Goal: Task Accomplishment & Management: Use online tool/utility

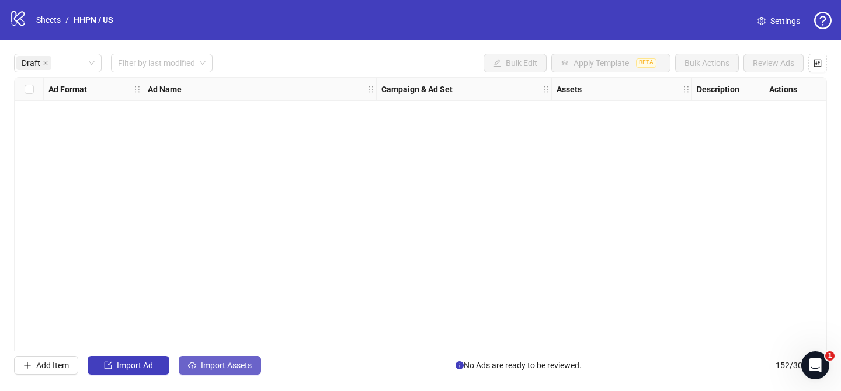
click at [221, 358] on button "Import Assets" at bounding box center [220, 365] width 82 height 19
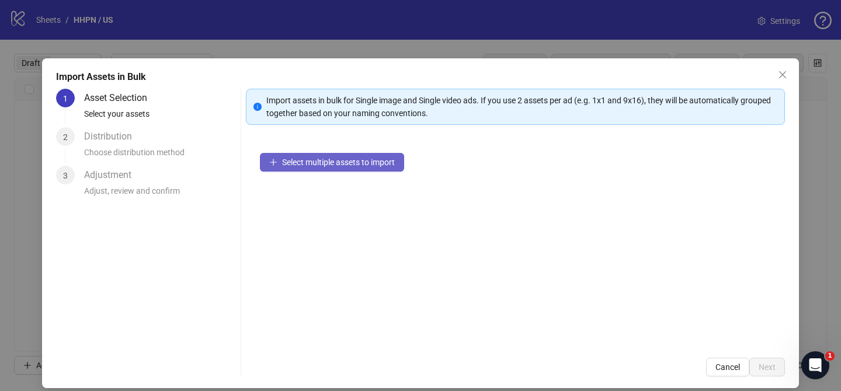
click at [370, 166] on span "Select multiple assets to import" at bounding box center [338, 162] width 113 height 9
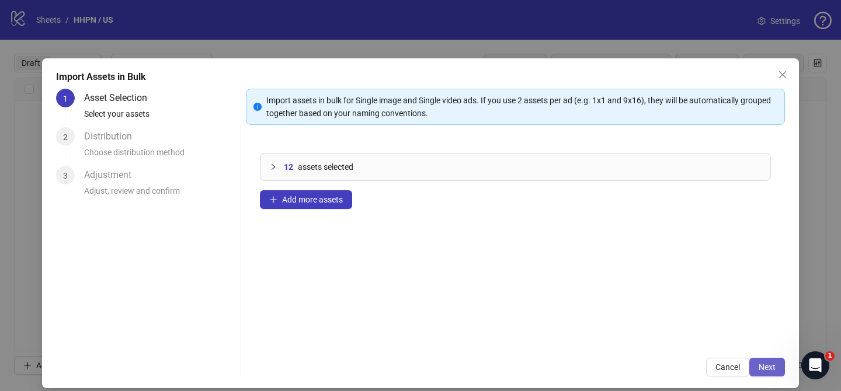
click at [765, 371] on span "Next" at bounding box center [767, 367] width 17 height 9
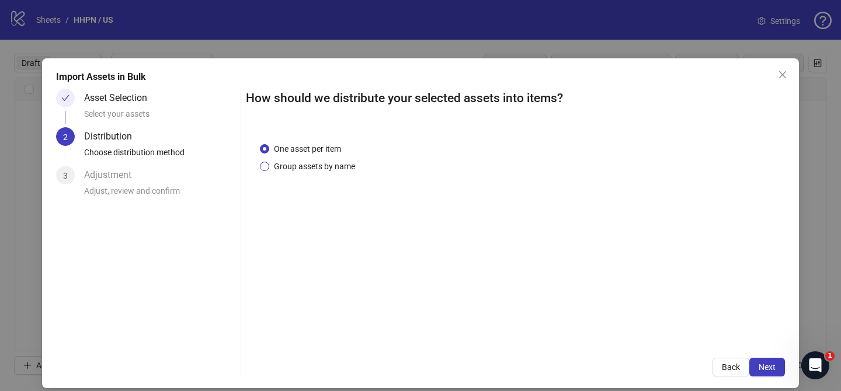
click at [333, 169] on span "Group assets by name" at bounding box center [314, 166] width 91 height 13
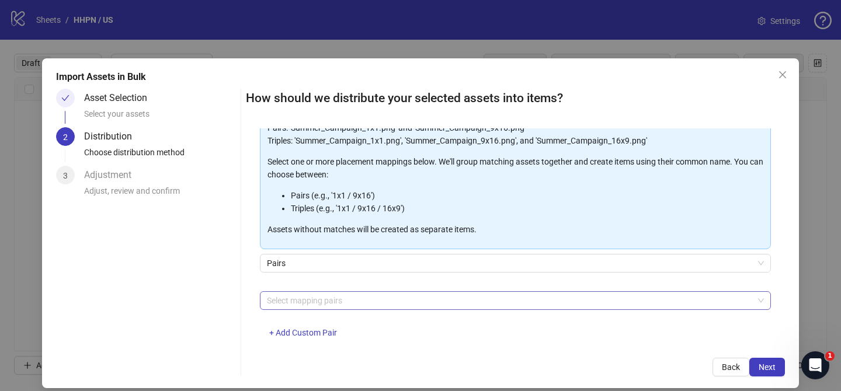
scroll to position [126, 0]
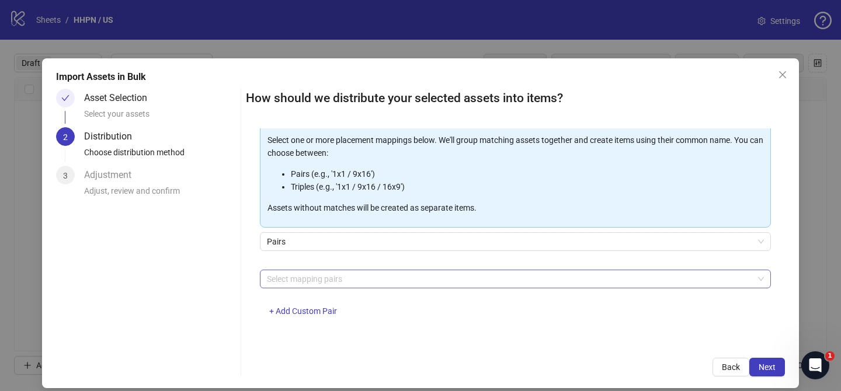
click at [364, 277] on div at bounding box center [509, 279] width 494 height 16
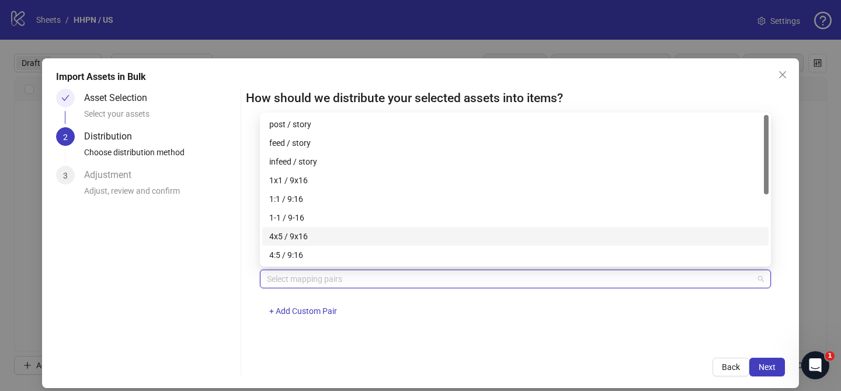
drag, startPoint x: 308, startPoint y: 237, endPoint x: 557, endPoint y: 309, distance: 259.0
click at [309, 237] on div "4x5 / 9x16" at bounding box center [515, 236] width 492 height 13
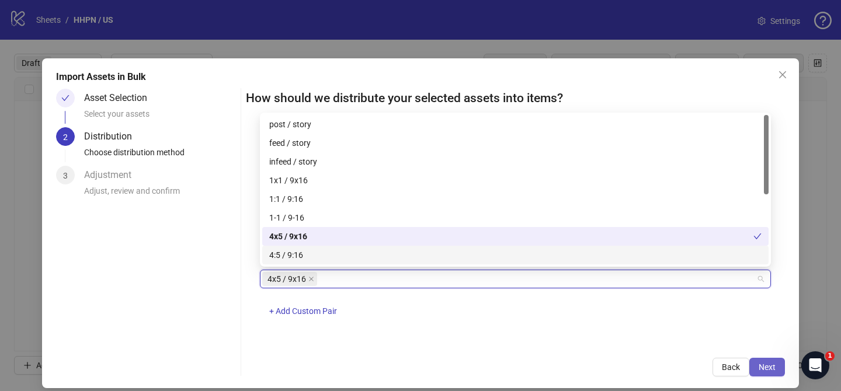
click at [763, 370] on span "Next" at bounding box center [767, 367] width 17 height 9
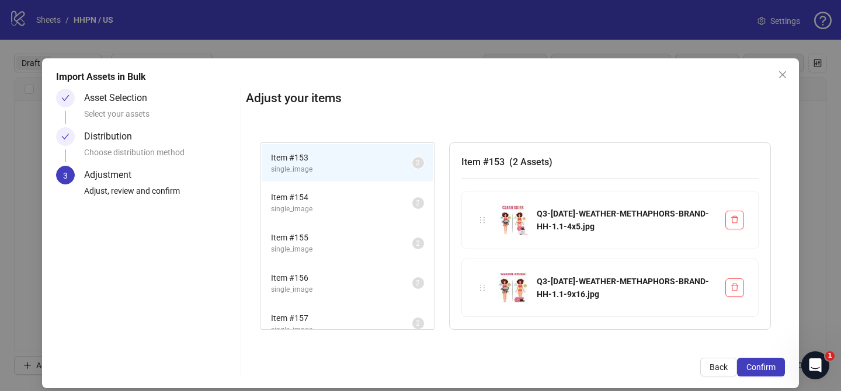
click at [763, 370] on span "Confirm" at bounding box center [761, 367] width 29 height 9
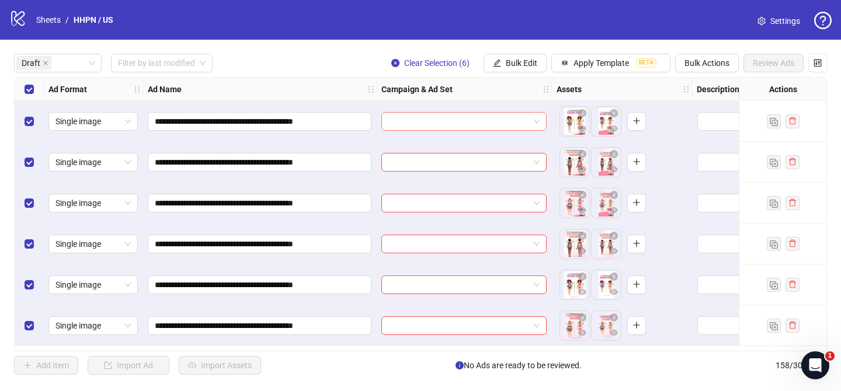
click at [469, 117] on input "search" at bounding box center [458, 122] width 141 height 18
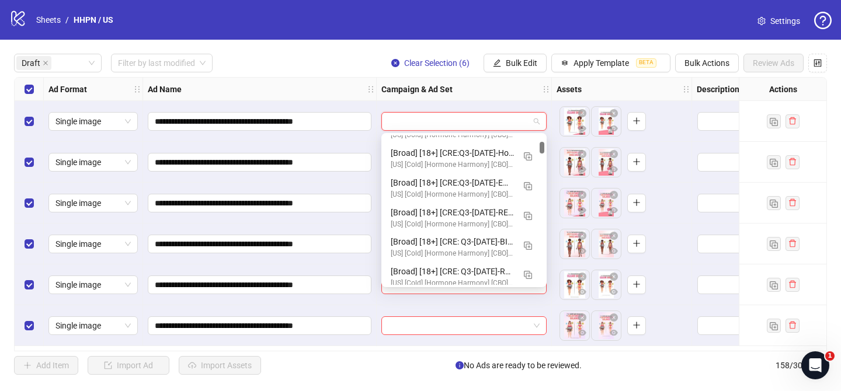
scroll to position [527, 0]
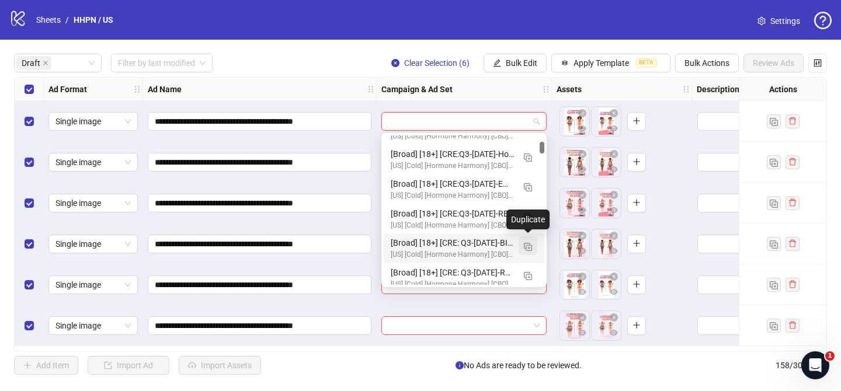
click at [523, 245] on button "button" at bounding box center [528, 246] width 19 height 19
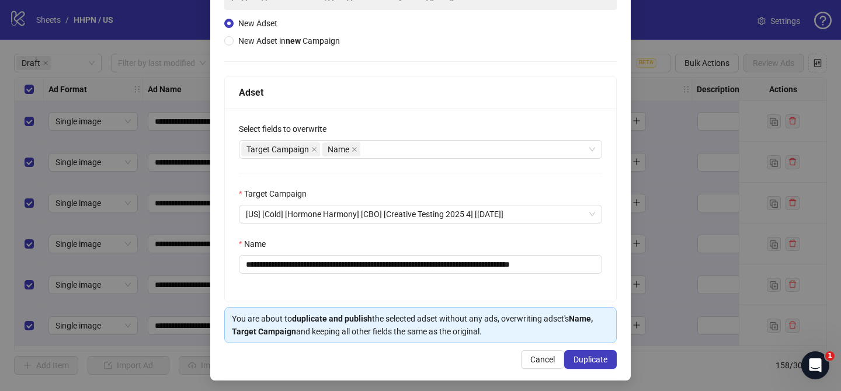
scroll to position [121, 0]
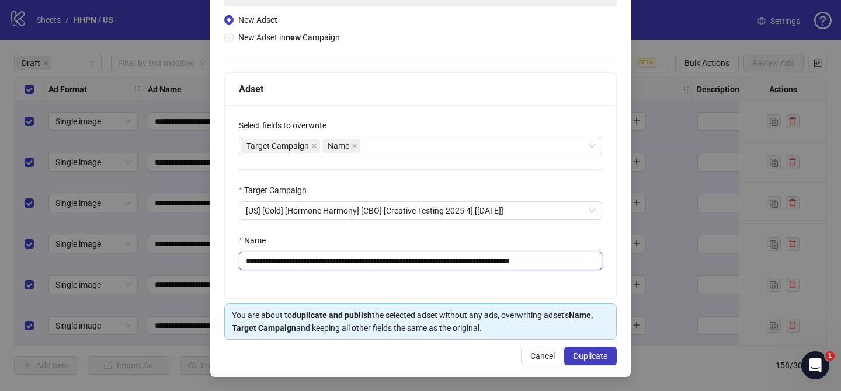
drag, startPoint x: 317, startPoint y: 261, endPoint x: 524, endPoint y: 258, distance: 207.4
click at [524, 258] on input "**********" at bounding box center [420, 261] width 363 height 19
paste input "text"
click at [524, 262] on input "**********" at bounding box center [420, 261] width 363 height 19
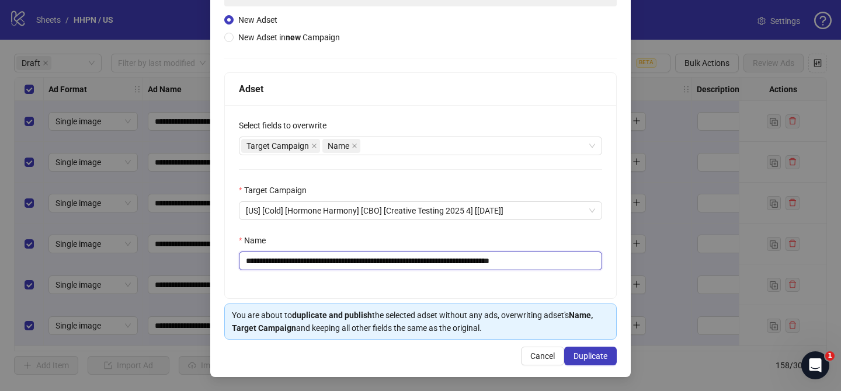
drag, startPoint x: 570, startPoint y: 263, endPoint x: 641, endPoint y: 258, distance: 71.4
click at [638, 259] on div "**********" at bounding box center [420, 195] width 841 height 391
type input "**********"
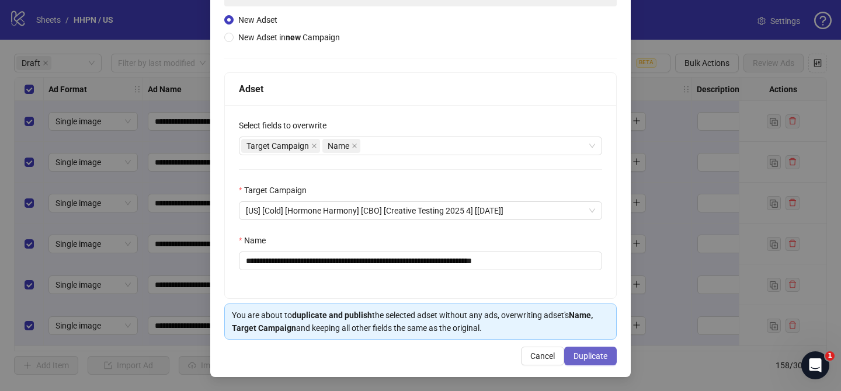
click at [595, 356] on span "Duplicate" at bounding box center [591, 356] width 34 height 9
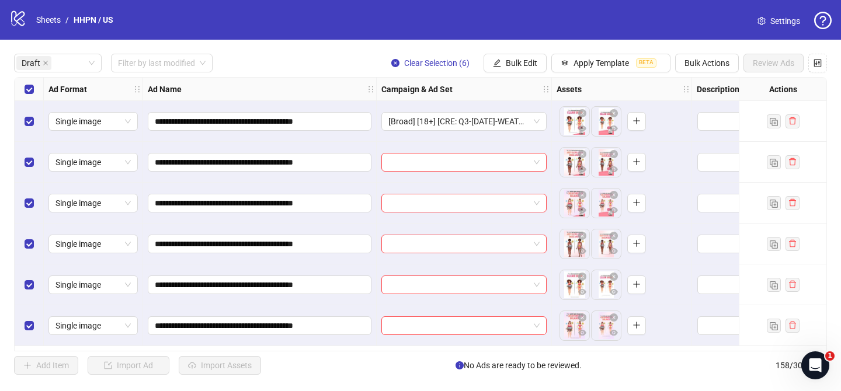
drag, startPoint x: 516, startPoint y: 66, endPoint x: 533, endPoint y: 103, distance: 40.8
click at [516, 66] on span "Bulk Edit" at bounding box center [522, 62] width 32 height 9
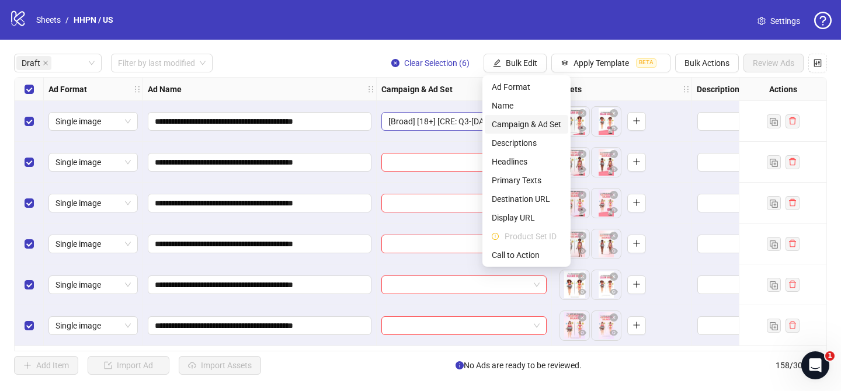
drag, startPoint x: 530, startPoint y: 123, endPoint x: 540, endPoint y: 127, distance: 11.0
click at [530, 123] on span "Campaign & Ad Set" at bounding box center [527, 124] width 70 height 13
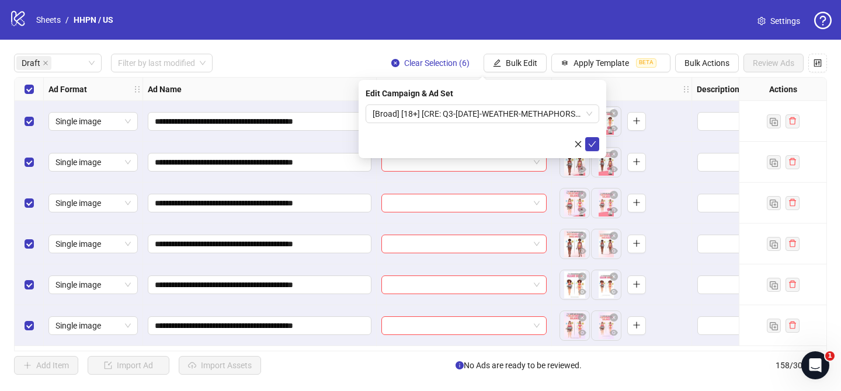
drag, startPoint x: 595, startPoint y: 146, endPoint x: 267, endPoint y: 146, distance: 328.3
click at [595, 146] on icon "check" at bounding box center [592, 144] width 8 height 8
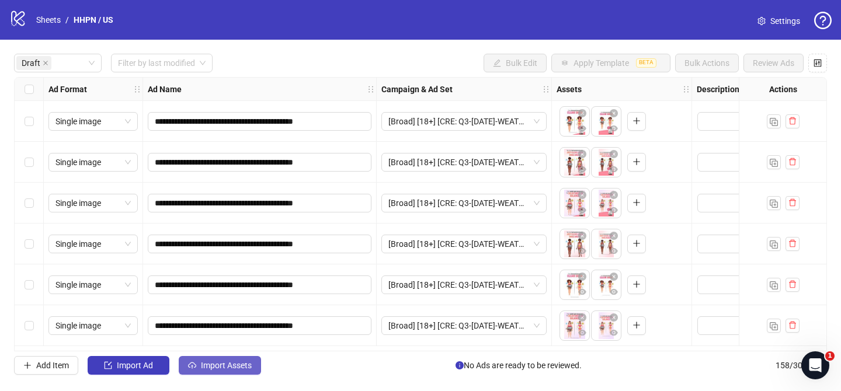
click at [248, 363] on span "Import Assets" at bounding box center [226, 365] width 51 height 9
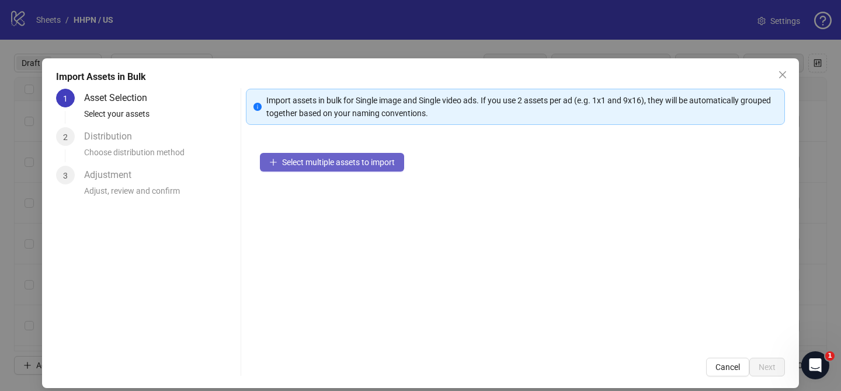
click at [385, 167] on button "Select multiple assets to import" at bounding box center [332, 162] width 144 height 19
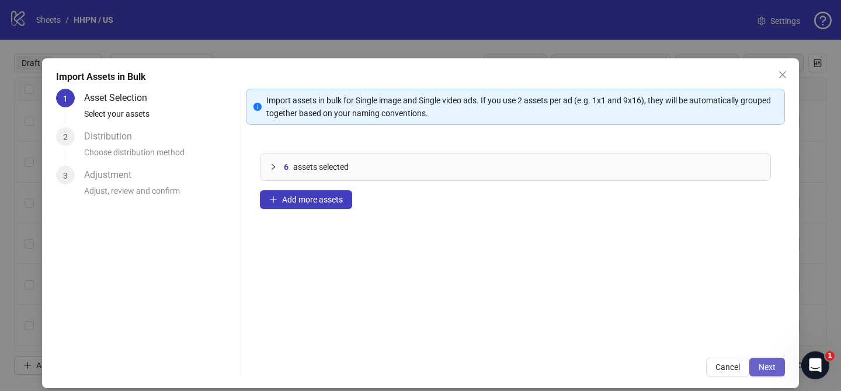
click at [762, 365] on span "Next" at bounding box center [767, 367] width 17 height 9
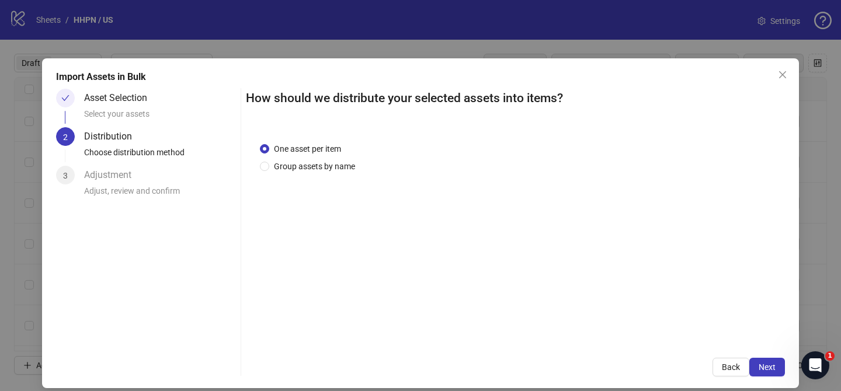
drag, startPoint x: 321, startPoint y: 167, endPoint x: 331, endPoint y: 183, distance: 19.4
click at [322, 168] on span "Group assets by name" at bounding box center [314, 166] width 91 height 13
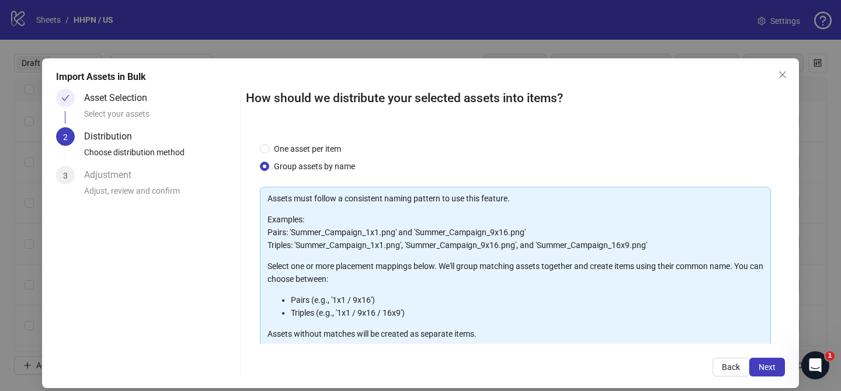
scroll to position [126, 0]
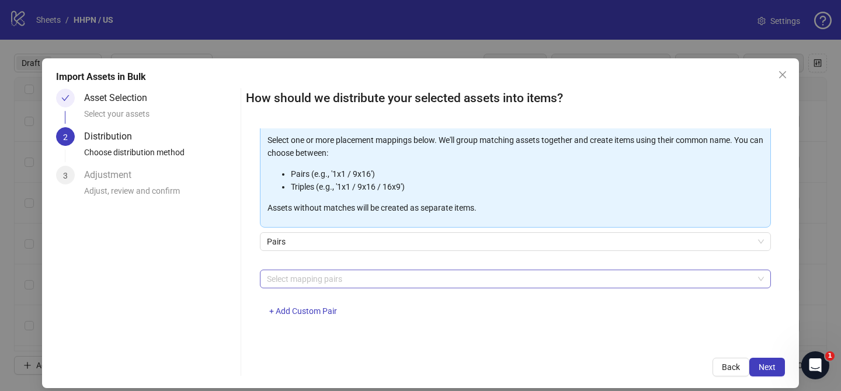
click at [339, 279] on div at bounding box center [509, 279] width 494 height 16
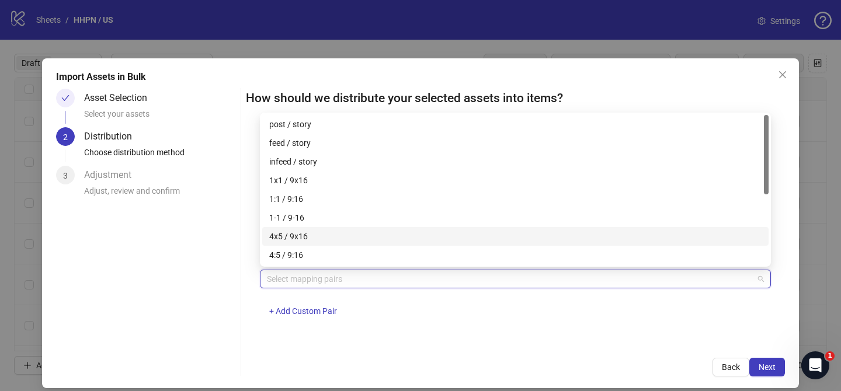
click at [310, 234] on div "4x5 / 9x16" at bounding box center [515, 236] width 492 height 13
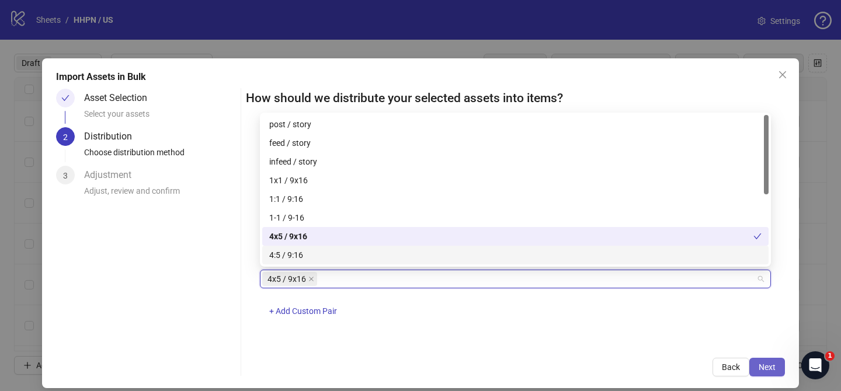
click at [769, 369] on span "Next" at bounding box center [767, 367] width 17 height 9
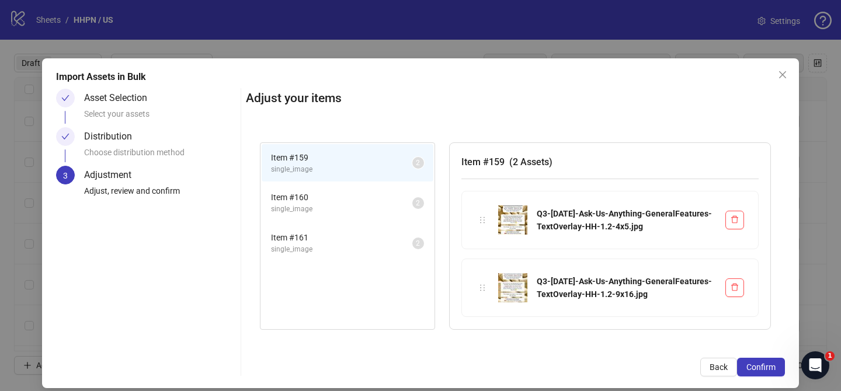
click at [769, 369] on span "Confirm" at bounding box center [761, 367] width 29 height 9
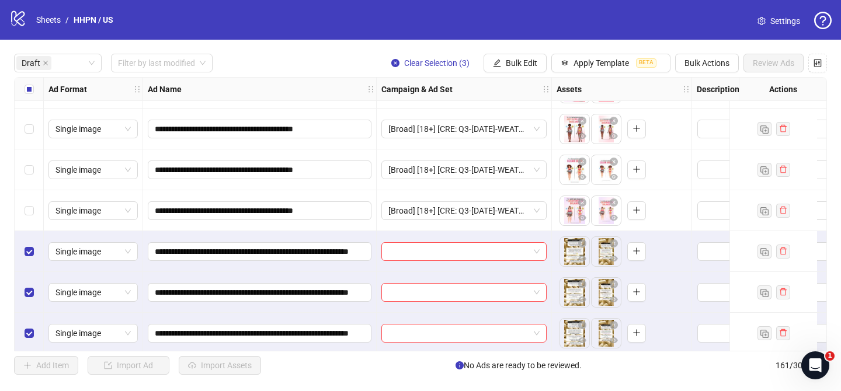
scroll to position [123, 0]
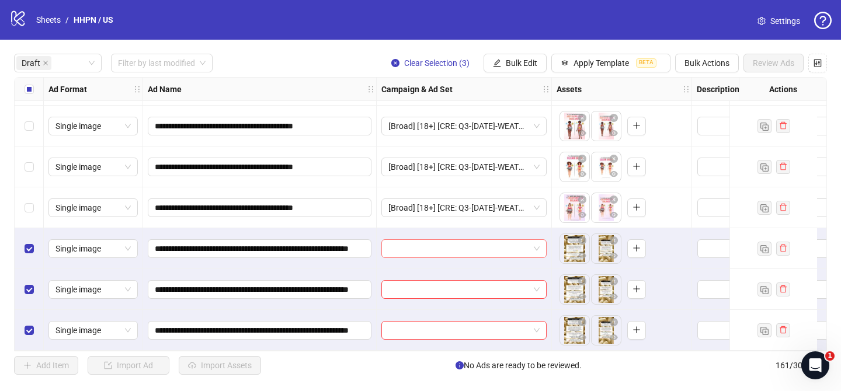
drag, startPoint x: 458, startPoint y: 242, endPoint x: 462, endPoint y: 234, distance: 8.9
click at [459, 242] on input "search" at bounding box center [458, 249] width 141 height 18
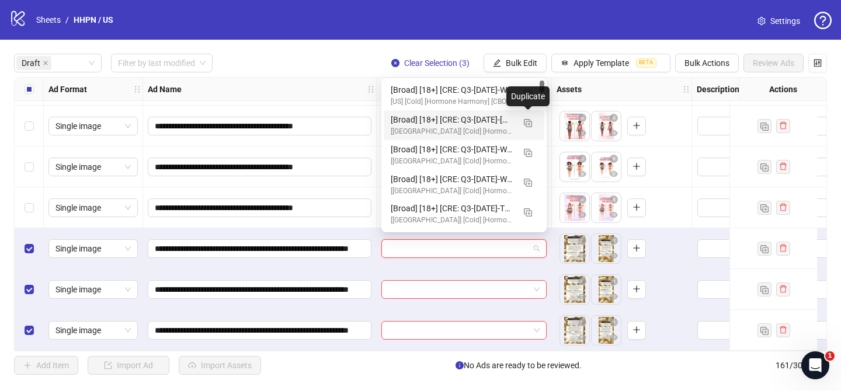
click at [530, 92] on div "Duplicate" at bounding box center [528, 96] width 43 height 20
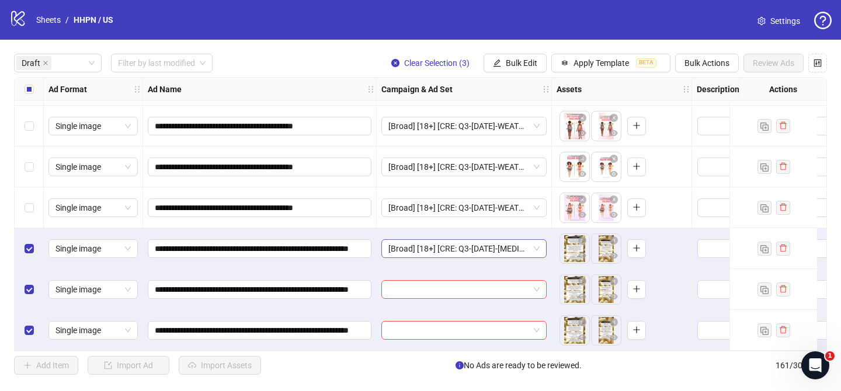
click at [510, 242] on span "[Broad] [18+] [CRE: Q3-[DATE]-[MEDICAL_DATA]-[MEDICAL_DATA]-CortisolWeight-VO-H…" at bounding box center [463, 249] width 151 height 18
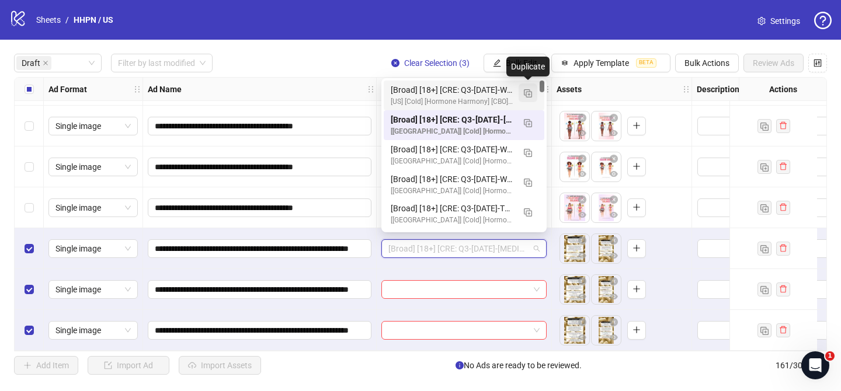
click at [525, 87] on button "button" at bounding box center [528, 93] width 19 height 19
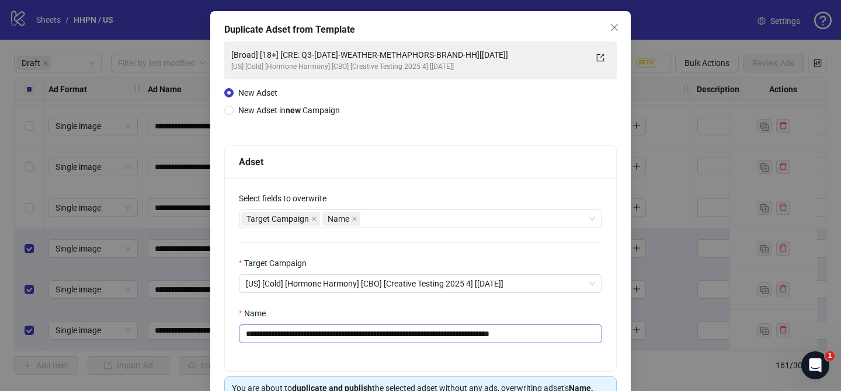
scroll to position [57, 0]
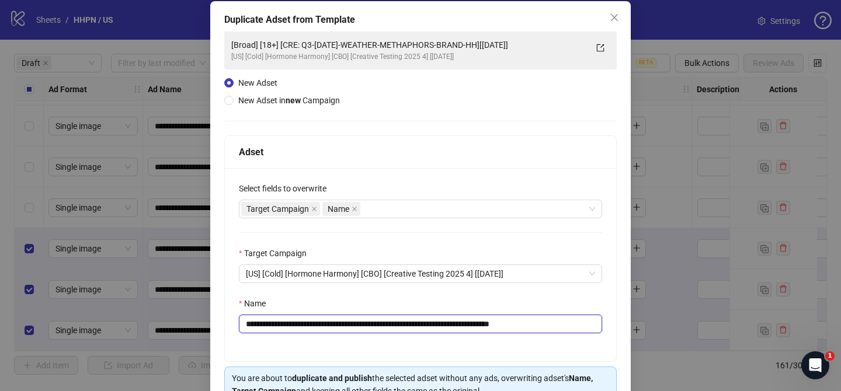
drag, startPoint x: 367, startPoint y: 328, endPoint x: 512, endPoint y: 324, distance: 144.9
click at [512, 324] on input "**********" at bounding box center [420, 324] width 363 height 19
paste input "**********"
drag, startPoint x: 595, startPoint y: 325, endPoint x: 627, endPoint y: 324, distance: 32.1
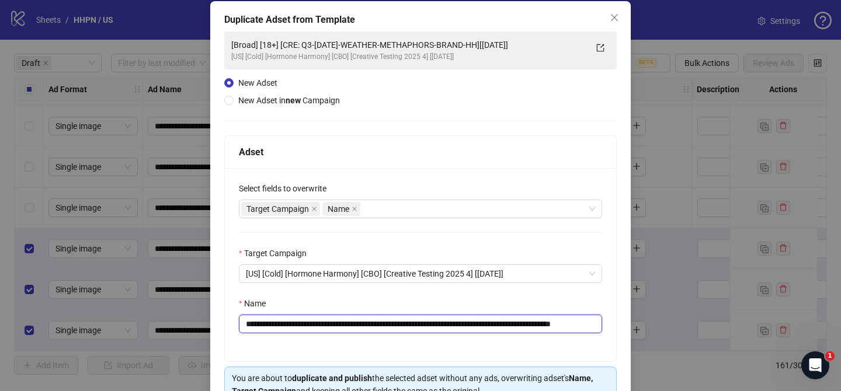
click at [627, 324] on div "**********" at bounding box center [420, 220] width 421 height 439
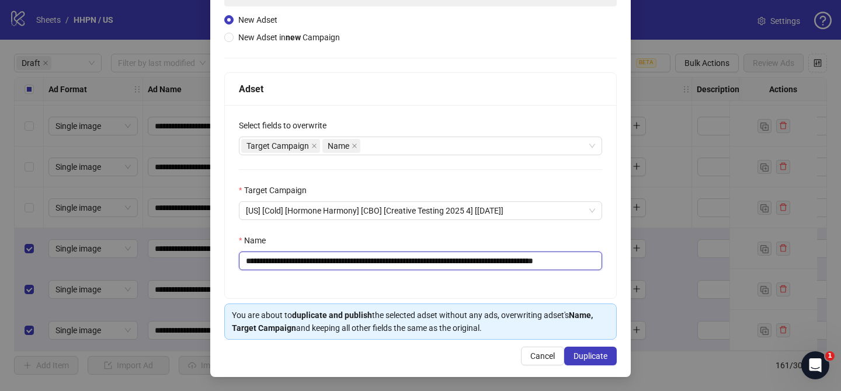
scroll to position [0, 24]
type input "**********"
drag, startPoint x: 593, startPoint y: 360, endPoint x: 501, endPoint y: 36, distance: 336.4
click at [594, 360] on span "Duplicate" at bounding box center [591, 356] width 34 height 9
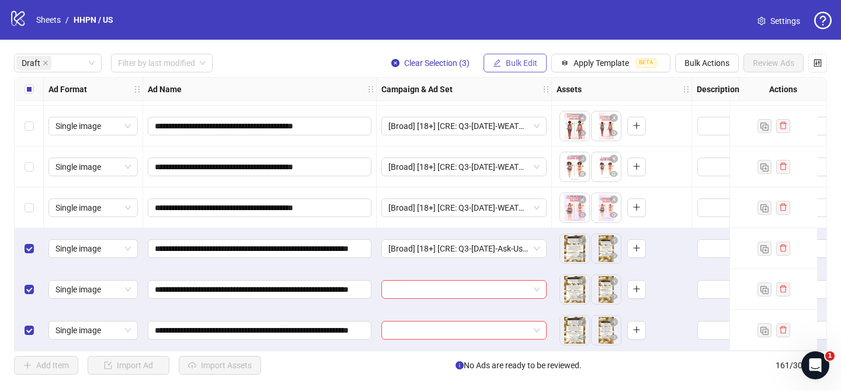
click at [529, 64] on span "Bulk Edit" at bounding box center [522, 62] width 32 height 9
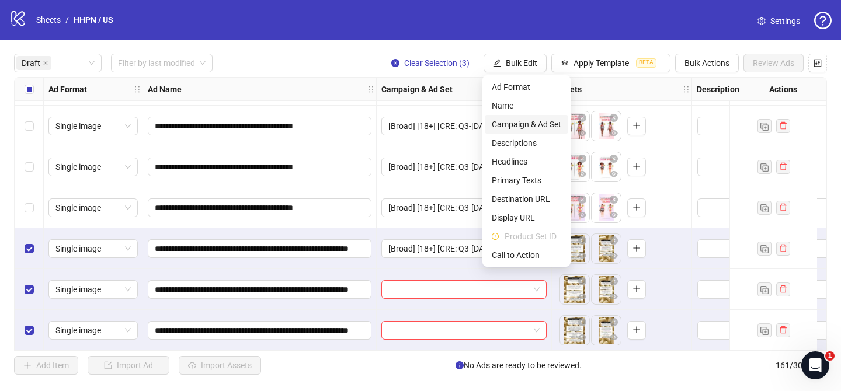
click at [539, 127] on span "Campaign & Ad Set" at bounding box center [527, 124] width 70 height 13
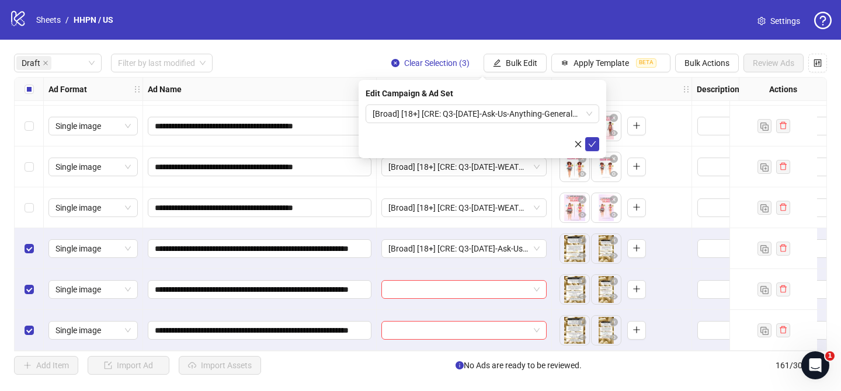
drag, startPoint x: 594, startPoint y: 142, endPoint x: 102, endPoint y: 138, distance: 491.3
click at [591, 142] on icon "check" at bounding box center [592, 144] width 8 height 8
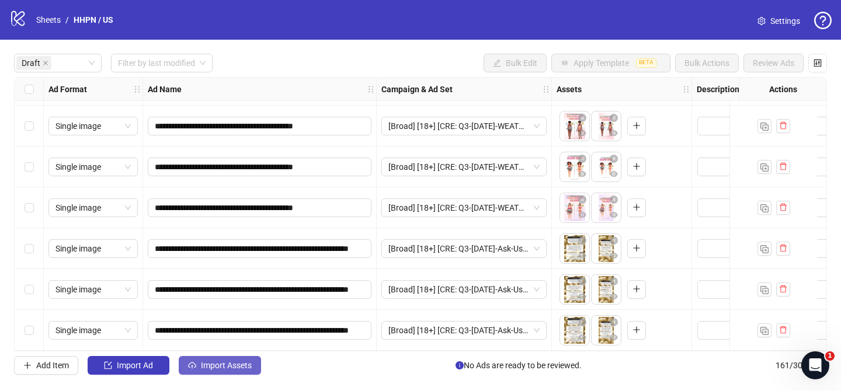
click at [227, 362] on span "Import Assets" at bounding box center [226, 365] width 51 height 9
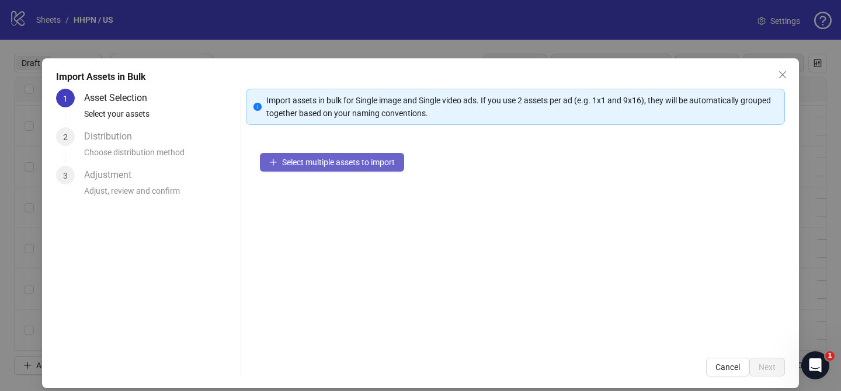
click at [354, 162] on span "Select multiple assets to import" at bounding box center [338, 162] width 113 height 9
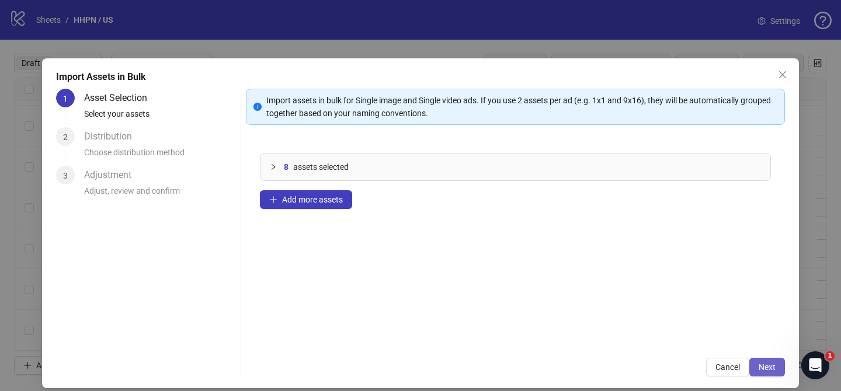
click at [779, 367] on button "Next" at bounding box center [768, 367] width 36 height 19
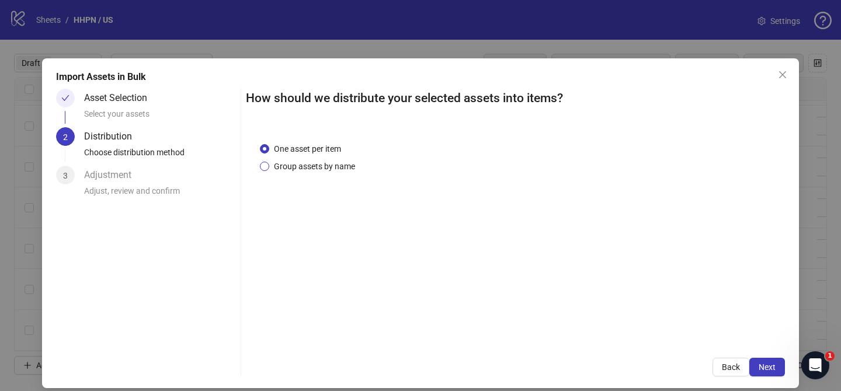
click at [327, 163] on span "Group assets by name" at bounding box center [314, 166] width 91 height 13
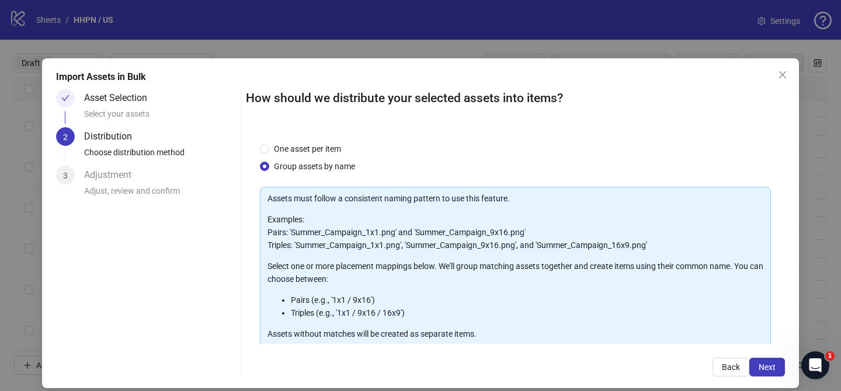
scroll to position [126, 0]
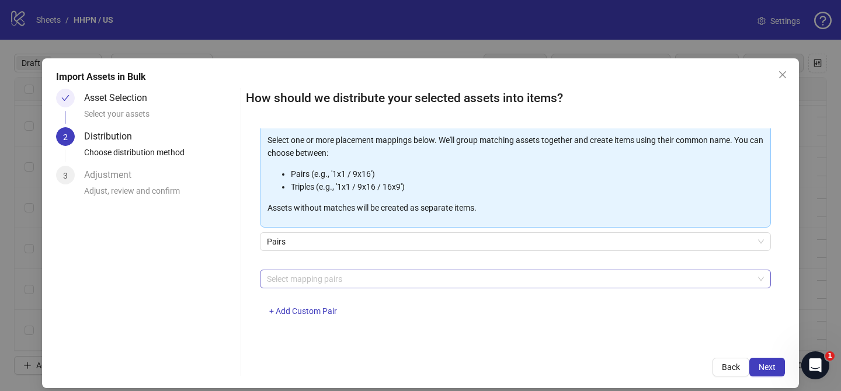
click at [332, 271] on div at bounding box center [509, 279] width 494 height 16
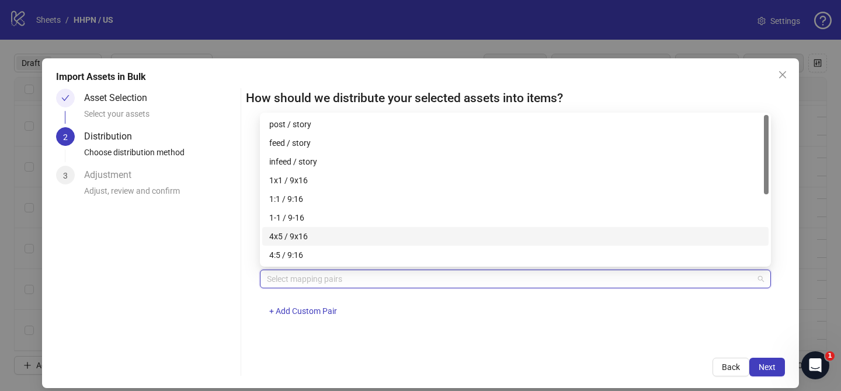
drag, startPoint x: 312, startPoint y: 237, endPoint x: 679, endPoint y: 307, distance: 373.4
click at [313, 238] on div "4x5 / 9x16" at bounding box center [515, 236] width 492 height 13
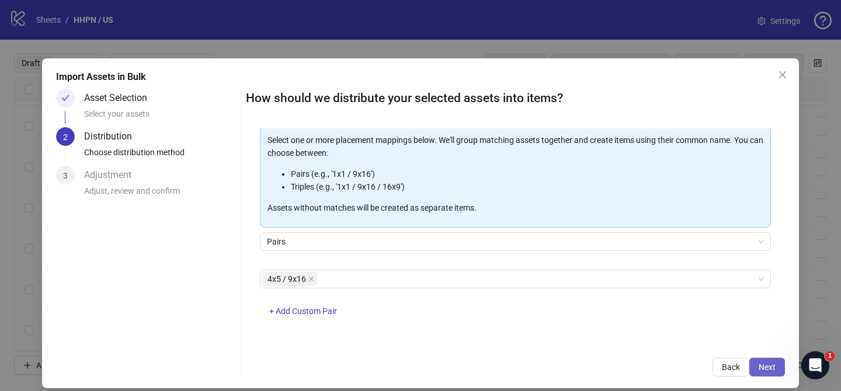
click at [771, 363] on span "Next" at bounding box center [767, 367] width 17 height 9
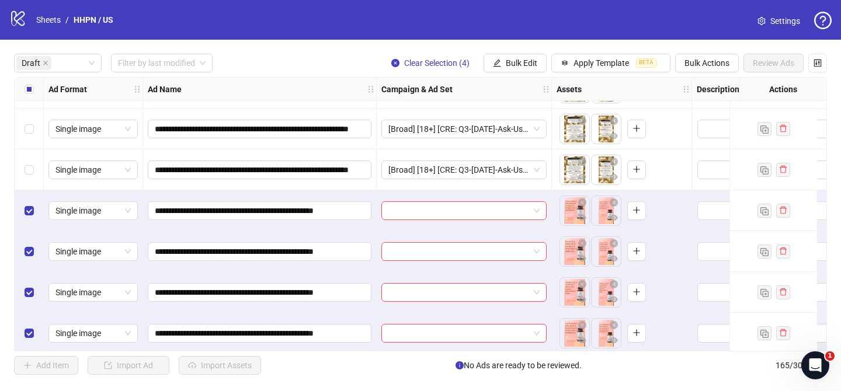
scroll to position [286, 0]
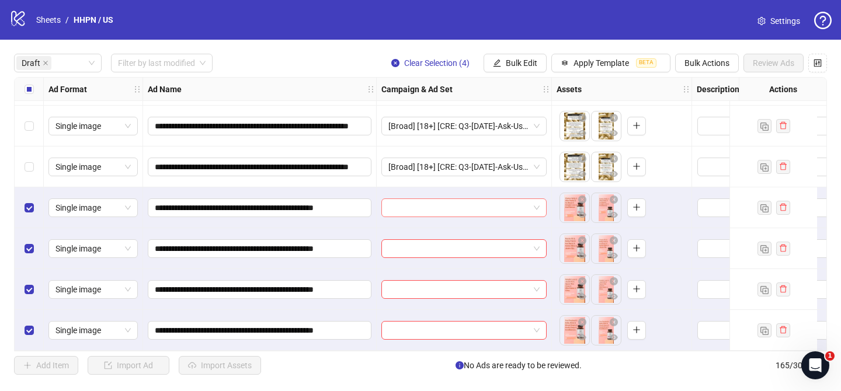
click at [472, 204] on input "search" at bounding box center [458, 208] width 141 height 18
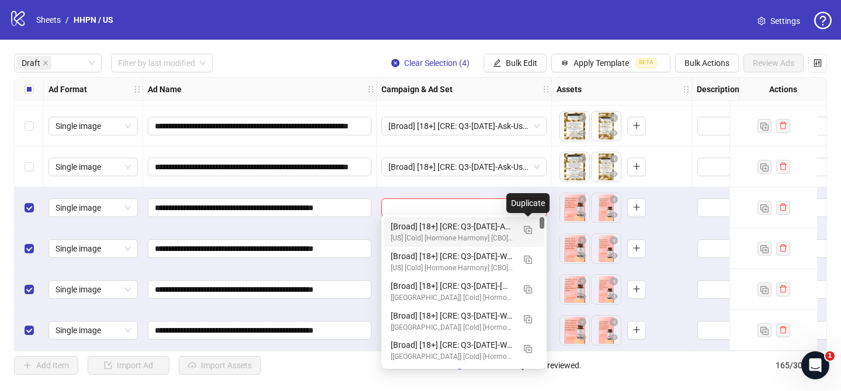
drag, startPoint x: 529, startPoint y: 222, endPoint x: 446, endPoint y: 265, distance: 93.5
click at [530, 222] on button "button" at bounding box center [528, 229] width 19 height 19
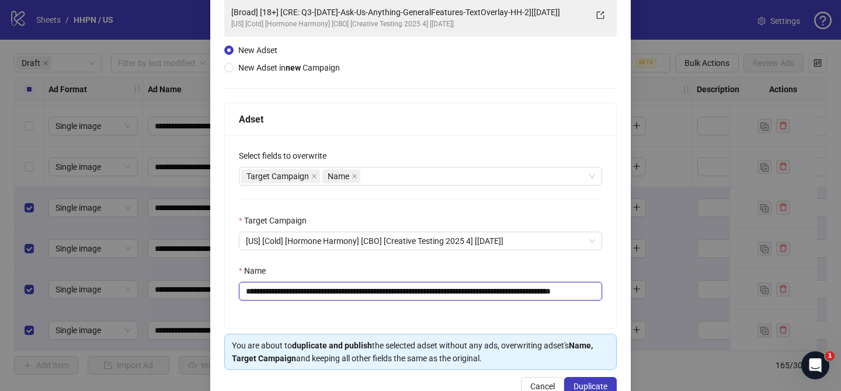
scroll to position [89, 0]
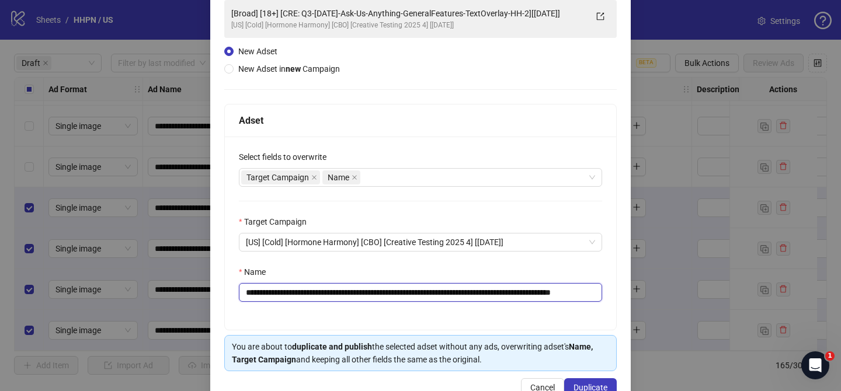
drag, startPoint x: 314, startPoint y: 292, endPoint x: 564, endPoint y: 289, distance: 250.1
click at [565, 289] on input "**********" at bounding box center [420, 292] width 363 height 19
paste input "text"
drag, startPoint x: 576, startPoint y: 293, endPoint x: 632, endPoint y: 294, distance: 56.1
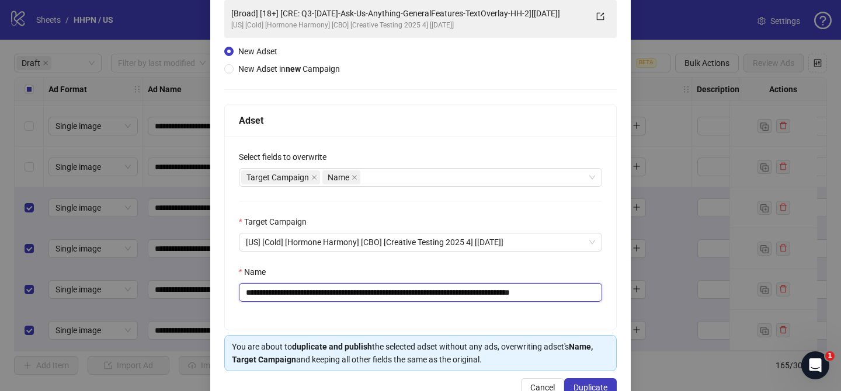
click at [632, 294] on div "**********" at bounding box center [420, 195] width 841 height 391
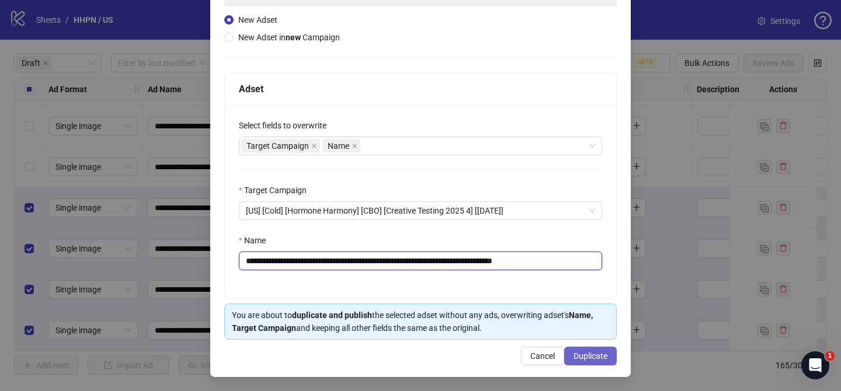
type input "**********"
click at [603, 352] on span "Duplicate" at bounding box center [591, 356] width 34 height 9
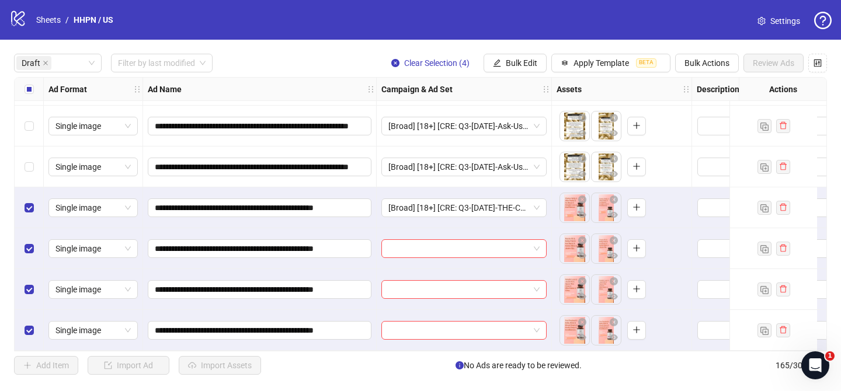
drag, startPoint x: 505, startPoint y: 60, endPoint x: 535, endPoint y: 99, distance: 49.2
click at [506, 60] on span "Bulk Edit" at bounding box center [522, 62] width 32 height 9
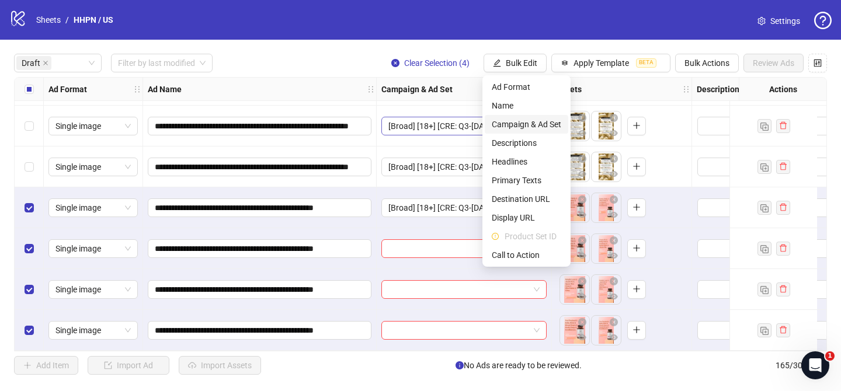
drag, startPoint x: 537, startPoint y: 126, endPoint x: 544, endPoint y: 129, distance: 7.4
click at [537, 126] on span "Campaign & Ad Set" at bounding box center [527, 124] width 70 height 13
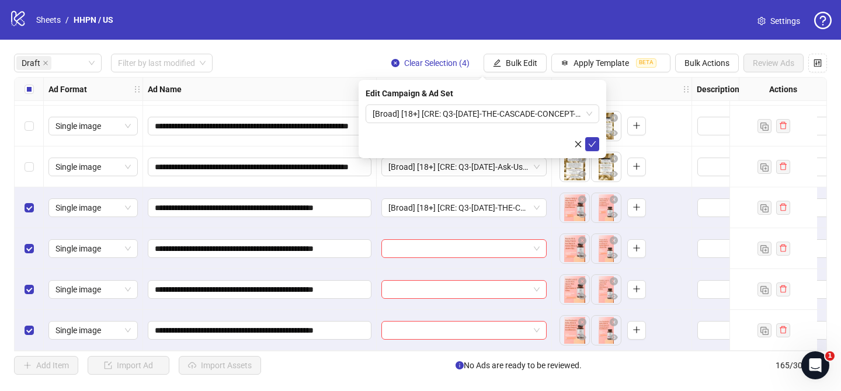
drag, startPoint x: 594, startPoint y: 146, endPoint x: 99, endPoint y: 135, distance: 494.9
click at [594, 146] on icon "check" at bounding box center [592, 144] width 8 height 8
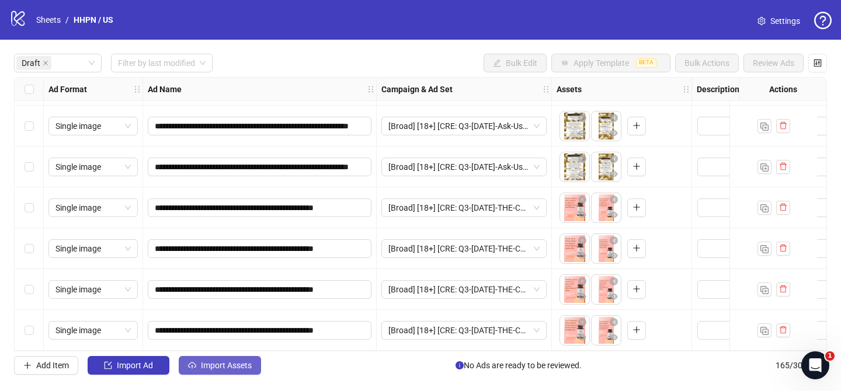
click at [242, 365] on span "Import Assets" at bounding box center [226, 365] width 51 height 9
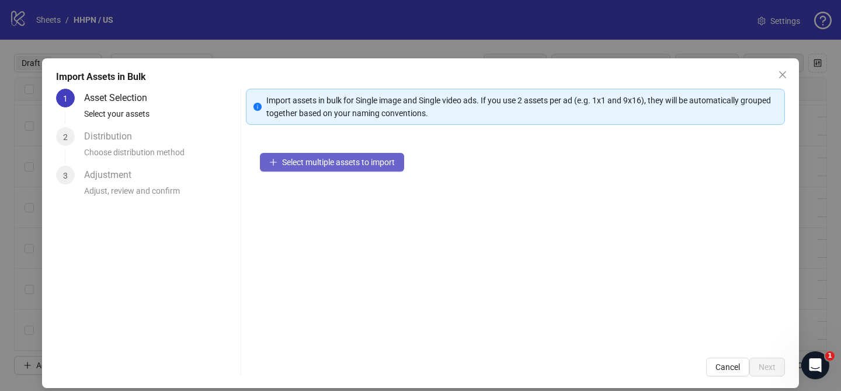
click at [387, 163] on span "Select multiple assets to import" at bounding box center [338, 162] width 113 height 9
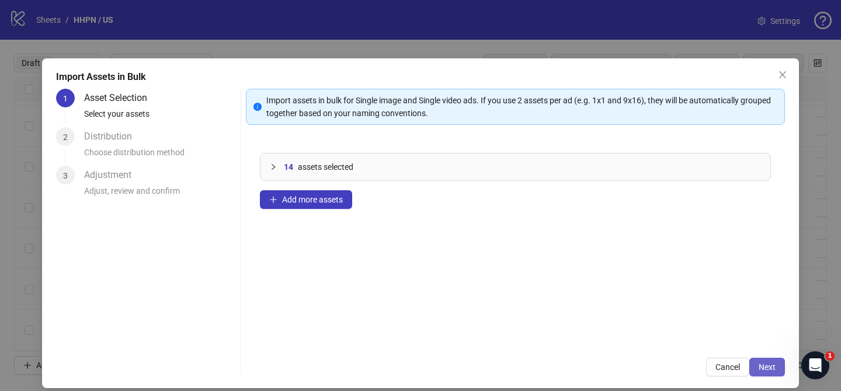
click at [755, 364] on button "Next" at bounding box center [768, 367] width 36 height 19
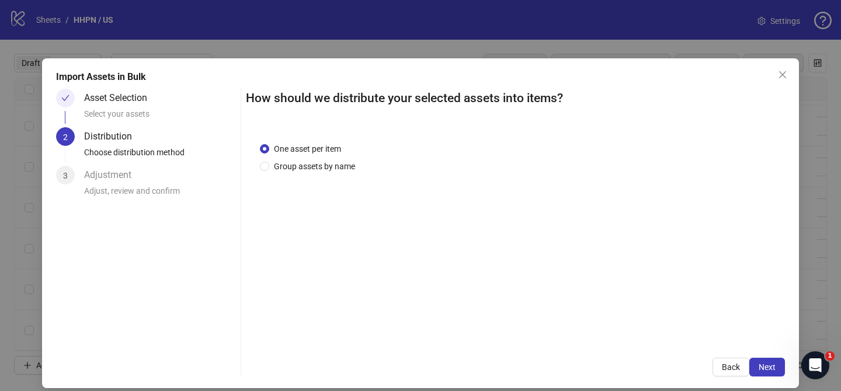
drag, startPoint x: 309, startPoint y: 166, endPoint x: 325, endPoint y: 179, distance: 20.3
click at [310, 166] on span "Group assets by name" at bounding box center [314, 166] width 91 height 13
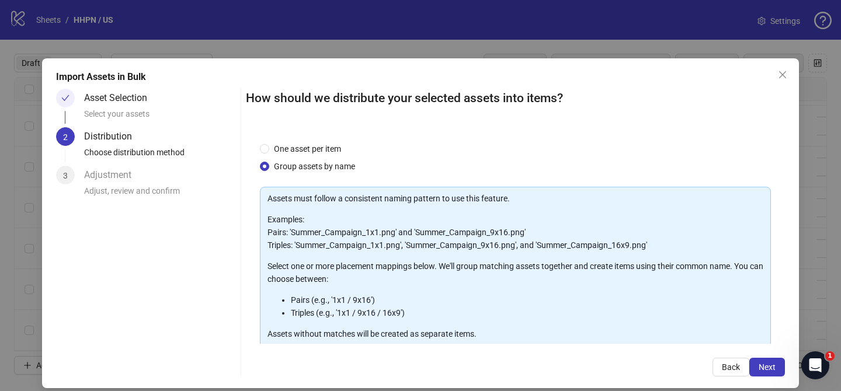
scroll to position [126, 0]
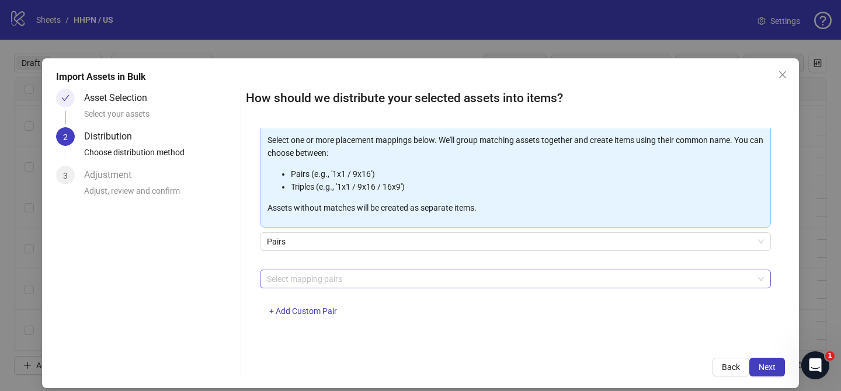
click at [332, 280] on div at bounding box center [509, 279] width 494 height 16
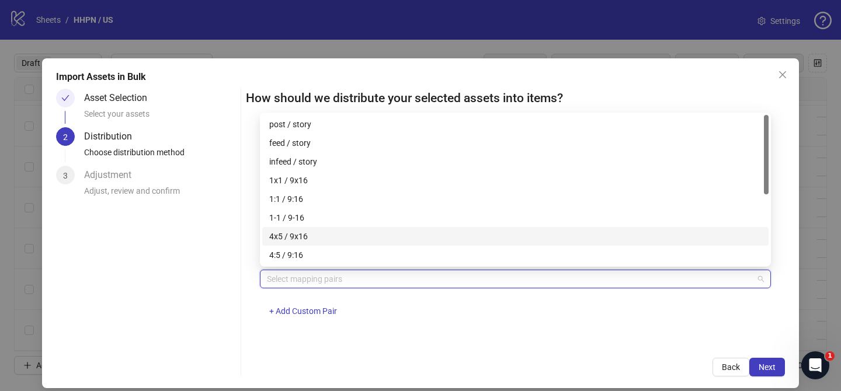
drag, startPoint x: 306, startPoint y: 234, endPoint x: 431, endPoint y: 282, distance: 133.7
click at [306, 234] on div "4x5 / 9x16" at bounding box center [515, 236] width 492 height 13
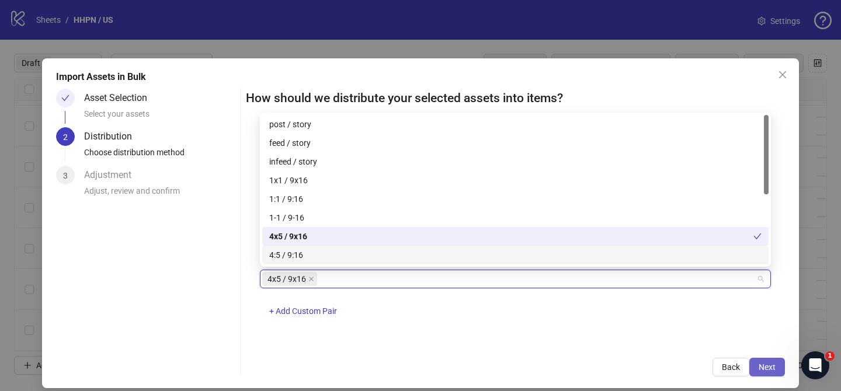
click at [782, 366] on button "Next" at bounding box center [768, 367] width 36 height 19
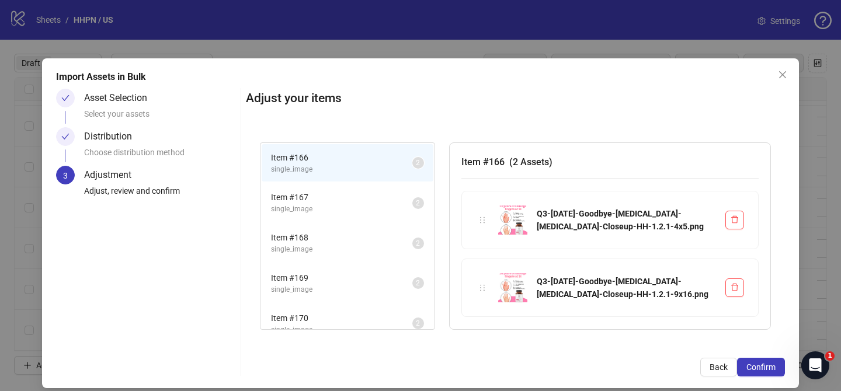
click at [782, 366] on button "Confirm" at bounding box center [761, 367] width 48 height 19
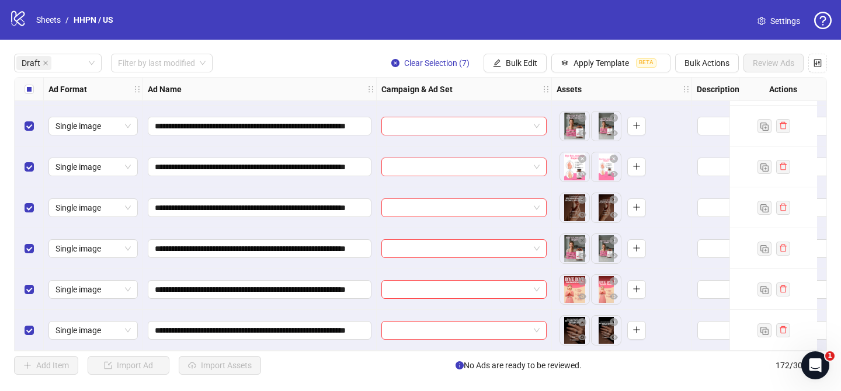
scroll to position [415, 0]
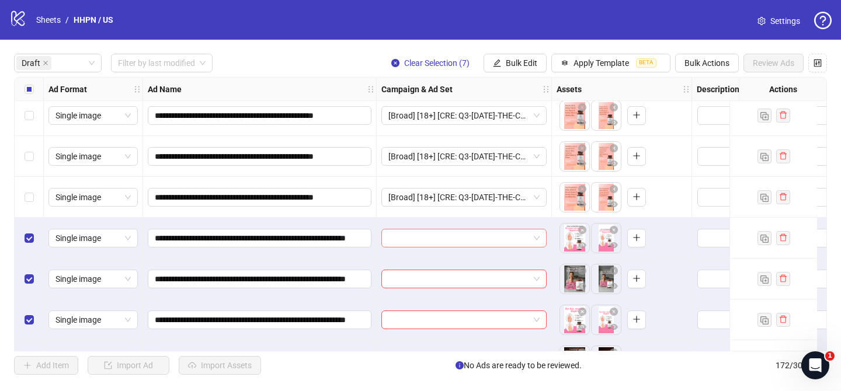
click at [477, 238] on input "search" at bounding box center [458, 239] width 141 height 18
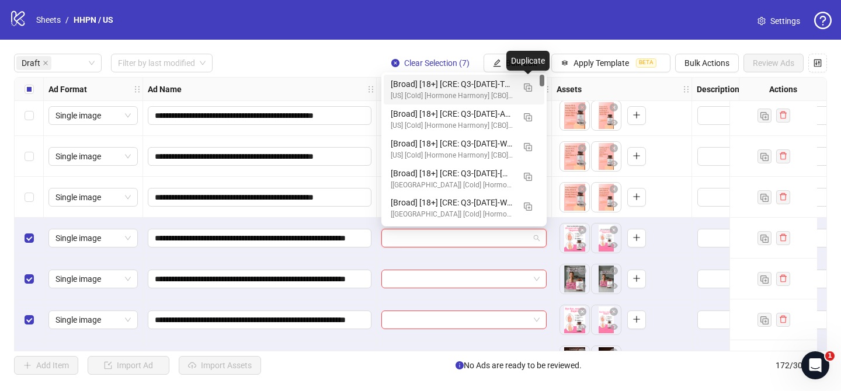
drag, startPoint x: 526, startPoint y: 88, endPoint x: 499, endPoint y: 125, distance: 46.0
click at [526, 88] on img "button" at bounding box center [528, 88] width 8 height 8
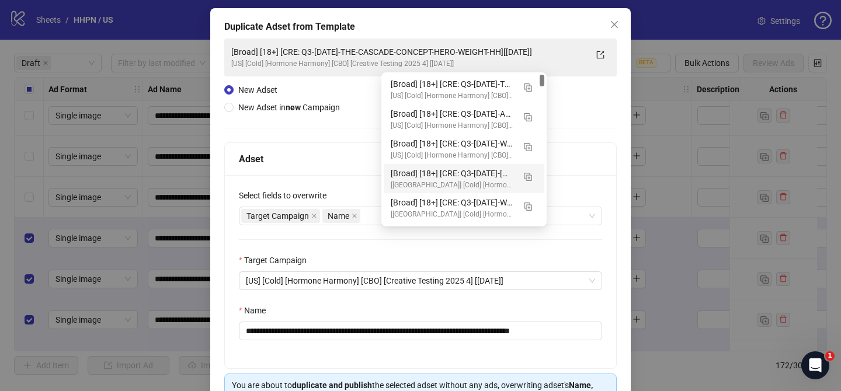
scroll to position [63, 0]
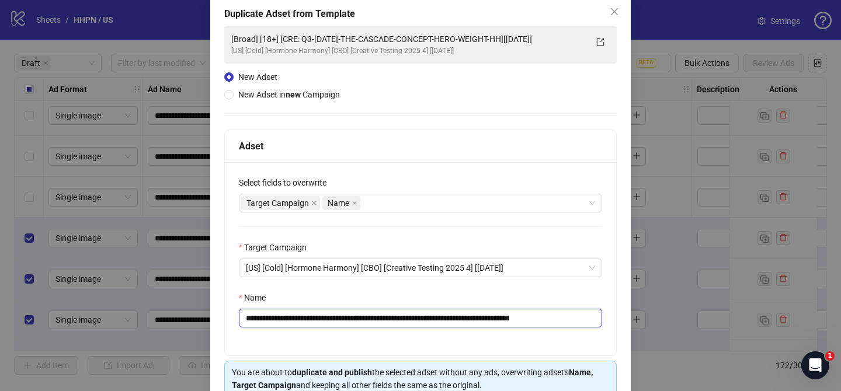
drag, startPoint x: 316, startPoint y: 316, endPoint x: 533, endPoint y: 320, distance: 217.4
click at [535, 320] on input "**********" at bounding box center [420, 318] width 363 height 19
paste input "**********"
drag, startPoint x: 577, startPoint y: 320, endPoint x: 659, endPoint y: 318, distance: 82.4
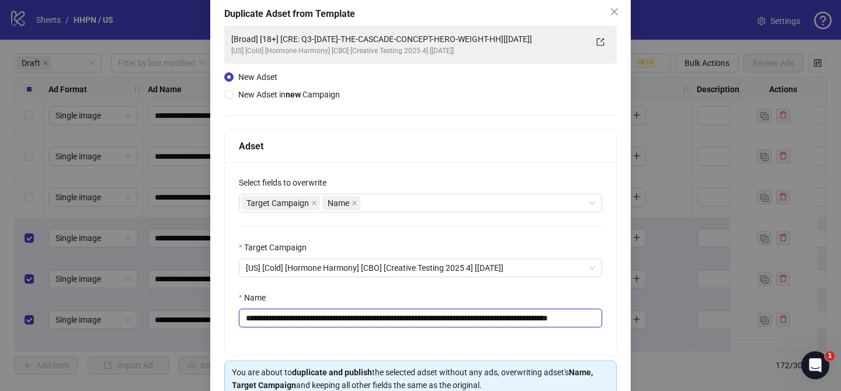
click at [658, 318] on div "**********" at bounding box center [420, 195] width 841 height 391
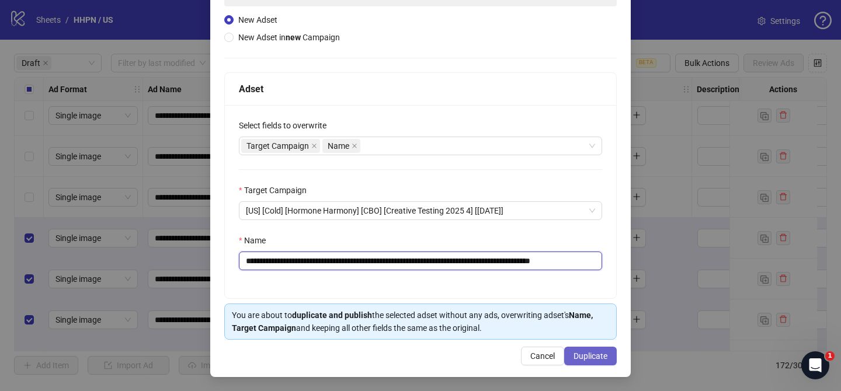
type input "**********"
drag, startPoint x: 603, startPoint y: 355, endPoint x: 512, endPoint y: 104, distance: 267.4
click at [604, 353] on span "Duplicate" at bounding box center [591, 356] width 34 height 9
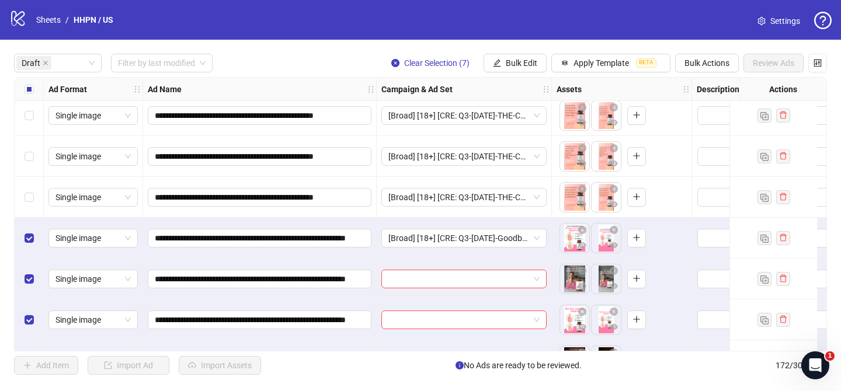
drag, startPoint x: 529, startPoint y: 58, endPoint x: 533, endPoint y: 105, distance: 46.9
click at [529, 58] on span "Bulk Edit" at bounding box center [522, 62] width 32 height 9
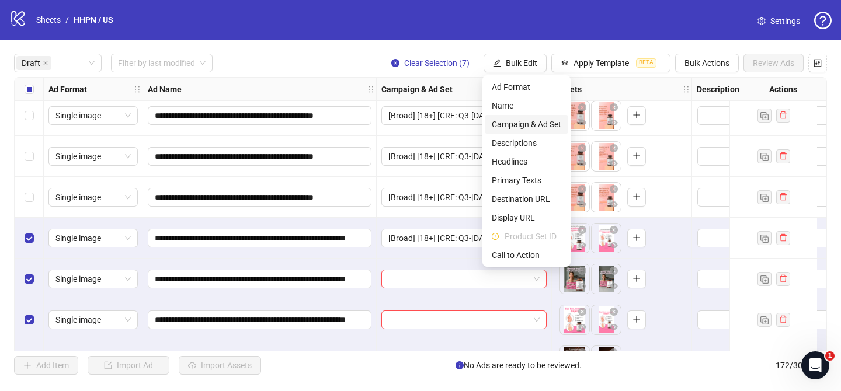
drag, startPoint x: 529, startPoint y: 121, endPoint x: 557, endPoint y: 134, distance: 31.1
click at [530, 121] on span "Campaign & Ad Set" at bounding box center [527, 124] width 70 height 13
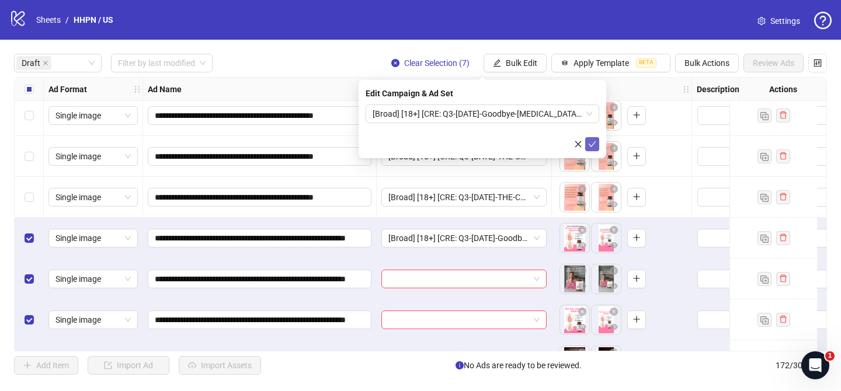
click at [599, 143] on button "submit" at bounding box center [592, 144] width 14 height 14
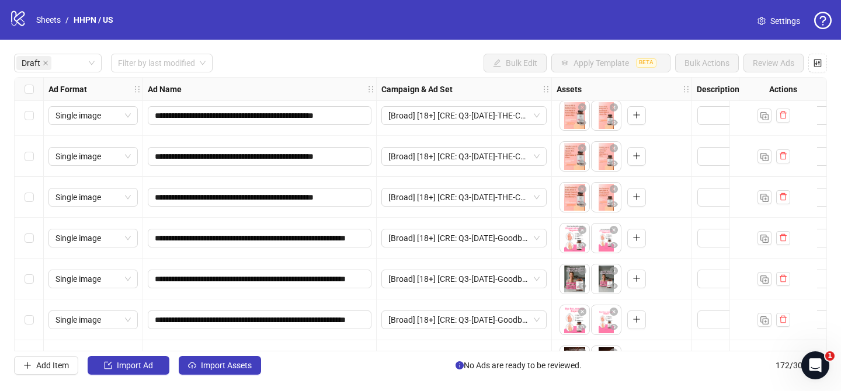
drag, startPoint x: 230, startPoint y: 369, endPoint x: 242, endPoint y: 351, distance: 21.1
click at [230, 369] on span "Import Assets" at bounding box center [226, 365] width 51 height 9
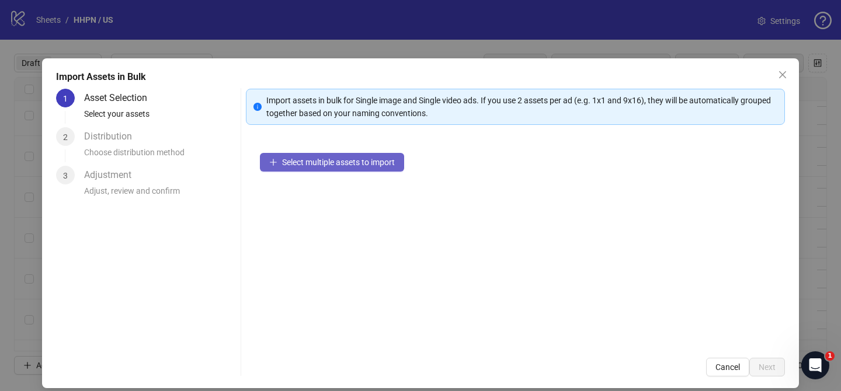
click at [370, 165] on span "Select multiple assets to import" at bounding box center [338, 162] width 113 height 9
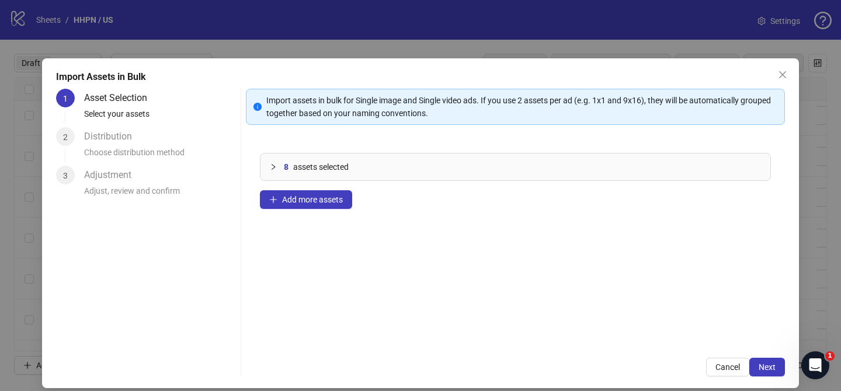
click at [771, 378] on div "Import Assets in Bulk 1 Asset Selection Select your assets 2 Distribution Choos…" at bounding box center [420, 223] width 757 height 330
click at [771, 368] on span "Next" at bounding box center [767, 367] width 17 height 9
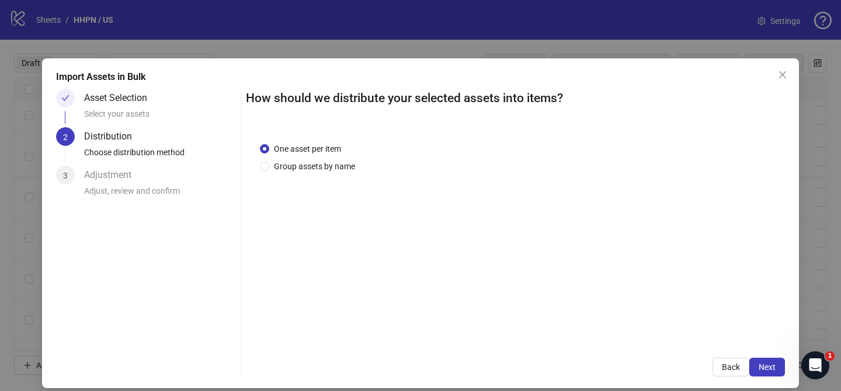
drag, startPoint x: 345, startPoint y: 162, endPoint x: 349, endPoint y: 178, distance: 15.6
click at [345, 162] on span "Group assets by name" at bounding box center [314, 166] width 91 height 13
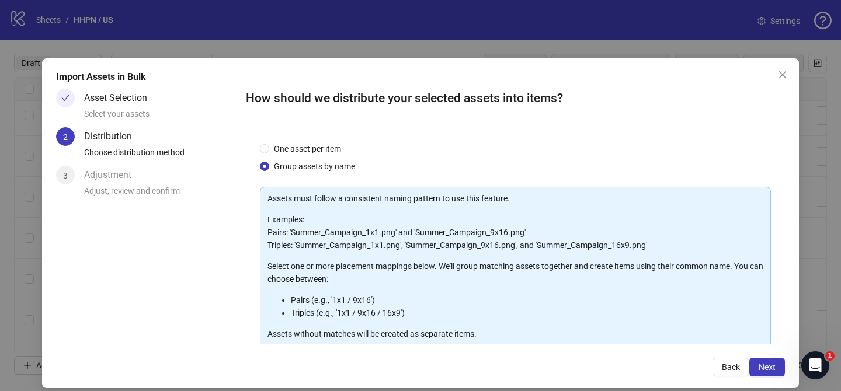
scroll to position [126, 0]
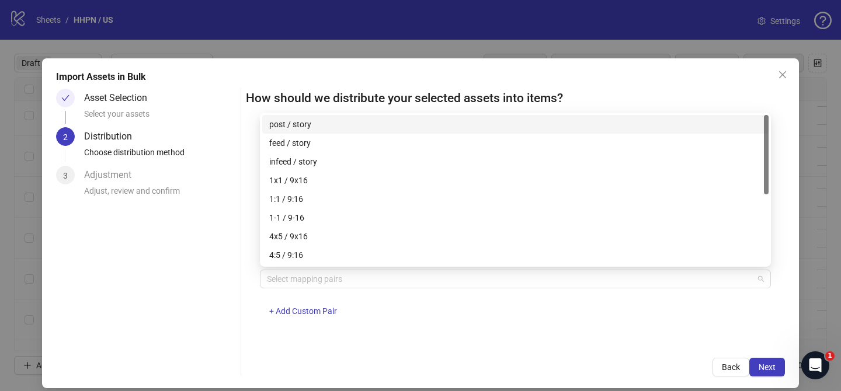
drag, startPoint x: 341, startPoint y: 284, endPoint x: 331, endPoint y: 251, distance: 34.4
click at [342, 283] on div at bounding box center [509, 279] width 494 height 16
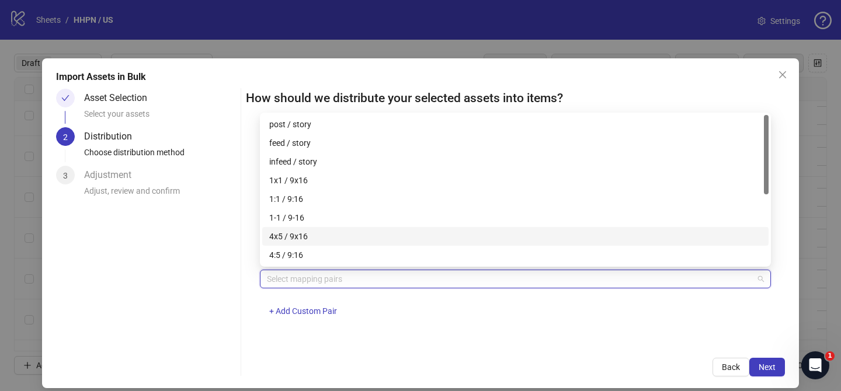
drag, startPoint x: 331, startPoint y: 242, endPoint x: 342, endPoint y: 244, distance: 11.3
click at [331, 242] on div "4x5 / 9x16" at bounding box center [515, 236] width 492 height 13
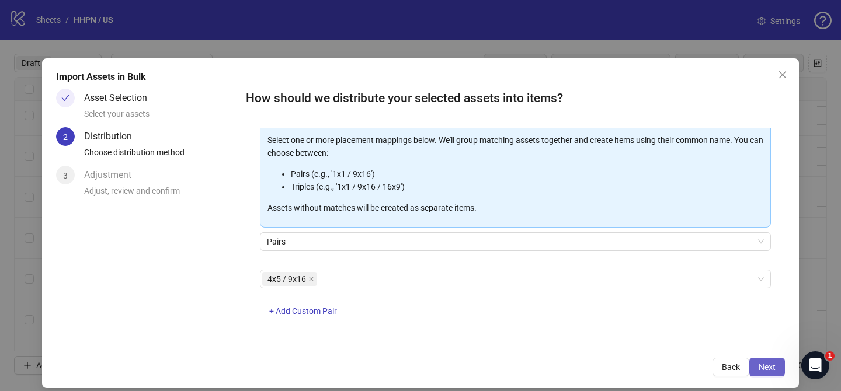
click at [763, 361] on button "Next" at bounding box center [768, 367] width 36 height 19
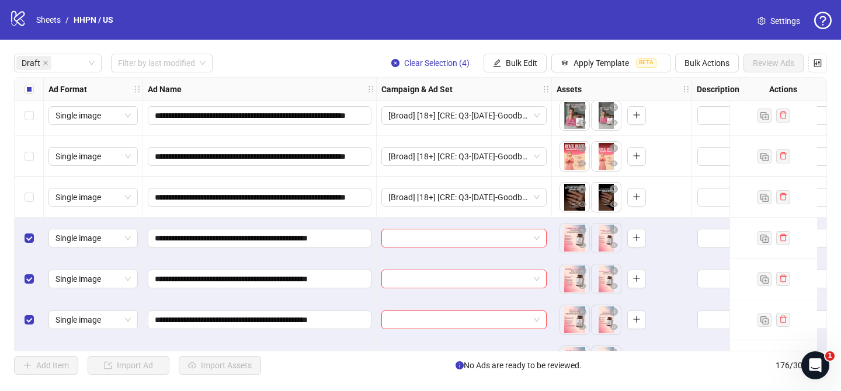
scroll to position [736, 0]
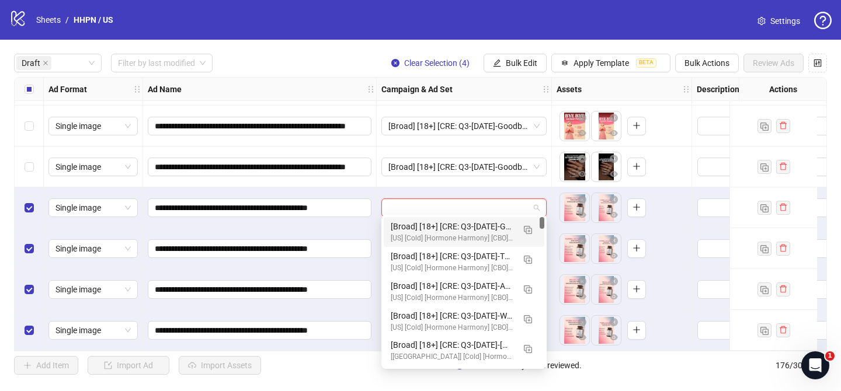
click at [498, 206] on input "search" at bounding box center [458, 208] width 141 height 18
click at [535, 226] on button "button" at bounding box center [528, 229] width 19 height 19
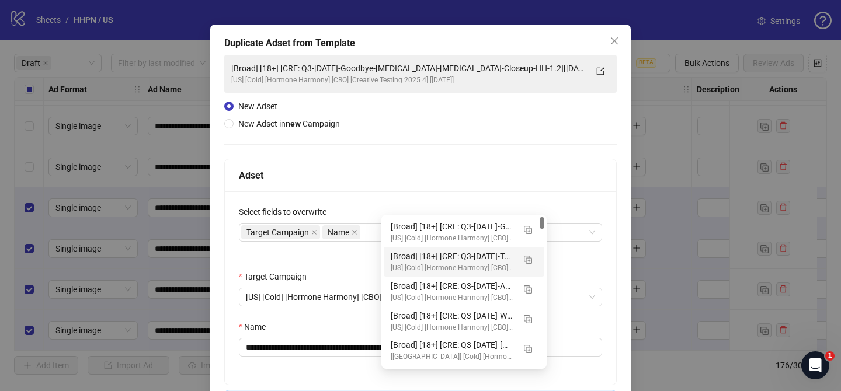
scroll to position [39, 0]
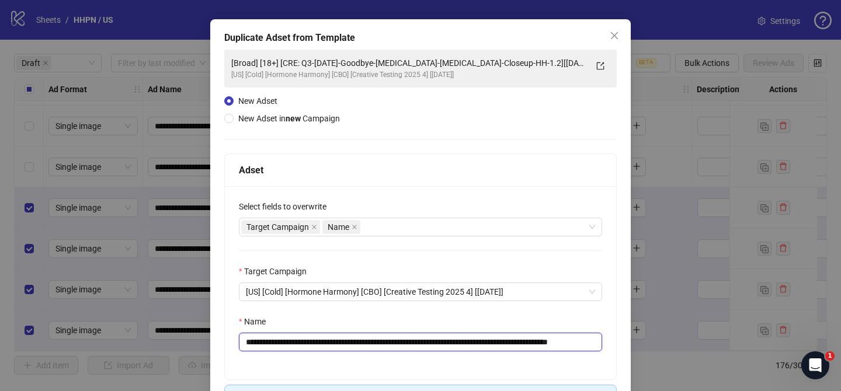
drag, startPoint x: 316, startPoint y: 342, endPoint x: 562, endPoint y: 339, distance: 246.0
click at [563, 339] on input "**********" at bounding box center [420, 342] width 363 height 19
paste input "text"
drag, startPoint x: 575, startPoint y: 344, endPoint x: 608, endPoint y: 342, distance: 32.2
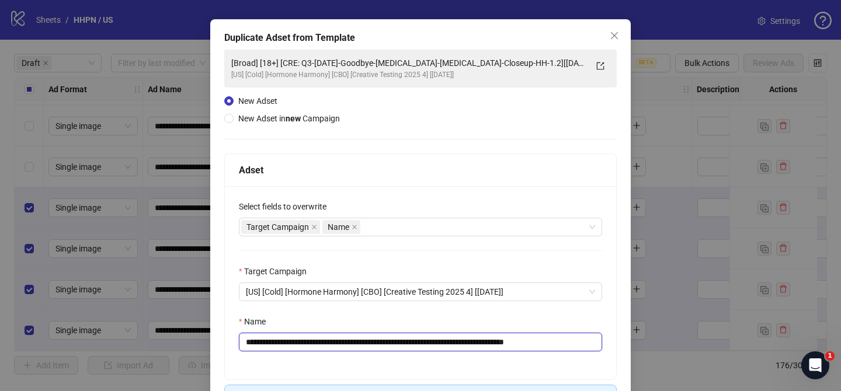
click at [608, 342] on div "**********" at bounding box center [420, 282] width 391 height 193
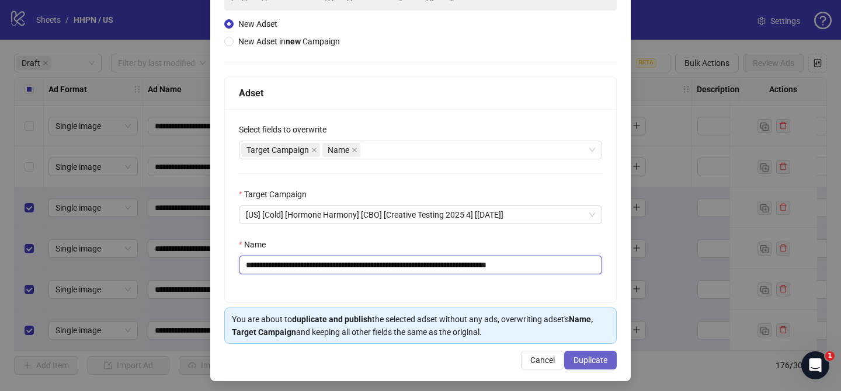
type input "**********"
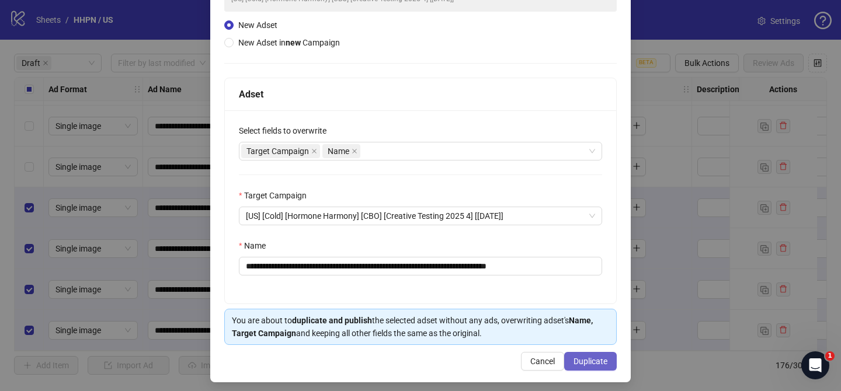
click at [602, 365] on span "Duplicate" at bounding box center [591, 361] width 34 height 9
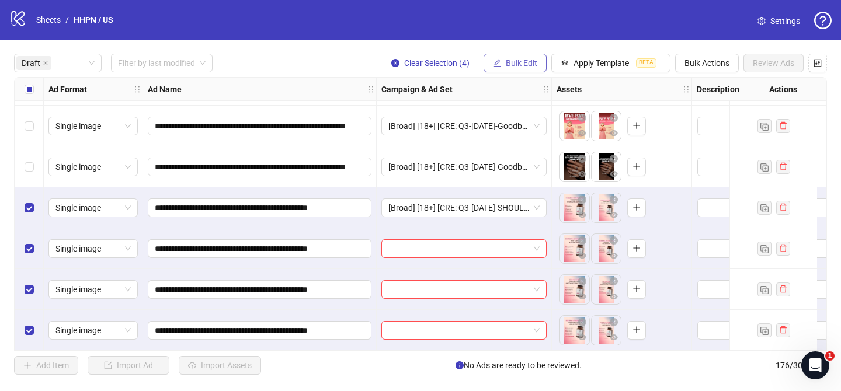
drag, startPoint x: 519, startPoint y: 63, endPoint x: 554, endPoint y: 127, distance: 73.5
click at [519, 63] on span "Bulk Edit" at bounding box center [522, 62] width 32 height 9
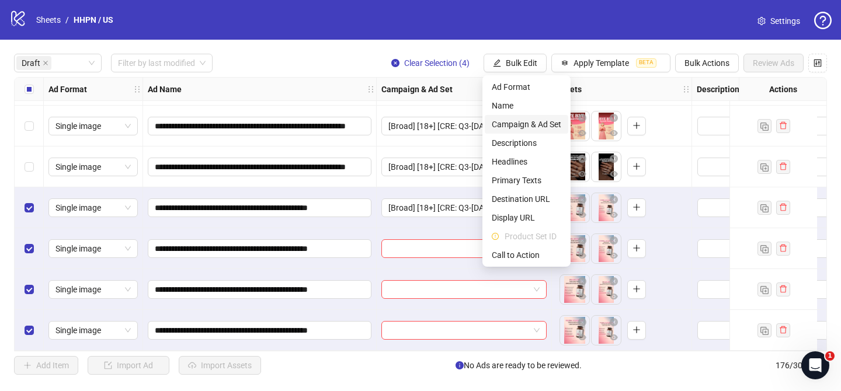
drag, startPoint x: 541, startPoint y: 123, endPoint x: 554, endPoint y: 132, distance: 16.0
click at [542, 124] on span "Campaign & Ad Set" at bounding box center [527, 124] width 70 height 13
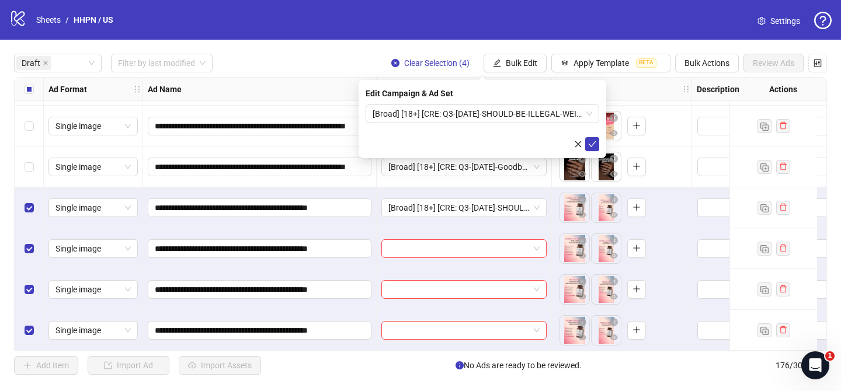
drag, startPoint x: 592, startPoint y: 142, endPoint x: 145, endPoint y: 121, distance: 448.0
click at [592, 142] on icon "check" at bounding box center [592, 144] width 8 height 8
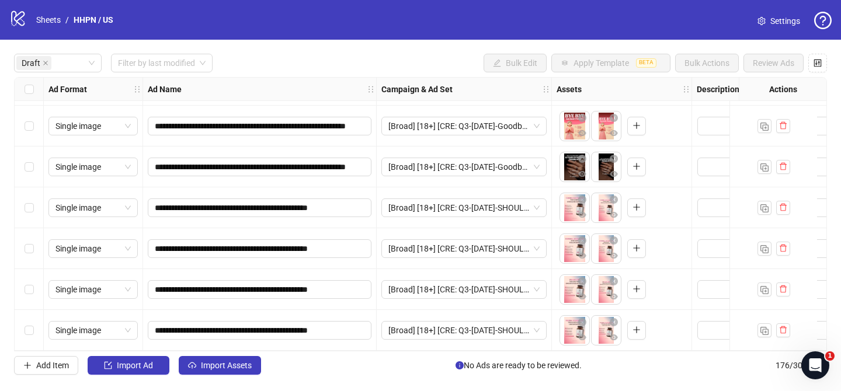
drag, startPoint x: 253, startPoint y: 366, endPoint x: 255, endPoint y: 356, distance: 10.8
click at [254, 365] on button "Import Assets" at bounding box center [220, 365] width 82 height 19
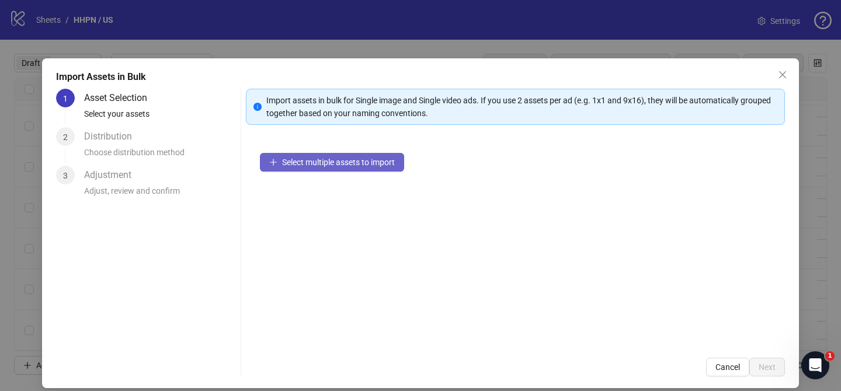
click at [395, 161] on span "Select multiple assets to import" at bounding box center [338, 162] width 113 height 9
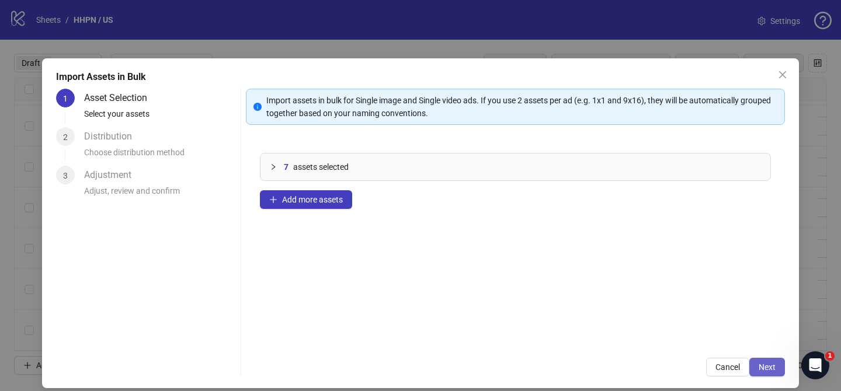
click at [767, 365] on span "Next" at bounding box center [767, 367] width 17 height 9
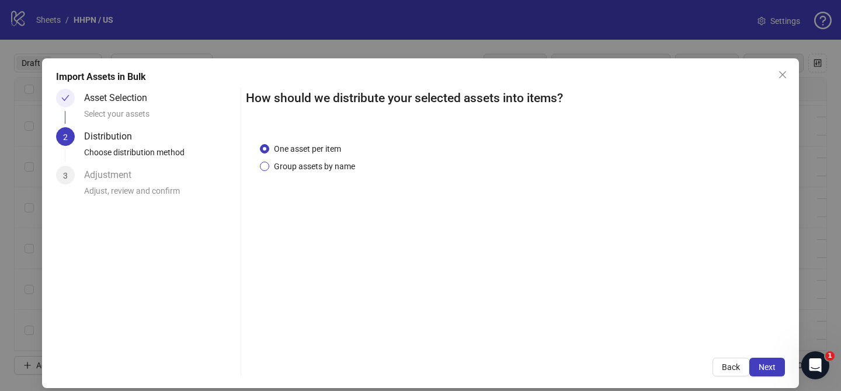
click at [328, 166] on span "Group assets by name" at bounding box center [314, 166] width 91 height 13
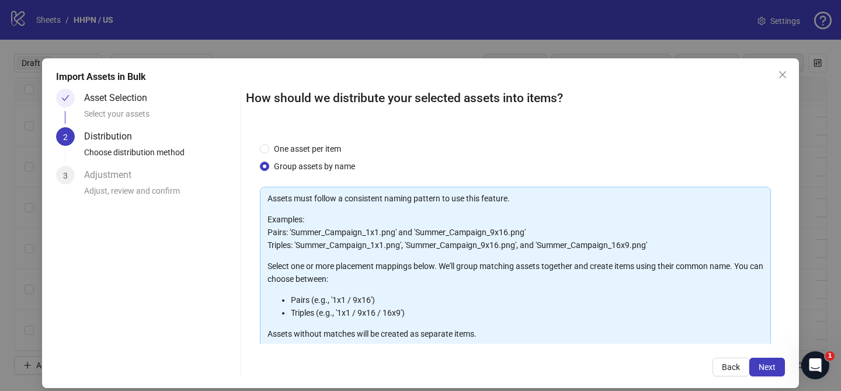
scroll to position [126, 0]
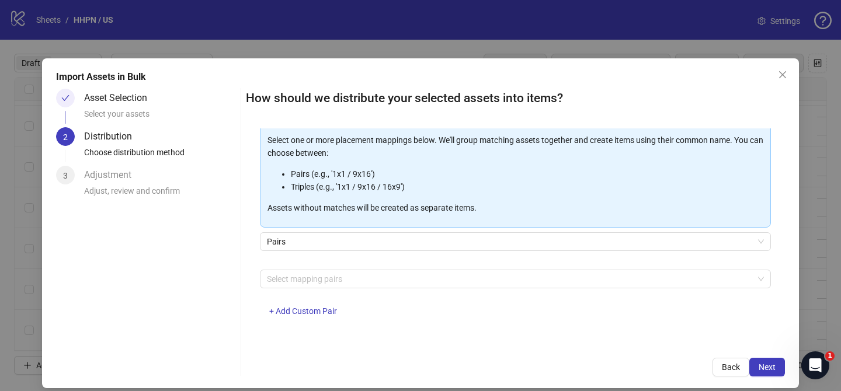
drag, startPoint x: 329, startPoint y: 280, endPoint x: 322, endPoint y: 268, distance: 13.8
click at [329, 280] on div at bounding box center [509, 279] width 494 height 16
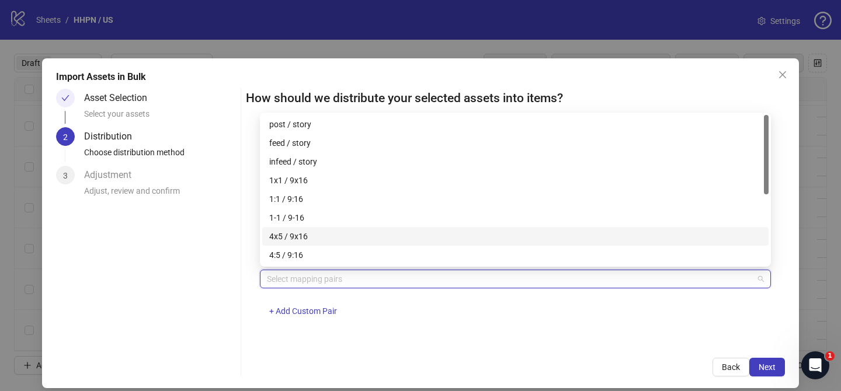
drag, startPoint x: 321, startPoint y: 237, endPoint x: 381, endPoint y: 256, distance: 63.7
click at [321, 237] on div "4x5 / 9x16" at bounding box center [515, 236] width 492 height 13
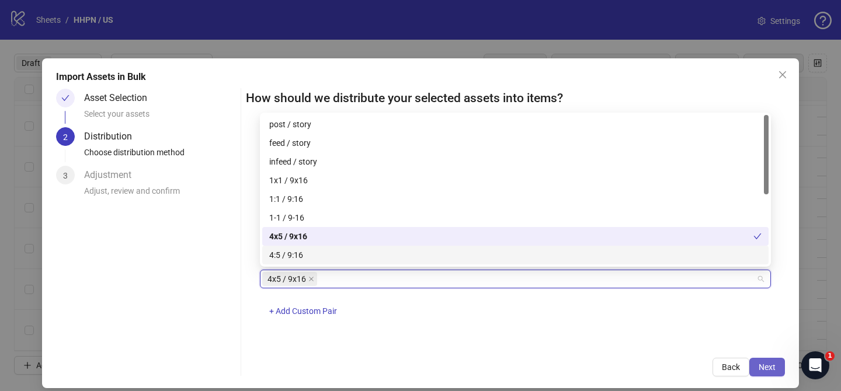
click at [752, 367] on button "Next" at bounding box center [768, 367] width 36 height 19
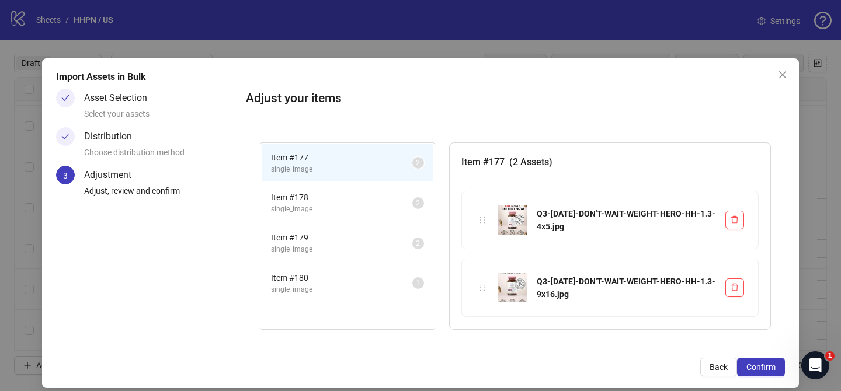
click at [752, 367] on span "Confirm" at bounding box center [761, 367] width 29 height 9
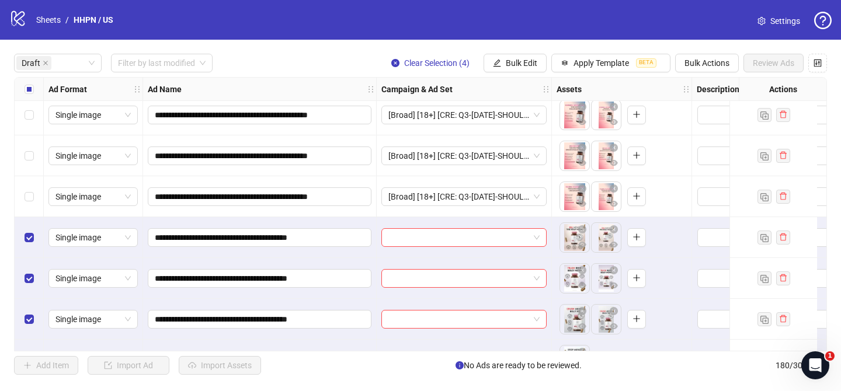
scroll to position [900, 0]
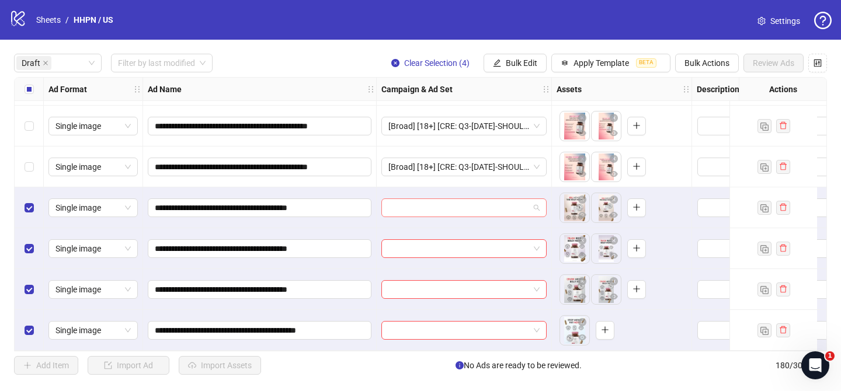
click at [474, 204] on input "search" at bounding box center [458, 208] width 141 height 18
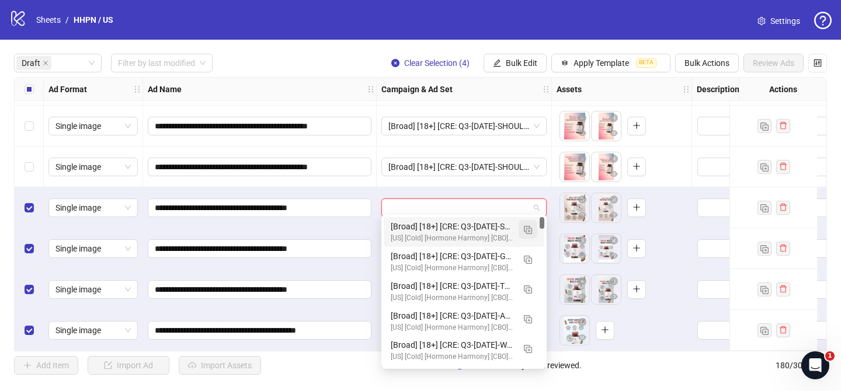
click at [524, 225] on span "button" at bounding box center [528, 229] width 8 height 9
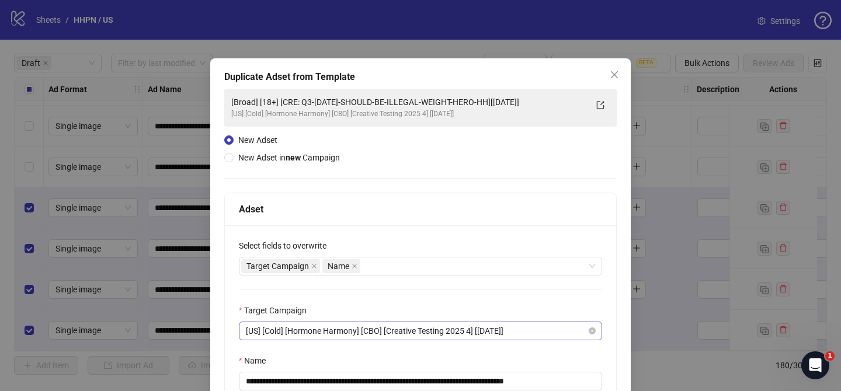
scroll to position [11, 0]
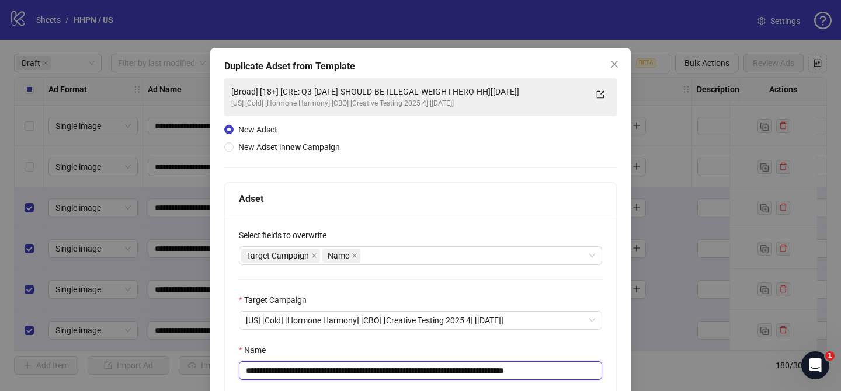
drag, startPoint x: 317, startPoint y: 373, endPoint x: 519, endPoint y: 370, distance: 202.7
click at [519, 370] on input "**********" at bounding box center [420, 371] width 363 height 19
paste input "text"
drag, startPoint x: 543, startPoint y: 372, endPoint x: 589, endPoint y: 370, distance: 46.2
click at [588, 370] on input "**********" at bounding box center [420, 371] width 363 height 19
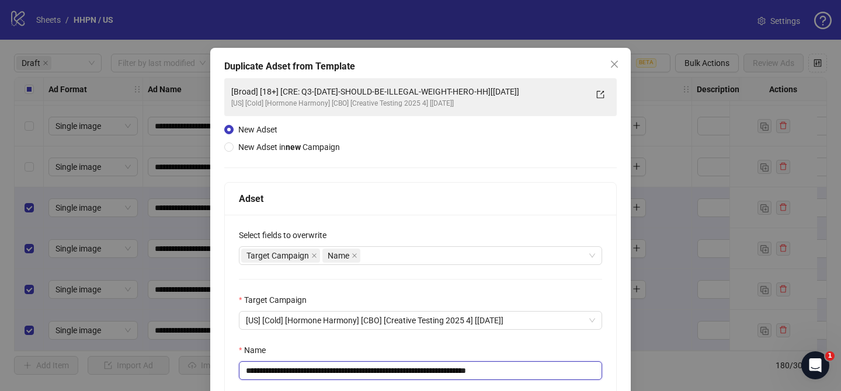
scroll to position [121, 0]
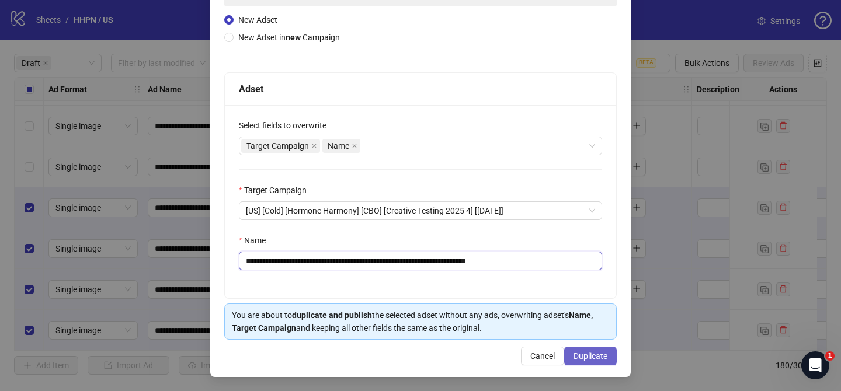
type input "**********"
click at [602, 359] on span "Duplicate" at bounding box center [591, 356] width 34 height 9
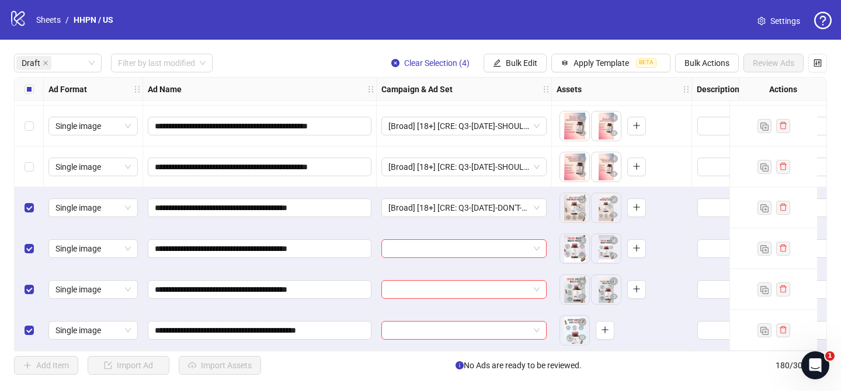
drag, startPoint x: 525, startPoint y: 60, endPoint x: 571, endPoint y: 136, distance: 89.1
click at [526, 60] on span "Bulk Edit" at bounding box center [522, 62] width 32 height 9
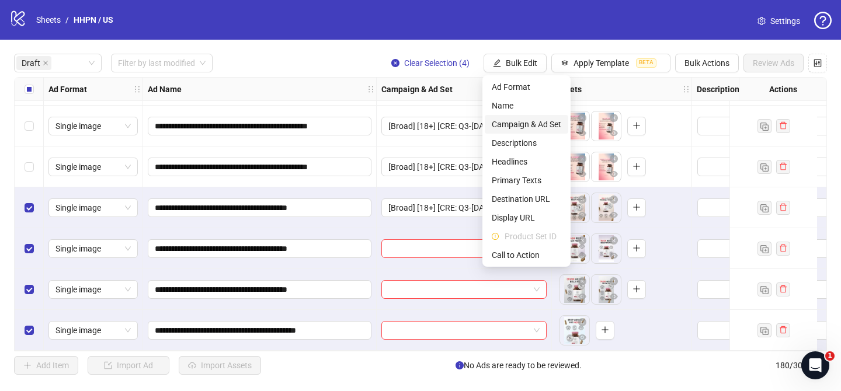
click at [528, 131] on li "Campaign & Ad Set" at bounding box center [527, 124] width 84 height 19
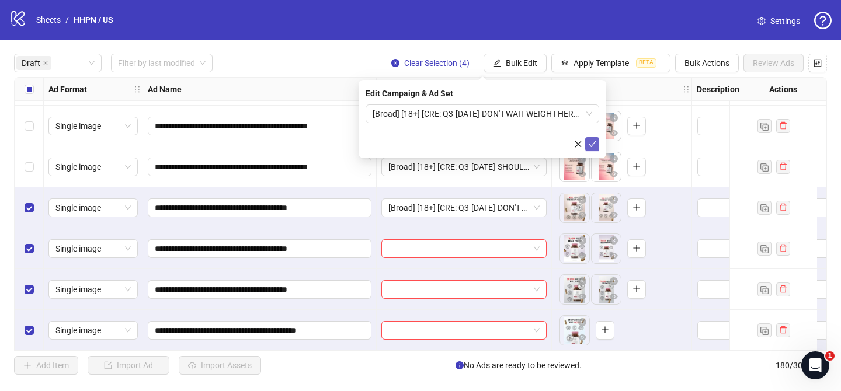
click at [596, 146] on icon "check" at bounding box center [592, 144] width 8 height 8
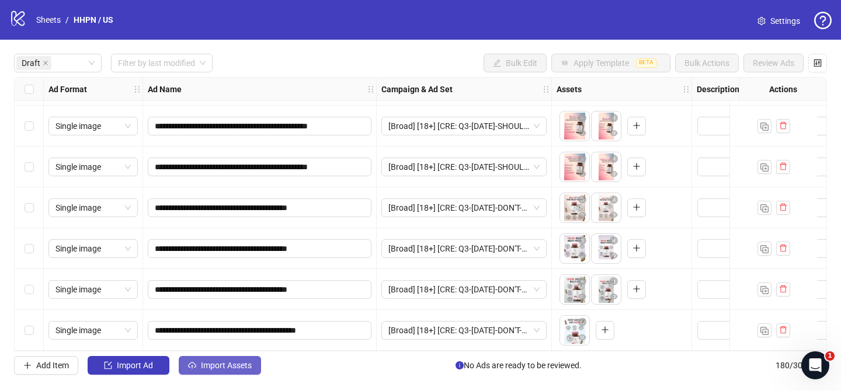
click at [223, 359] on button "Import Assets" at bounding box center [220, 365] width 82 height 19
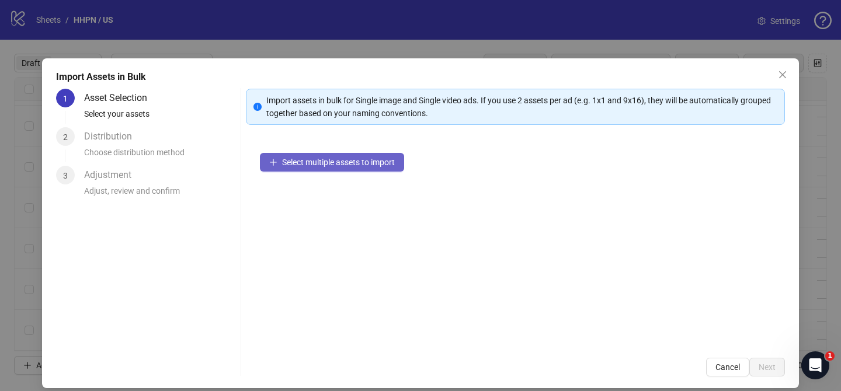
click at [369, 163] on span "Select multiple assets to import" at bounding box center [338, 162] width 113 height 9
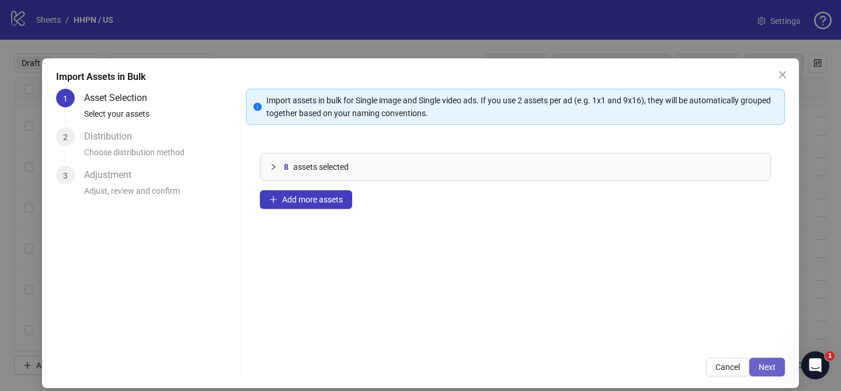
click at [752, 369] on button "Next" at bounding box center [768, 367] width 36 height 19
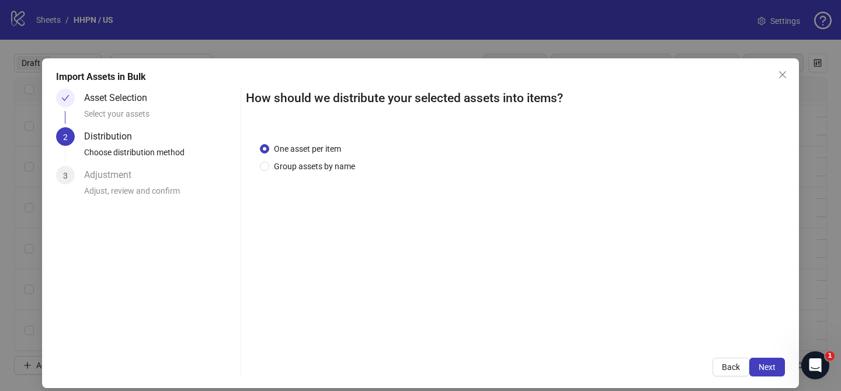
drag, startPoint x: 321, startPoint y: 165, endPoint x: 330, endPoint y: 175, distance: 14.1
click at [321, 165] on span "Group assets by name" at bounding box center [314, 166] width 91 height 13
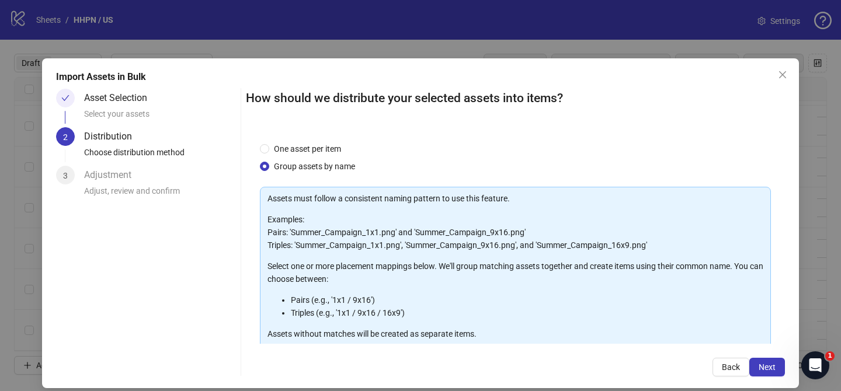
scroll to position [126, 0]
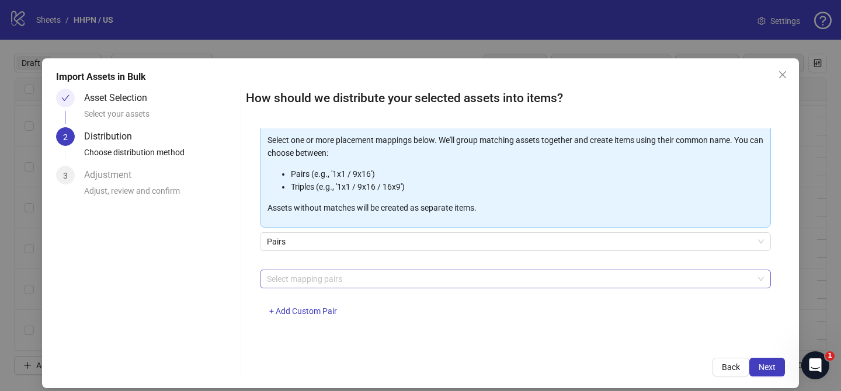
drag, startPoint x: 346, startPoint y: 281, endPoint x: 341, endPoint y: 275, distance: 7.9
click at [348, 280] on div at bounding box center [509, 279] width 494 height 16
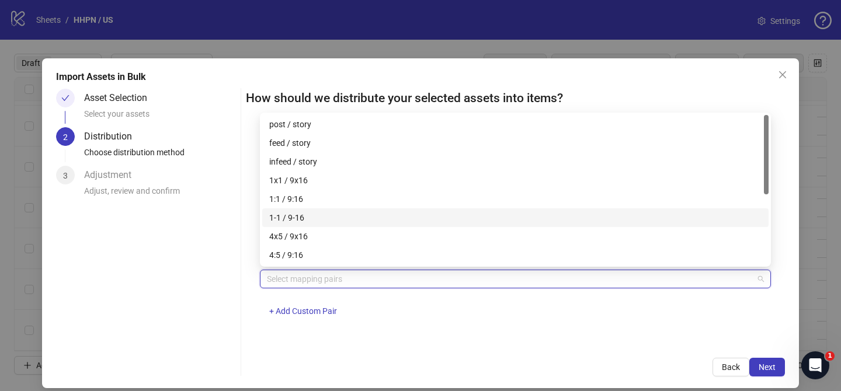
click at [316, 221] on div "1-1 / 9-16" at bounding box center [515, 217] width 492 height 13
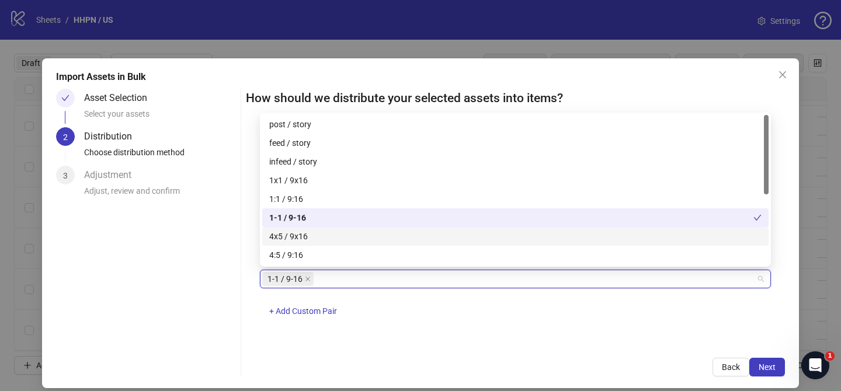
click at [311, 231] on div "4x5 / 9x16" at bounding box center [515, 236] width 492 height 13
click at [314, 213] on div "1-1 / 9-16" at bounding box center [511, 217] width 484 height 13
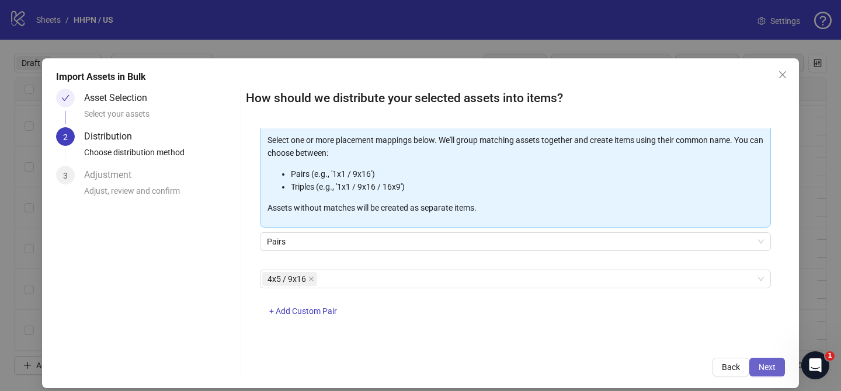
click at [772, 370] on span "Next" at bounding box center [767, 367] width 17 height 9
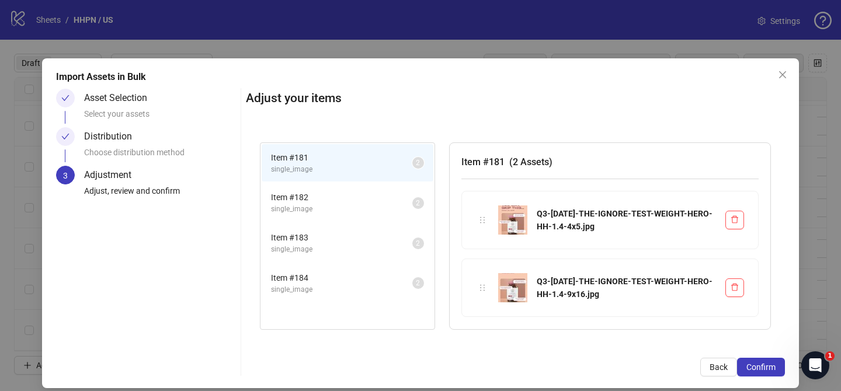
click at [771, 370] on span "Confirm" at bounding box center [761, 367] width 29 height 9
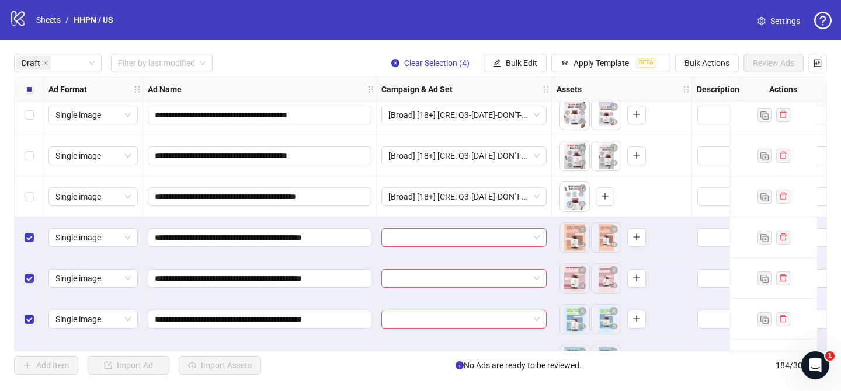
scroll to position [1063, 0]
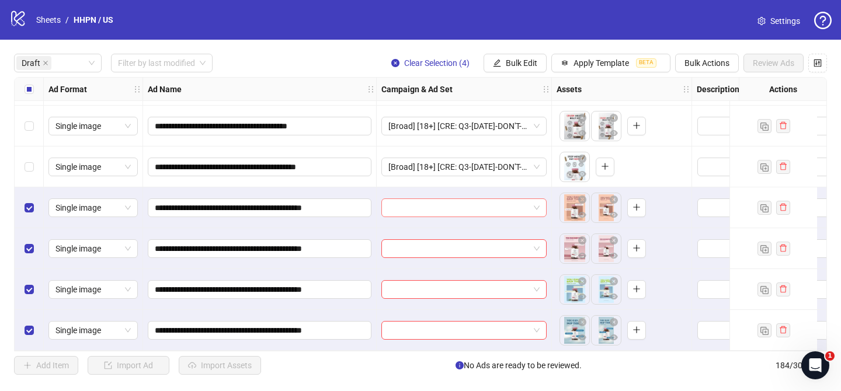
drag, startPoint x: 471, startPoint y: 205, endPoint x: 522, endPoint y: 211, distance: 51.7
click at [471, 205] on input "search" at bounding box center [458, 208] width 141 height 18
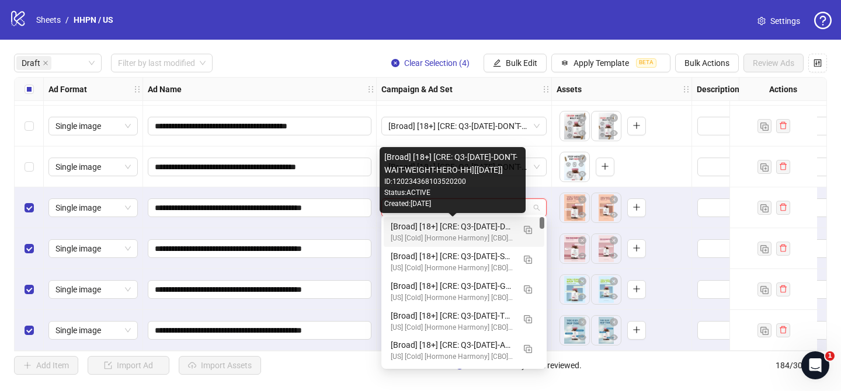
drag, startPoint x: 524, startPoint y: 227, endPoint x: 484, endPoint y: 236, distance: 40.7
click at [525, 227] on img "button" at bounding box center [528, 230] width 8 height 8
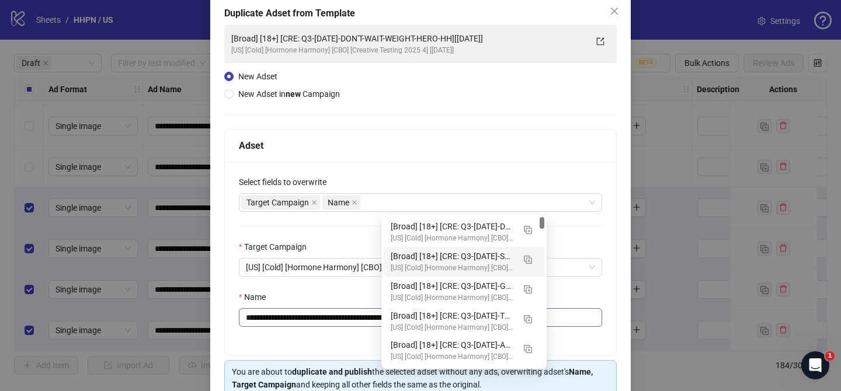
scroll to position [80, 0]
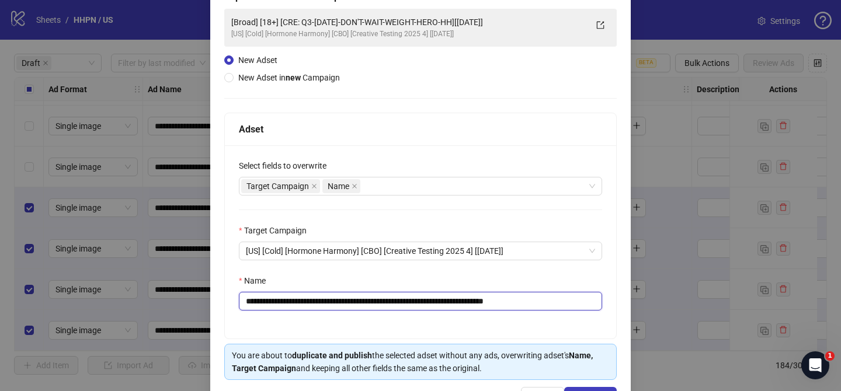
drag, startPoint x: 315, startPoint y: 301, endPoint x: 488, endPoint y: 303, distance: 172.3
click at [488, 303] on input "**********" at bounding box center [420, 301] width 363 height 19
paste input "*****"
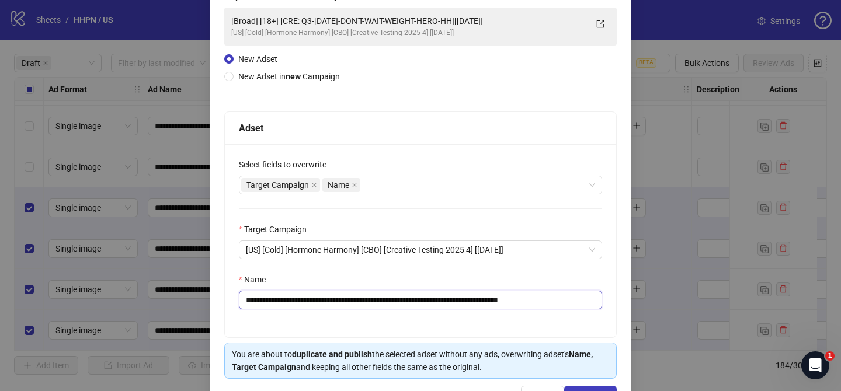
drag, startPoint x: 567, startPoint y: 300, endPoint x: 627, endPoint y: 297, distance: 60.2
click at [627, 297] on div "**********" at bounding box center [420, 196] width 421 height 439
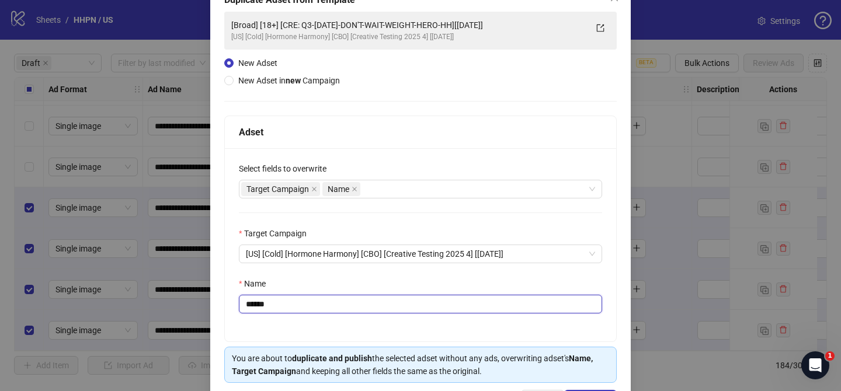
scroll to position [121, 0]
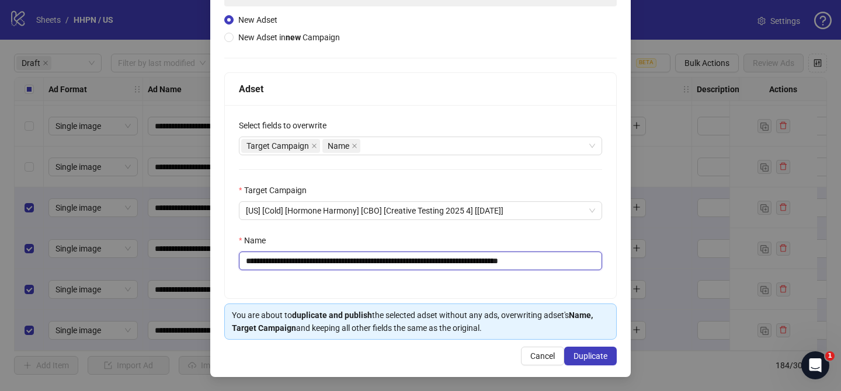
drag, startPoint x: 586, startPoint y: 266, endPoint x: 566, endPoint y: 263, distance: 20.7
click at [586, 264] on input "**********" at bounding box center [420, 261] width 363 height 19
drag, startPoint x: 567, startPoint y: 261, endPoint x: 632, endPoint y: 264, distance: 65.5
click at [632, 264] on div "**********" at bounding box center [420, 195] width 841 height 391
type input "**********"
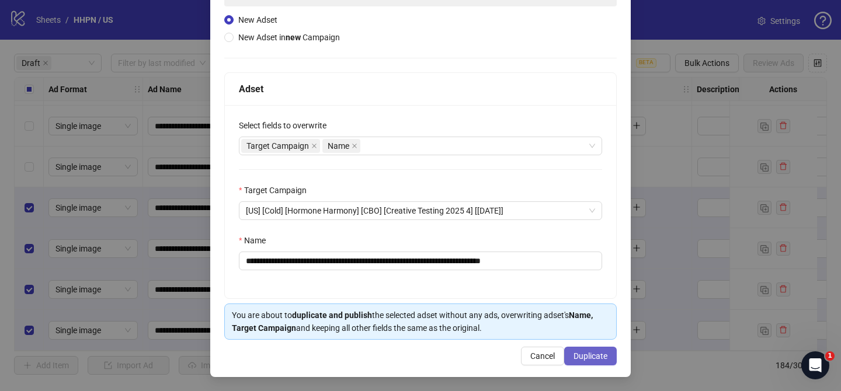
click at [596, 350] on button "Duplicate" at bounding box center [590, 356] width 53 height 19
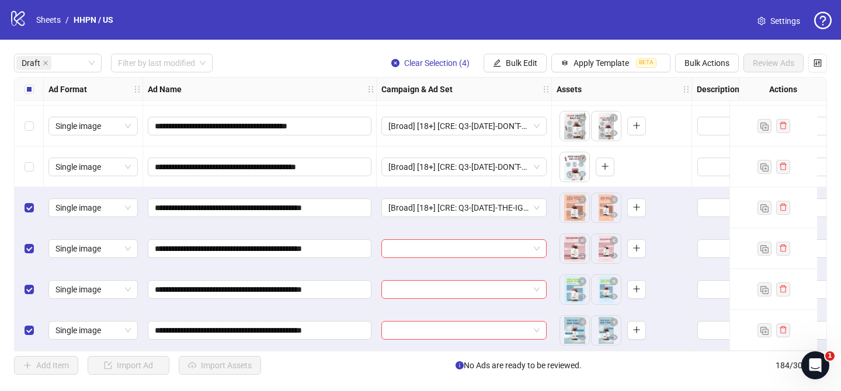
drag, startPoint x: 503, startPoint y: 58, endPoint x: 547, endPoint y: 95, distance: 57.2
click at [504, 58] on button "Bulk Edit" at bounding box center [515, 63] width 63 height 19
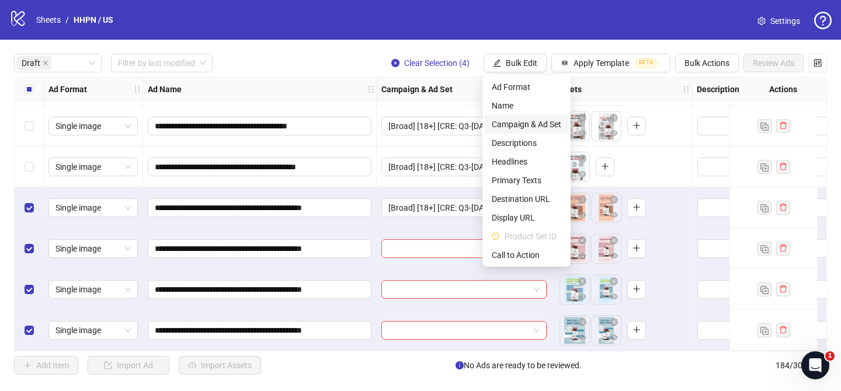
drag, startPoint x: 540, startPoint y: 123, endPoint x: 558, endPoint y: 130, distance: 20.0
click at [540, 123] on span "Campaign & Ad Set" at bounding box center [527, 124] width 70 height 13
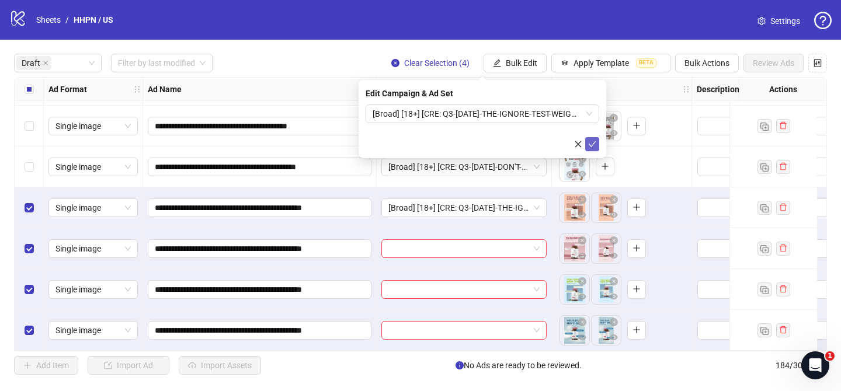
click at [594, 141] on icon "check" at bounding box center [592, 144] width 8 height 8
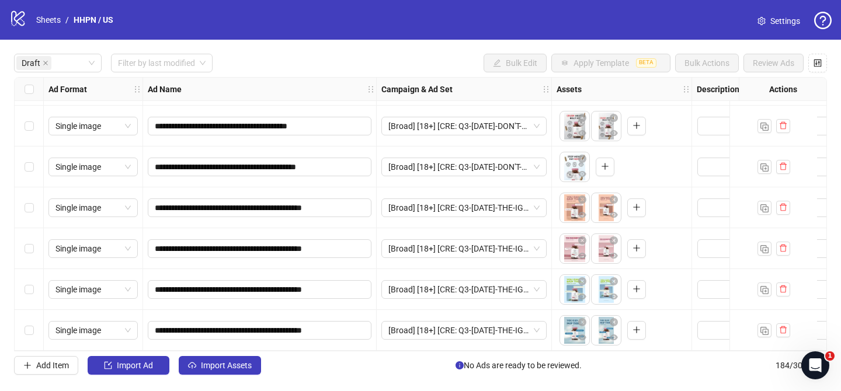
drag, startPoint x: 227, startPoint y: 368, endPoint x: 230, endPoint y: 351, distance: 17.8
click at [227, 368] on span "Import Assets" at bounding box center [226, 365] width 51 height 9
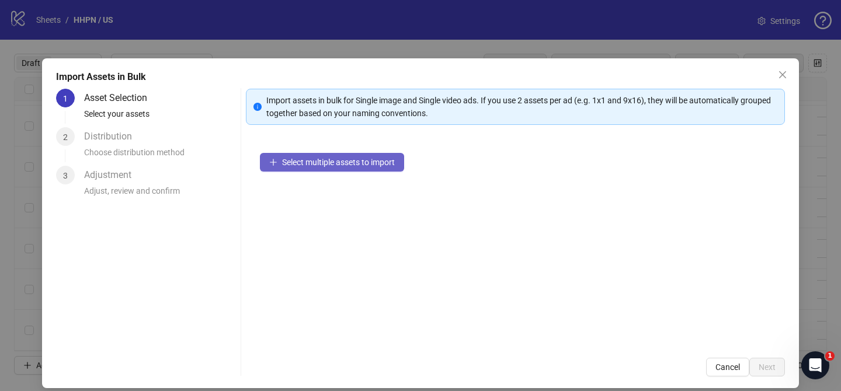
click at [349, 161] on span "Select multiple assets to import" at bounding box center [338, 162] width 113 height 9
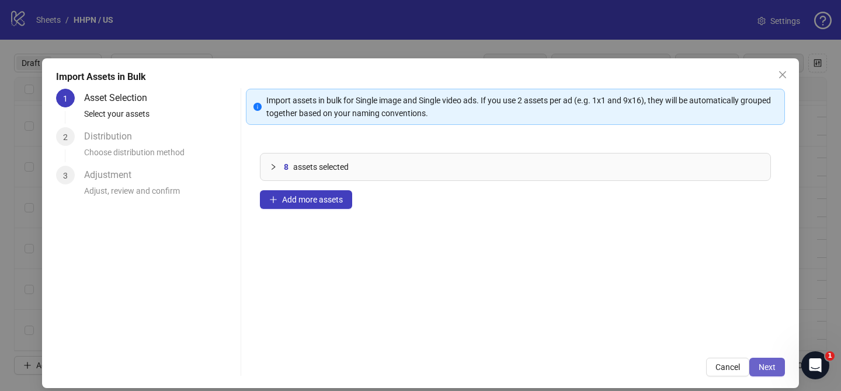
click at [759, 366] on span "Next" at bounding box center [767, 367] width 17 height 9
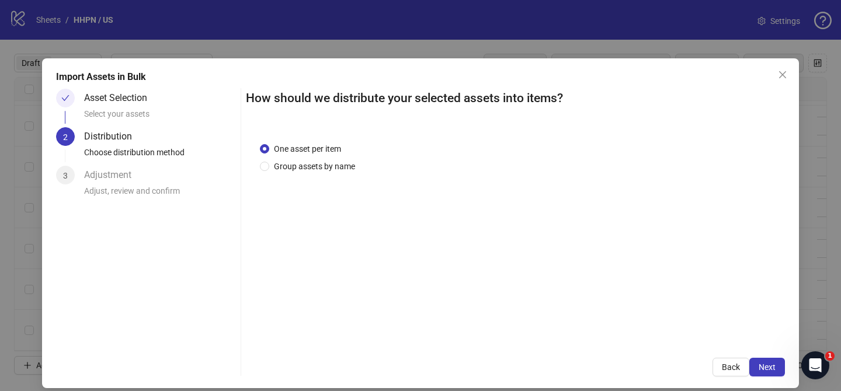
drag, startPoint x: 338, startPoint y: 166, endPoint x: 337, endPoint y: 179, distance: 12.3
click at [338, 166] on span "Group assets by name" at bounding box center [314, 166] width 91 height 13
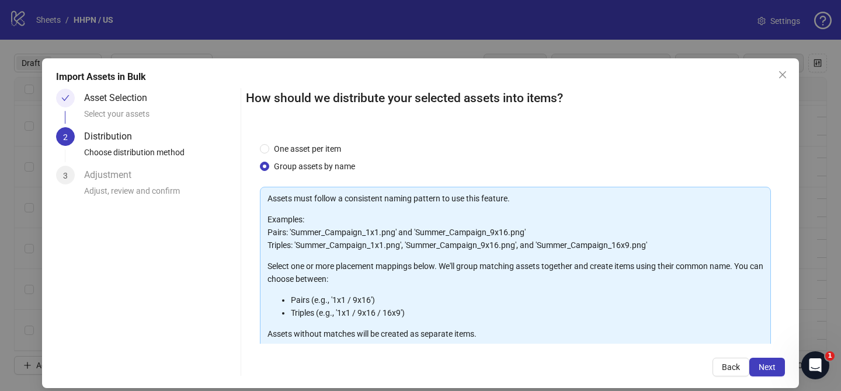
scroll to position [126, 0]
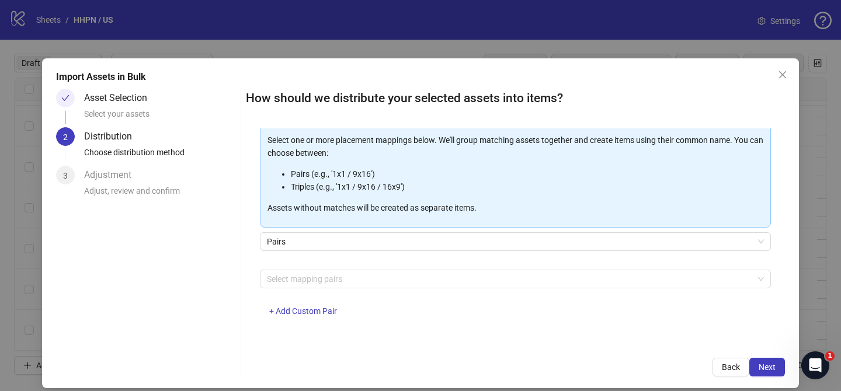
drag, startPoint x: 339, startPoint y: 284, endPoint x: 338, endPoint y: 268, distance: 15.8
click at [339, 284] on div at bounding box center [509, 279] width 494 height 16
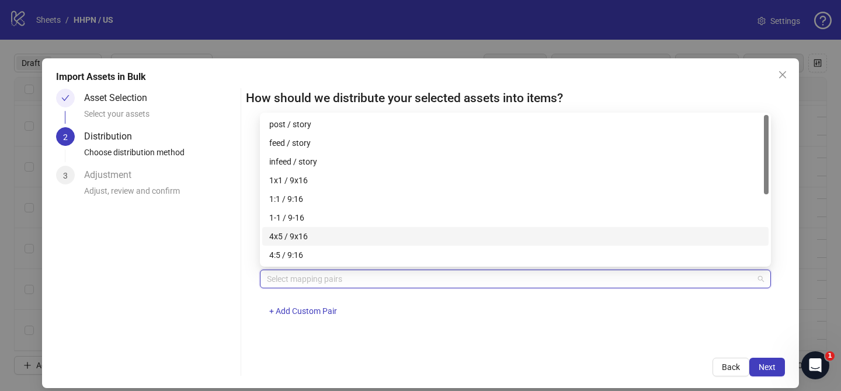
drag, startPoint x: 329, startPoint y: 233, endPoint x: 404, endPoint y: 258, distance: 78.3
click at [329, 233] on div "4x5 / 9x16" at bounding box center [515, 236] width 492 height 13
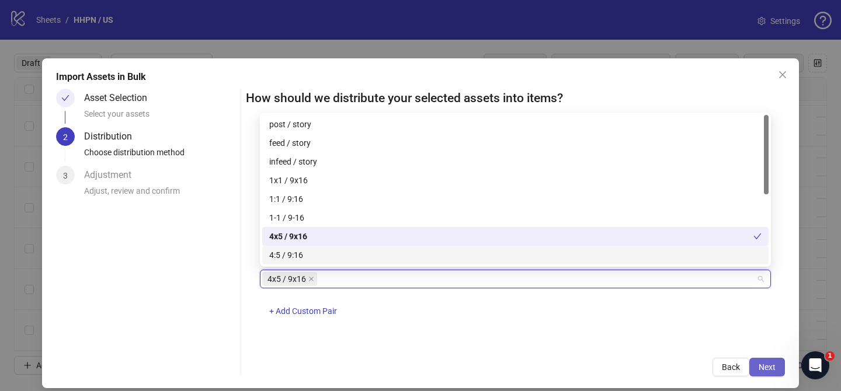
click at [772, 364] on span "Next" at bounding box center [767, 367] width 17 height 9
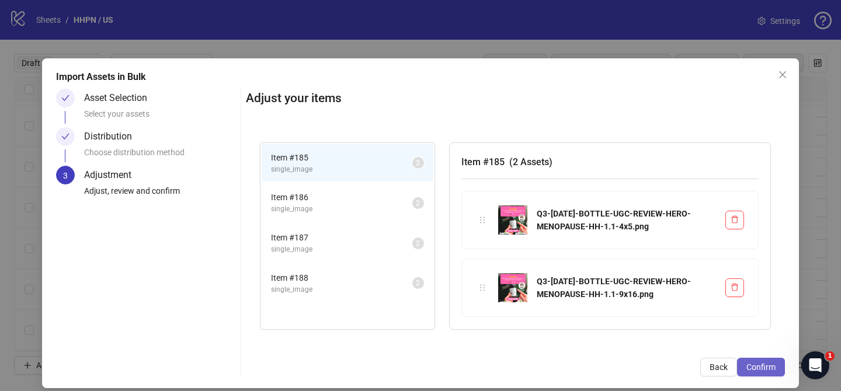
click at [772, 365] on span "Confirm" at bounding box center [761, 367] width 29 height 9
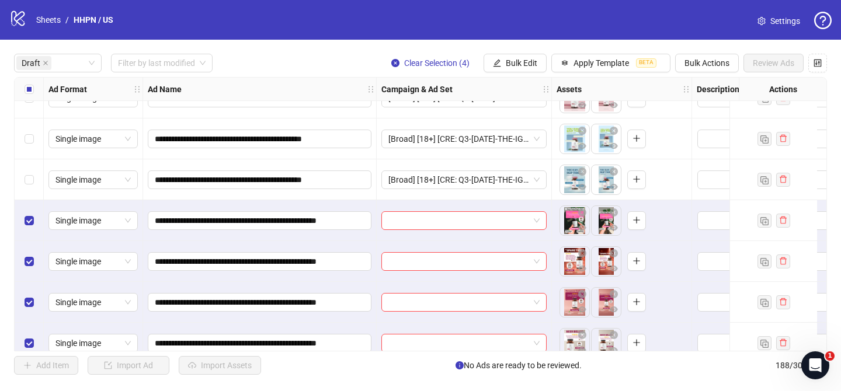
scroll to position [1227, 0]
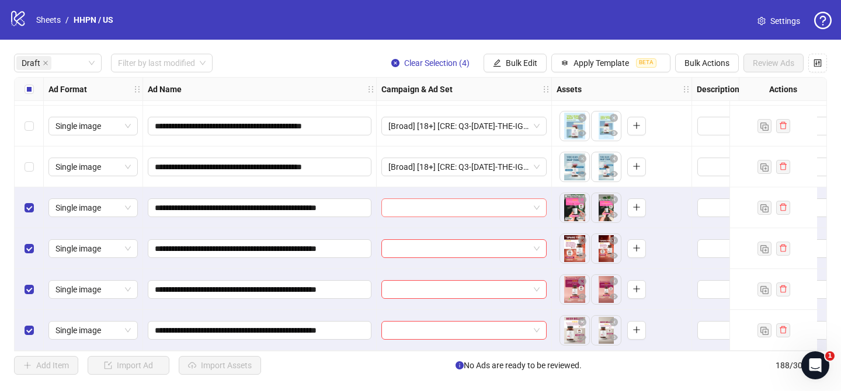
drag, startPoint x: 445, startPoint y: 204, endPoint x: 488, endPoint y: 208, distance: 44.0
click at [447, 204] on input "search" at bounding box center [458, 208] width 141 height 18
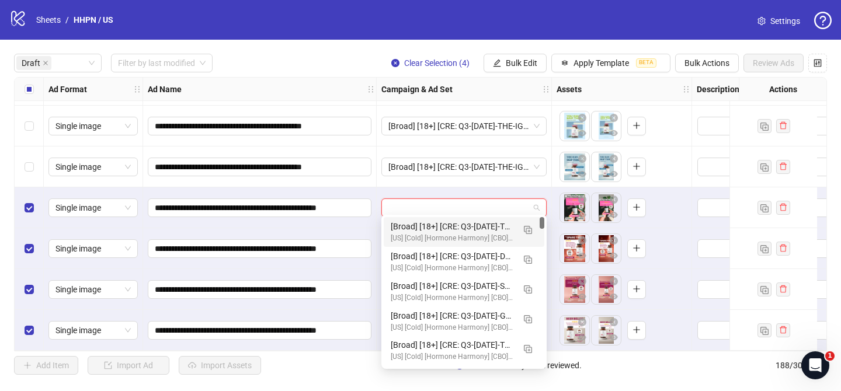
drag, startPoint x: 524, startPoint y: 224, endPoint x: 501, endPoint y: 237, distance: 26.2
click at [525, 224] on button "button" at bounding box center [528, 229] width 19 height 19
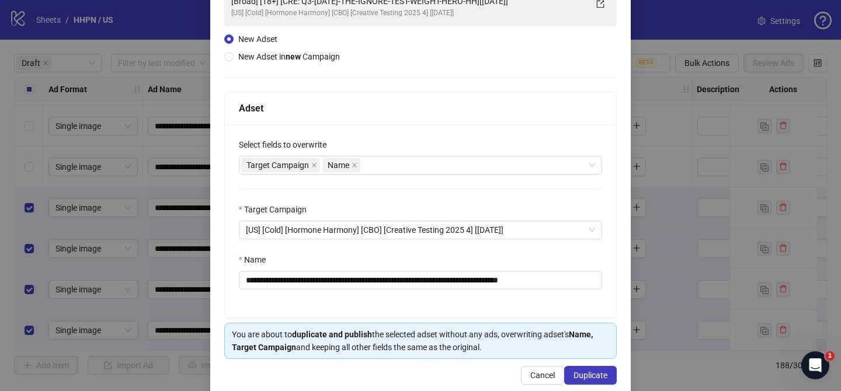
scroll to position [117, 0]
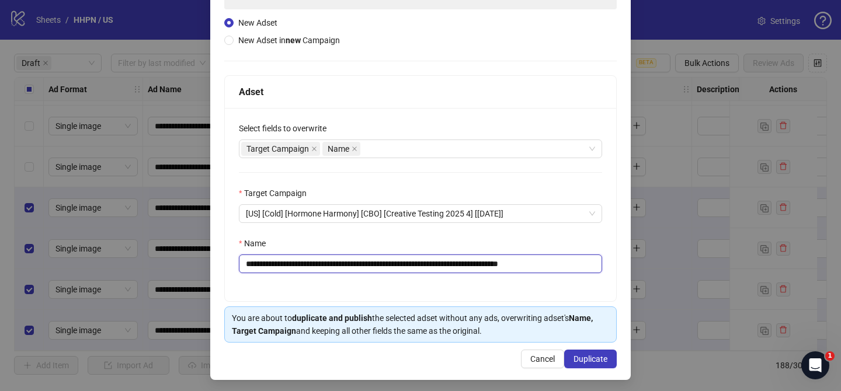
drag, startPoint x: 316, startPoint y: 262, endPoint x: 512, endPoint y: 259, distance: 196.3
click at [512, 259] on input "**********" at bounding box center [420, 264] width 363 height 19
paste input "*****"
drag, startPoint x: 575, startPoint y: 263, endPoint x: 605, endPoint y: 265, distance: 29.8
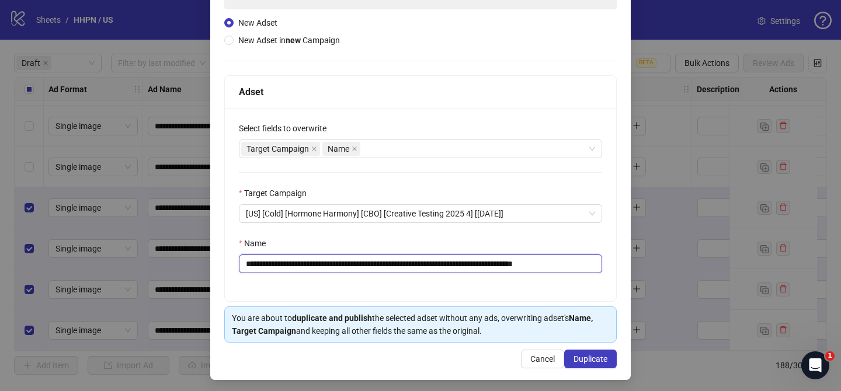
click at [605, 265] on div "**********" at bounding box center [420, 204] width 391 height 193
type input "**********"
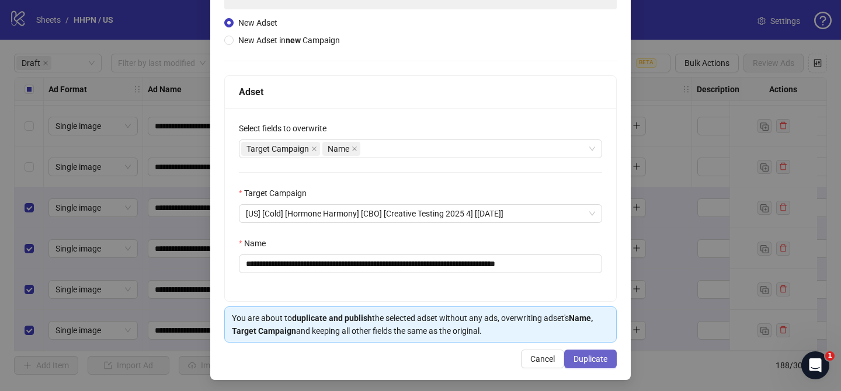
click at [592, 363] on span "Duplicate" at bounding box center [591, 359] width 34 height 9
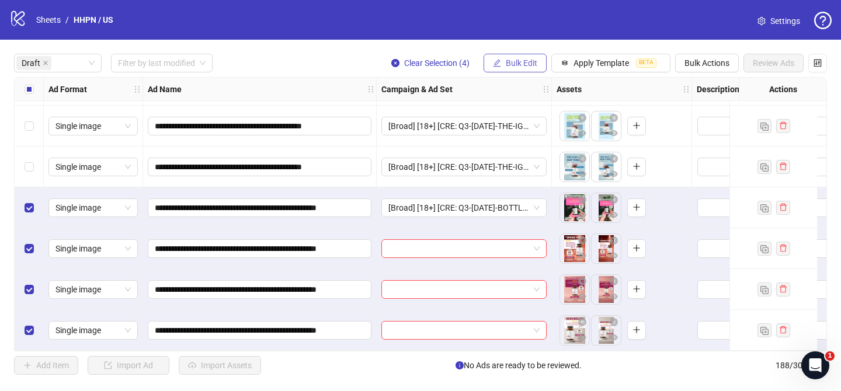
click at [516, 63] on span "Bulk Edit" at bounding box center [522, 62] width 32 height 9
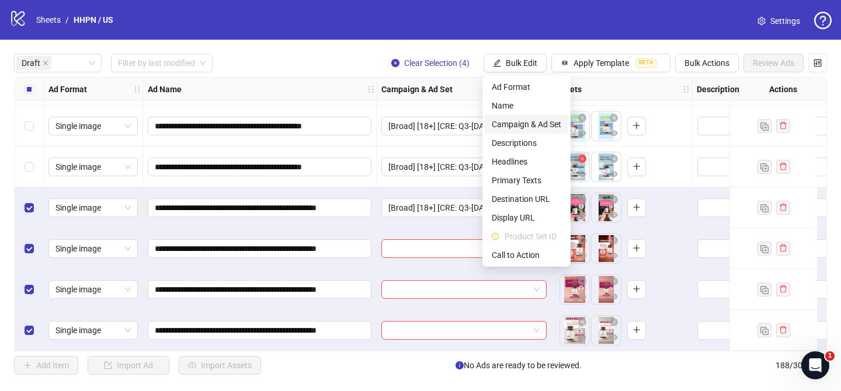
drag, startPoint x: 551, startPoint y: 122, endPoint x: 588, endPoint y: 153, distance: 48.1
click at [551, 122] on span "Campaign & Ad Set" at bounding box center [527, 124] width 70 height 13
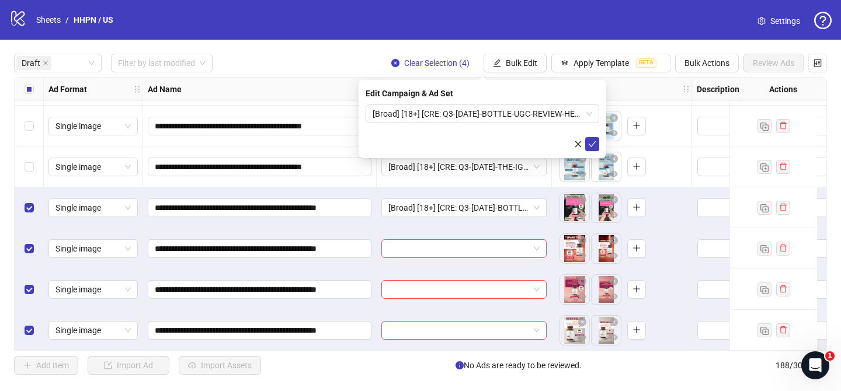
drag, startPoint x: 596, startPoint y: 145, endPoint x: 214, endPoint y: 141, distance: 382.1
click at [596, 145] on icon "check" at bounding box center [592, 144] width 8 height 8
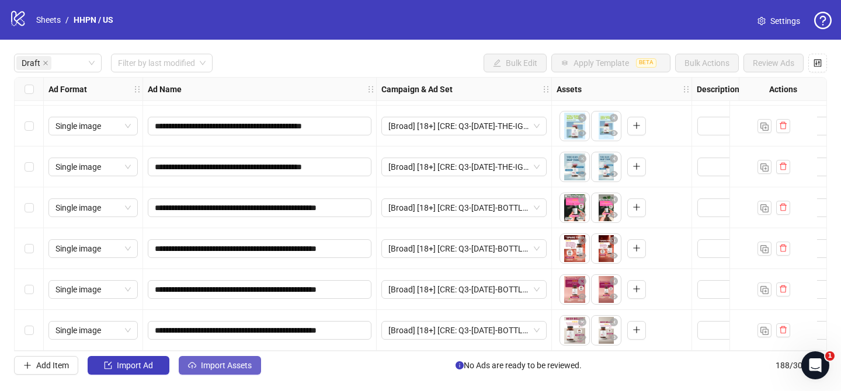
click at [220, 356] on button "Import Assets" at bounding box center [220, 365] width 82 height 19
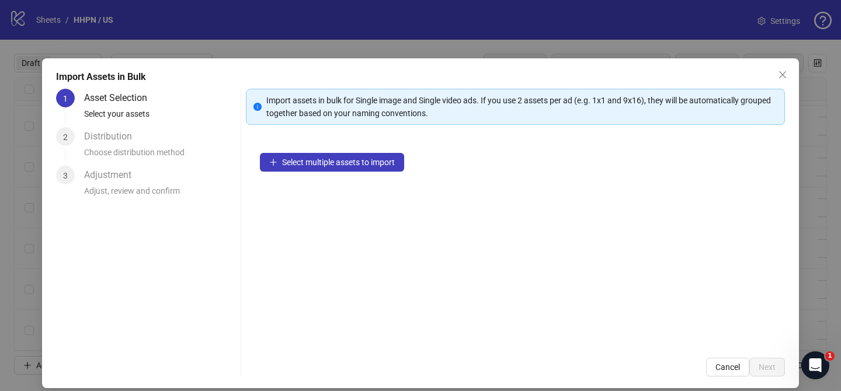
click at [224, 366] on div "1 Asset Selection Select your assets 2 Distribution Choose distribution method …" at bounding box center [146, 233] width 180 height 288
click at [377, 164] on span "Select multiple assets to import" at bounding box center [338, 162] width 113 height 9
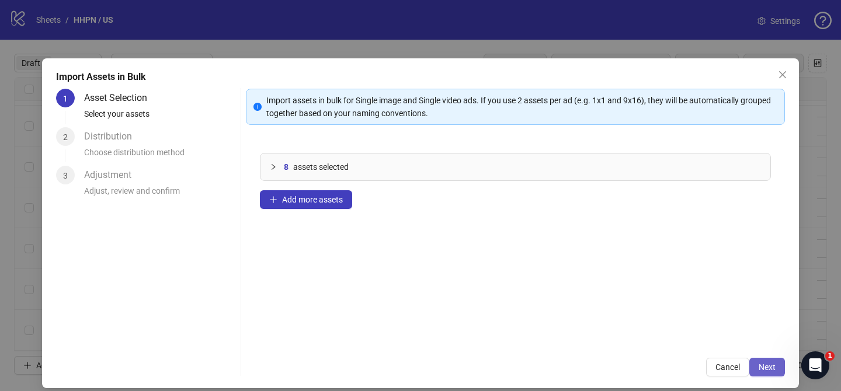
click at [769, 368] on span "Next" at bounding box center [767, 367] width 17 height 9
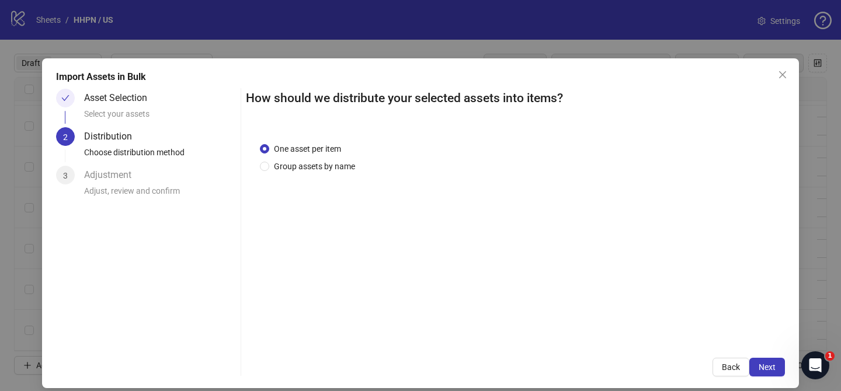
click at [327, 171] on span "Group assets by name" at bounding box center [314, 166] width 91 height 13
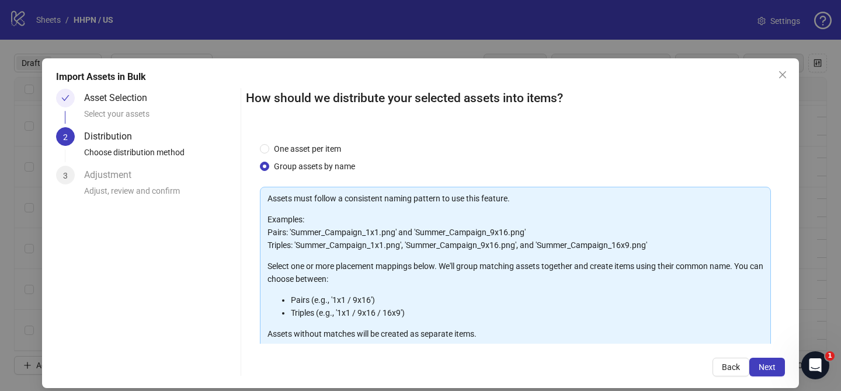
scroll to position [126, 0]
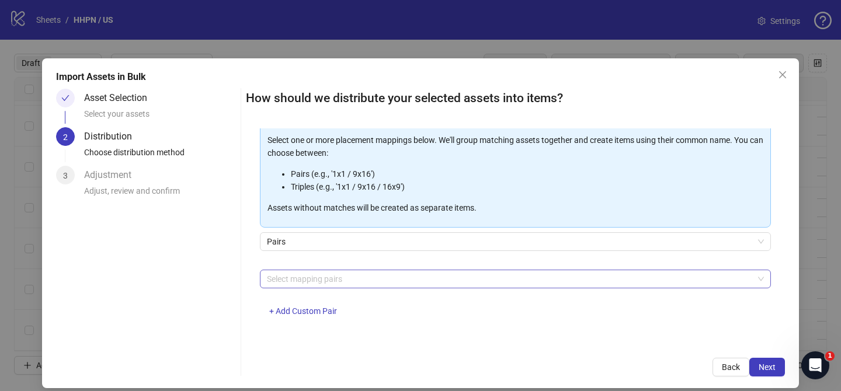
drag, startPoint x: 345, startPoint y: 290, endPoint x: 347, endPoint y: 285, distance: 6.1
click at [345, 290] on div "Select mapping pairs + Add Custom Pair" at bounding box center [515, 300] width 511 height 61
drag, startPoint x: 346, startPoint y: 284, endPoint x: 309, endPoint y: 251, distance: 50.1
click at [346, 284] on div at bounding box center [509, 279] width 494 height 16
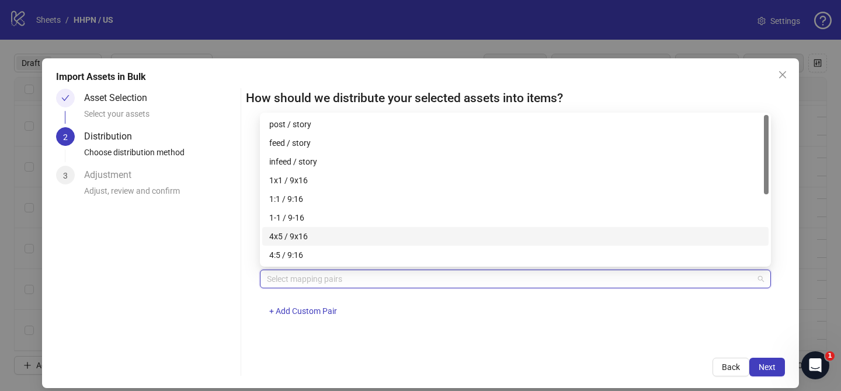
click at [309, 230] on div "4x5 / 9x16" at bounding box center [515, 236] width 492 height 13
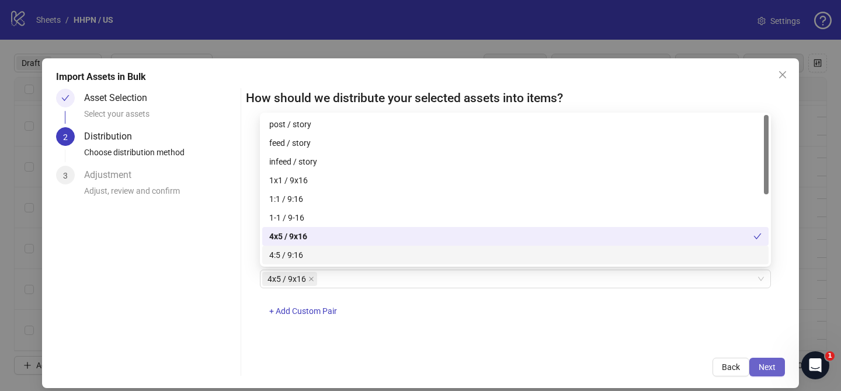
click at [769, 367] on span "Next" at bounding box center [767, 367] width 17 height 9
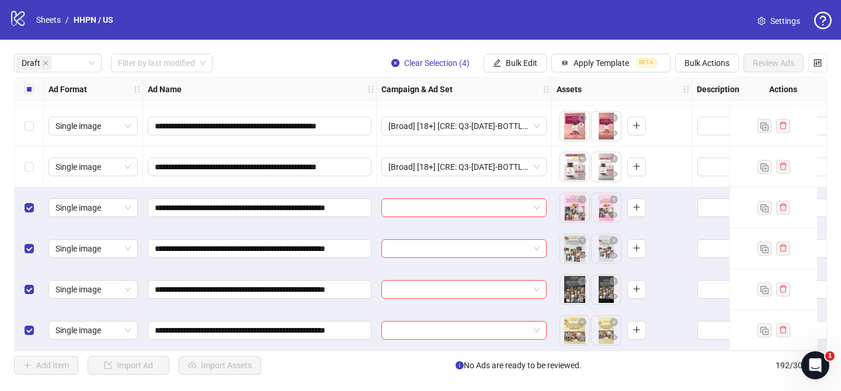
scroll to position [1390, 0]
click at [440, 201] on input "search" at bounding box center [458, 208] width 141 height 18
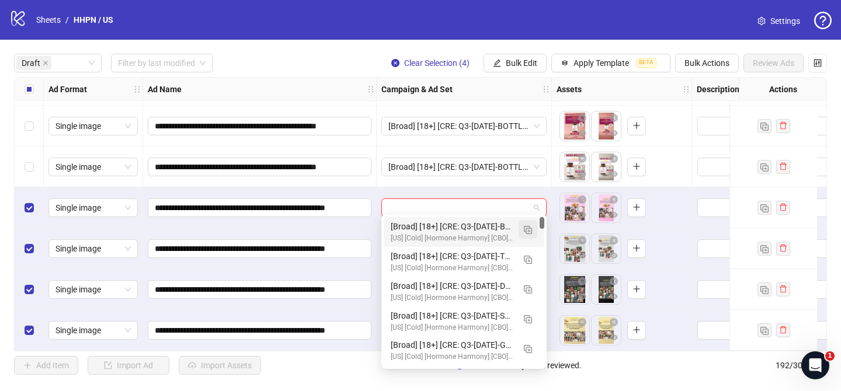
click at [524, 228] on img "button" at bounding box center [528, 230] width 8 height 8
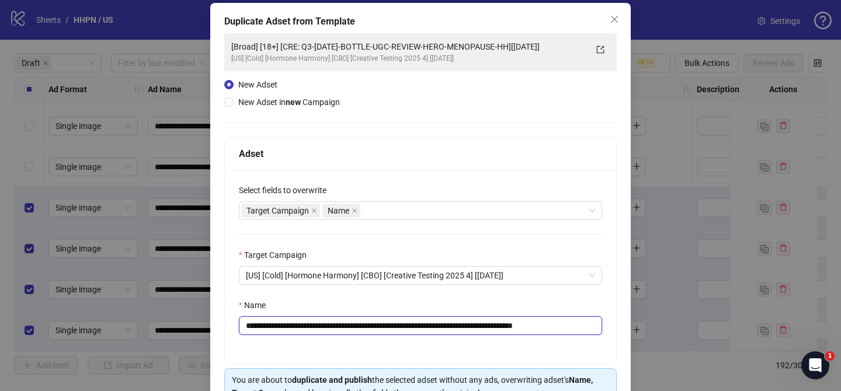
scroll to position [53, 0]
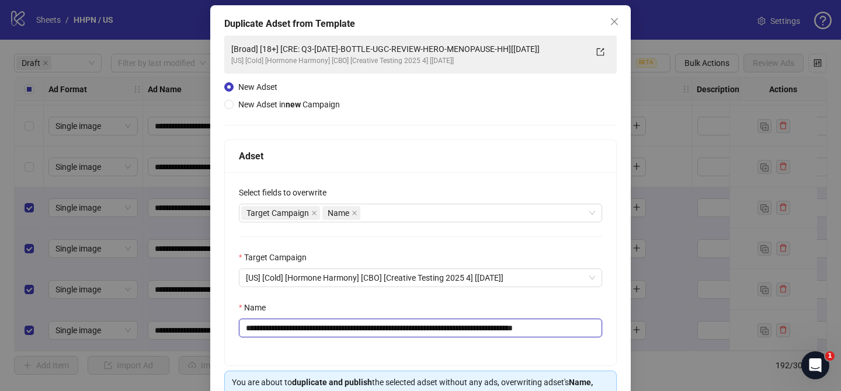
drag, startPoint x: 316, startPoint y: 327, endPoint x: 540, endPoint y: 328, distance: 223.8
click at [540, 328] on input "**********" at bounding box center [420, 328] width 363 height 19
paste input "****"
drag, startPoint x: 574, startPoint y: 330, endPoint x: 618, endPoint y: 330, distance: 44.4
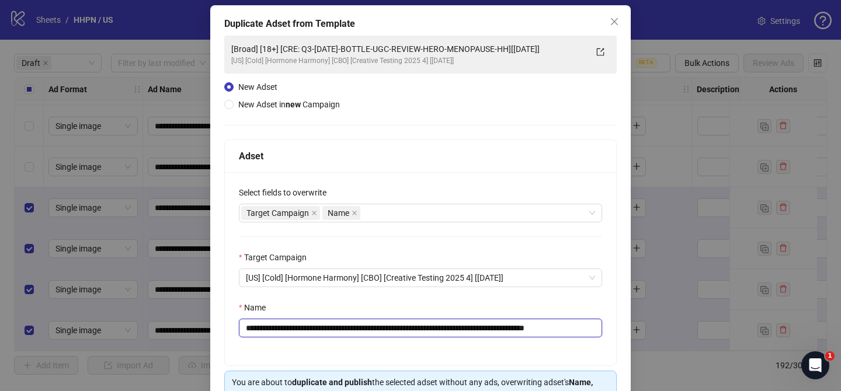
click at [619, 330] on div "**********" at bounding box center [420, 224] width 421 height 439
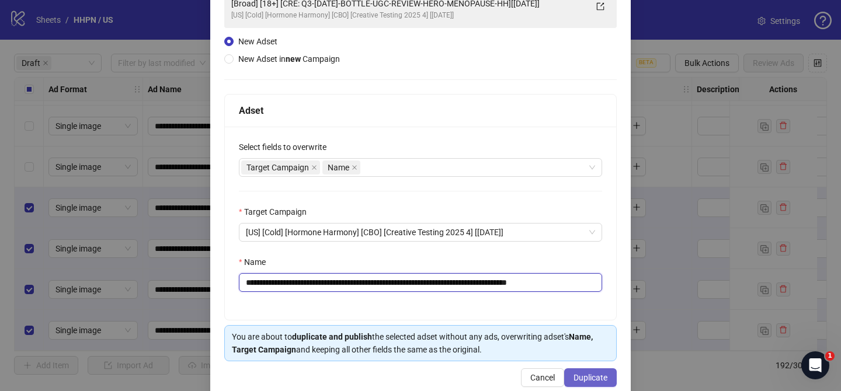
scroll to position [121, 0]
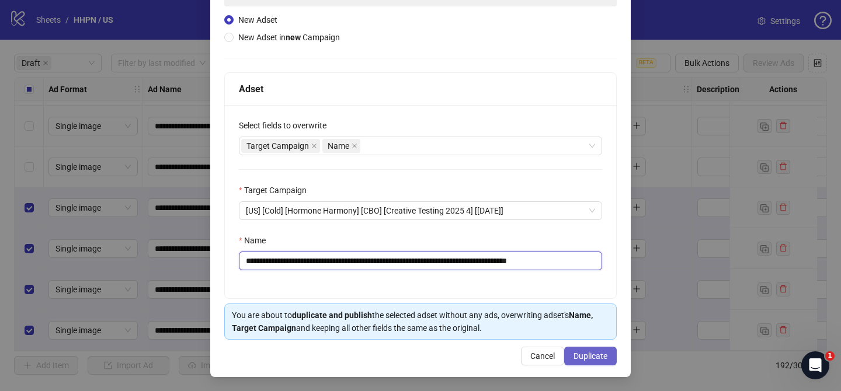
type input "**********"
drag, startPoint x: 601, startPoint y: 362, endPoint x: 610, endPoint y: 377, distance: 18.0
click at [602, 362] on button "Duplicate" at bounding box center [590, 356] width 53 height 19
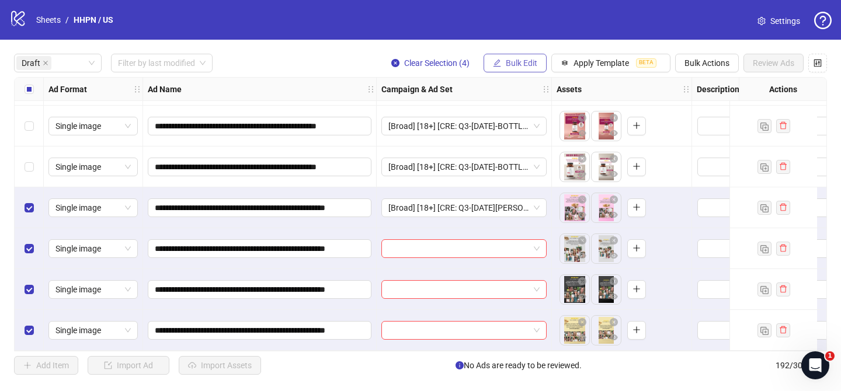
click at [519, 67] on span "Bulk Edit" at bounding box center [522, 62] width 32 height 9
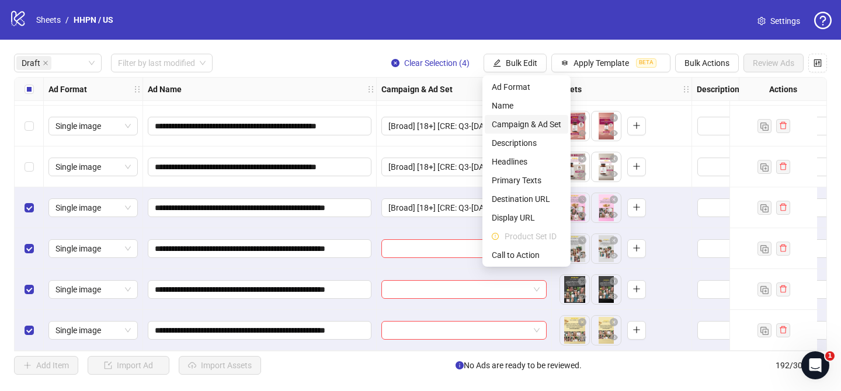
click at [551, 120] on span "Campaign & Ad Set" at bounding box center [527, 124] width 70 height 13
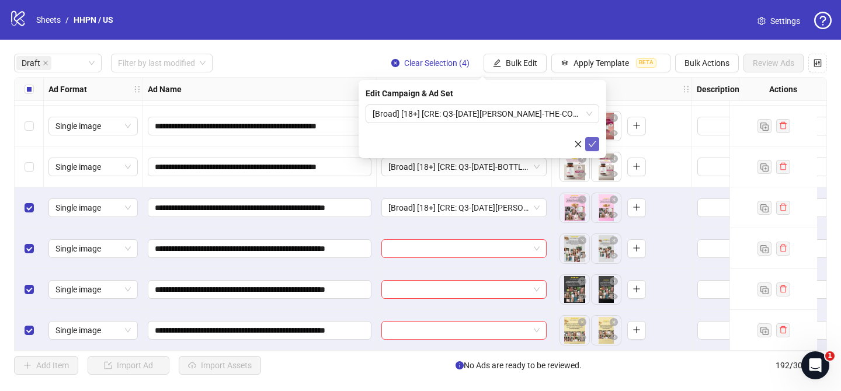
drag, startPoint x: 592, startPoint y: 140, endPoint x: 585, endPoint y: 141, distance: 6.5
click at [592, 140] on icon "check" at bounding box center [592, 144] width 8 height 8
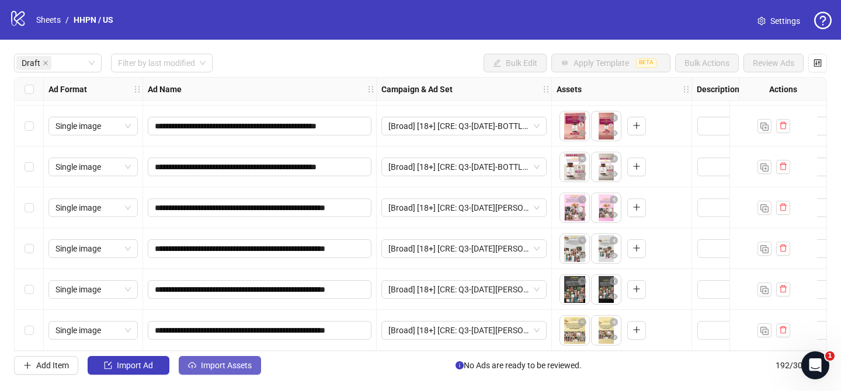
click at [230, 359] on button "Import Assets" at bounding box center [220, 365] width 82 height 19
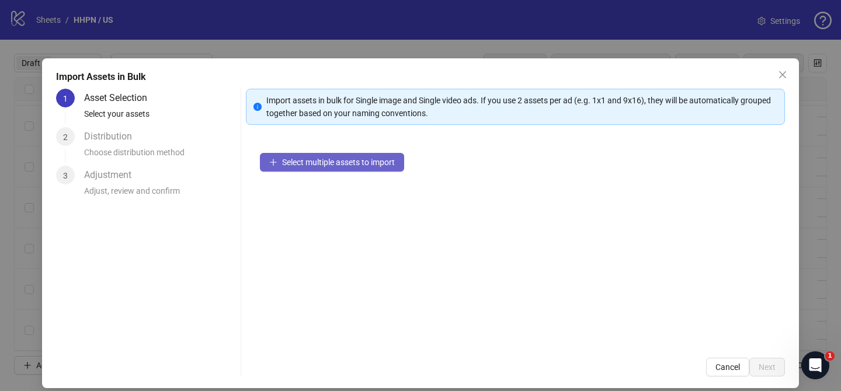
click at [363, 157] on button "Select multiple assets to import" at bounding box center [332, 162] width 144 height 19
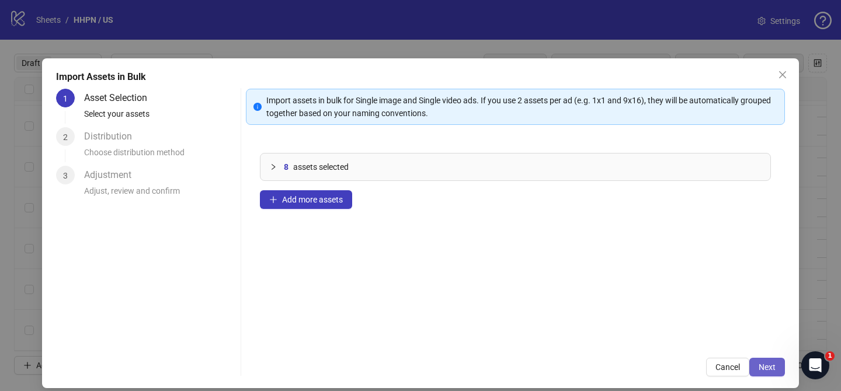
click at [764, 367] on span "Next" at bounding box center [767, 367] width 17 height 9
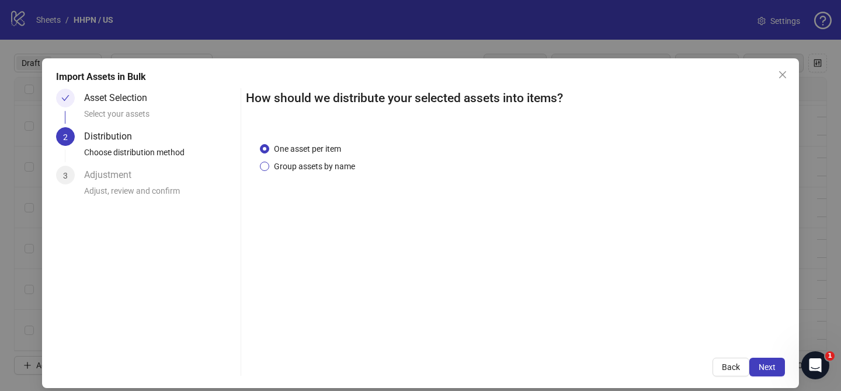
click at [329, 167] on span "Group assets by name" at bounding box center [314, 166] width 91 height 13
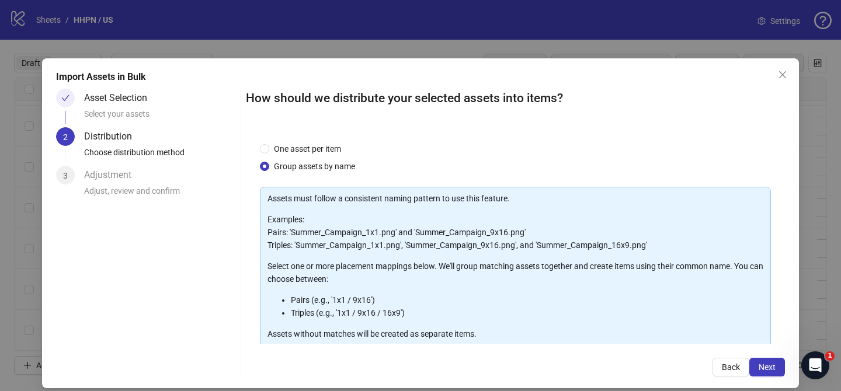
scroll to position [126, 0]
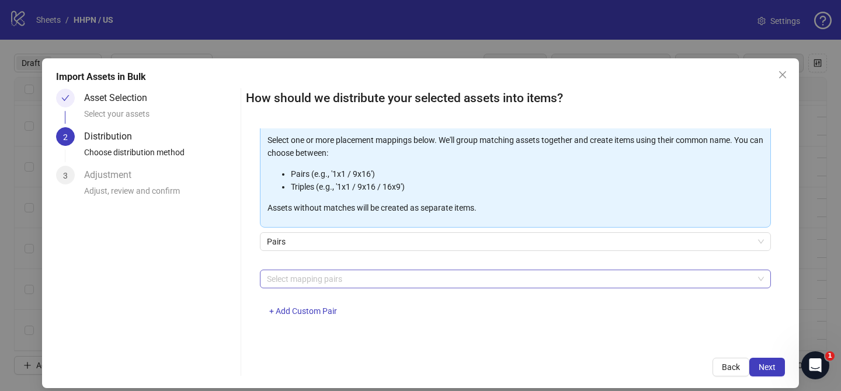
click at [352, 279] on div at bounding box center [509, 279] width 494 height 16
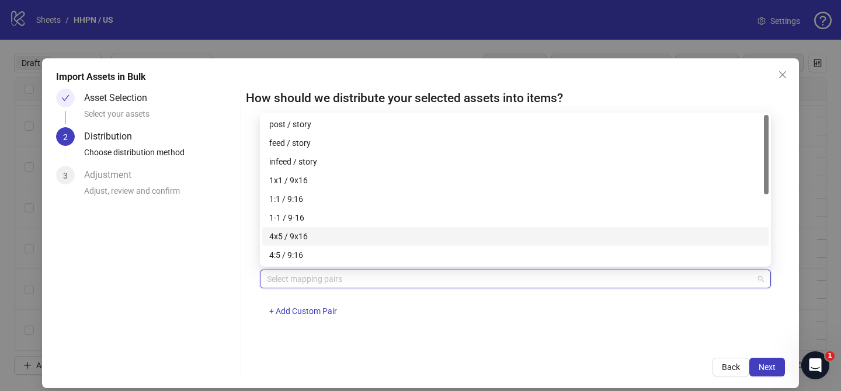
click at [330, 238] on div "4x5 / 9x16" at bounding box center [515, 236] width 492 height 13
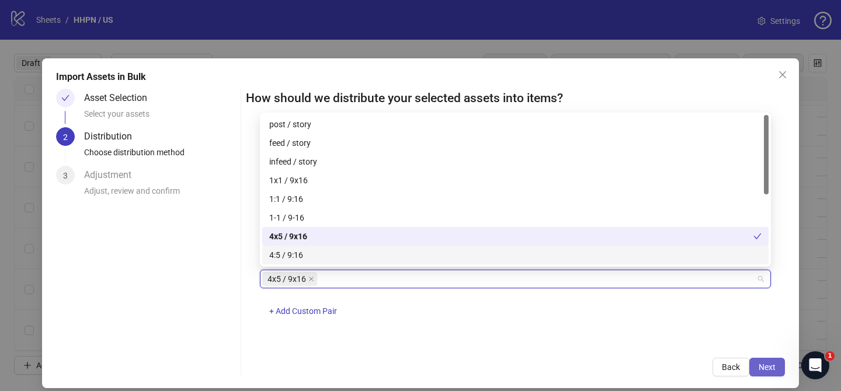
click at [772, 366] on span "Next" at bounding box center [767, 367] width 17 height 9
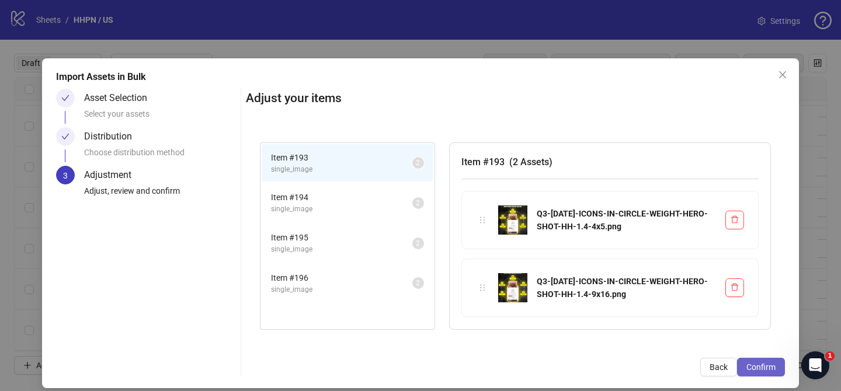
click at [772, 366] on span "Confirm" at bounding box center [761, 367] width 29 height 9
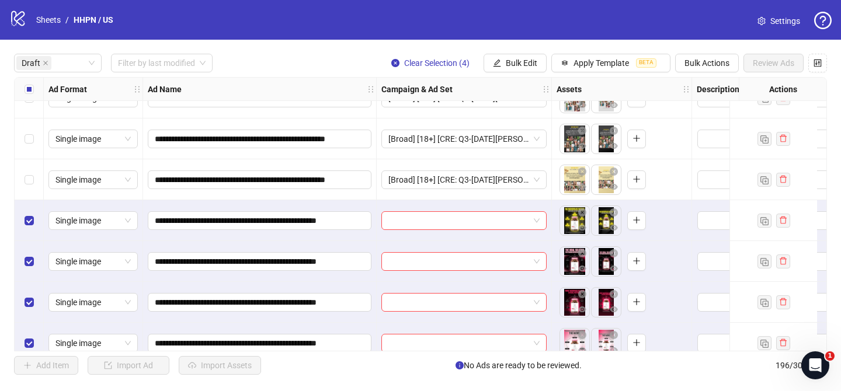
scroll to position [1554, 0]
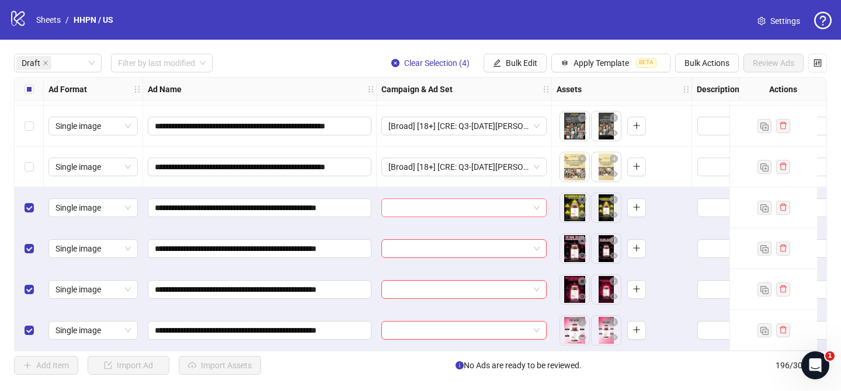
click at [483, 202] on input "search" at bounding box center [458, 208] width 141 height 18
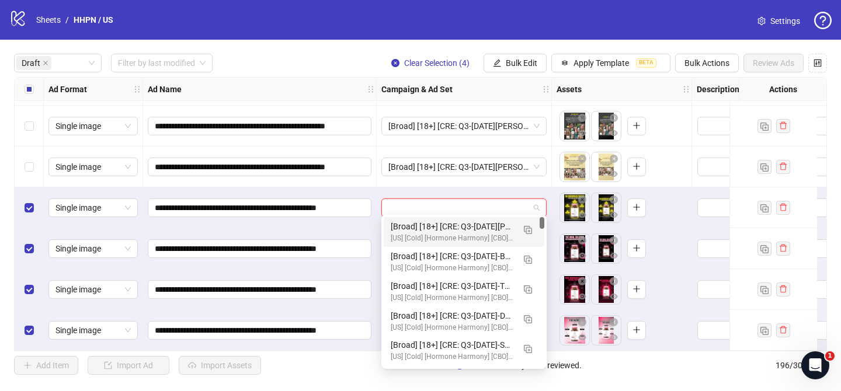
drag, startPoint x: 531, startPoint y: 227, endPoint x: 386, endPoint y: 261, distance: 149.2
click at [531, 227] on img "button" at bounding box center [528, 230] width 8 height 8
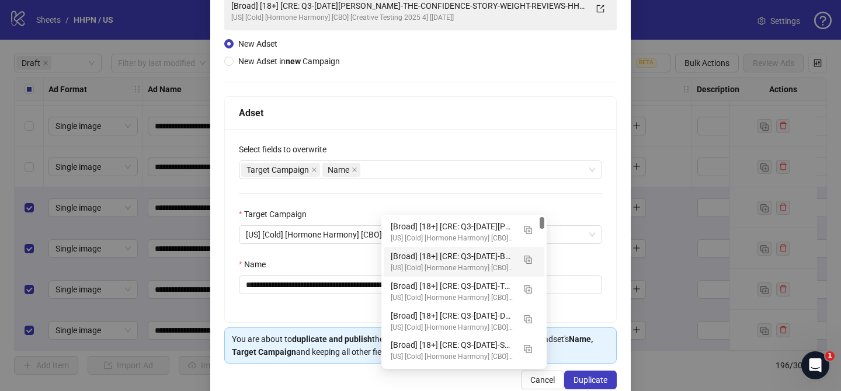
scroll to position [110, 0]
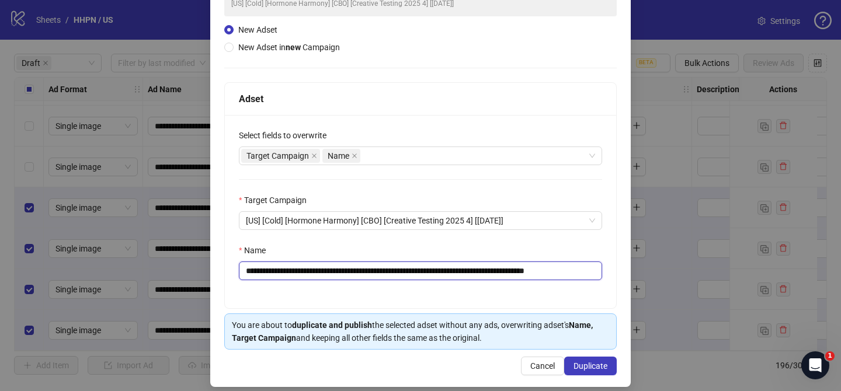
drag, startPoint x: 316, startPoint y: 271, endPoint x: 557, endPoint y: 269, distance: 240.7
click at [557, 269] on input "**********" at bounding box center [420, 271] width 363 height 19
paste input "text"
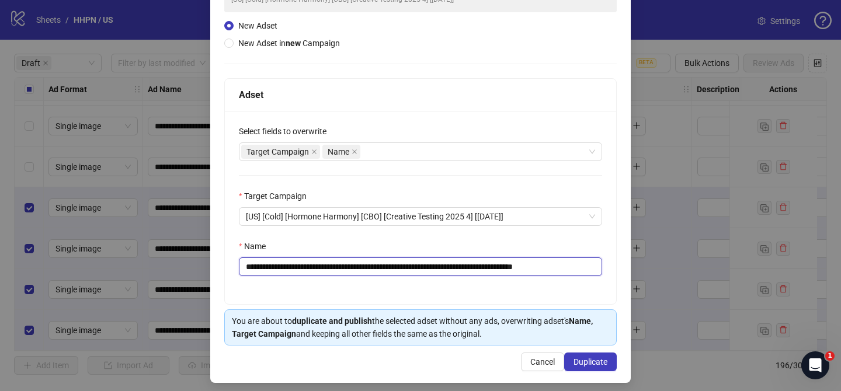
drag, startPoint x: 575, startPoint y: 273, endPoint x: 601, endPoint y: 271, distance: 25.2
click at [601, 271] on input "**********" at bounding box center [420, 267] width 363 height 19
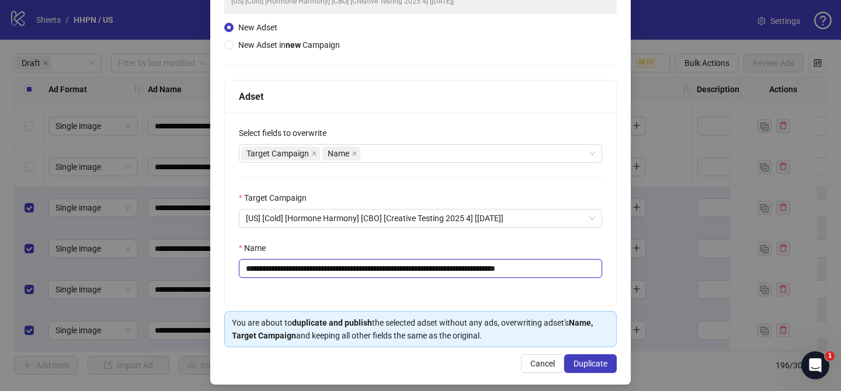
scroll to position [0, 0]
type input "**********"
click at [596, 366] on span "Duplicate" at bounding box center [591, 363] width 34 height 9
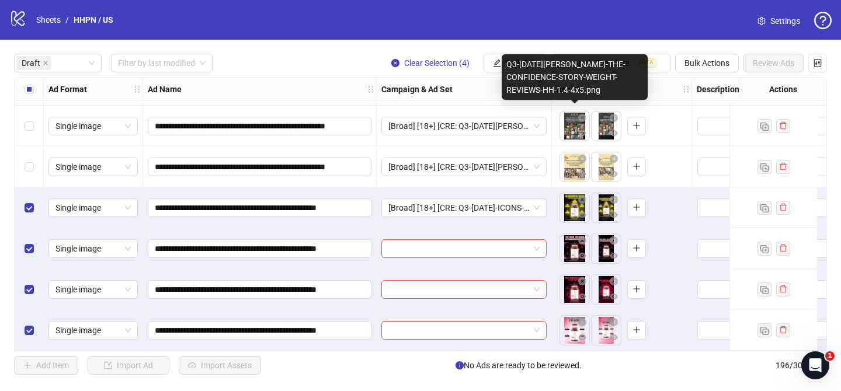
click at [504, 60] on div "Q3-[DATE][PERSON_NAME]-THE-CONFIDENCE-STORY-WEIGHT-REVIEWS-HH-1.4-4x5.png" at bounding box center [575, 77] width 146 height 46
click at [499, 60] on button "Bulk Edit" at bounding box center [515, 63] width 63 height 19
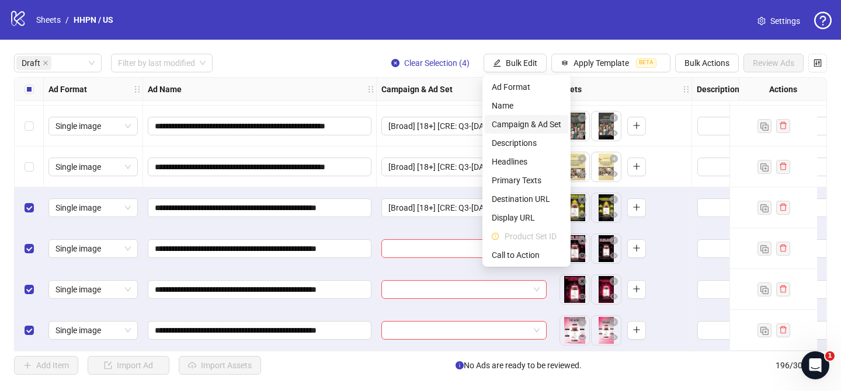
click at [542, 119] on span "Campaign & Ad Set" at bounding box center [527, 124] width 70 height 13
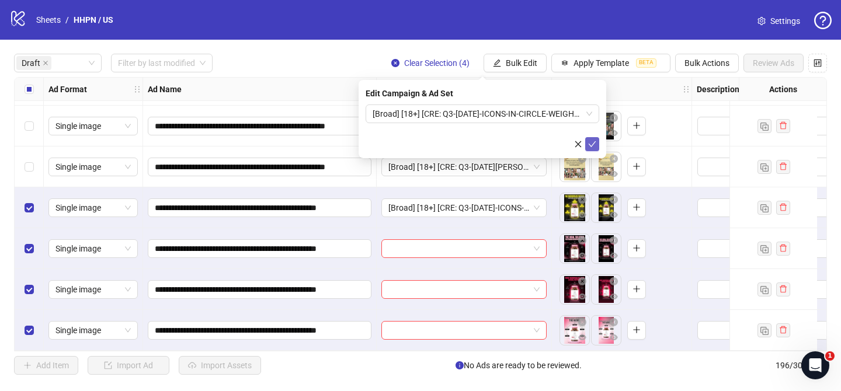
drag, startPoint x: 595, startPoint y: 145, endPoint x: 453, endPoint y: 155, distance: 142.9
click at [594, 145] on icon "check" at bounding box center [592, 144] width 8 height 8
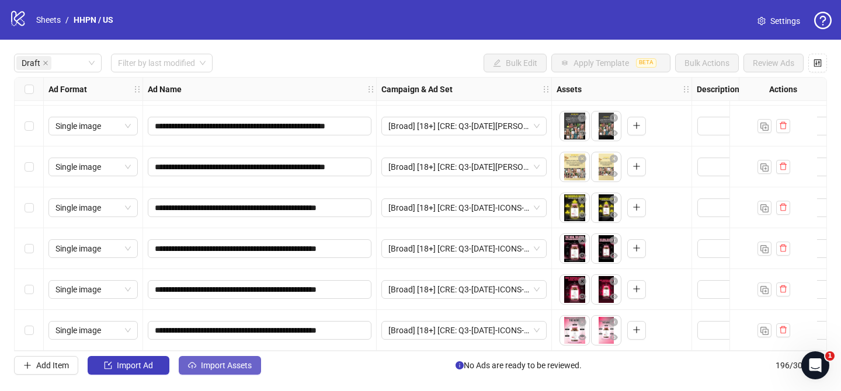
click at [253, 366] on button "Import Assets" at bounding box center [220, 365] width 82 height 19
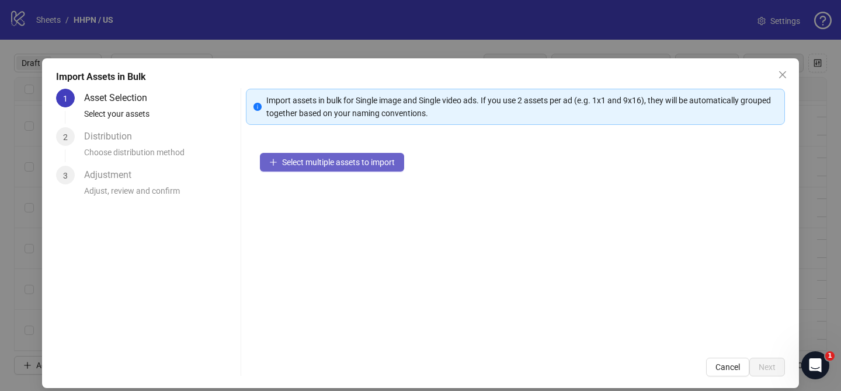
click at [380, 166] on span "Select multiple assets to import" at bounding box center [338, 162] width 113 height 9
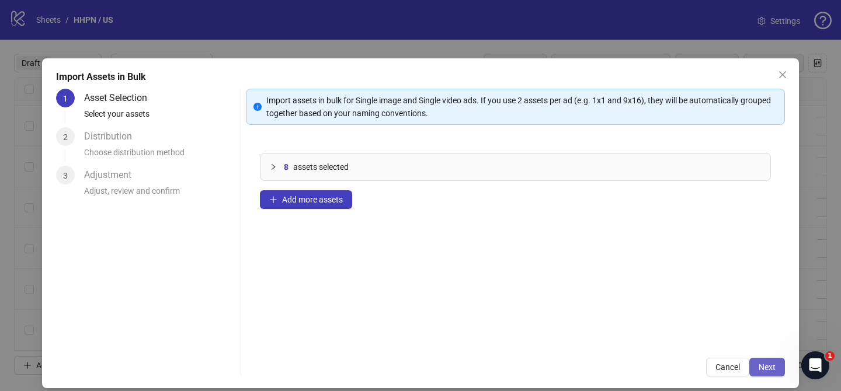
click at [769, 369] on span "Next" at bounding box center [767, 367] width 17 height 9
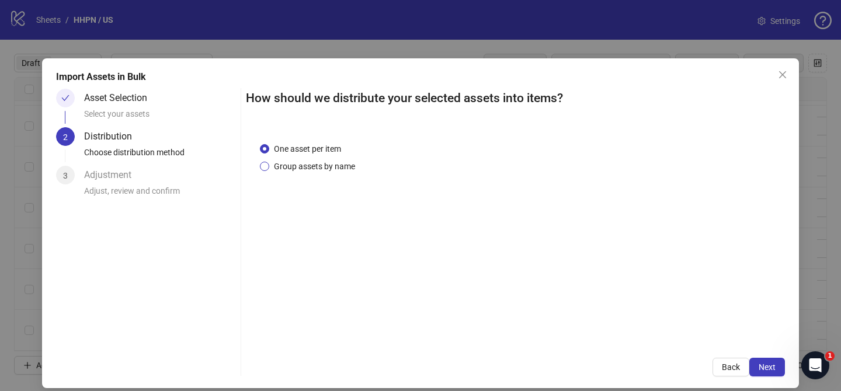
click at [334, 168] on span "Group assets by name" at bounding box center [314, 166] width 91 height 13
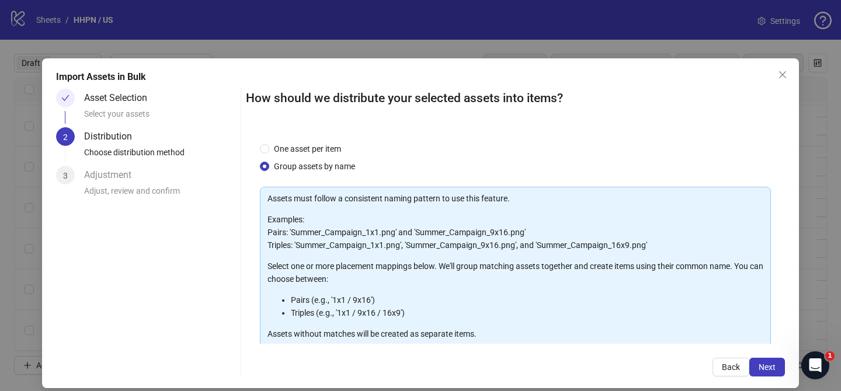
scroll to position [126, 0]
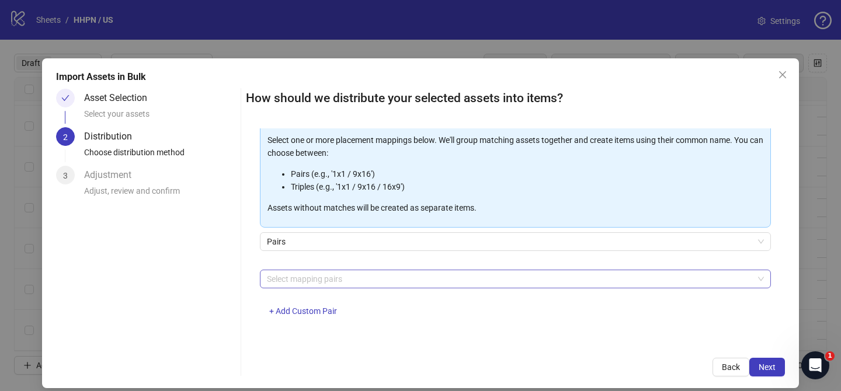
click at [360, 275] on div at bounding box center [509, 279] width 494 height 16
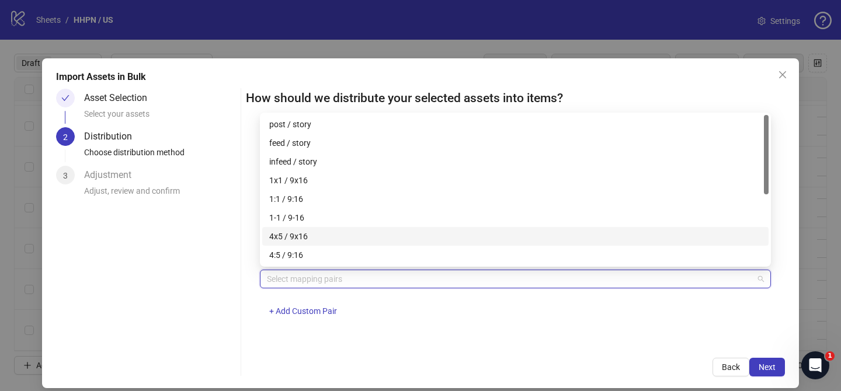
click at [321, 241] on div "4x5 / 9x16" at bounding box center [515, 236] width 492 height 13
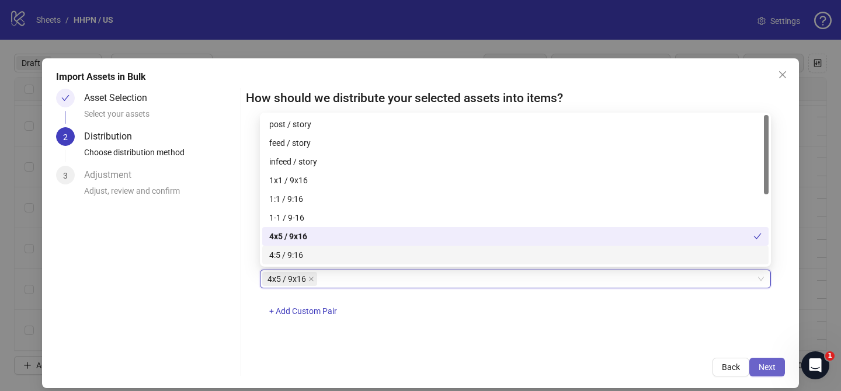
click at [776, 365] on button "Next" at bounding box center [768, 367] width 36 height 19
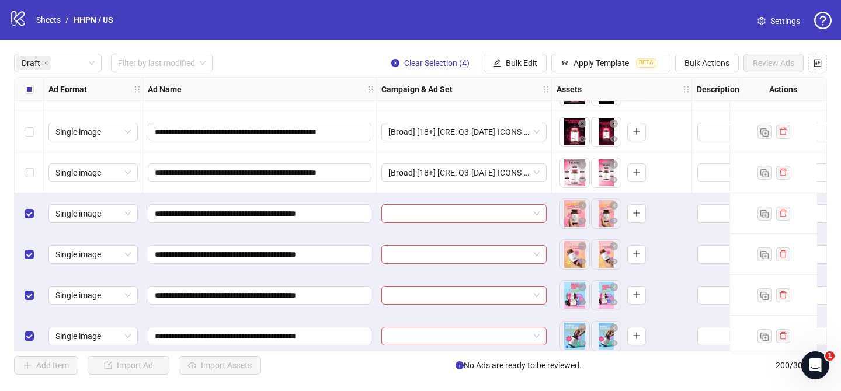
scroll to position [1718, 0]
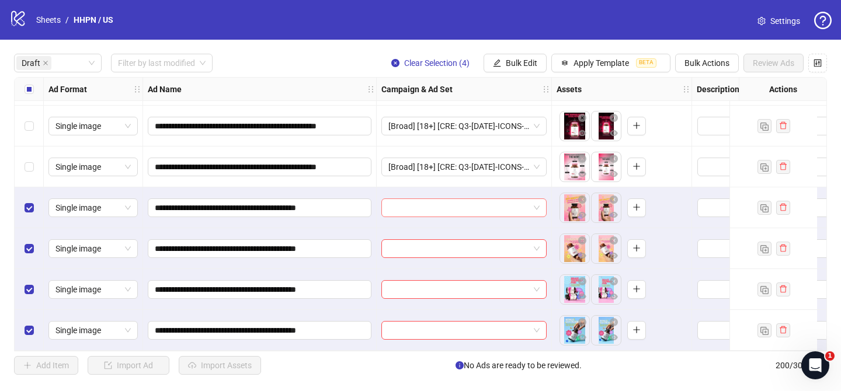
drag, startPoint x: 465, startPoint y: 202, endPoint x: 478, endPoint y: 203, distance: 13.6
click at [467, 202] on input "search" at bounding box center [458, 208] width 141 height 18
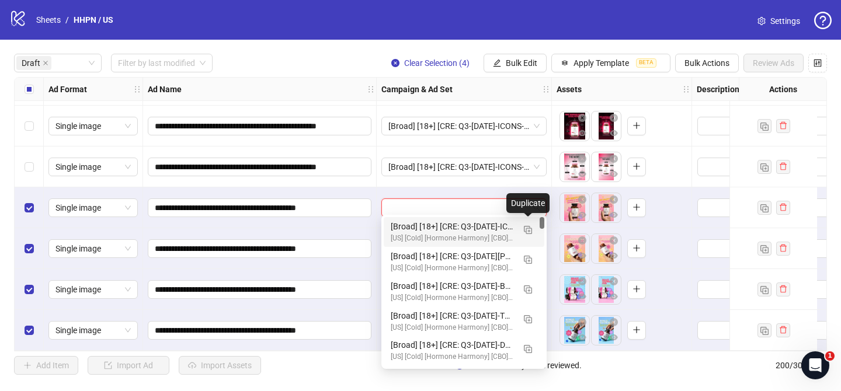
drag, startPoint x: 528, startPoint y: 227, endPoint x: 390, endPoint y: 266, distance: 143.3
click at [528, 227] on img "button" at bounding box center [528, 230] width 8 height 8
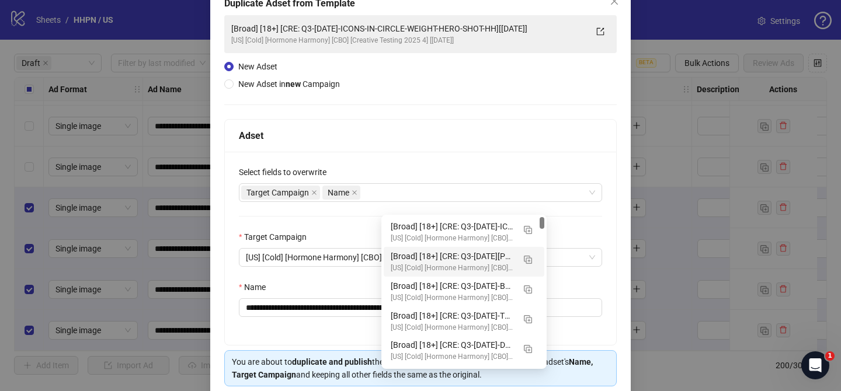
scroll to position [91, 0]
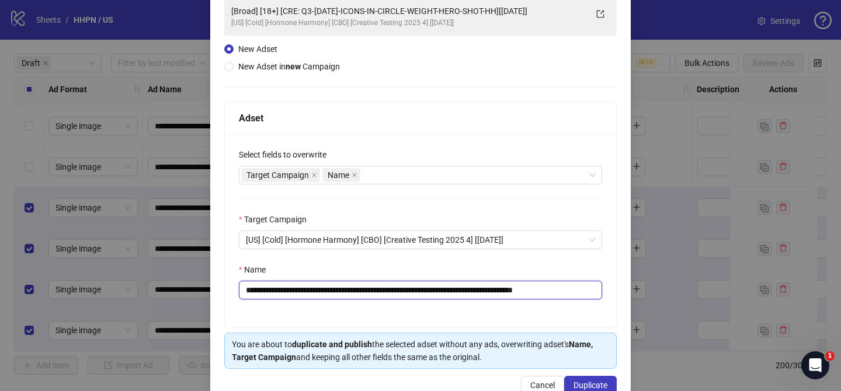
paste input "text"
drag, startPoint x: 338, startPoint y: 292, endPoint x: 529, endPoint y: 291, distance: 191.6
click at [529, 291] on input "**********" at bounding box center [420, 290] width 363 height 19
drag, startPoint x: 560, startPoint y: 290, endPoint x: 609, endPoint y: 286, distance: 49.8
click at [602, 289] on input "**********" at bounding box center [420, 290] width 363 height 19
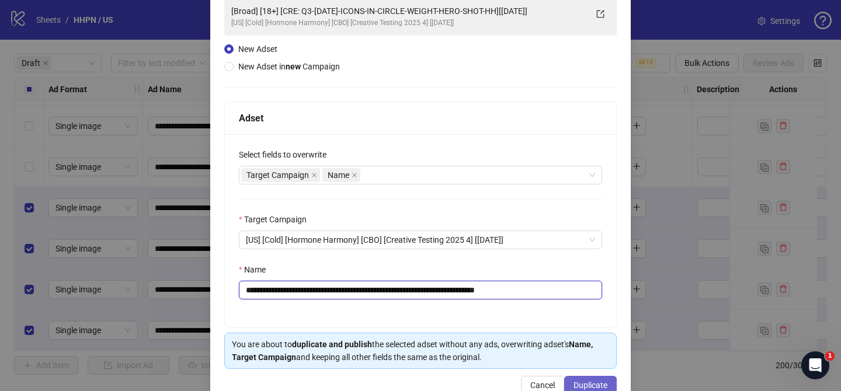
type input "**********"
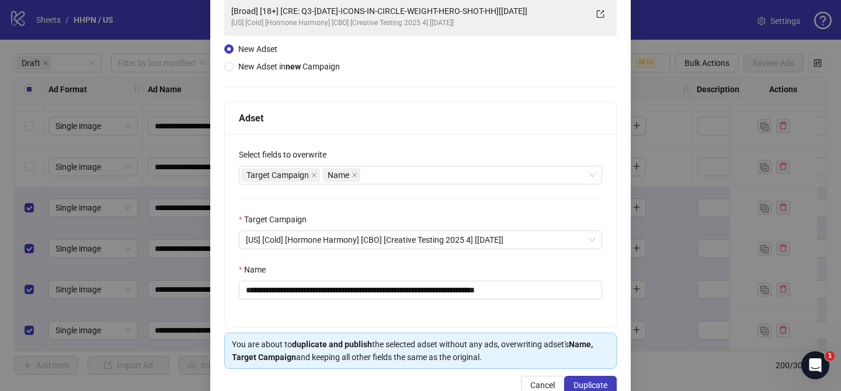
drag, startPoint x: 602, startPoint y: 381, endPoint x: 471, endPoint y: 54, distance: 352.1
click at [602, 380] on button "Duplicate" at bounding box center [590, 385] width 53 height 19
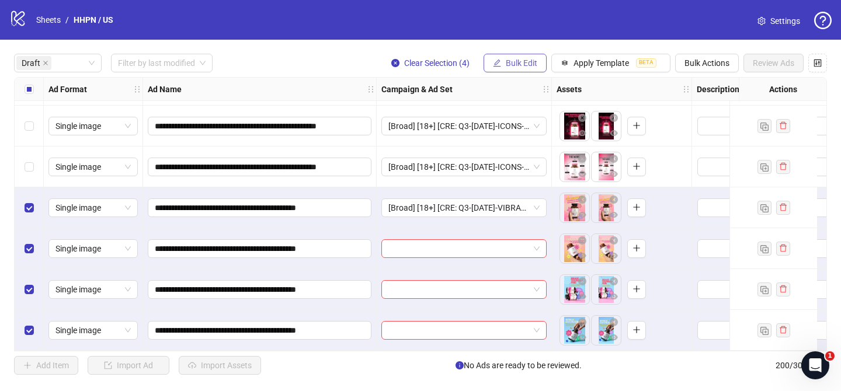
click at [524, 67] on span "Bulk Edit" at bounding box center [522, 62] width 32 height 9
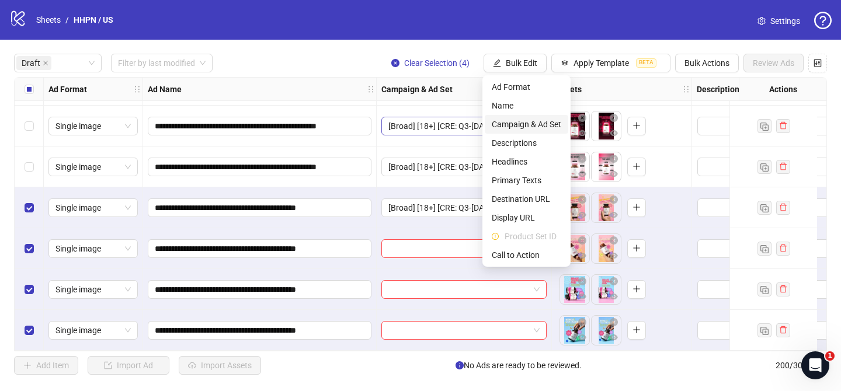
click at [521, 120] on span "Campaign & Ad Set" at bounding box center [527, 124] width 70 height 13
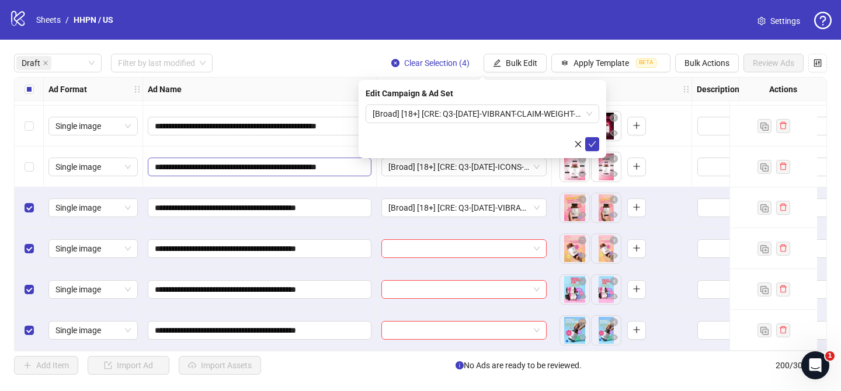
drag, startPoint x: 588, startPoint y: 143, endPoint x: 152, endPoint y: 157, distance: 435.5
click at [588, 143] on button "submit" at bounding box center [592, 144] width 14 height 14
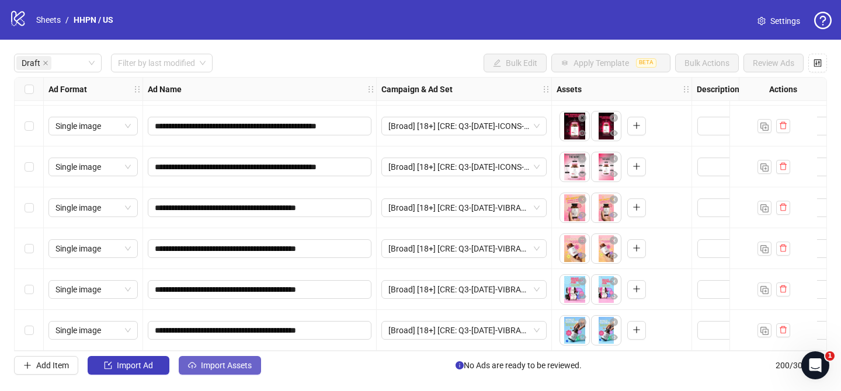
click at [240, 362] on span "Import Assets" at bounding box center [226, 365] width 51 height 9
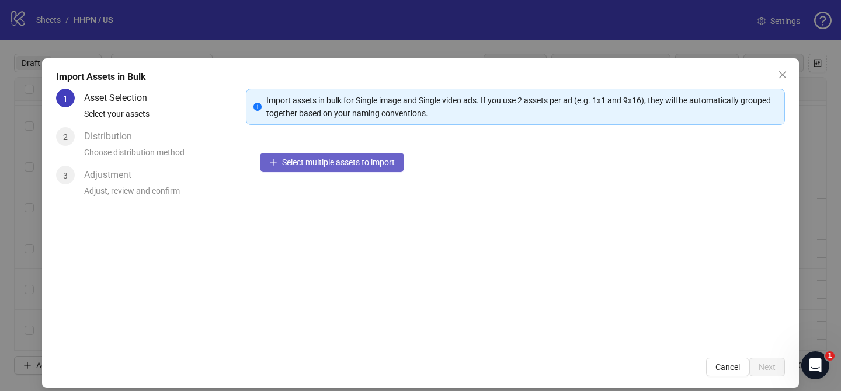
click at [388, 162] on span "Select multiple assets to import" at bounding box center [338, 162] width 113 height 9
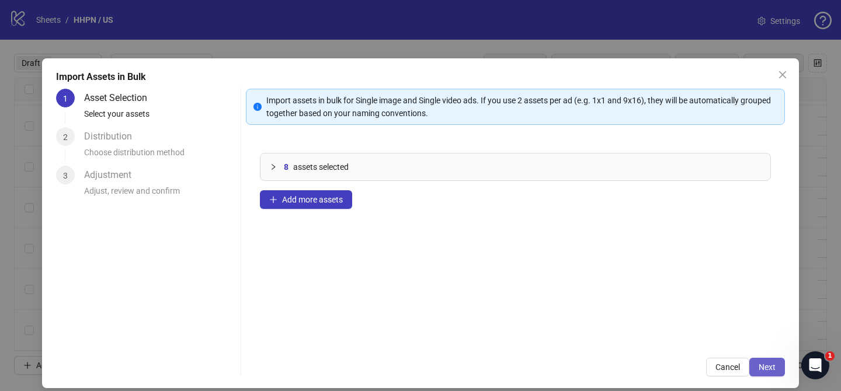
click at [773, 372] on span "Next" at bounding box center [767, 367] width 17 height 9
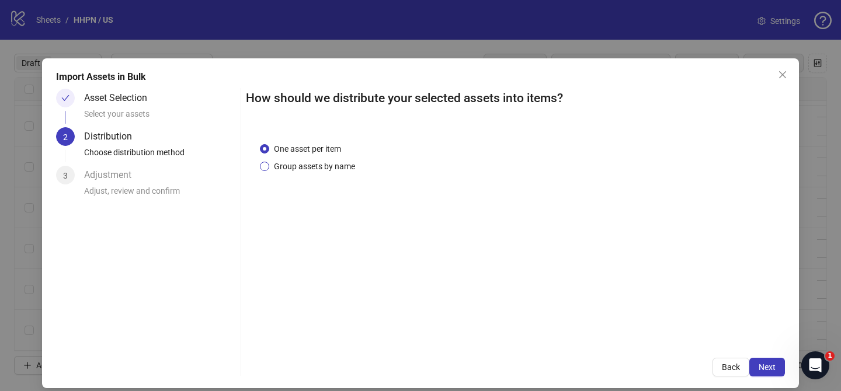
click at [323, 162] on span "Group assets by name" at bounding box center [314, 166] width 91 height 13
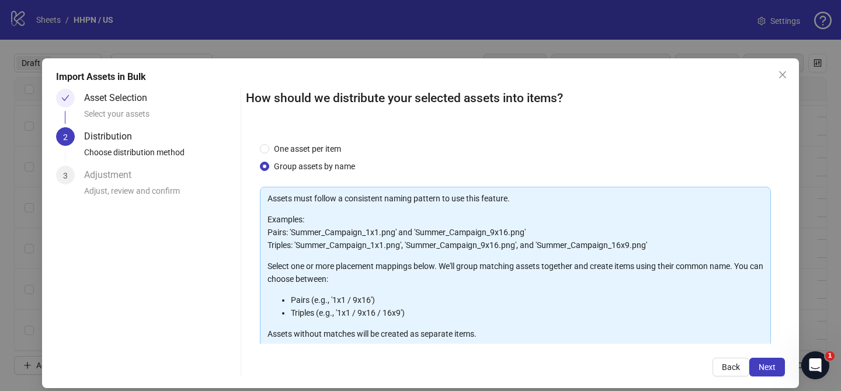
scroll to position [126, 0]
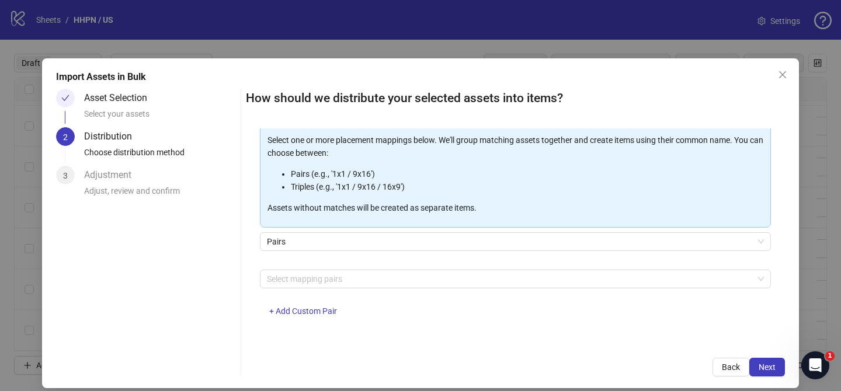
drag, startPoint x: 329, startPoint y: 277, endPoint x: 324, endPoint y: 268, distance: 10.7
click at [329, 276] on div at bounding box center [509, 279] width 494 height 16
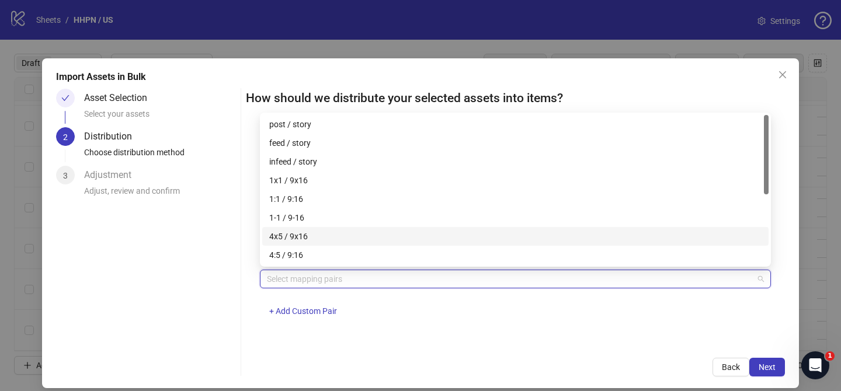
drag, startPoint x: 326, startPoint y: 236, endPoint x: 636, endPoint y: 312, distance: 319.4
click at [326, 236] on div "4x5 / 9x16" at bounding box center [515, 236] width 492 height 13
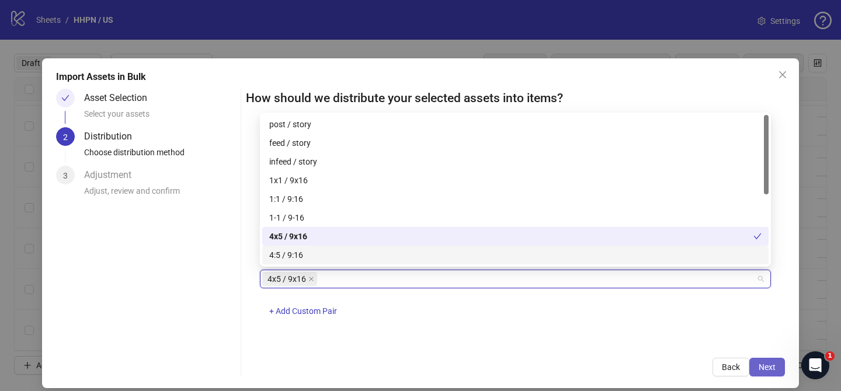
click at [772, 367] on span "Next" at bounding box center [767, 367] width 17 height 9
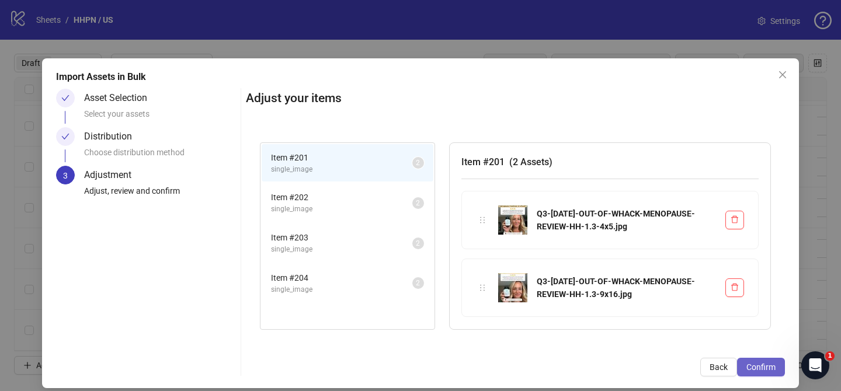
drag, startPoint x: 772, startPoint y: 367, endPoint x: 750, endPoint y: 365, distance: 22.9
click at [772, 367] on span "Confirm" at bounding box center [761, 367] width 29 height 9
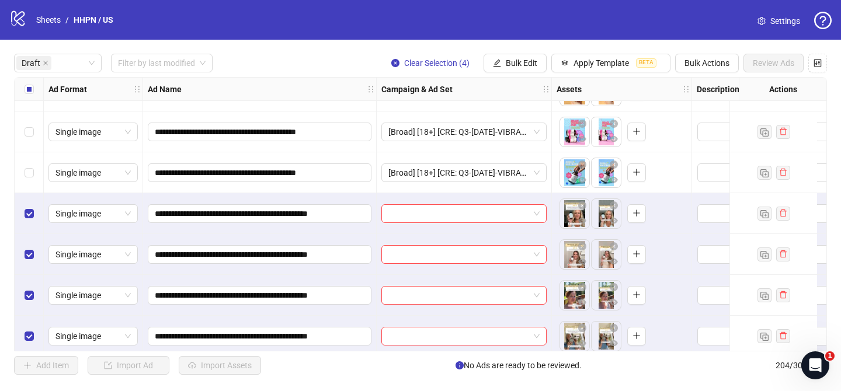
scroll to position [1881, 0]
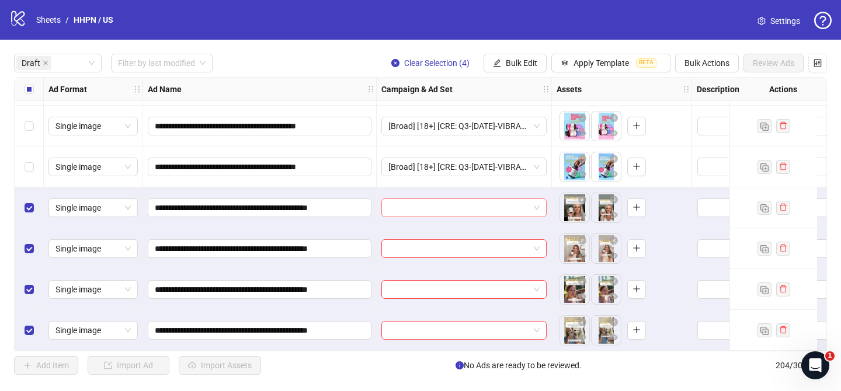
drag, startPoint x: 462, startPoint y: 200, endPoint x: 507, endPoint y: 202, distance: 45.0
click at [462, 200] on input "search" at bounding box center [458, 208] width 141 height 18
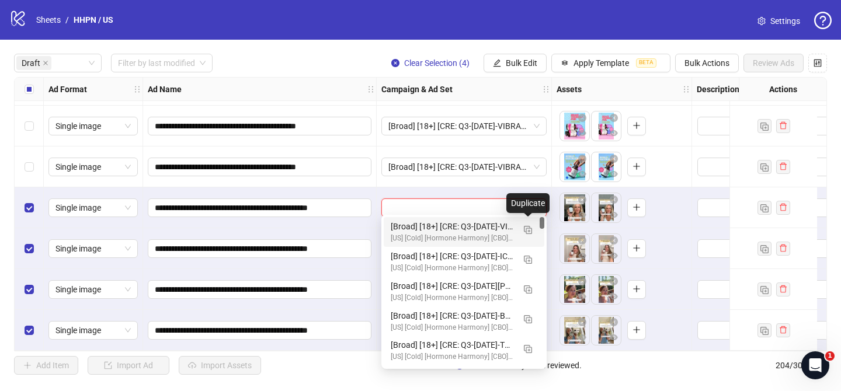
drag, startPoint x: 532, startPoint y: 226, endPoint x: 410, endPoint y: 258, distance: 125.8
click at [532, 226] on img "button" at bounding box center [528, 230] width 8 height 8
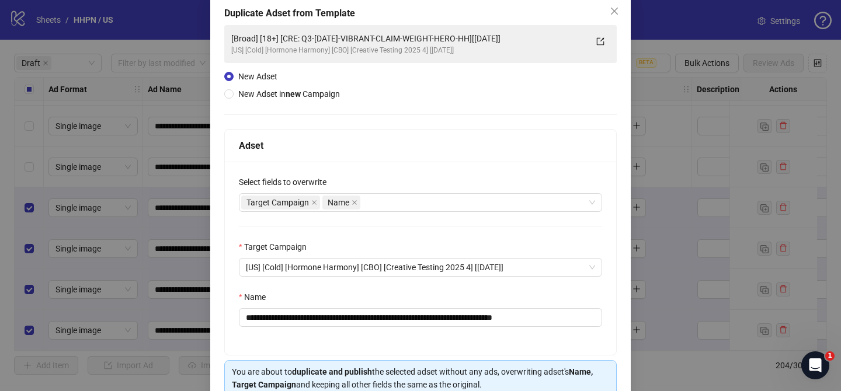
scroll to position [75, 0]
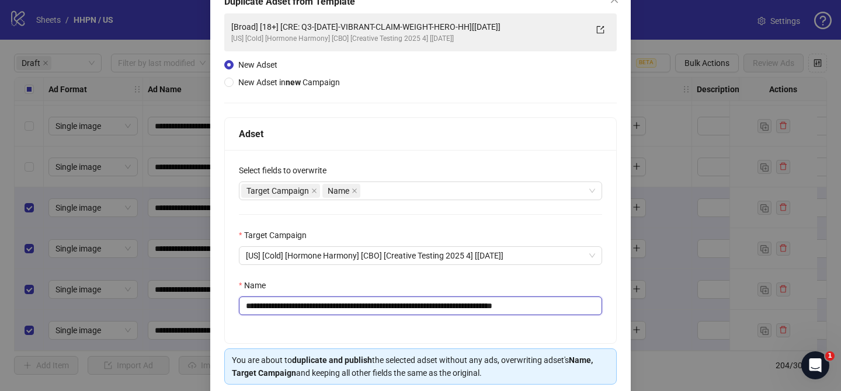
drag, startPoint x: 317, startPoint y: 308, endPoint x: 504, endPoint y: 304, distance: 187.0
click at [504, 304] on input "**********" at bounding box center [420, 306] width 363 height 19
paste input "****"
drag, startPoint x: 574, startPoint y: 307, endPoint x: 620, endPoint y: 306, distance: 46.8
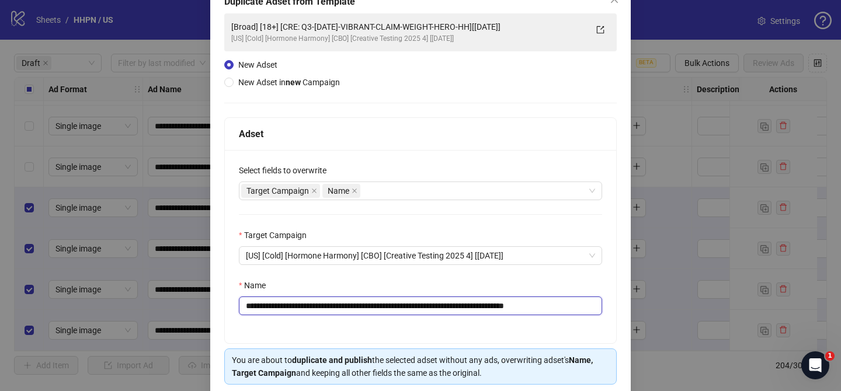
click at [620, 306] on div "**********" at bounding box center [420, 202] width 421 height 439
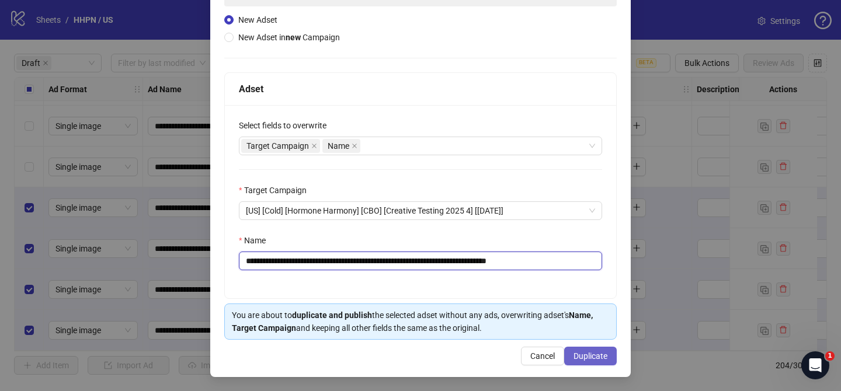
type input "**********"
drag, startPoint x: 592, startPoint y: 359, endPoint x: 622, endPoint y: 389, distance: 42.6
click at [592, 359] on span "Duplicate" at bounding box center [591, 356] width 34 height 9
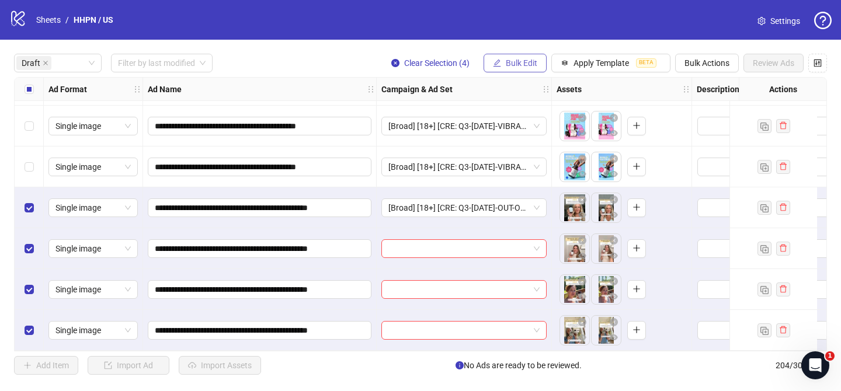
click at [519, 67] on span "Bulk Edit" at bounding box center [522, 62] width 32 height 9
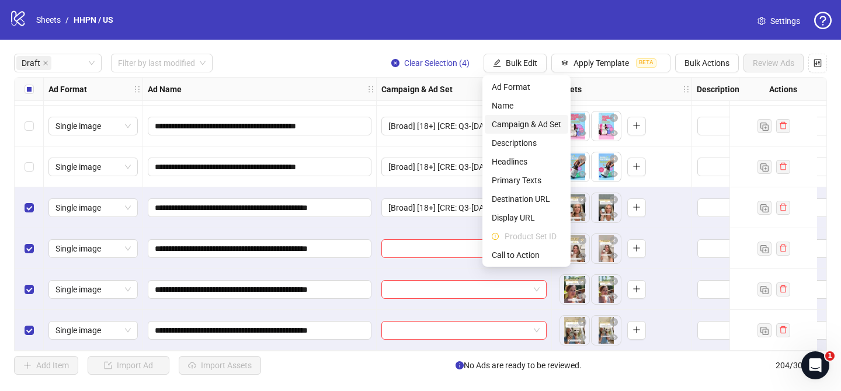
click at [537, 120] on span "Campaign & Ad Set" at bounding box center [527, 124] width 70 height 13
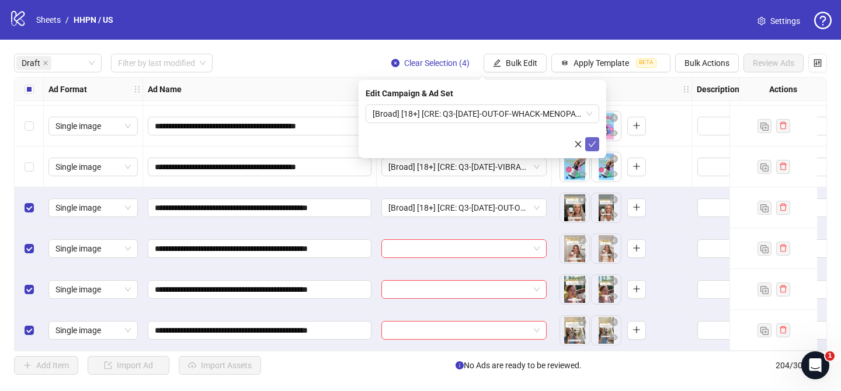
click at [592, 143] on icon "check" at bounding box center [592, 144] width 8 height 8
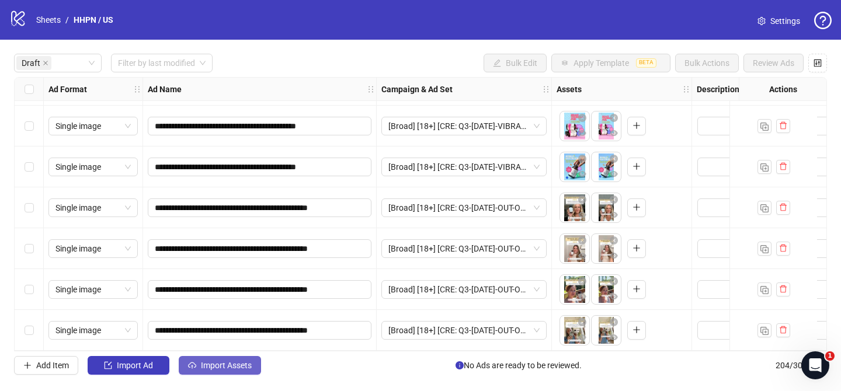
click at [233, 363] on span "Import Assets" at bounding box center [226, 365] width 51 height 9
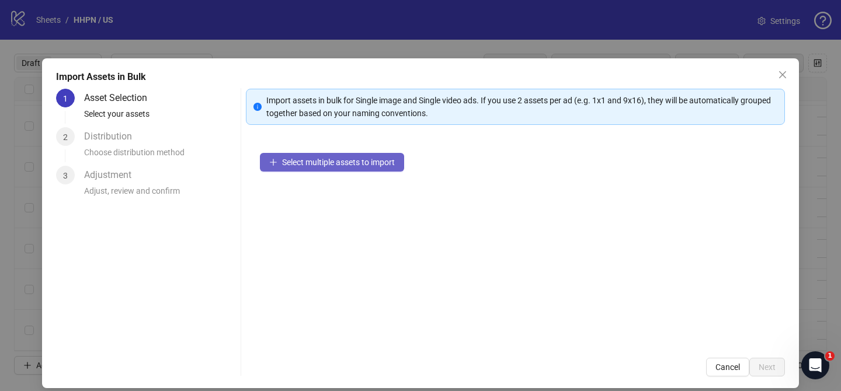
click at [365, 170] on button "Select multiple assets to import" at bounding box center [332, 162] width 144 height 19
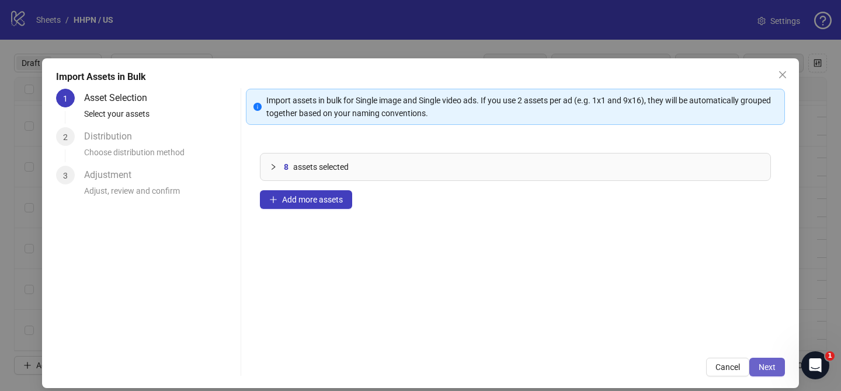
click at [782, 367] on button "Next" at bounding box center [768, 367] width 36 height 19
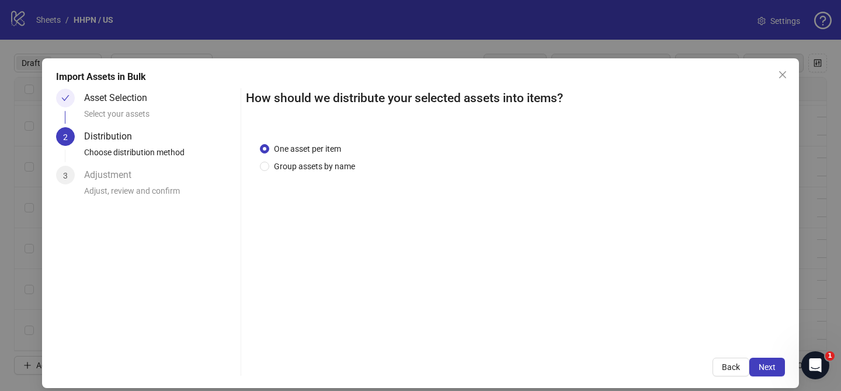
drag, startPoint x: 330, startPoint y: 165, endPoint x: 394, endPoint y: 283, distance: 134.1
click at [331, 165] on span "Group assets by name" at bounding box center [314, 166] width 91 height 13
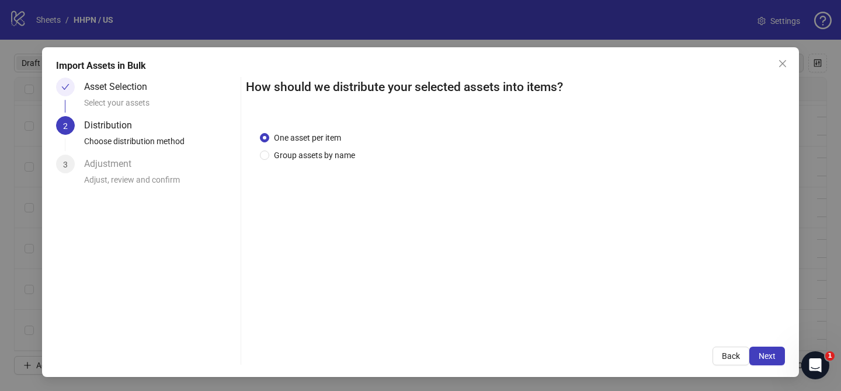
drag, startPoint x: 306, startPoint y: 152, endPoint x: 313, endPoint y: 167, distance: 16.0
click at [306, 152] on span "Group assets by name" at bounding box center [314, 155] width 91 height 13
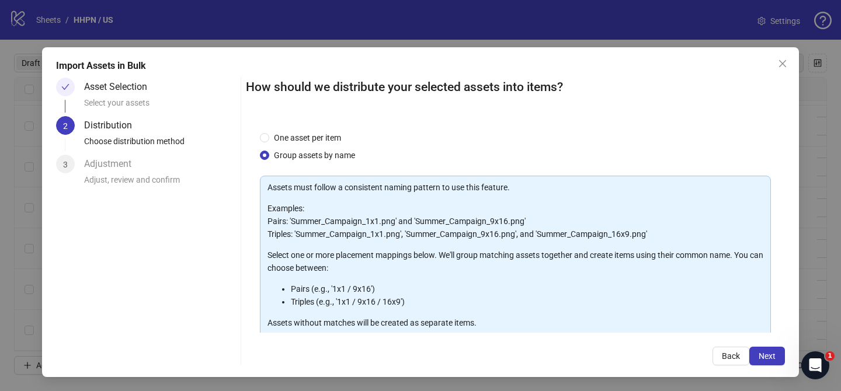
scroll to position [126, 0]
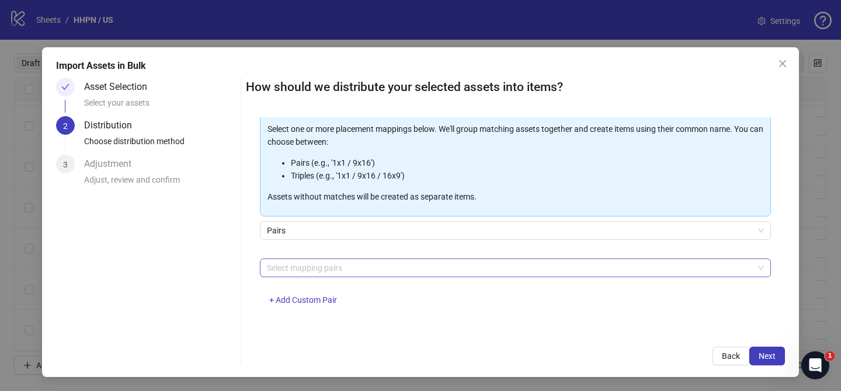
click at [339, 265] on div at bounding box center [509, 268] width 494 height 16
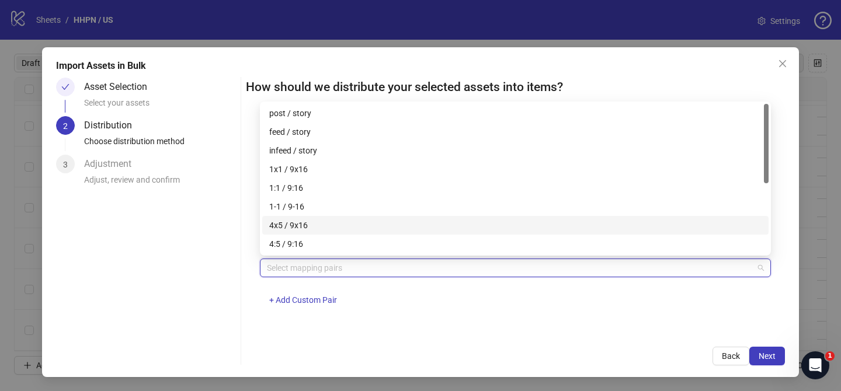
click at [323, 226] on div "4x5 / 9x16" at bounding box center [515, 225] width 492 height 13
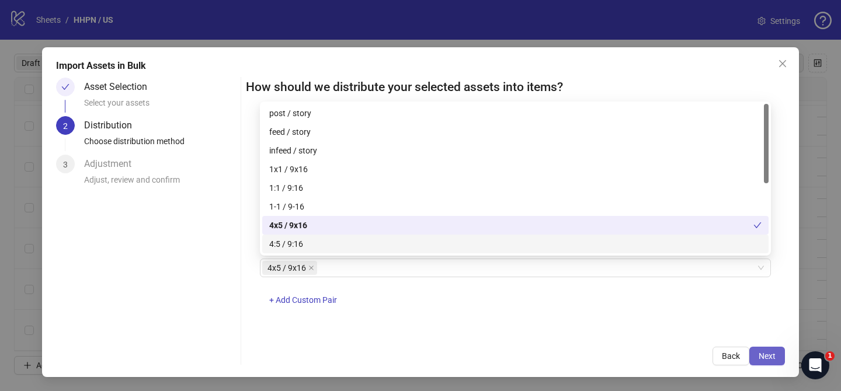
click at [765, 358] on span "Next" at bounding box center [767, 356] width 17 height 9
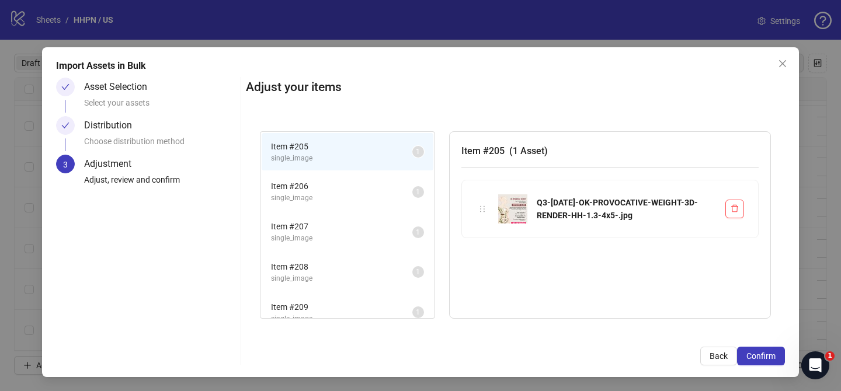
click at [765, 358] on span "Confirm" at bounding box center [761, 356] width 29 height 9
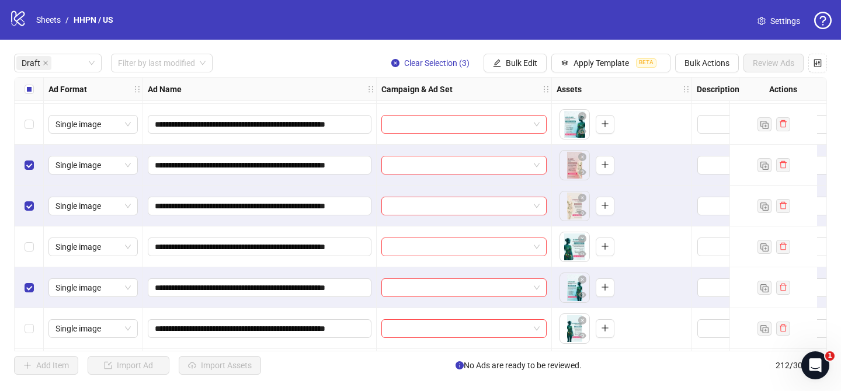
scroll to position [2208, 0]
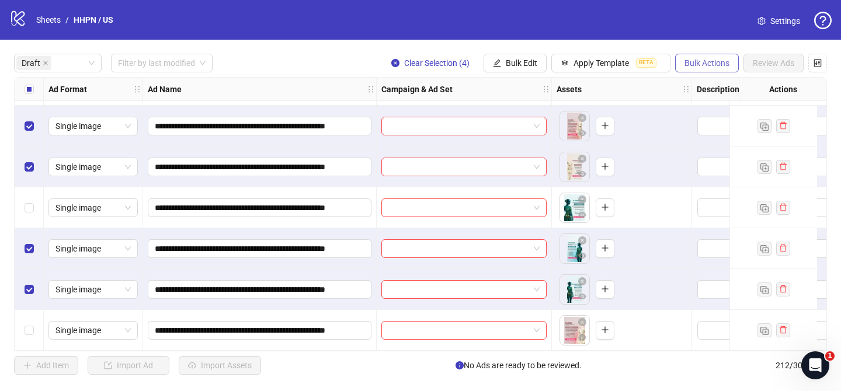
click at [725, 64] on span "Bulk Actions" at bounding box center [707, 62] width 45 height 9
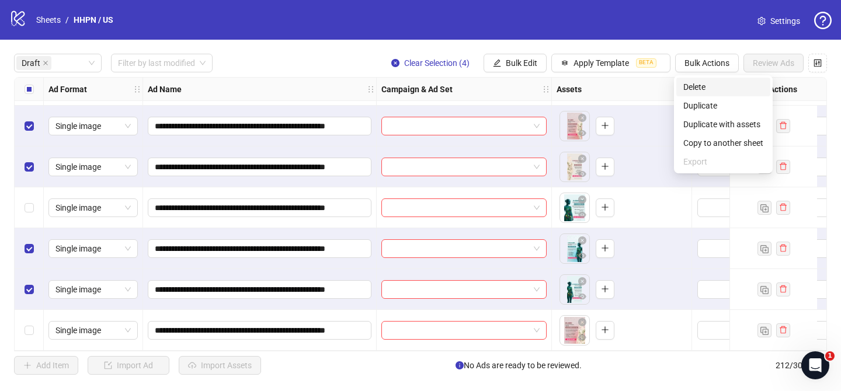
click at [707, 81] on span "Delete" at bounding box center [724, 87] width 80 height 13
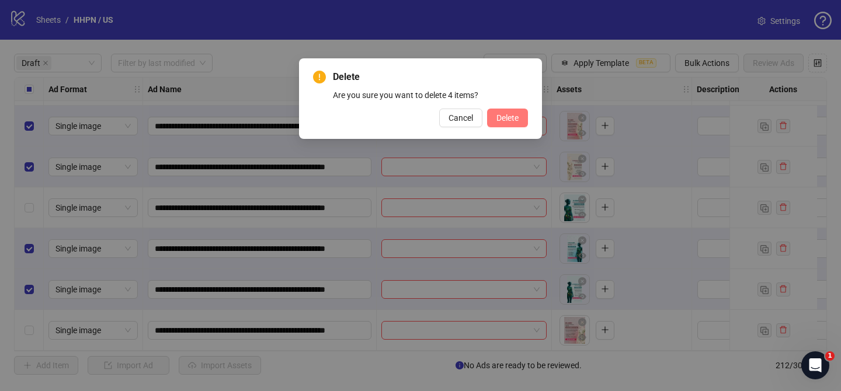
click at [507, 115] on span "Delete" at bounding box center [508, 117] width 22 height 9
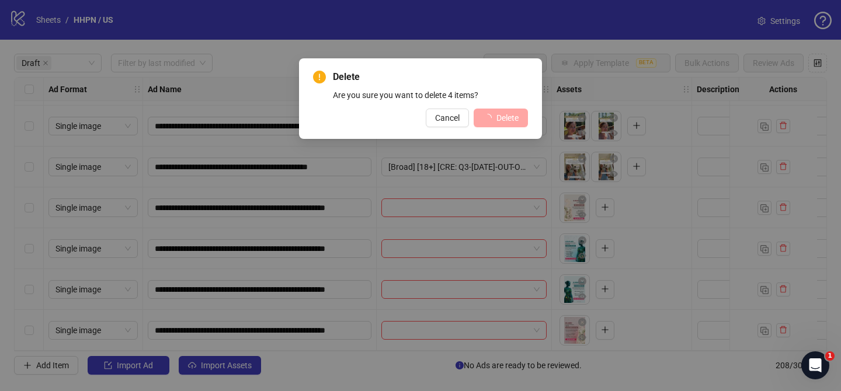
scroll to position [2045, 0]
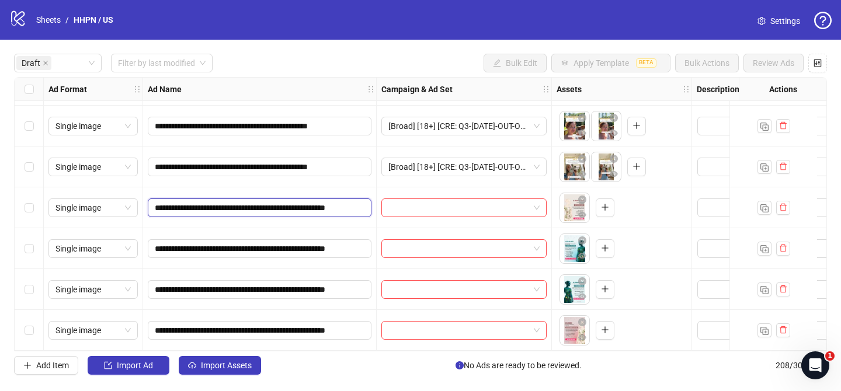
drag, startPoint x: 347, startPoint y: 203, endPoint x: 380, endPoint y: 204, distance: 33.3
type input "**********"
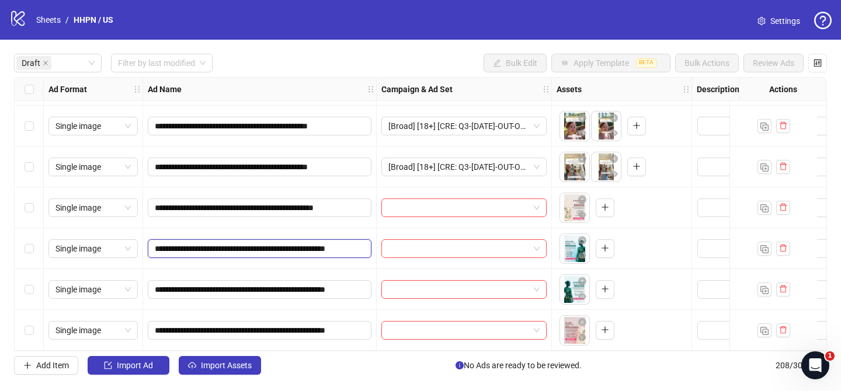
drag, startPoint x: 346, startPoint y: 244, endPoint x: 377, endPoint y: 277, distance: 45.5
type input "**********"
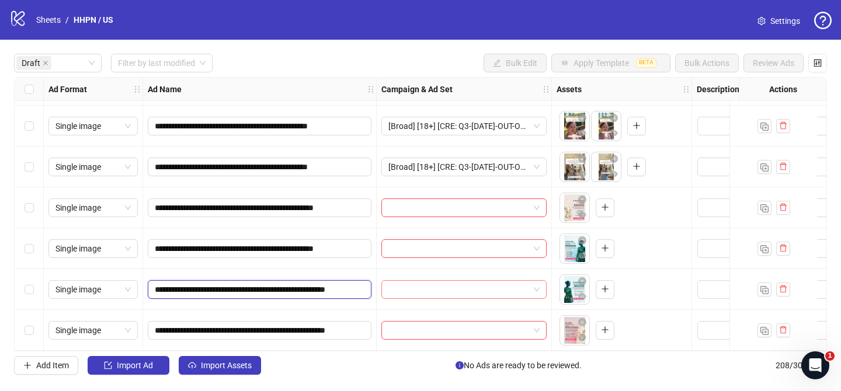
drag, startPoint x: 348, startPoint y: 286, endPoint x: 396, endPoint y: 289, distance: 48.6
type input "**********"
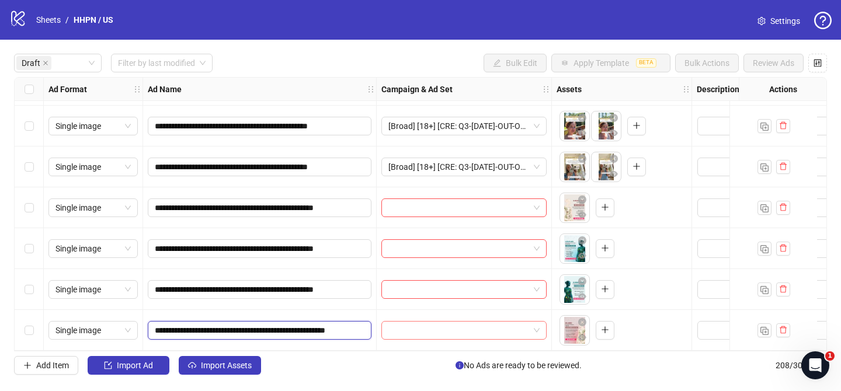
drag, startPoint x: 347, startPoint y: 327, endPoint x: 393, endPoint y: 327, distance: 46.2
type input "**********"
click at [380, 354] on div "**********" at bounding box center [420, 214] width 841 height 349
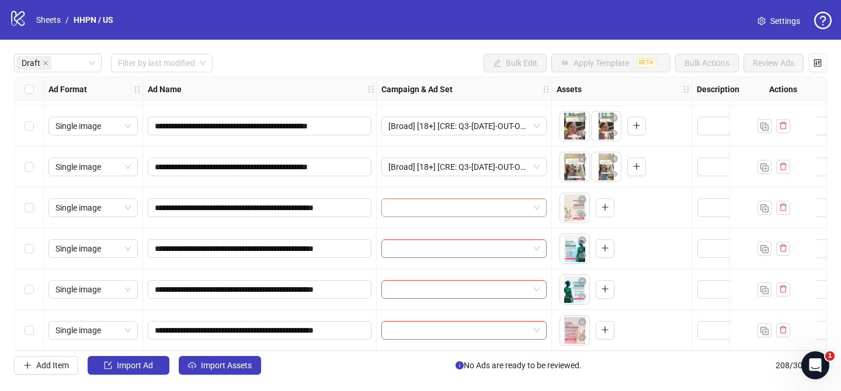
click at [486, 202] on input "search" at bounding box center [458, 208] width 141 height 18
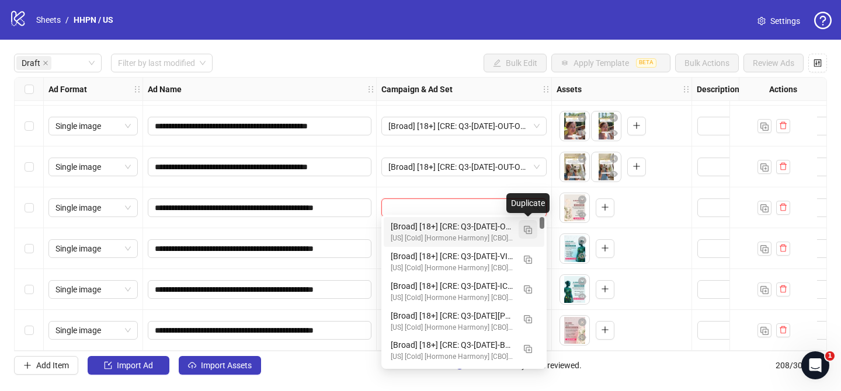
click at [533, 233] on button "button" at bounding box center [528, 229] width 19 height 19
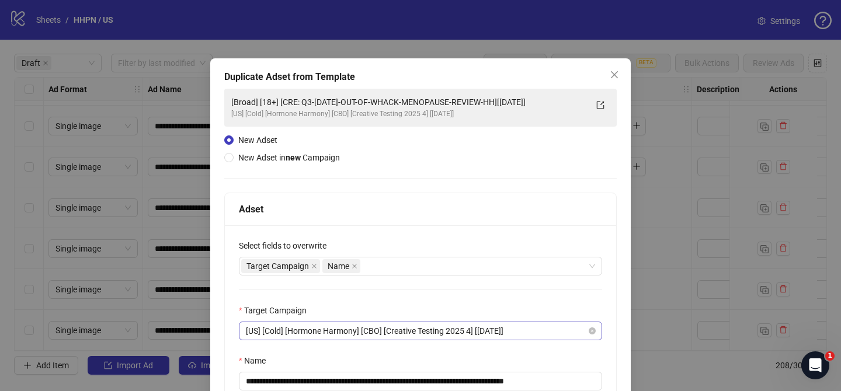
scroll to position [51, 0]
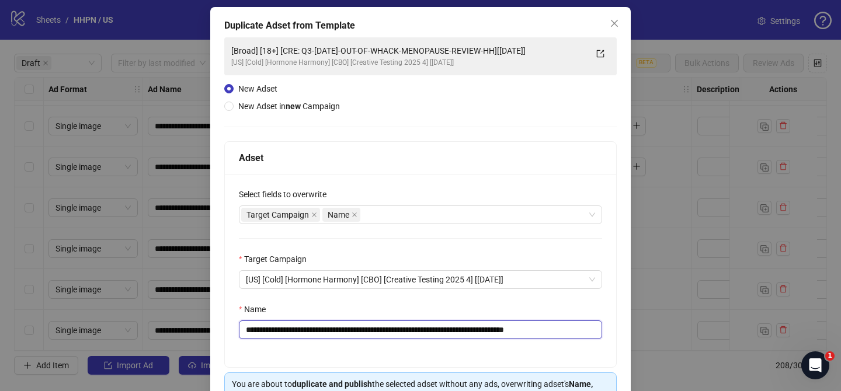
drag, startPoint x: 326, startPoint y: 331, endPoint x: 528, endPoint y: 329, distance: 202.1
click at [528, 329] on input "**********" at bounding box center [420, 330] width 363 height 19
paste input "**"
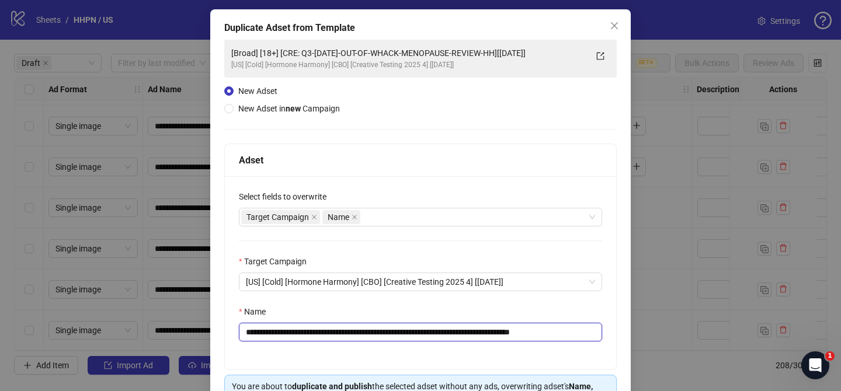
scroll to position [50, 0]
drag, startPoint x: 574, startPoint y: 334, endPoint x: 636, endPoint y: 333, distance: 62.5
click at [636, 333] on div "**********" at bounding box center [420, 195] width 841 height 391
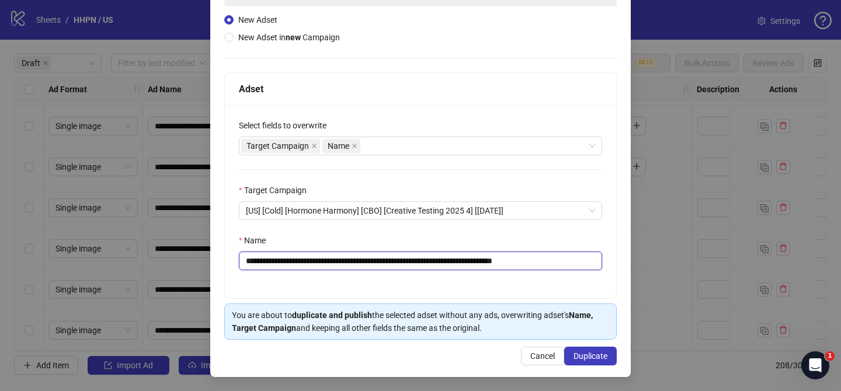
scroll to position [121, 0]
type input "**********"
click at [598, 359] on span "Duplicate" at bounding box center [591, 356] width 34 height 9
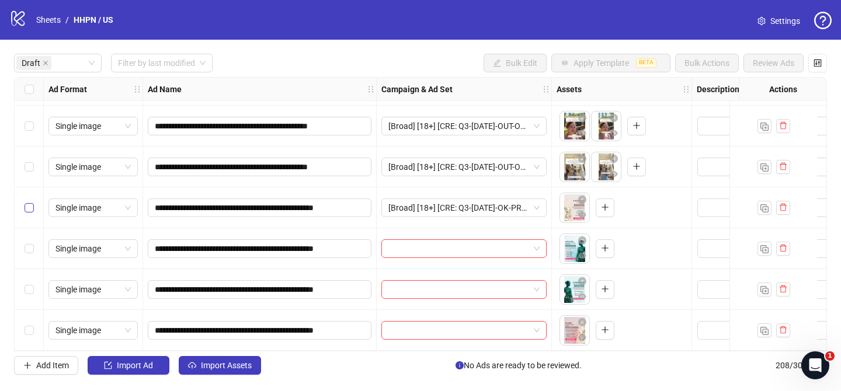
click at [29, 208] on label "Select row 53" at bounding box center [29, 208] width 9 height 13
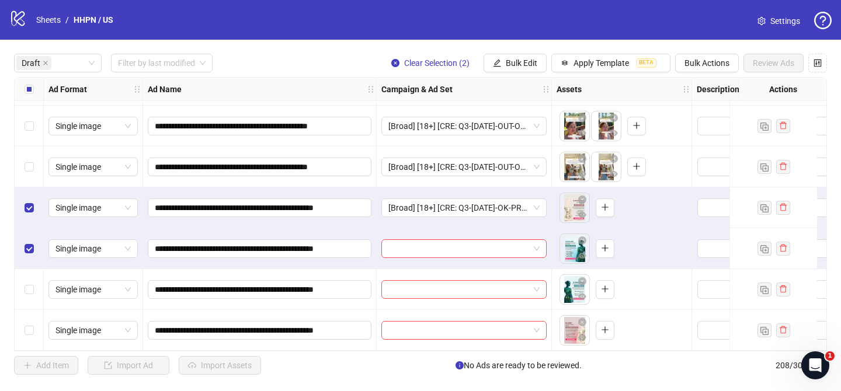
drag, startPoint x: 29, startPoint y: 275, endPoint x: 30, endPoint y: 300, distance: 25.8
click at [29, 277] on div "Select row 55" at bounding box center [29, 289] width 29 height 41
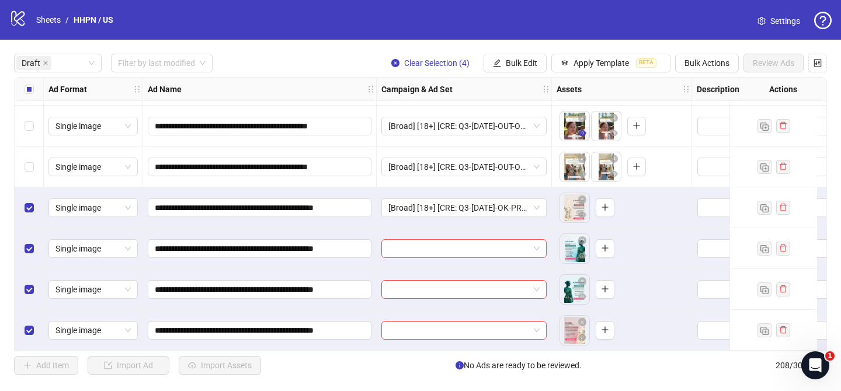
drag, startPoint x: 509, startPoint y: 64, endPoint x: 575, endPoint y: 134, distance: 96.7
click at [509, 64] on span "Bulk Edit" at bounding box center [522, 62] width 32 height 9
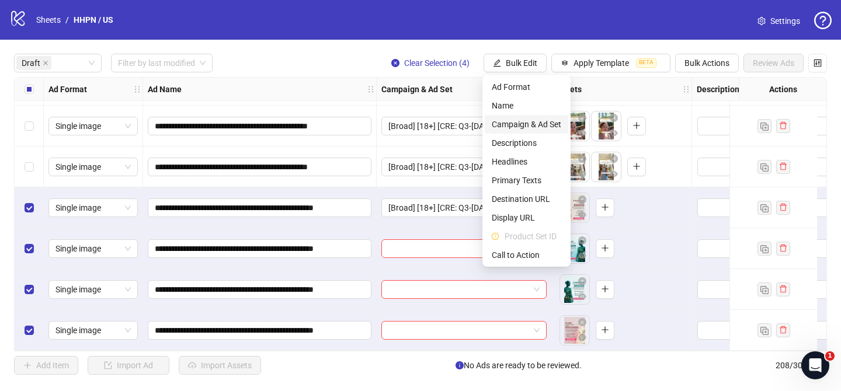
drag, startPoint x: 548, startPoint y: 126, endPoint x: 556, endPoint y: 131, distance: 9.2
click at [548, 126] on span "Campaign & Ad Set" at bounding box center [527, 124] width 70 height 13
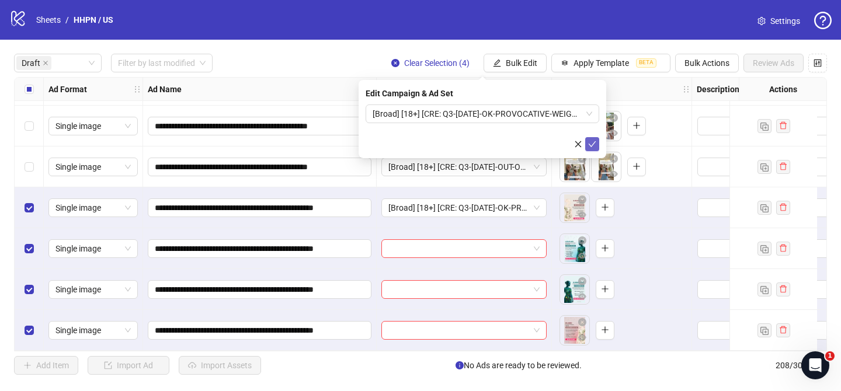
click at [595, 148] on span "submit" at bounding box center [592, 144] width 8 height 9
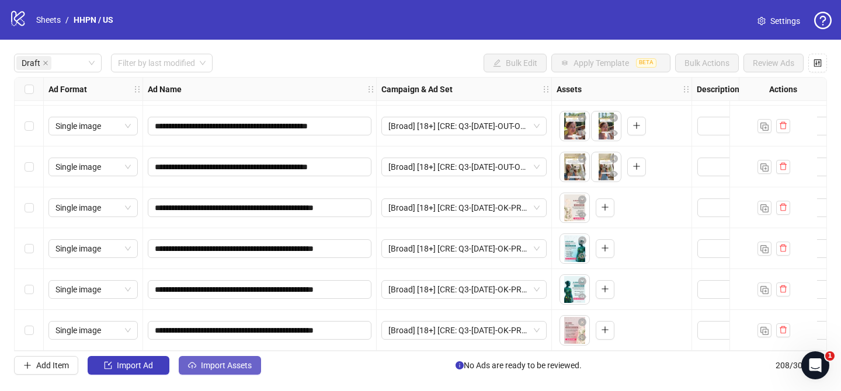
click at [218, 363] on span "Import Assets" at bounding box center [226, 365] width 51 height 9
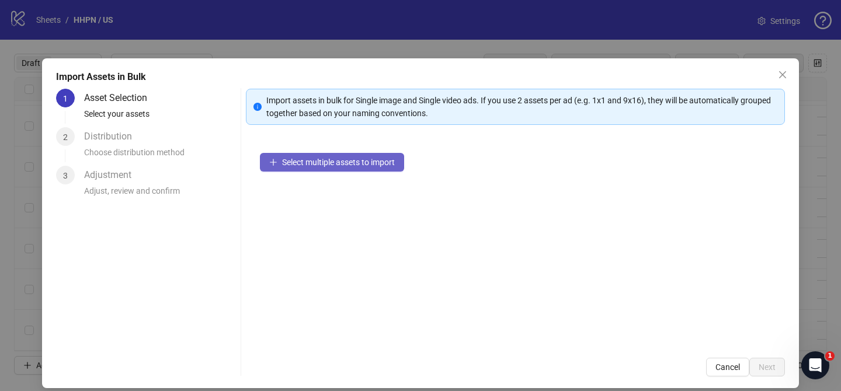
click at [390, 156] on button "Select multiple assets to import" at bounding box center [332, 162] width 144 height 19
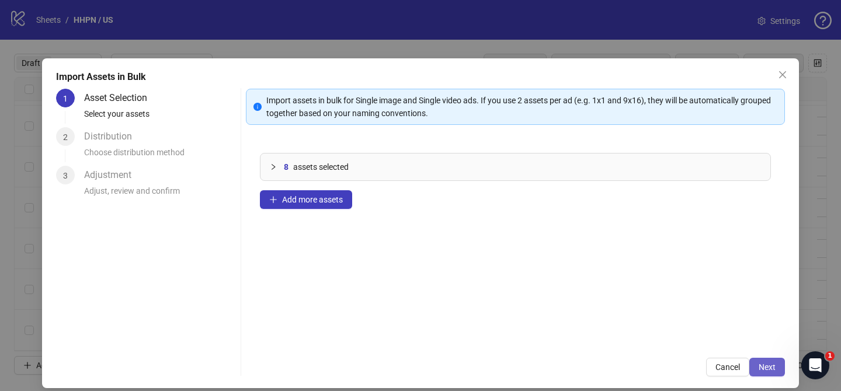
click at [777, 369] on button "Next" at bounding box center [768, 367] width 36 height 19
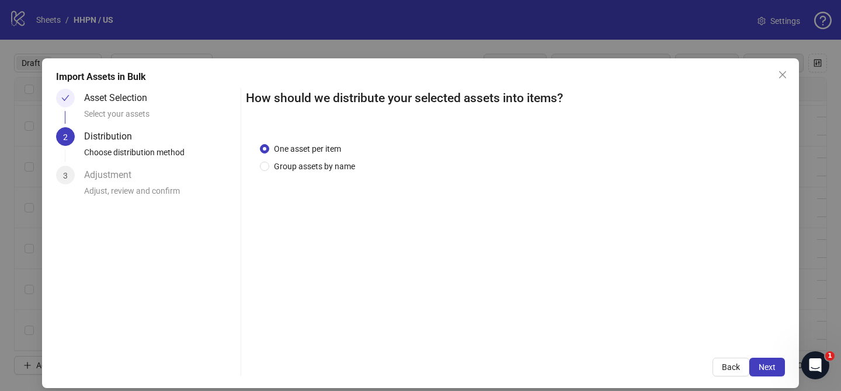
drag, startPoint x: 309, startPoint y: 168, endPoint x: 317, endPoint y: 176, distance: 11.2
click at [310, 168] on span "Group assets by name" at bounding box center [314, 166] width 91 height 13
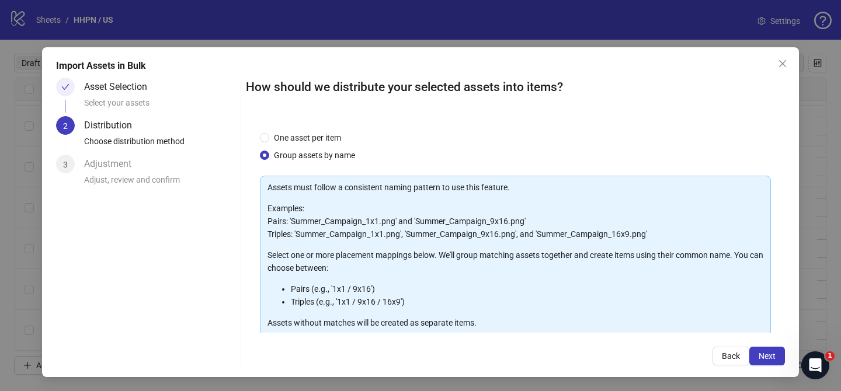
scroll to position [126, 0]
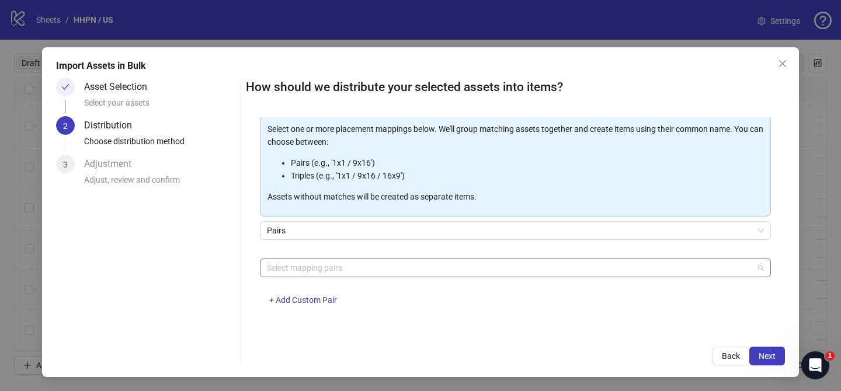
click at [363, 270] on div at bounding box center [509, 268] width 494 height 16
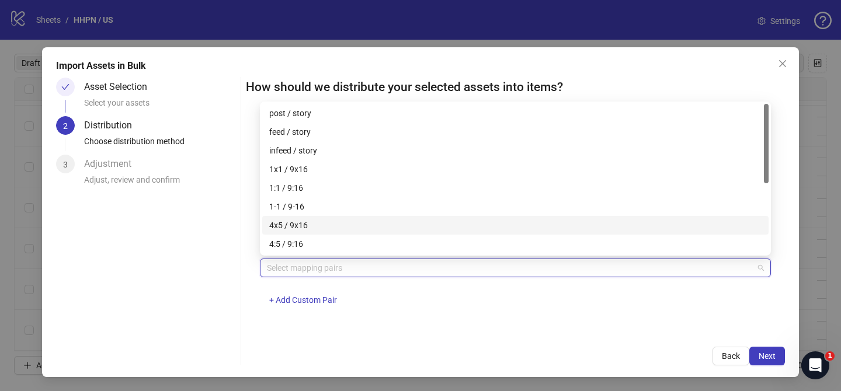
click at [327, 224] on div "4x5 / 9x16" at bounding box center [515, 225] width 492 height 13
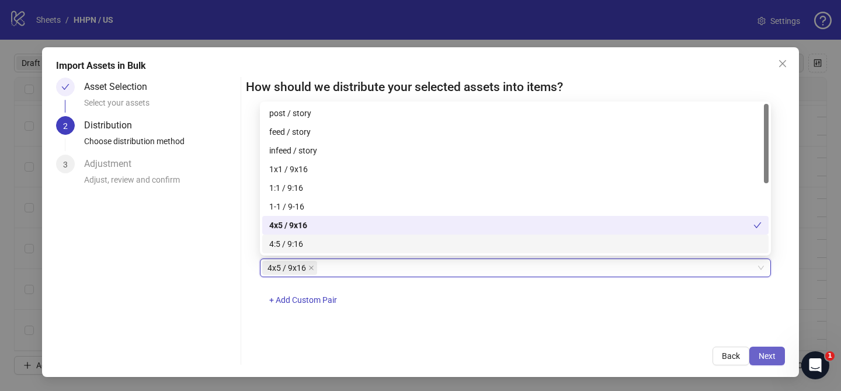
click at [764, 352] on span "Next" at bounding box center [767, 356] width 17 height 9
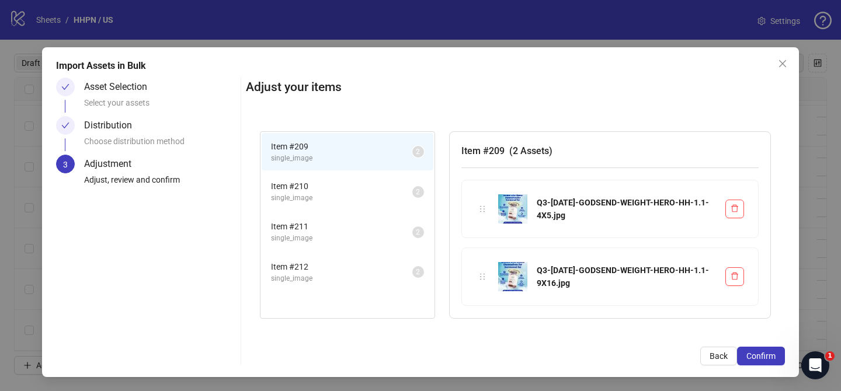
click at [764, 352] on span "Confirm" at bounding box center [761, 356] width 29 height 9
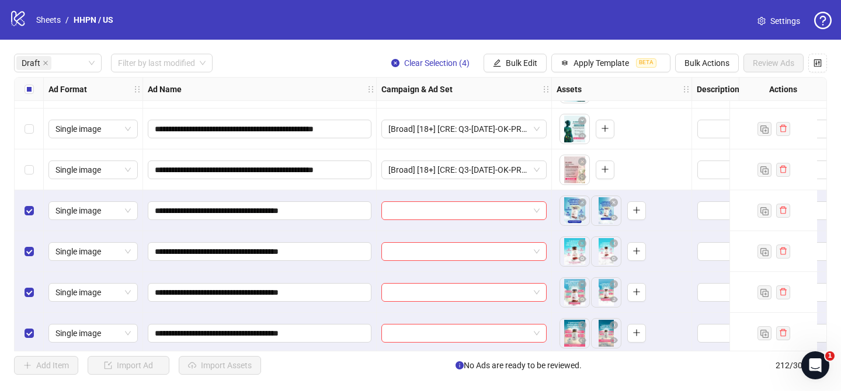
scroll to position [2208, 0]
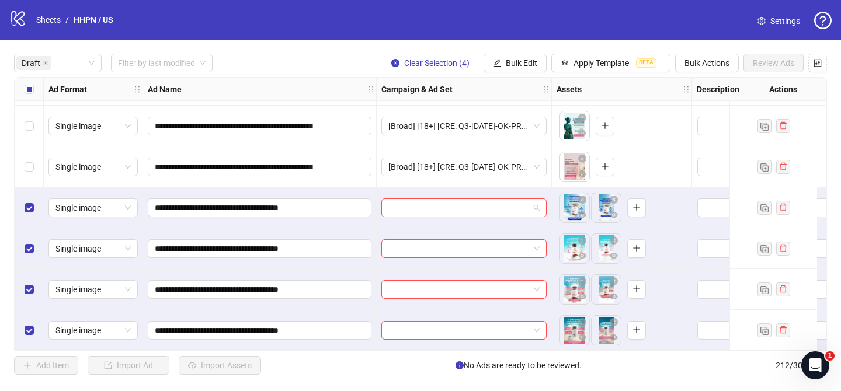
drag, startPoint x: 457, startPoint y: 204, endPoint x: 485, endPoint y: 218, distance: 31.4
click at [457, 204] on input "search" at bounding box center [458, 208] width 141 height 18
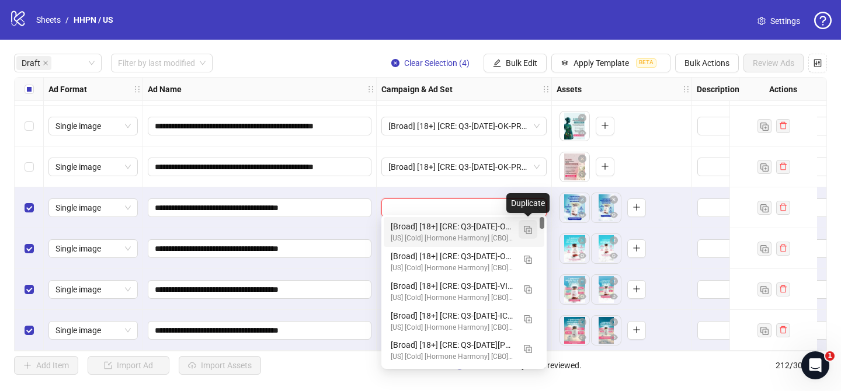
click at [526, 232] on img "button" at bounding box center [528, 230] width 8 height 8
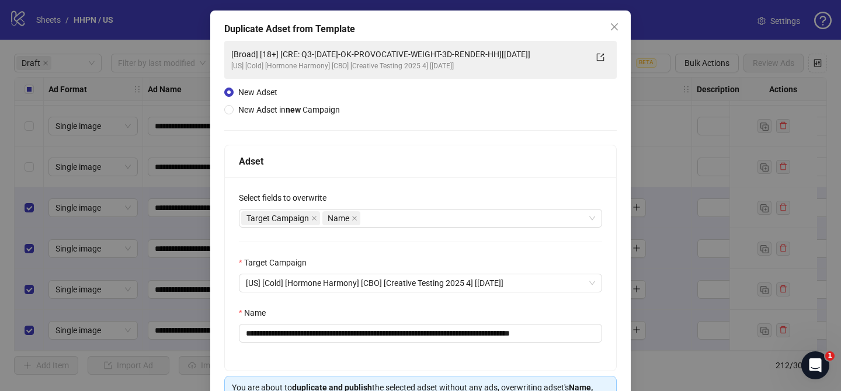
scroll to position [66, 0]
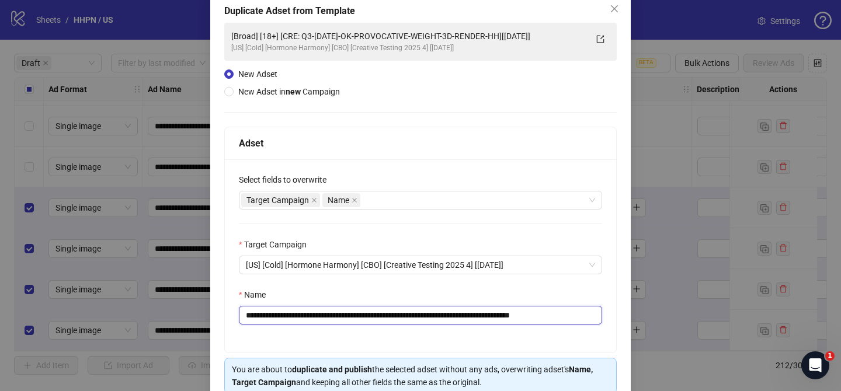
drag, startPoint x: 317, startPoint y: 313, endPoint x: 532, endPoint y: 310, distance: 215.0
click at [531, 311] on input "**********" at bounding box center [420, 315] width 363 height 19
paste input "text"
drag, startPoint x: 537, startPoint y: 314, endPoint x: 591, endPoint y: 308, distance: 54.1
click at [573, 314] on input "**********" at bounding box center [420, 315] width 363 height 19
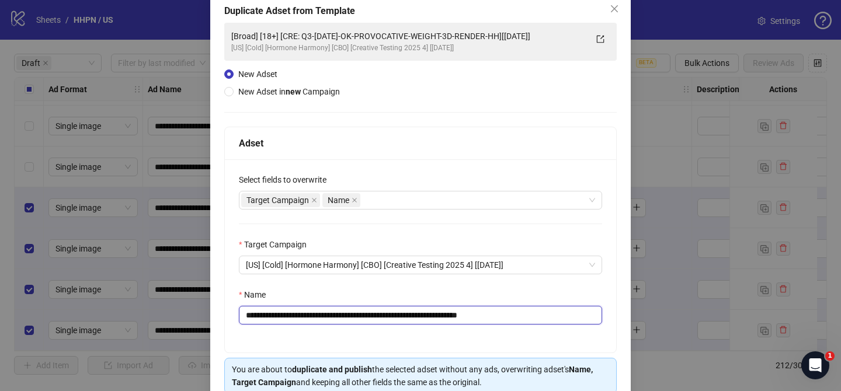
scroll to position [121, 0]
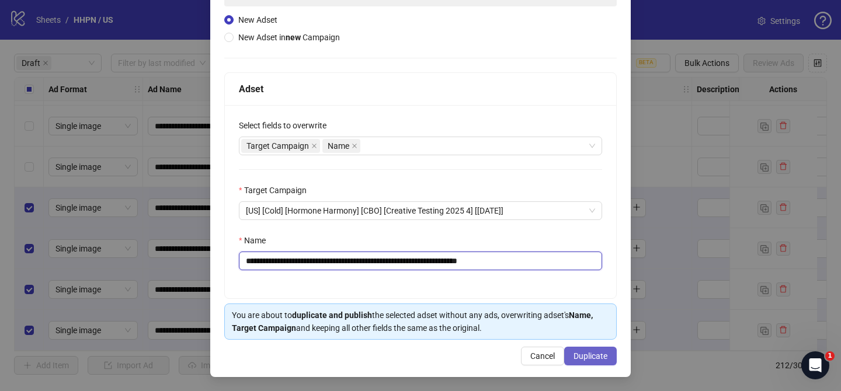
type input "**********"
drag, startPoint x: 596, startPoint y: 359, endPoint x: 626, endPoint y: 382, distance: 37.5
click at [596, 359] on span "Duplicate" at bounding box center [591, 356] width 34 height 9
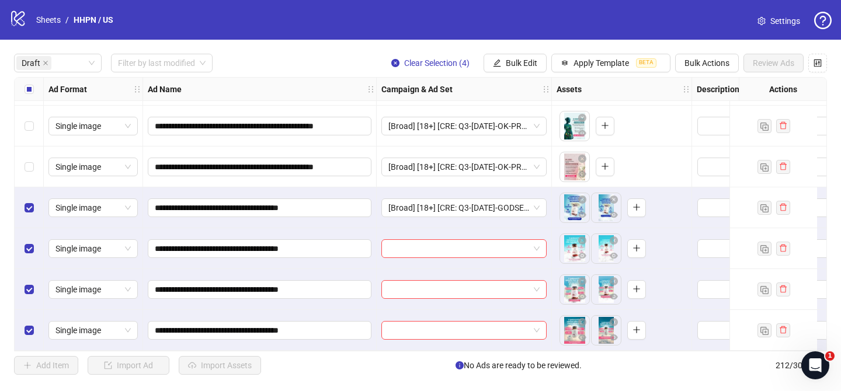
drag, startPoint x: 518, startPoint y: 56, endPoint x: 537, endPoint y: 81, distance: 31.2
click at [518, 56] on button "Bulk Edit" at bounding box center [515, 63] width 63 height 19
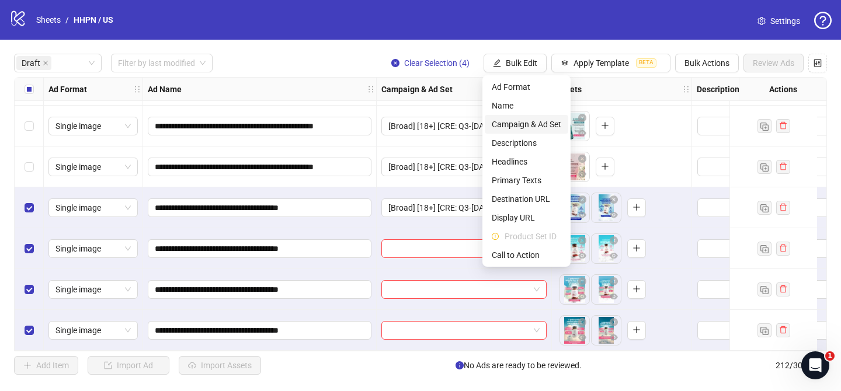
click at [542, 119] on span "Campaign & Ad Set" at bounding box center [527, 124] width 70 height 13
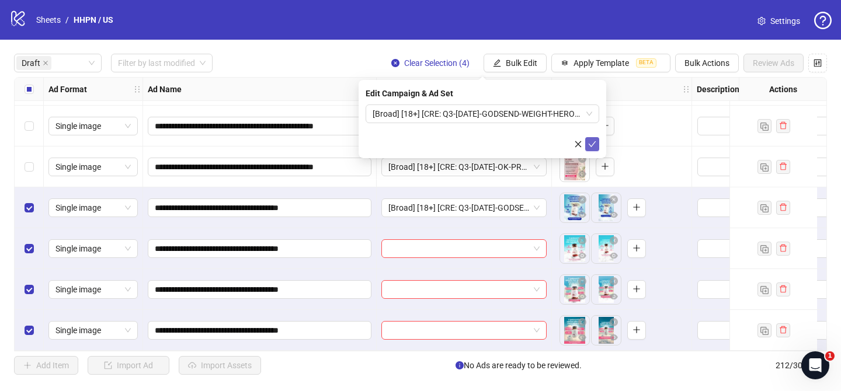
click at [596, 144] on icon "check" at bounding box center [592, 144] width 8 height 8
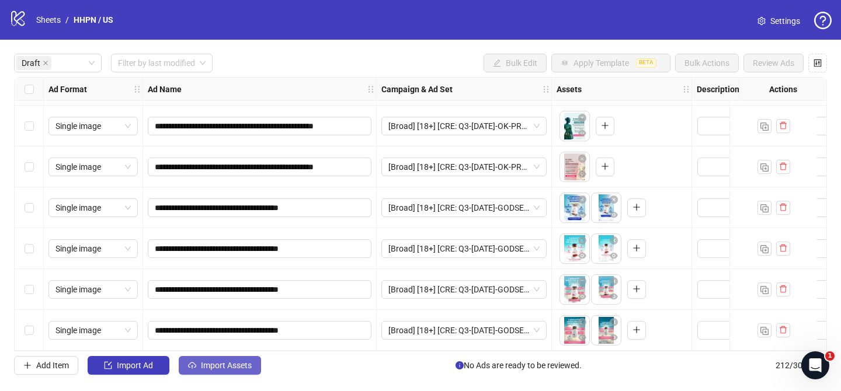
click at [213, 369] on span "Import Assets" at bounding box center [226, 365] width 51 height 9
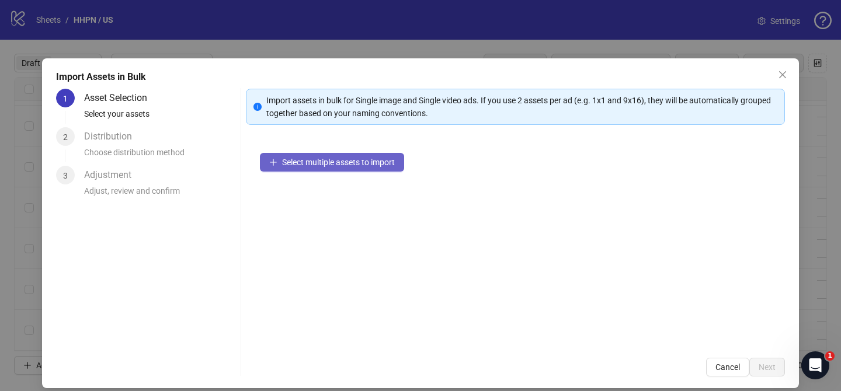
click at [388, 167] on button "Select multiple assets to import" at bounding box center [332, 162] width 144 height 19
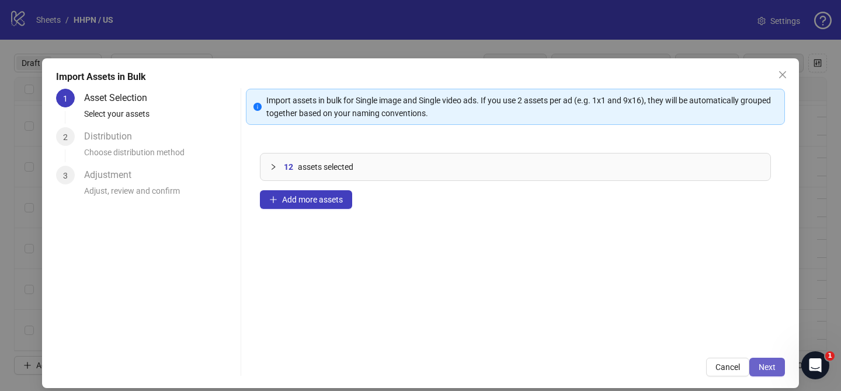
click at [767, 367] on span "Next" at bounding box center [767, 367] width 17 height 9
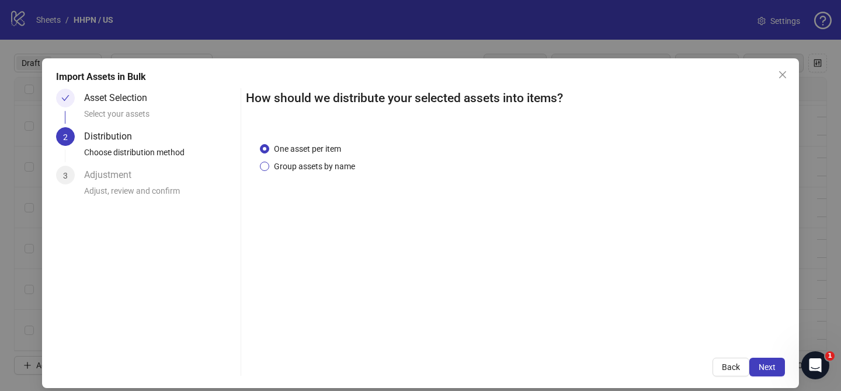
click at [330, 165] on span "Group assets by name" at bounding box center [314, 166] width 91 height 13
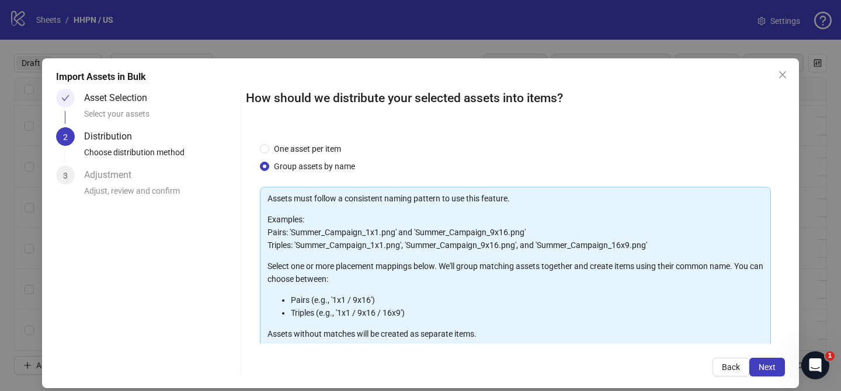
scroll to position [126, 0]
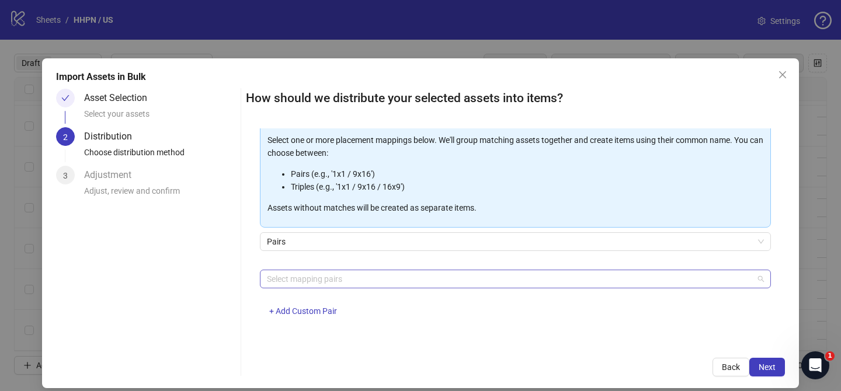
click at [346, 280] on div at bounding box center [509, 279] width 494 height 16
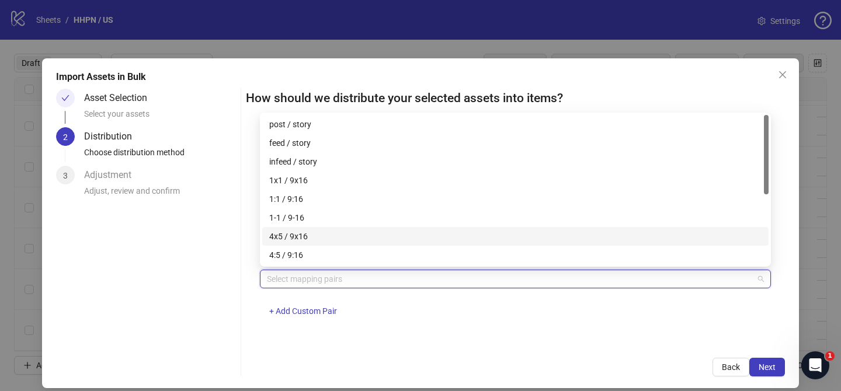
drag, startPoint x: 325, startPoint y: 235, endPoint x: 358, endPoint y: 244, distance: 33.9
click at [325, 235] on div "4x5 / 9x16" at bounding box center [515, 236] width 492 height 13
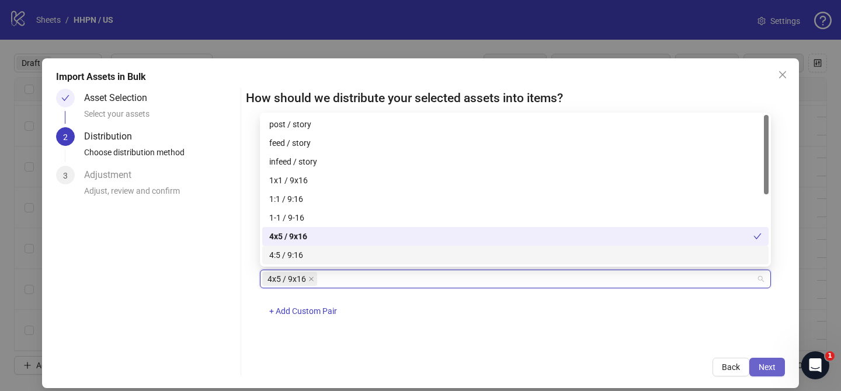
click at [759, 363] on span "Next" at bounding box center [767, 367] width 17 height 9
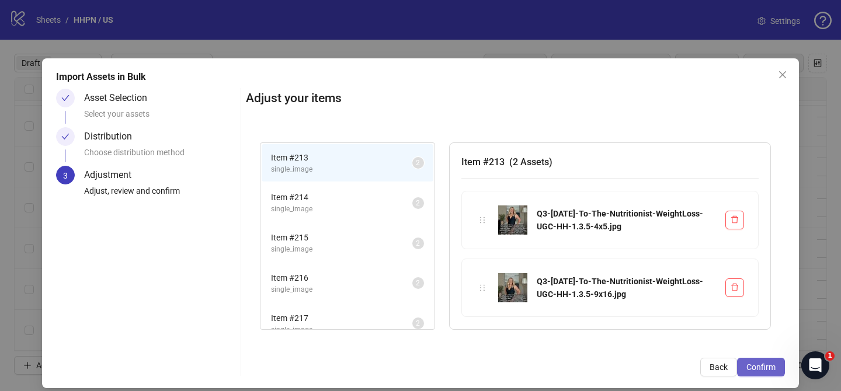
click at [766, 366] on span "Confirm" at bounding box center [761, 367] width 29 height 9
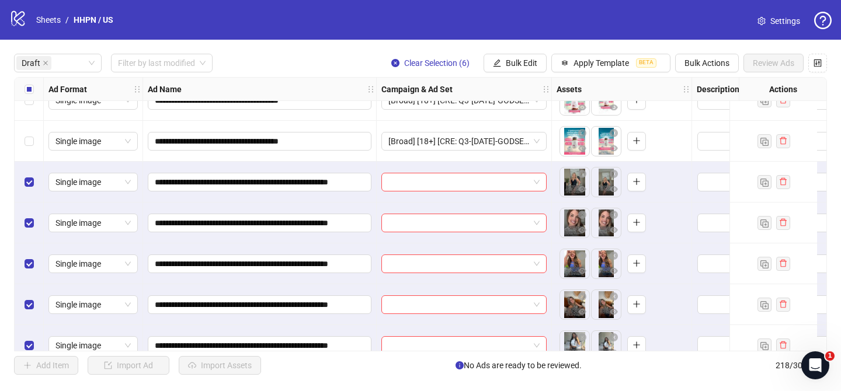
scroll to position [2392, 0]
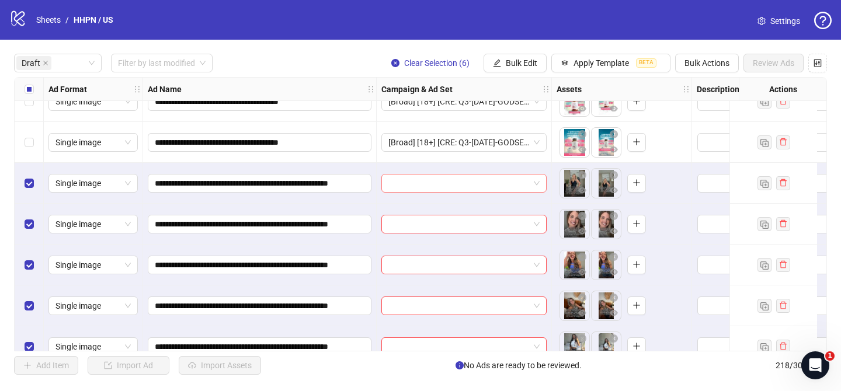
click at [476, 182] on input "search" at bounding box center [458, 184] width 141 height 18
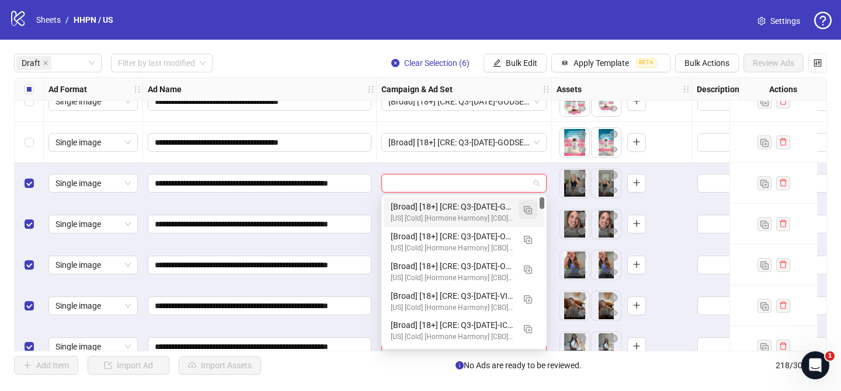
click at [527, 209] on img "button" at bounding box center [528, 210] width 8 height 8
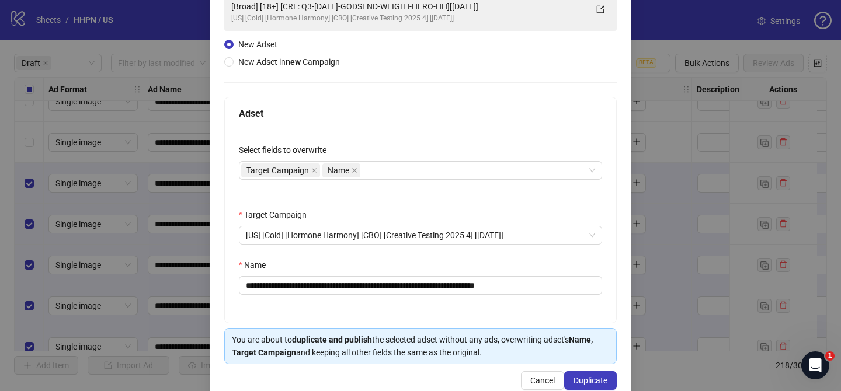
scroll to position [97, 0]
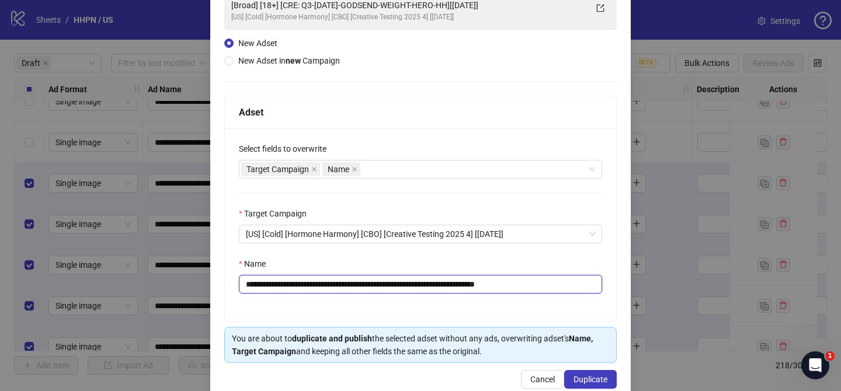
drag, startPoint x: 318, startPoint y: 286, endPoint x: 481, endPoint y: 285, distance: 163.0
click at [481, 284] on input "**********" at bounding box center [420, 284] width 363 height 19
paste input "**********"
drag, startPoint x: 571, startPoint y: 286, endPoint x: 606, endPoint y: 285, distance: 35.6
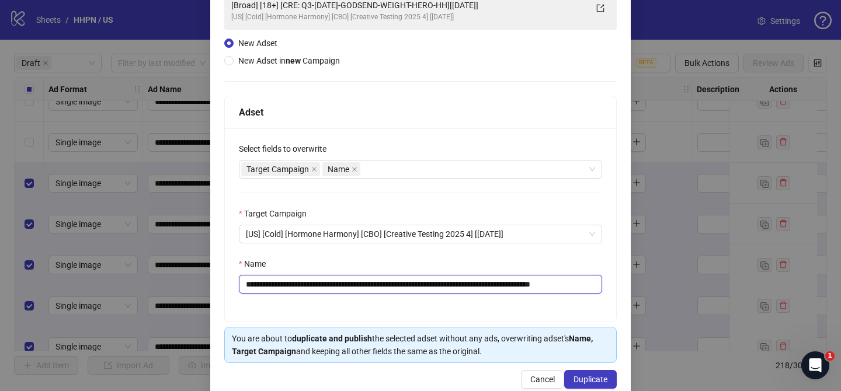
click at [606, 285] on div "**********" at bounding box center [420, 225] width 391 height 193
type input "**********"
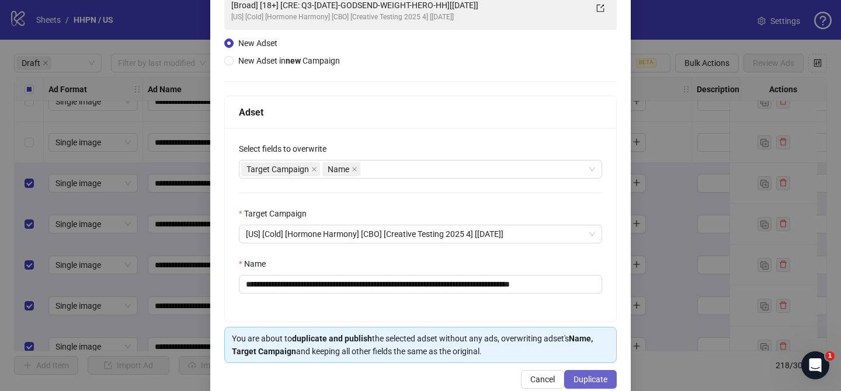
click at [602, 373] on button "Duplicate" at bounding box center [590, 379] width 53 height 19
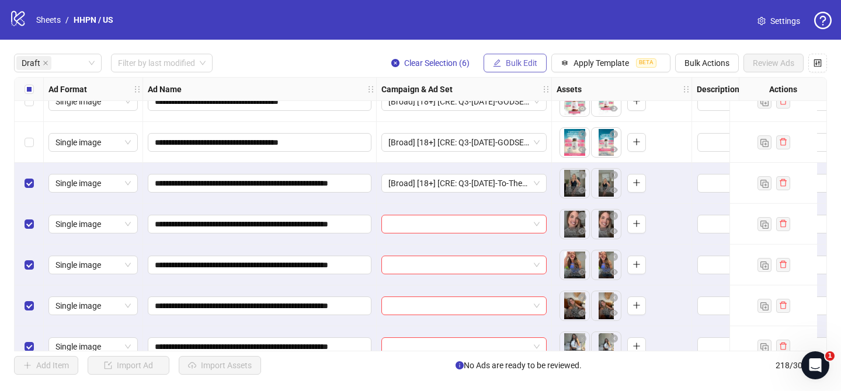
click at [520, 66] on span "Bulk Edit" at bounding box center [522, 62] width 32 height 9
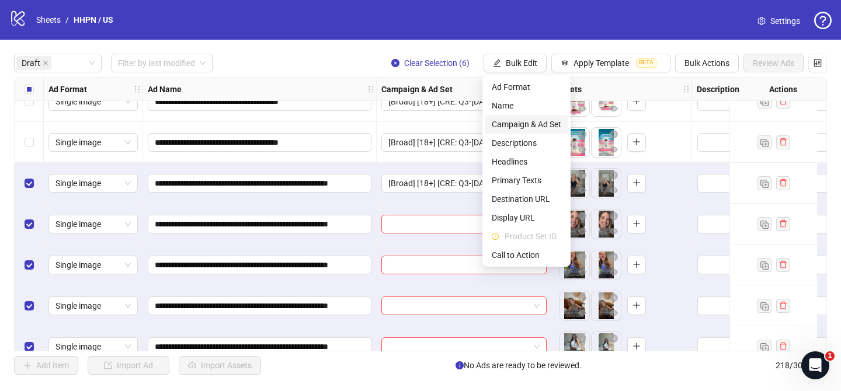
click at [542, 118] on span "Campaign & Ad Set" at bounding box center [527, 124] width 70 height 13
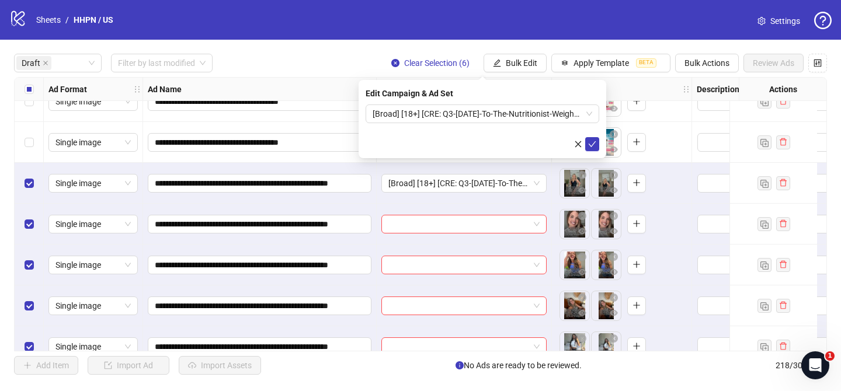
drag, startPoint x: 594, startPoint y: 145, endPoint x: 450, endPoint y: 144, distance: 143.7
click at [595, 145] on icon "check" at bounding box center [592, 144] width 8 height 8
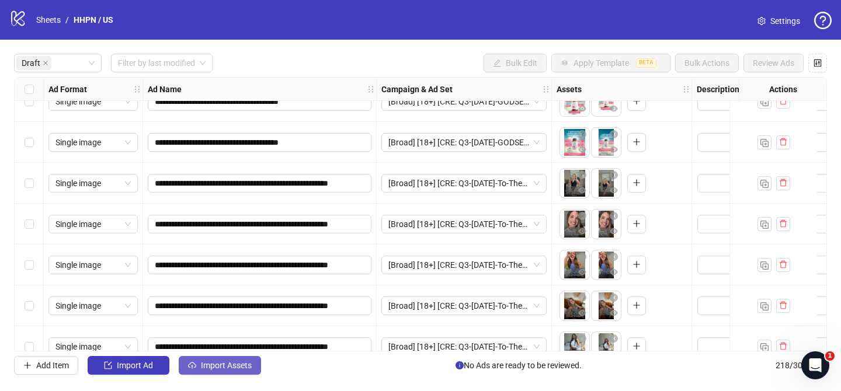
click at [248, 365] on span "Import Assets" at bounding box center [226, 365] width 51 height 9
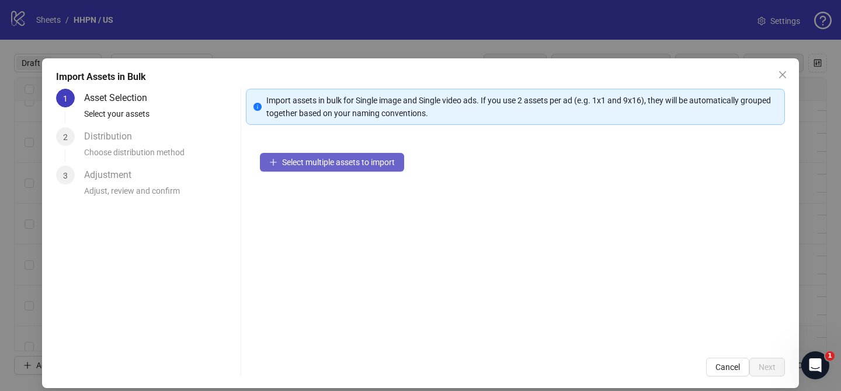
click at [382, 160] on span "Select multiple assets to import" at bounding box center [338, 162] width 113 height 9
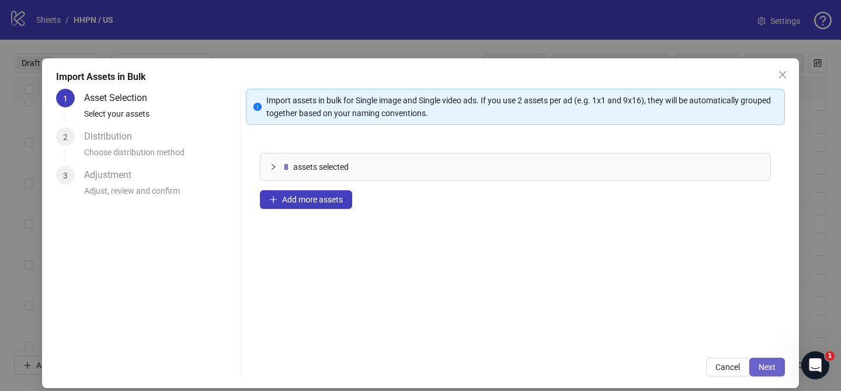
click at [764, 365] on span "Next" at bounding box center [767, 367] width 17 height 9
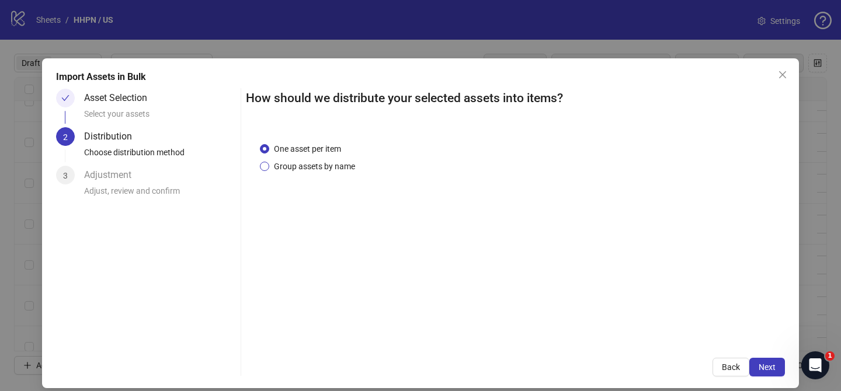
click at [328, 169] on span "Group assets by name" at bounding box center [314, 166] width 91 height 13
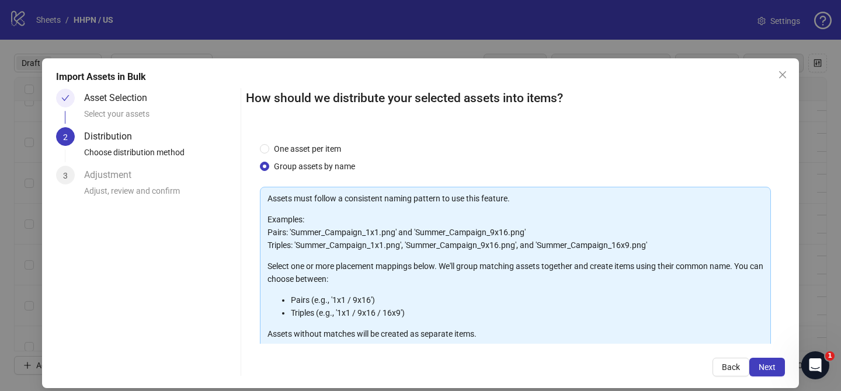
scroll to position [126, 0]
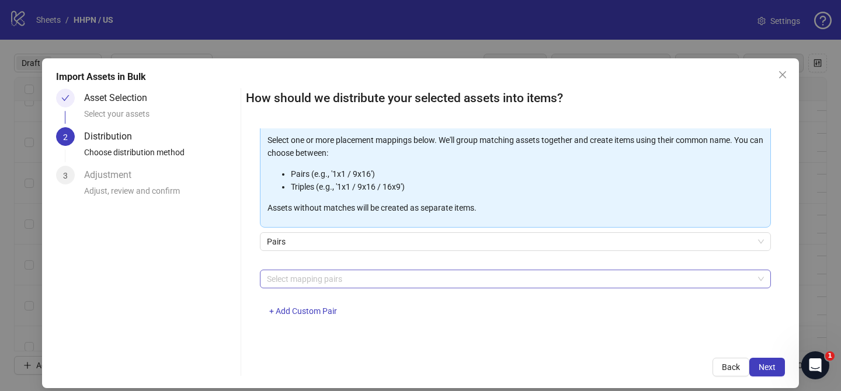
click at [345, 276] on div at bounding box center [509, 279] width 494 height 16
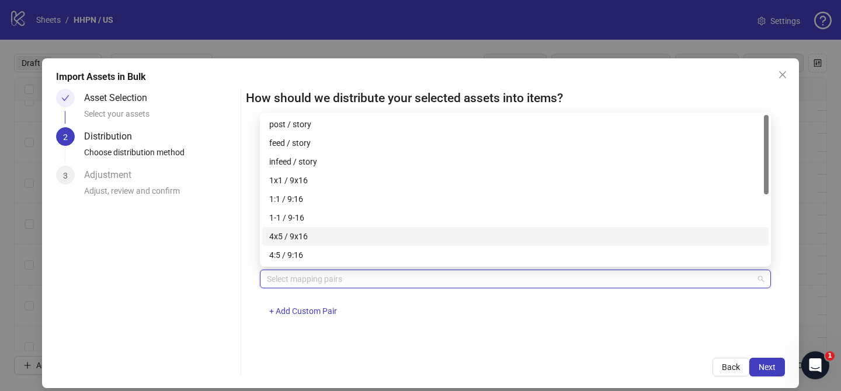
drag, startPoint x: 318, startPoint y: 240, endPoint x: 373, endPoint y: 254, distance: 56.7
click at [319, 240] on div "4x5 / 9x16" at bounding box center [515, 236] width 492 height 13
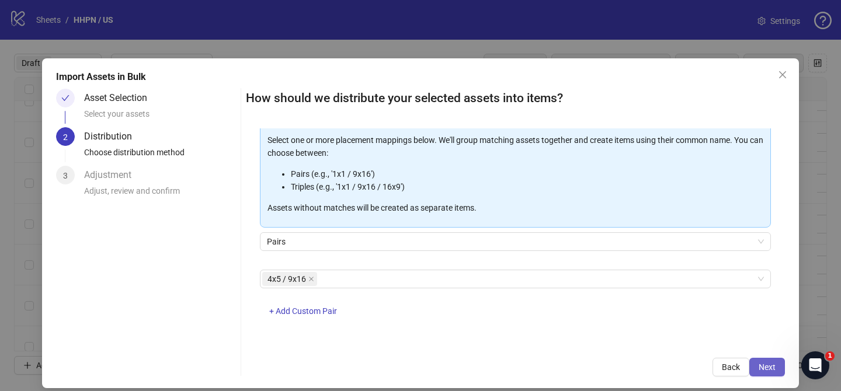
click at [764, 370] on span "Next" at bounding box center [767, 367] width 17 height 9
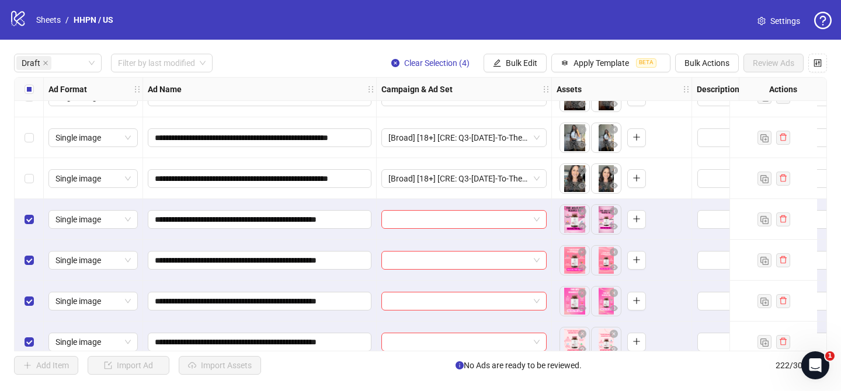
scroll to position [2617, 0]
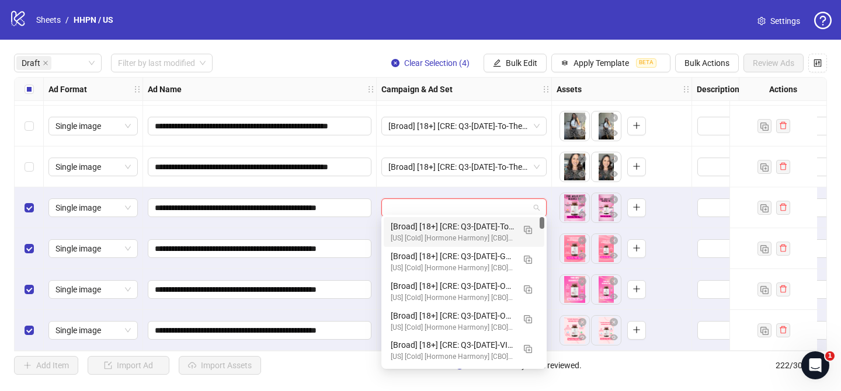
click at [504, 203] on input "search" at bounding box center [458, 208] width 141 height 18
click at [530, 225] on span "button" at bounding box center [528, 229] width 8 height 9
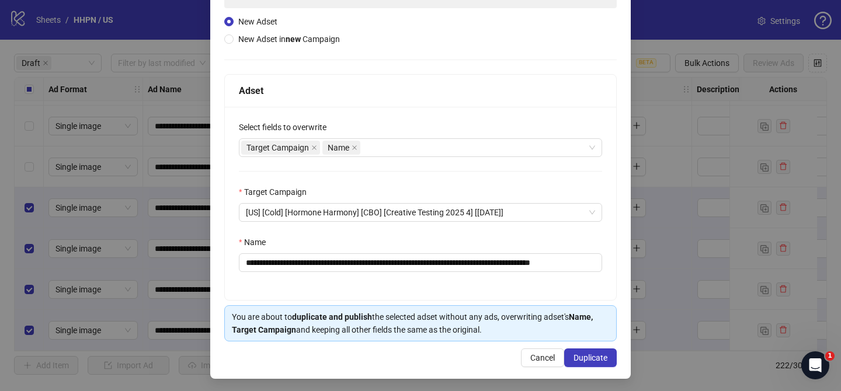
scroll to position [121, 0]
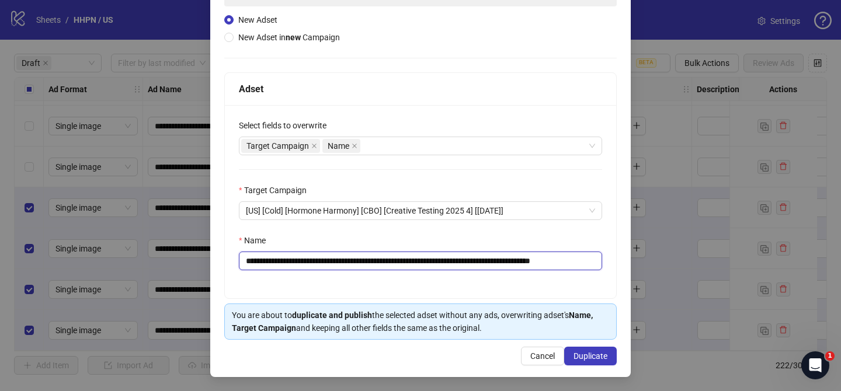
drag, startPoint x: 316, startPoint y: 260, endPoint x: 536, endPoint y: 265, distance: 219.7
click at [536, 264] on input "**********" at bounding box center [420, 261] width 363 height 19
paste input "text"
drag, startPoint x: 573, startPoint y: 262, endPoint x: 623, endPoint y: 262, distance: 49.7
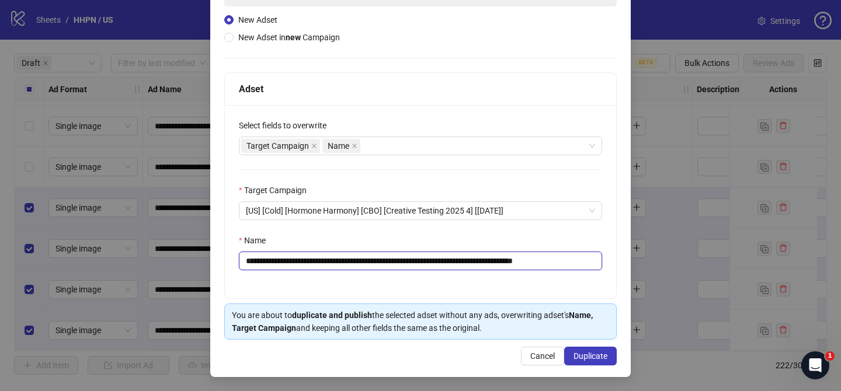
click at [623, 262] on div "**********" at bounding box center [420, 157] width 421 height 439
type input "**********"
drag, startPoint x: 599, startPoint y: 355, endPoint x: 653, endPoint y: 384, distance: 61.2
click at [602, 355] on span "Duplicate" at bounding box center [591, 356] width 34 height 9
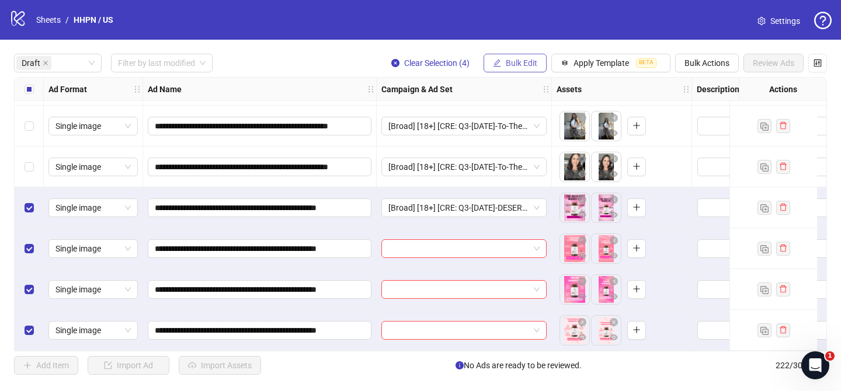
click at [514, 65] on span "Bulk Edit" at bounding box center [522, 62] width 32 height 9
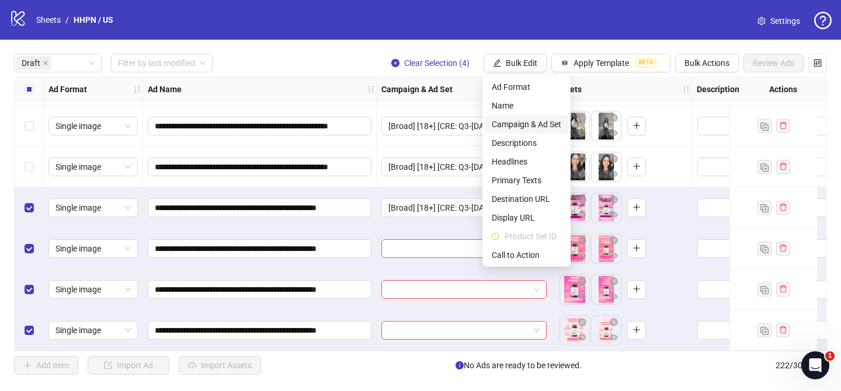
click at [553, 126] on span "Campaign & Ad Set" at bounding box center [527, 124] width 70 height 13
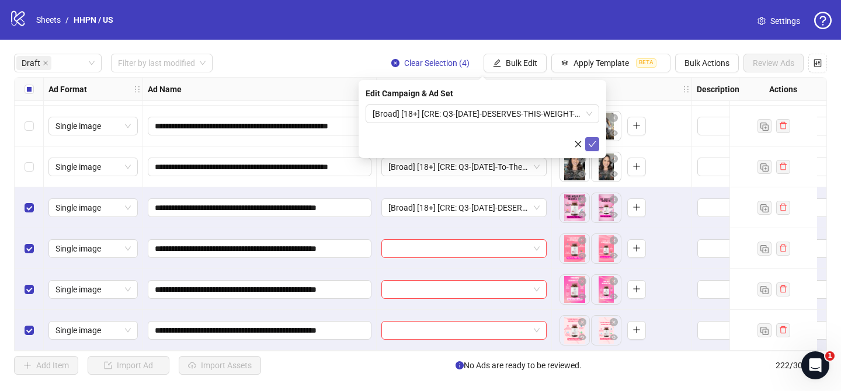
click at [594, 145] on icon "check" at bounding box center [592, 144] width 8 height 8
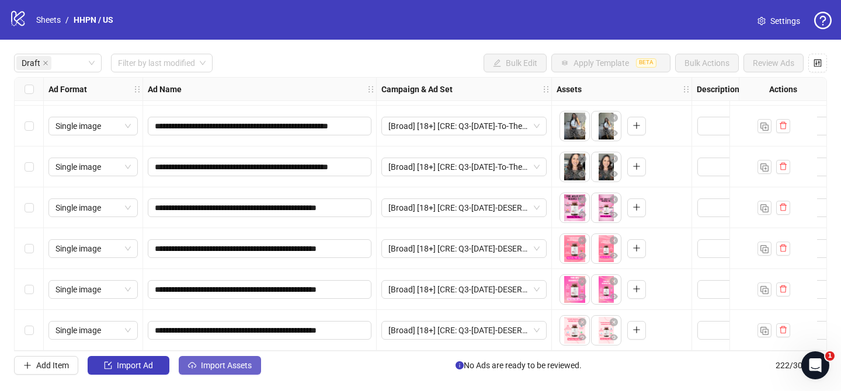
click at [238, 367] on span "Import Assets" at bounding box center [226, 365] width 51 height 9
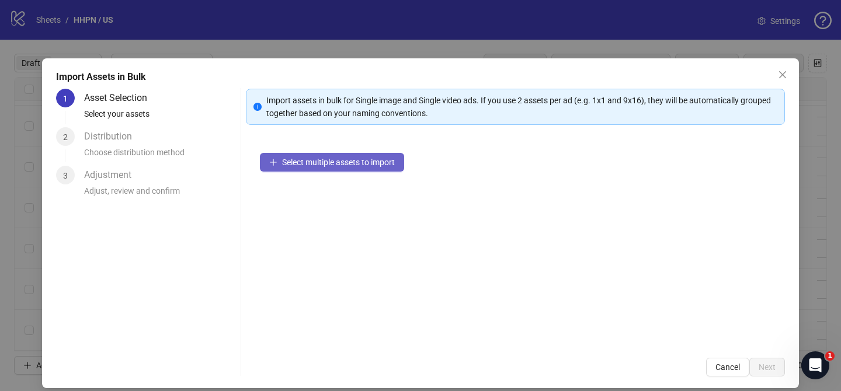
click at [388, 168] on button "Select multiple assets to import" at bounding box center [332, 162] width 144 height 19
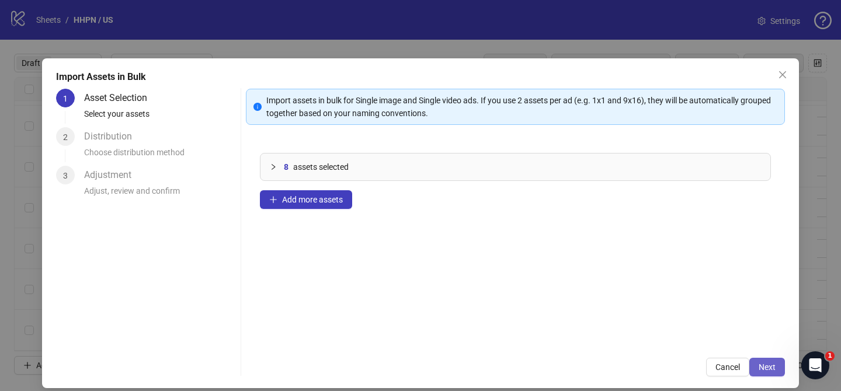
click at [767, 369] on span "Next" at bounding box center [767, 367] width 17 height 9
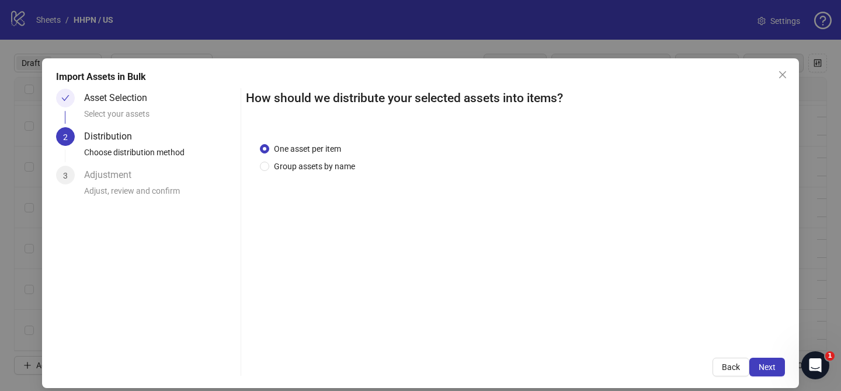
drag, startPoint x: 333, startPoint y: 163, endPoint x: 336, endPoint y: 178, distance: 15.6
click at [333, 163] on span "Group assets by name" at bounding box center [314, 166] width 91 height 13
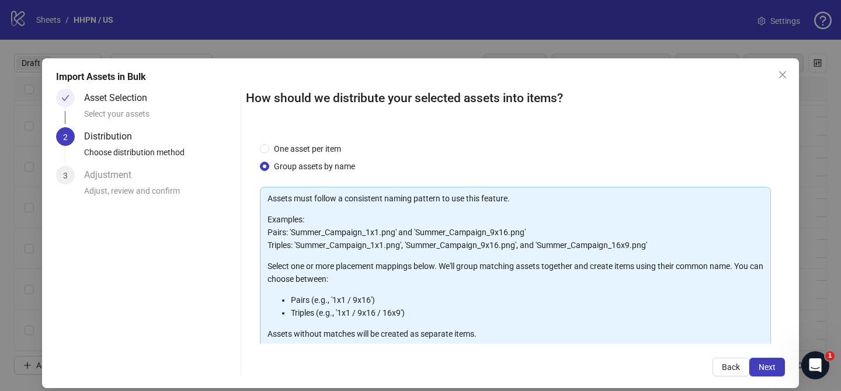
scroll to position [126, 0]
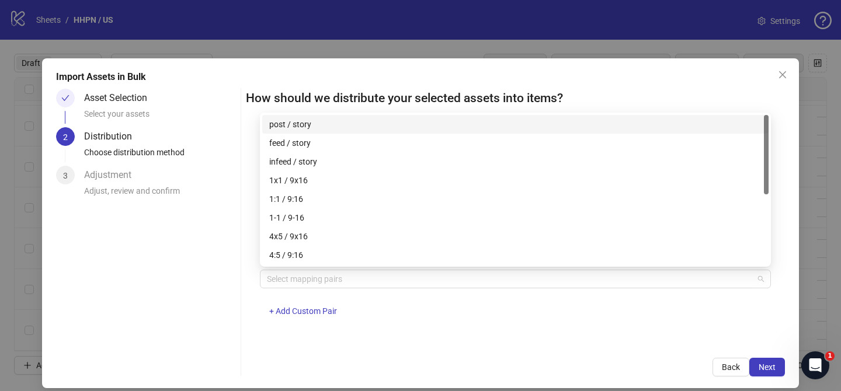
drag, startPoint x: 343, startPoint y: 282, endPoint x: 334, endPoint y: 251, distance: 31.8
click at [343, 282] on div at bounding box center [509, 279] width 494 height 16
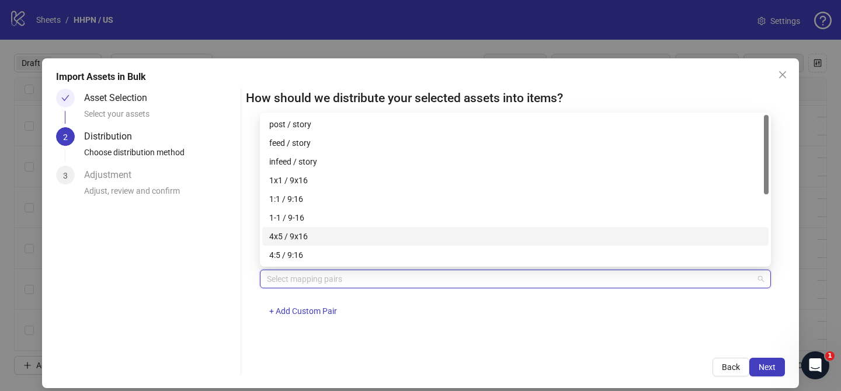
drag, startPoint x: 332, startPoint y: 234, endPoint x: 587, endPoint y: 348, distance: 278.8
click at [332, 234] on div "4x5 / 9x16" at bounding box center [515, 236] width 492 height 13
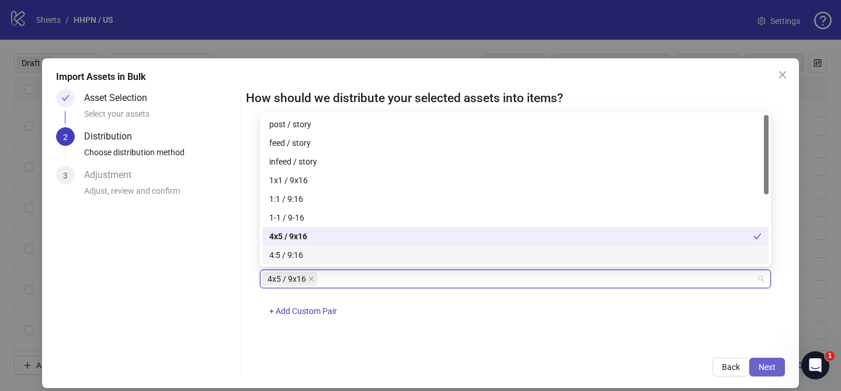
click at [765, 367] on span "Next" at bounding box center [767, 367] width 17 height 9
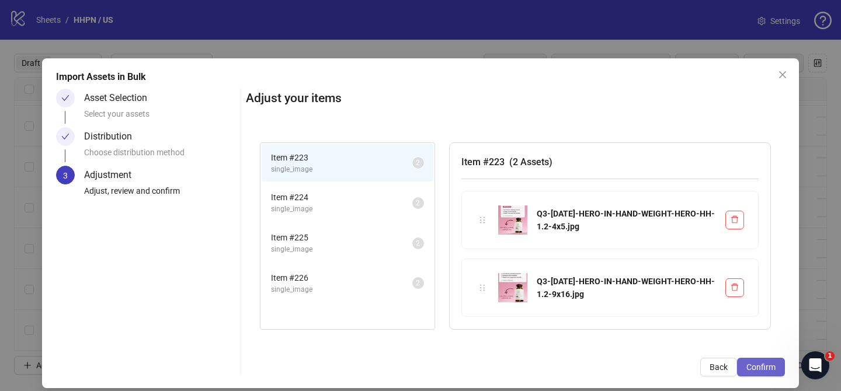
click at [765, 367] on span "Confirm" at bounding box center [761, 367] width 29 height 9
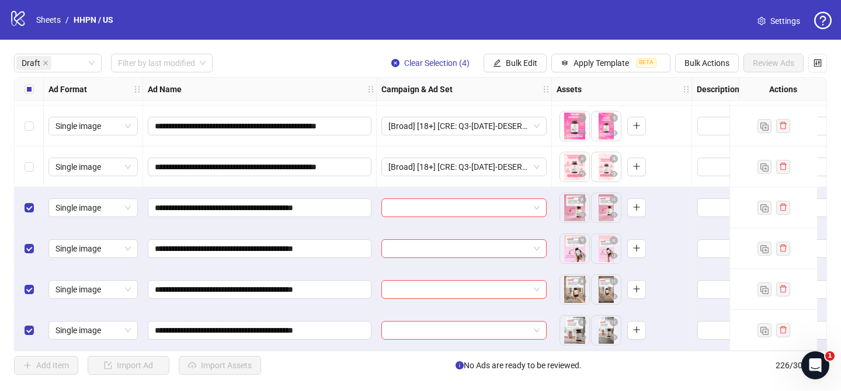
scroll to position [2781, 0]
click at [483, 199] on input "search" at bounding box center [458, 208] width 141 height 18
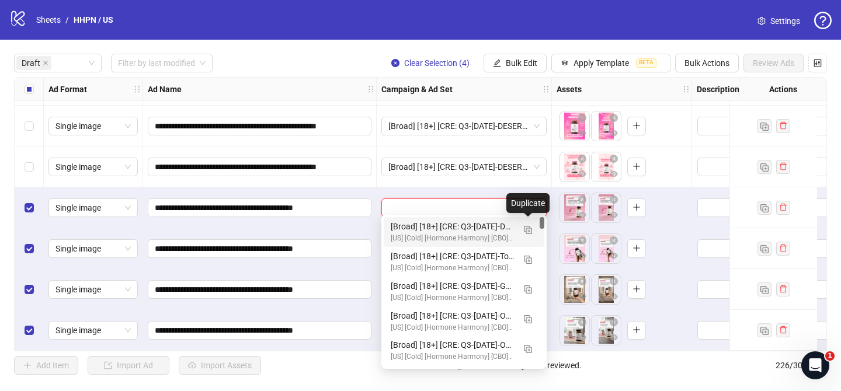
drag, startPoint x: 525, startPoint y: 228, endPoint x: 424, endPoint y: 251, distance: 104.0
click at [526, 228] on img "button" at bounding box center [528, 230] width 8 height 8
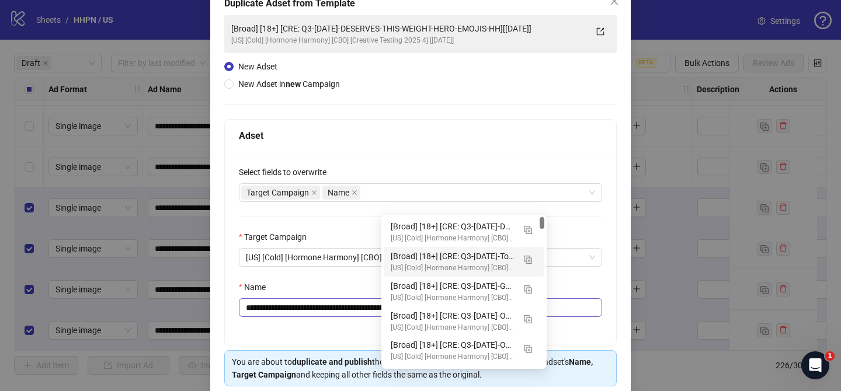
scroll to position [84, 0]
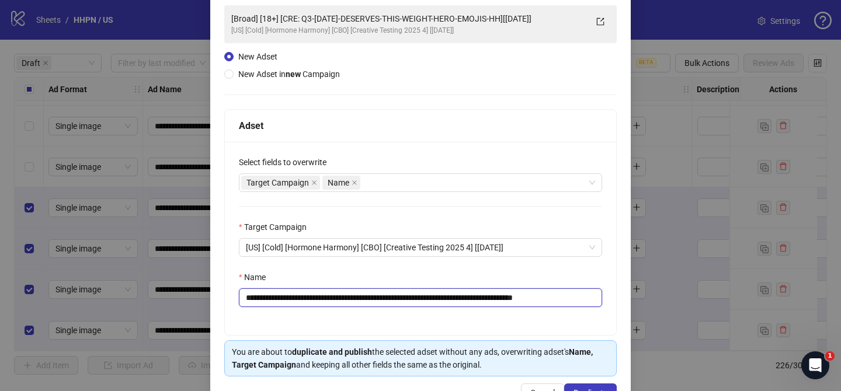
drag, startPoint x: 314, startPoint y: 299, endPoint x: 534, endPoint y: 296, distance: 219.7
click at [534, 296] on input "**********" at bounding box center [420, 298] width 363 height 19
paste input "text"
drag, startPoint x: 566, startPoint y: 299, endPoint x: 602, endPoint y: 298, distance: 36.2
click at [601, 298] on input "**********" at bounding box center [420, 298] width 363 height 19
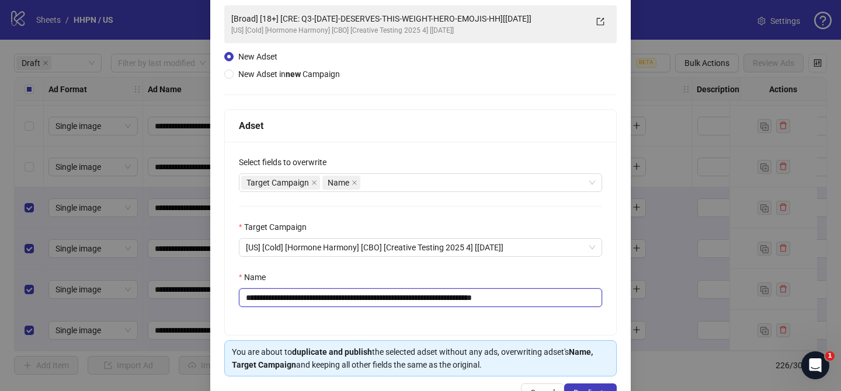
scroll to position [121, 0]
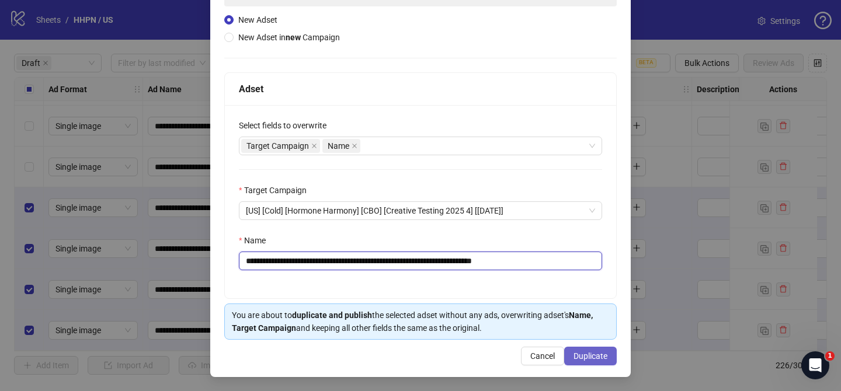
type input "**********"
click at [603, 352] on span "Duplicate" at bounding box center [591, 356] width 34 height 9
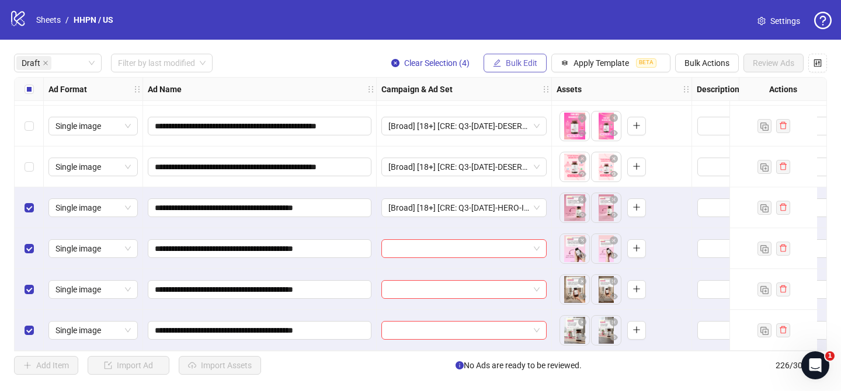
click at [533, 57] on button "Bulk Edit" at bounding box center [515, 63] width 63 height 19
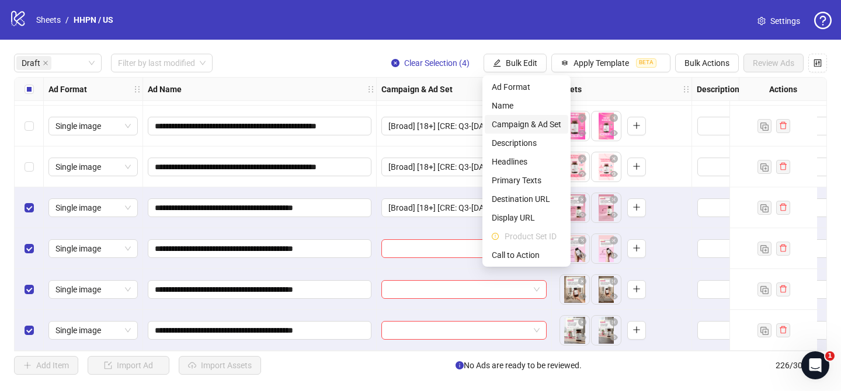
click at [535, 127] on span "Campaign & Ad Set" at bounding box center [527, 124] width 70 height 13
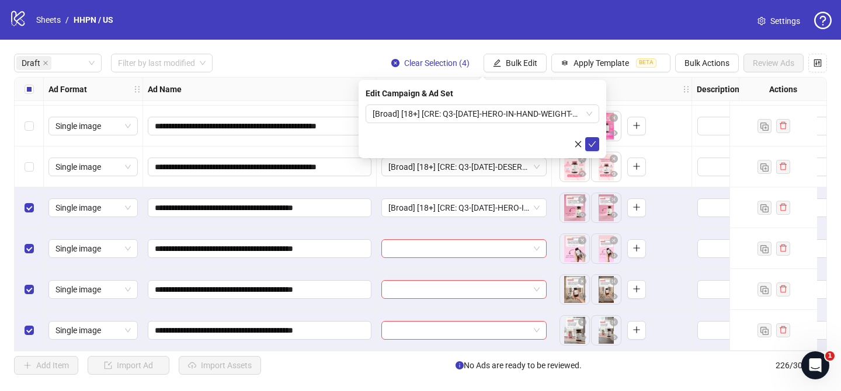
drag, startPoint x: 596, startPoint y: 144, endPoint x: 104, endPoint y: 131, distance: 492.0
click at [594, 144] on icon "check" at bounding box center [592, 144] width 8 height 8
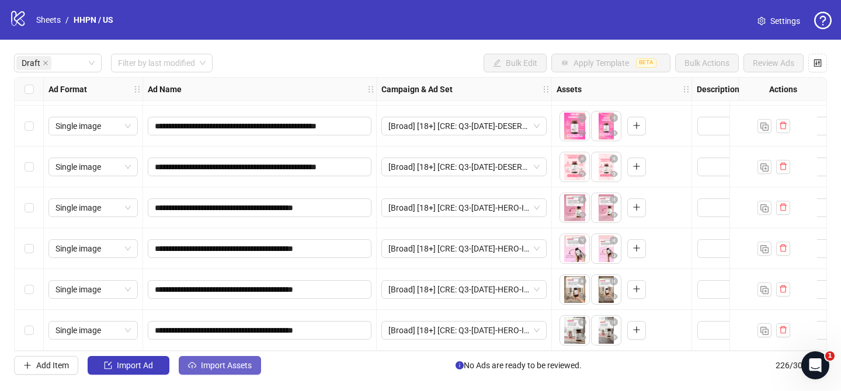
click at [237, 374] on button "Import Assets" at bounding box center [220, 365] width 82 height 19
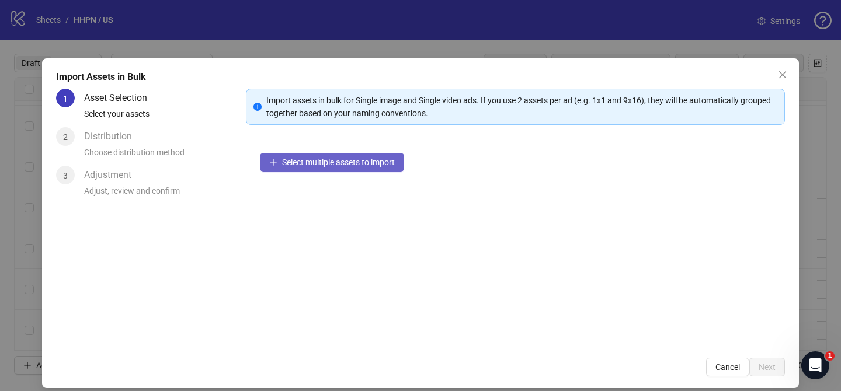
click at [352, 158] on span "Select multiple assets to import" at bounding box center [338, 162] width 113 height 9
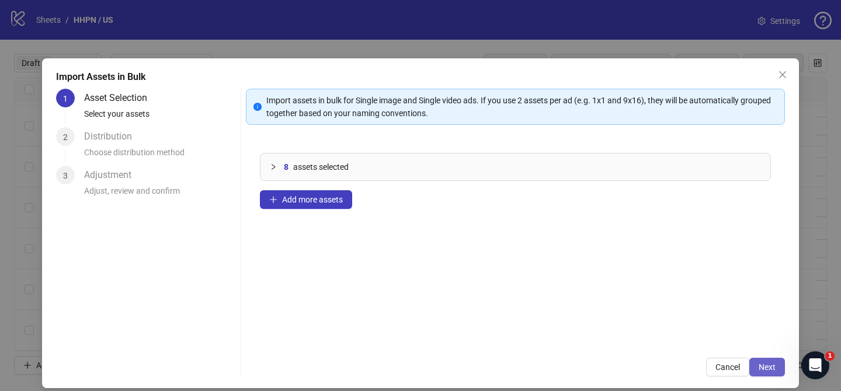
click at [771, 369] on span "Next" at bounding box center [767, 367] width 17 height 9
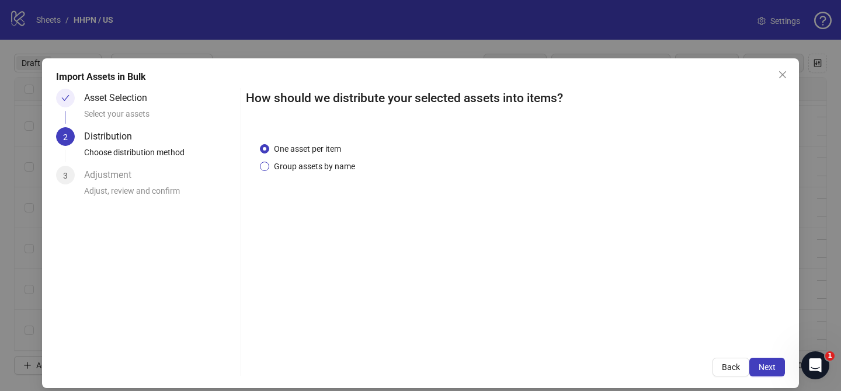
click at [331, 166] on span "Group assets by name" at bounding box center [314, 166] width 91 height 13
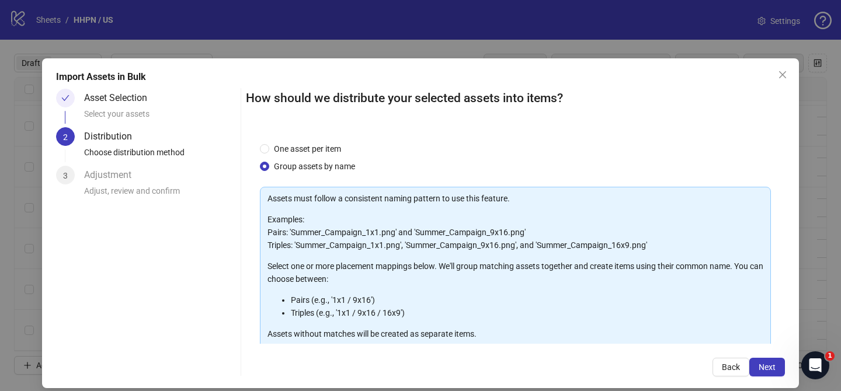
scroll to position [126, 0]
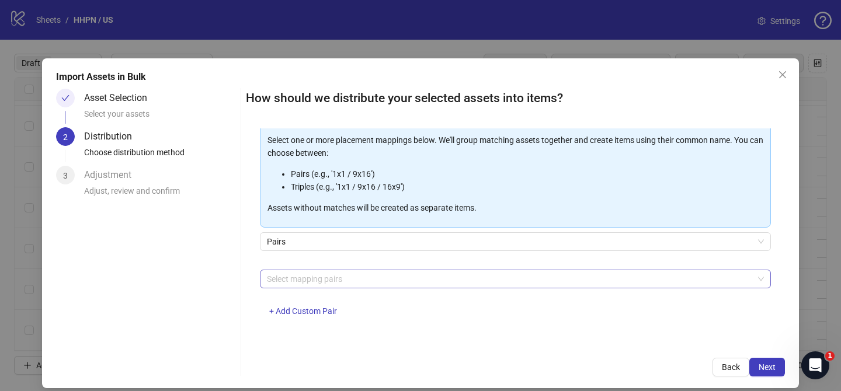
click at [338, 281] on div at bounding box center [509, 279] width 494 height 16
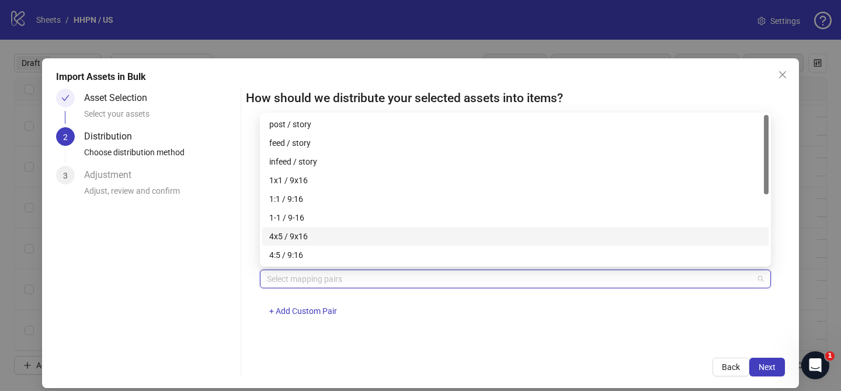
drag, startPoint x: 308, startPoint y: 237, endPoint x: 577, endPoint y: 299, distance: 275.8
click at [311, 238] on div "4x5 / 9x16" at bounding box center [515, 236] width 492 height 13
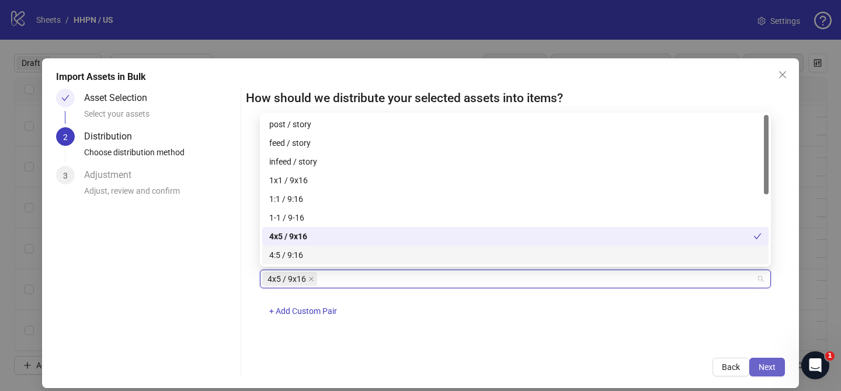
click at [765, 366] on span "Next" at bounding box center [767, 367] width 17 height 9
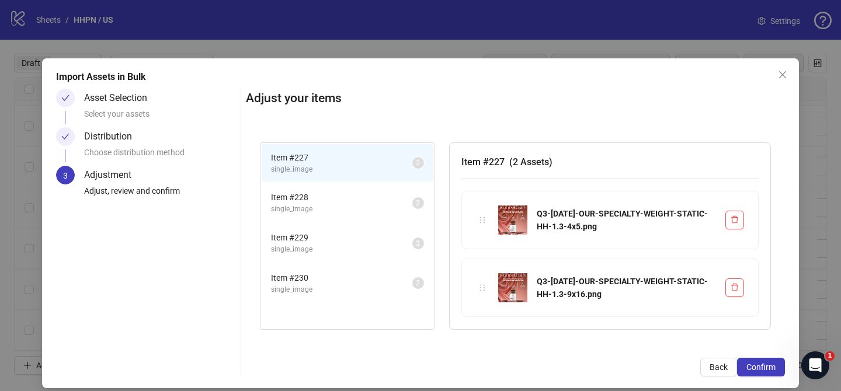
click at [765, 366] on span "Confirm" at bounding box center [761, 367] width 29 height 9
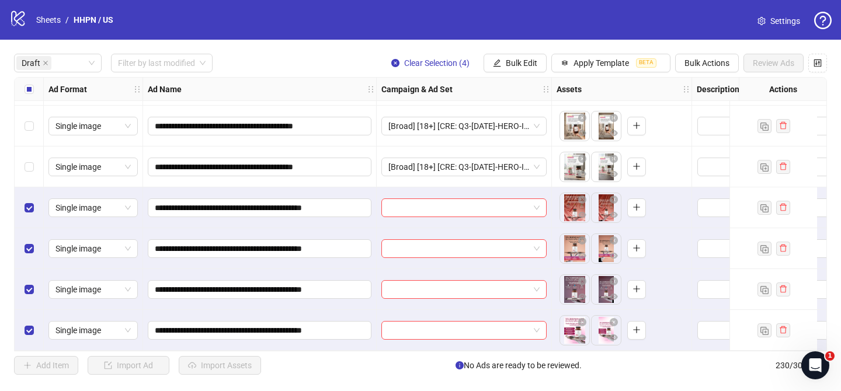
scroll to position [2944, 0]
drag, startPoint x: 456, startPoint y: 202, endPoint x: 480, endPoint y: 206, distance: 24.4
click at [456, 202] on div "**********" at bounding box center [420, 214] width 813 height 275
click at [512, 203] on input "search" at bounding box center [458, 208] width 141 height 18
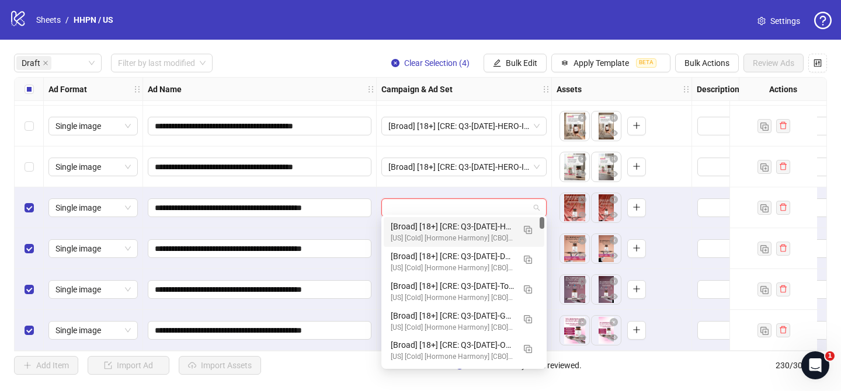
drag, startPoint x: 526, startPoint y: 226, endPoint x: 396, endPoint y: 278, distance: 140.3
click at [526, 226] on img "button" at bounding box center [528, 230] width 8 height 8
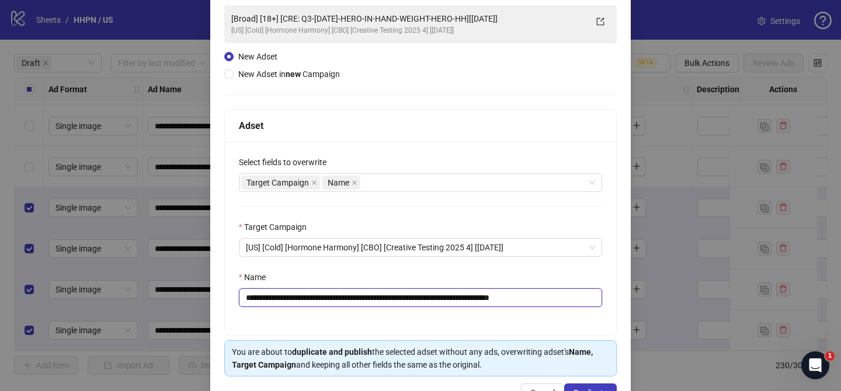
drag, startPoint x: 324, startPoint y: 296, endPoint x: 500, endPoint y: 297, distance: 175.8
click at [500, 296] on input "**********" at bounding box center [420, 298] width 363 height 19
paste input "***"
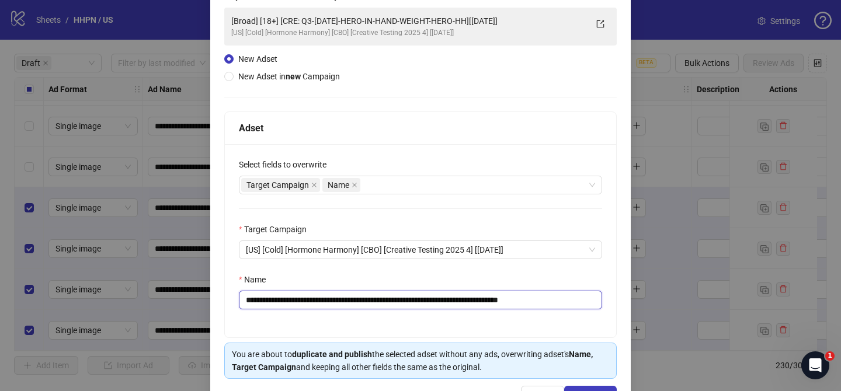
drag, startPoint x: 564, startPoint y: 301, endPoint x: 625, endPoint y: 303, distance: 60.8
click at [610, 301] on div "**********" at bounding box center [420, 240] width 391 height 193
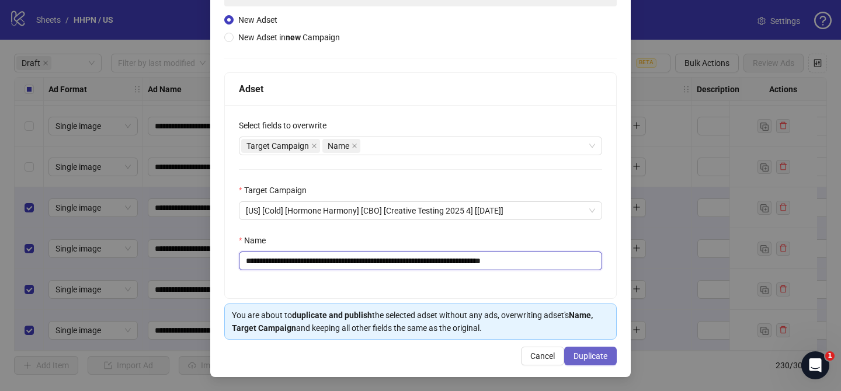
type input "**********"
drag, startPoint x: 597, startPoint y: 356, endPoint x: 547, endPoint y: 158, distance: 204.7
click at [597, 356] on span "Duplicate" at bounding box center [591, 356] width 34 height 9
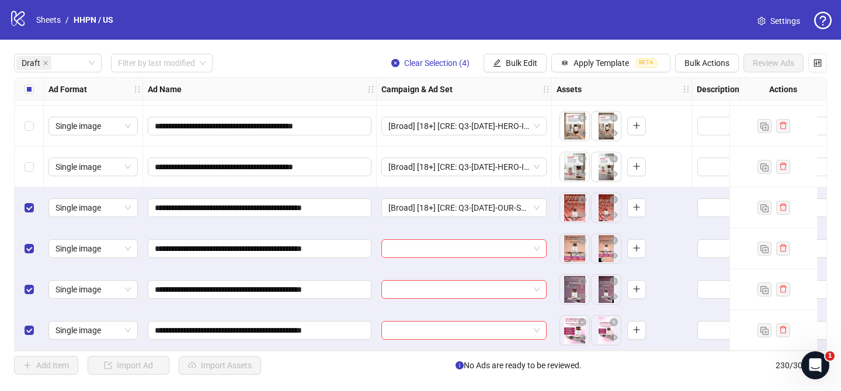
drag, startPoint x: 504, startPoint y: 64, endPoint x: 539, endPoint y: 102, distance: 52.5
click at [504, 64] on button "Bulk Edit" at bounding box center [515, 63] width 63 height 19
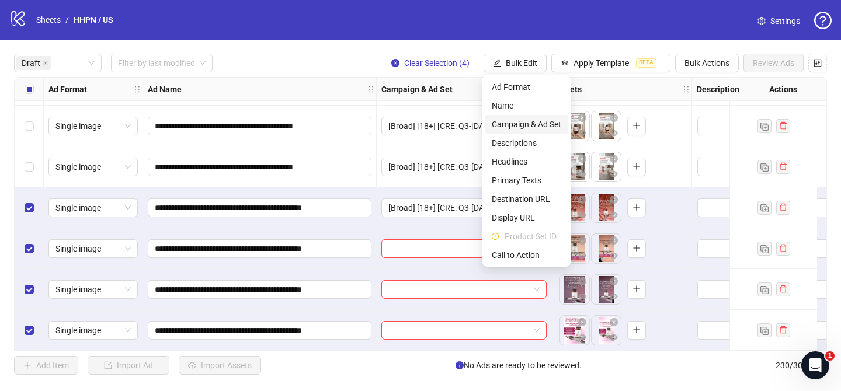
click at [540, 122] on span "Campaign & Ad Set" at bounding box center [527, 124] width 70 height 13
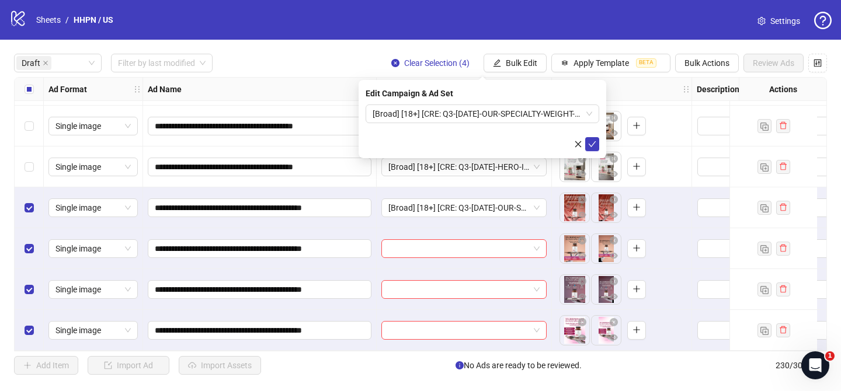
click at [602, 143] on div "Edit Campaign & Ad Set [Broad] [18+] [CRE: Q3-[DATE]-OUR-SPECIALTY-WEIGHT-STATI…" at bounding box center [483, 119] width 248 height 78
drag, startPoint x: 598, startPoint y: 144, endPoint x: 509, endPoint y: 147, distance: 89.4
click at [598, 144] on button "submit" at bounding box center [592, 144] width 14 height 14
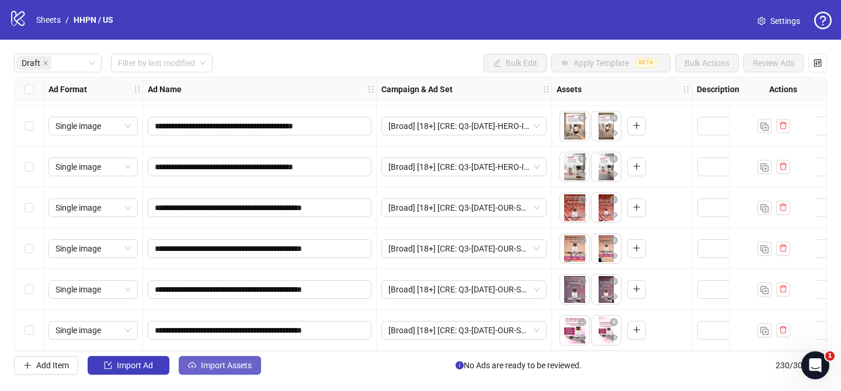
click at [240, 363] on span "Import Assets" at bounding box center [226, 365] width 51 height 9
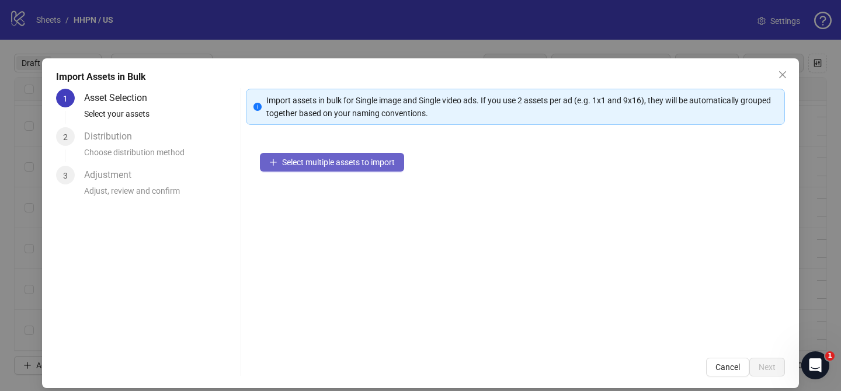
click at [369, 163] on span "Select multiple assets to import" at bounding box center [338, 162] width 113 height 9
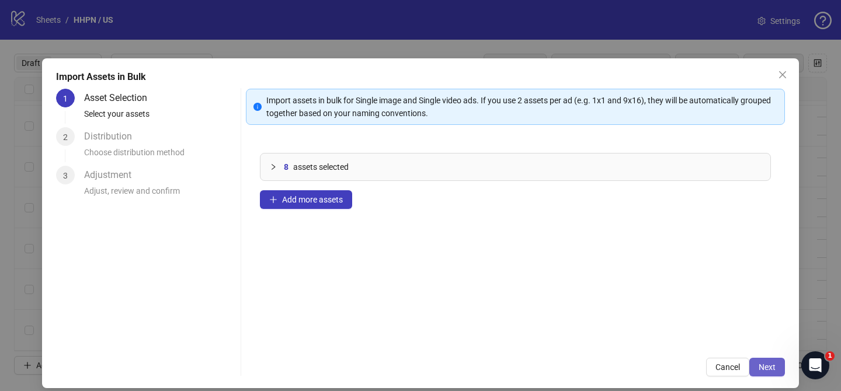
click at [772, 363] on span "Next" at bounding box center [767, 367] width 17 height 9
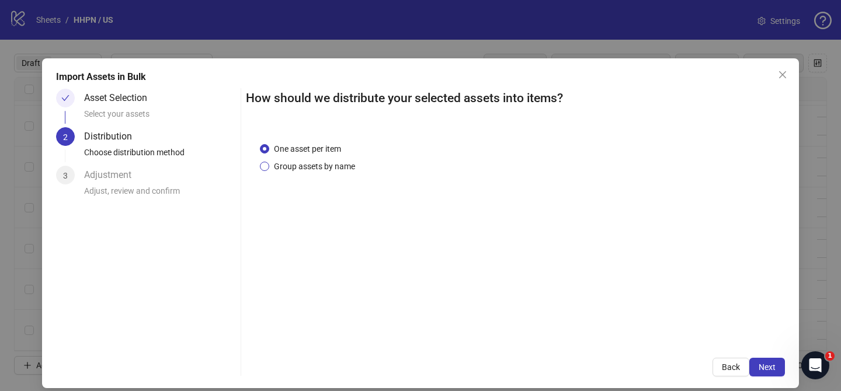
click at [322, 164] on span "Group assets by name" at bounding box center [314, 166] width 91 height 13
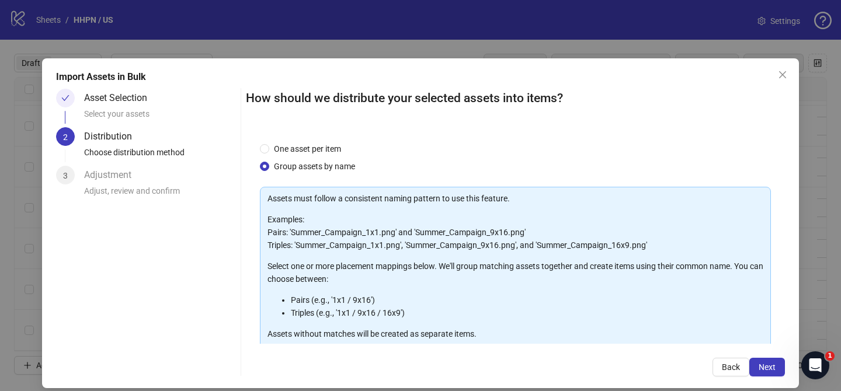
scroll to position [126, 0]
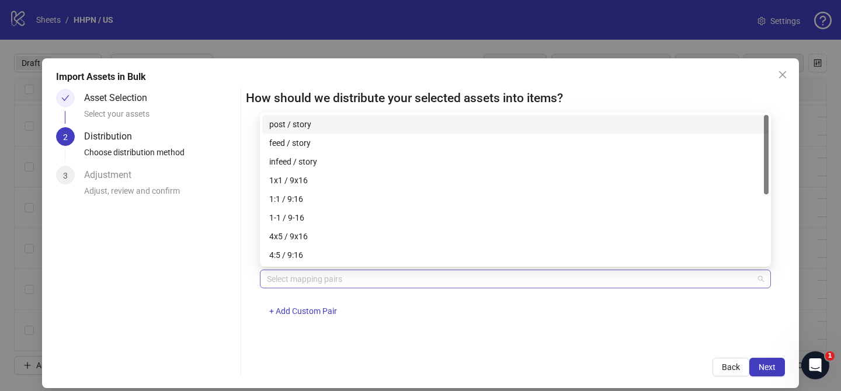
click at [341, 274] on div at bounding box center [509, 279] width 494 height 16
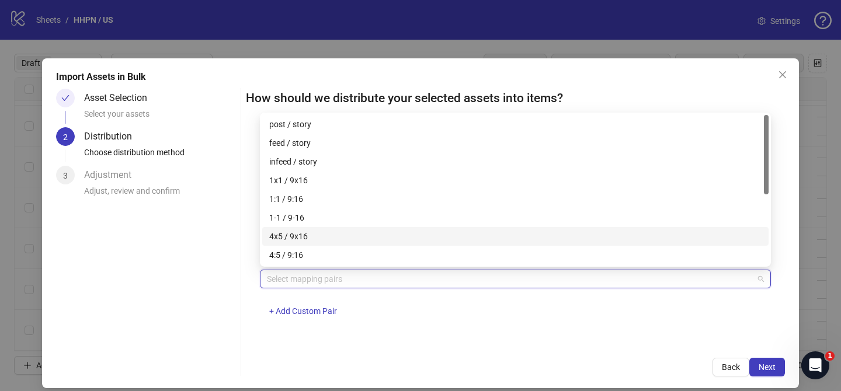
click at [287, 237] on div "4x5 / 9x16" at bounding box center [515, 236] width 492 height 13
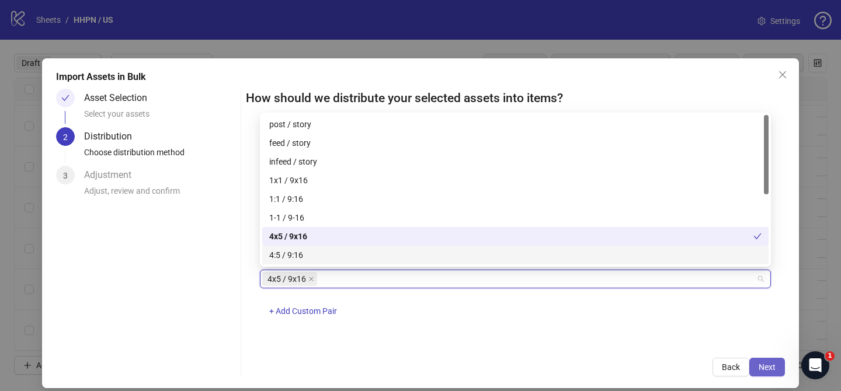
click at [768, 361] on button "Next" at bounding box center [768, 367] width 36 height 19
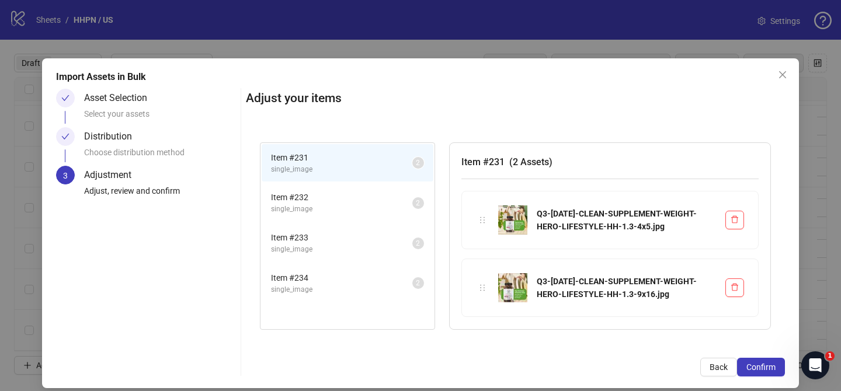
click at [768, 361] on button "Confirm" at bounding box center [761, 367] width 48 height 19
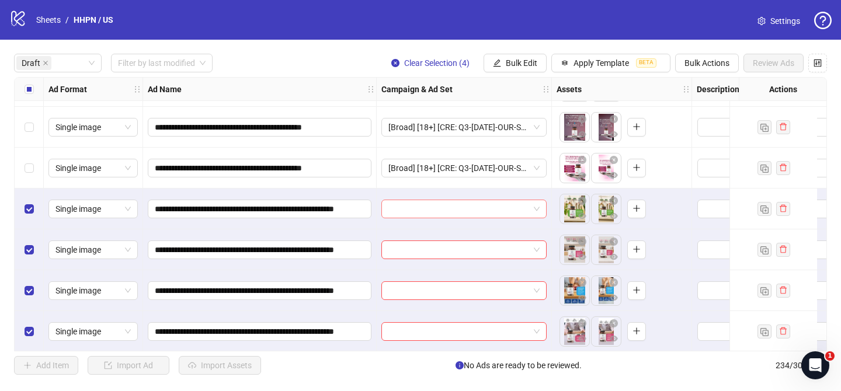
scroll to position [3108, 0]
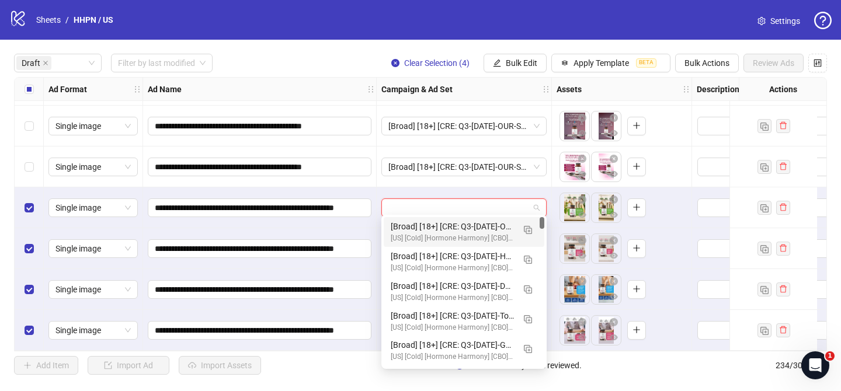
click at [487, 207] on input "search" at bounding box center [458, 208] width 141 height 18
click at [529, 231] on img "button" at bounding box center [528, 230] width 8 height 8
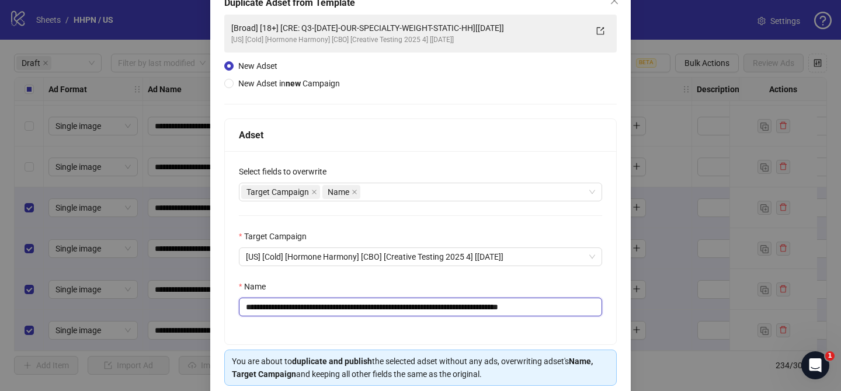
drag, startPoint x: 317, startPoint y: 324, endPoint x: 508, endPoint y: 317, distance: 190.6
click at [508, 317] on input "**********" at bounding box center [420, 307] width 363 height 19
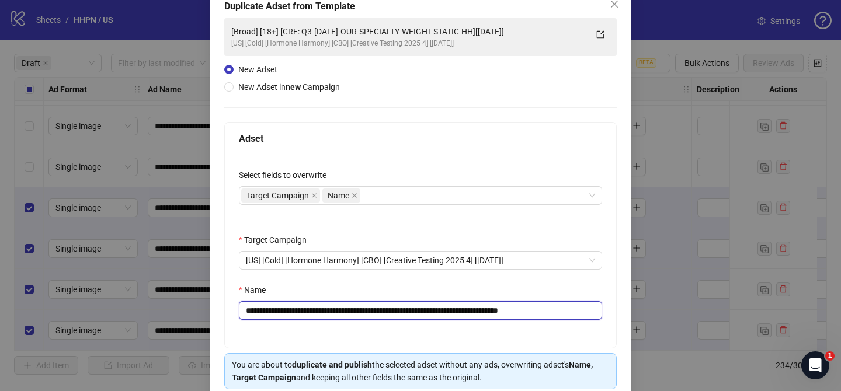
paste input "text"
drag, startPoint x: 379, startPoint y: 311, endPoint x: 327, endPoint y: 314, distance: 52.7
click at [378, 311] on input "**********" at bounding box center [420, 310] width 363 height 19
drag, startPoint x: 314, startPoint y: 312, endPoint x: 508, endPoint y: 313, distance: 194.0
click at [508, 313] on input "**********" at bounding box center [420, 310] width 363 height 19
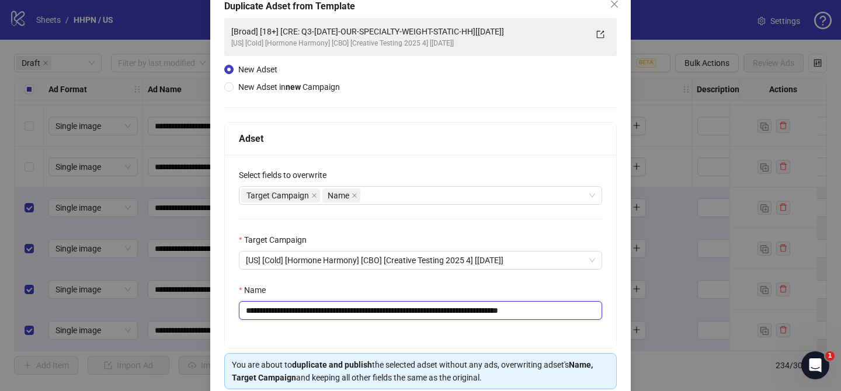
paste input "**********"
drag, startPoint x: 573, startPoint y: 311, endPoint x: 613, endPoint y: 312, distance: 40.3
click at [619, 311] on div "**********" at bounding box center [420, 207] width 421 height 439
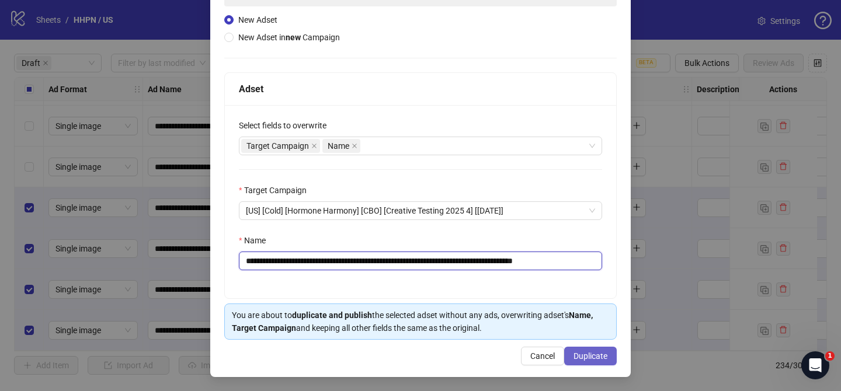
type input "**********"
drag, startPoint x: 598, startPoint y: 356, endPoint x: 435, endPoint y: 72, distance: 327.2
click at [599, 356] on span "Duplicate" at bounding box center [591, 356] width 34 height 9
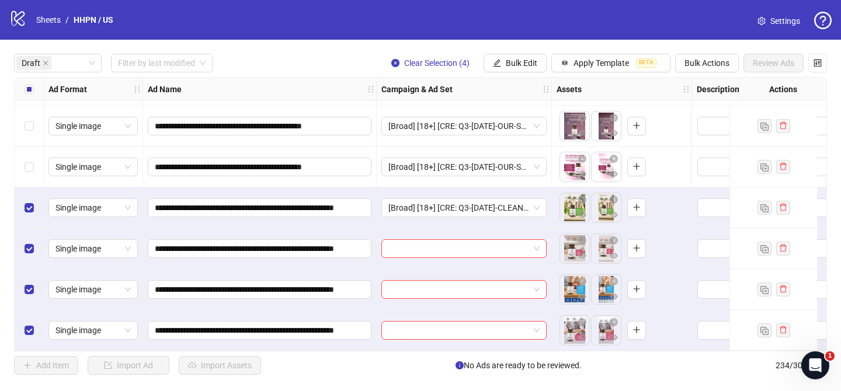
drag, startPoint x: 508, startPoint y: 67, endPoint x: 553, endPoint y: 121, distance: 70.2
click at [509, 67] on span "Bulk Edit" at bounding box center [522, 62] width 32 height 9
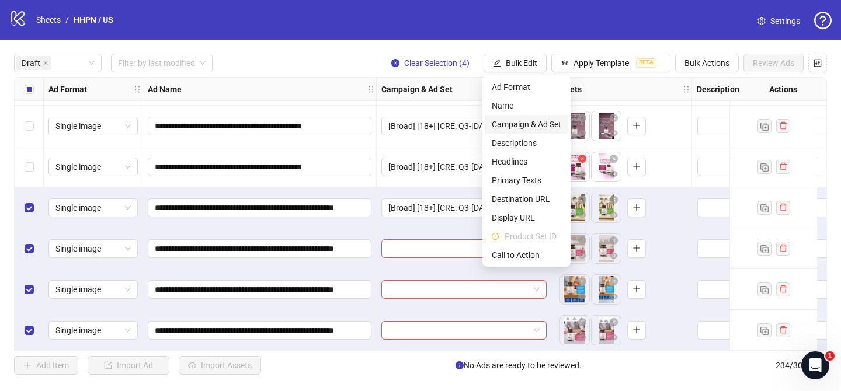
drag, startPoint x: 542, startPoint y: 127, endPoint x: 583, endPoint y: 156, distance: 50.7
click at [542, 127] on span "Campaign & Ad Set" at bounding box center [527, 124] width 70 height 13
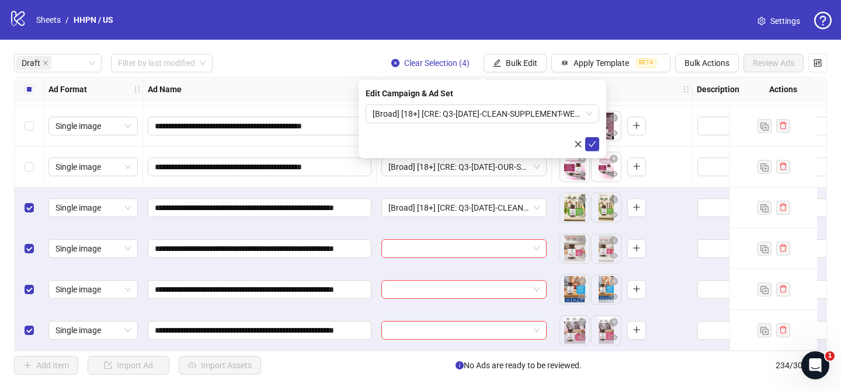
drag, startPoint x: 594, startPoint y: 144, endPoint x: 223, endPoint y: 143, distance: 370.4
click at [594, 144] on icon "check" at bounding box center [592, 144] width 8 height 8
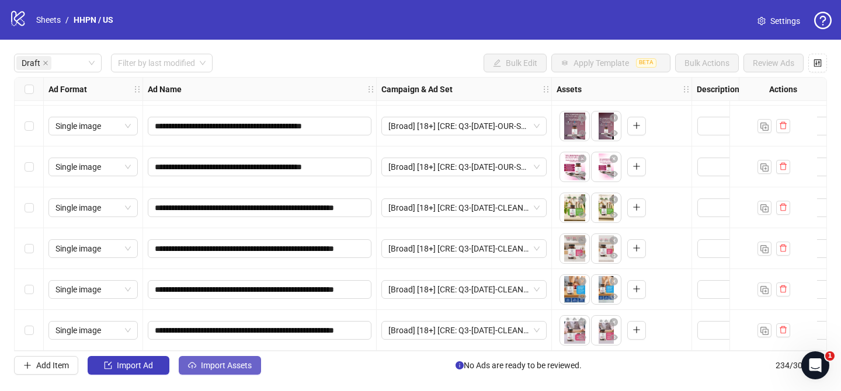
click at [231, 362] on span "Import Assets" at bounding box center [226, 365] width 51 height 9
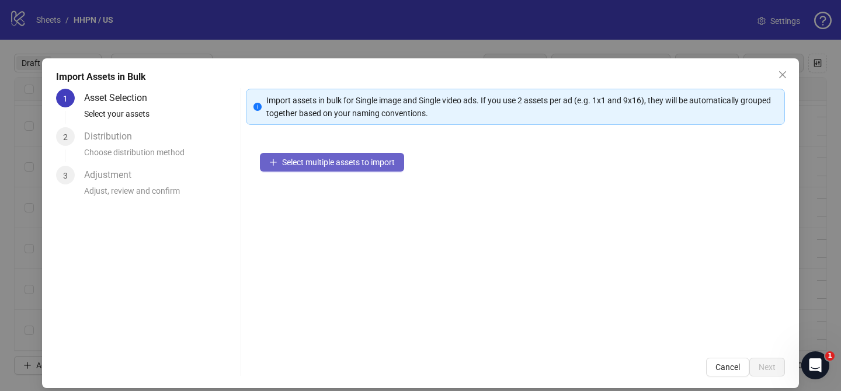
click at [377, 162] on span "Select multiple assets to import" at bounding box center [338, 162] width 113 height 9
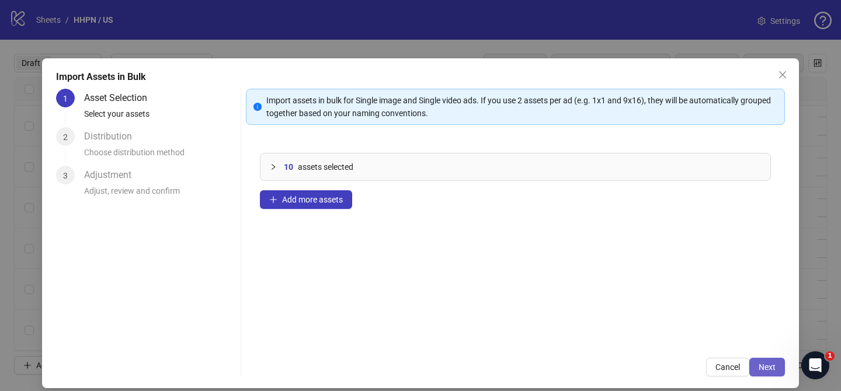
click at [771, 365] on span "Next" at bounding box center [767, 367] width 17 height 9
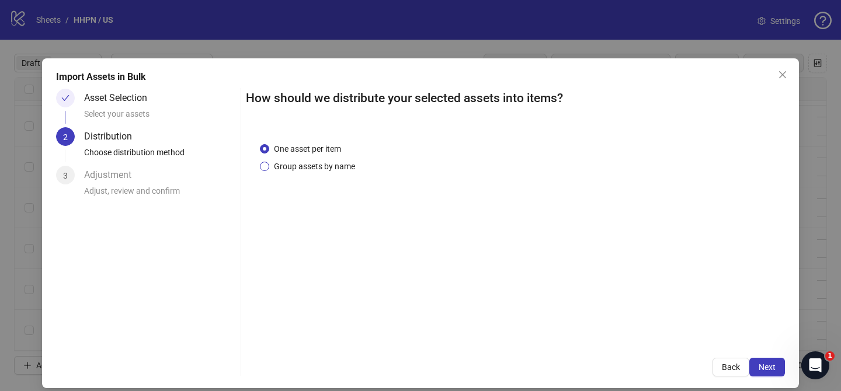
click at [318, 162] on span "Group assets by name" at bounding box center [314, 166] width 91 height 13
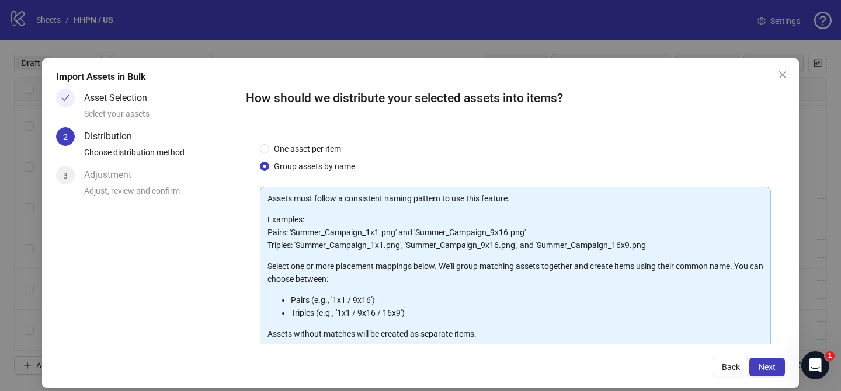
scroll to position [126, 0]
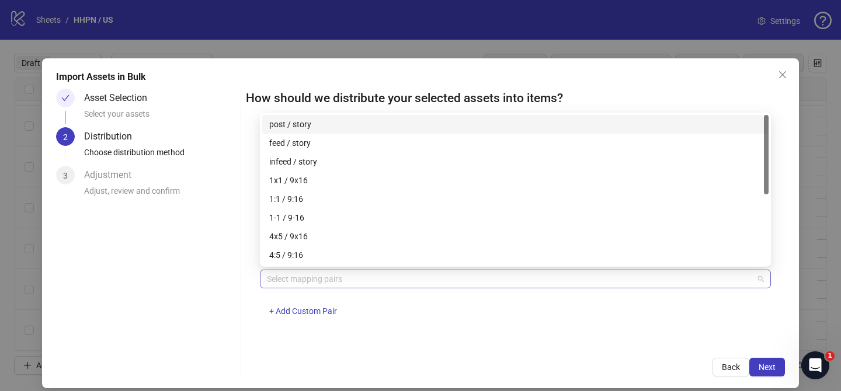
drag, startPoint x: 350, startPoint y: 272, endPoint x: 287, endPoint y: 252, distance: 65.8
click at [350, 272] on div at bounding box center [509, 279] width 494 height 16
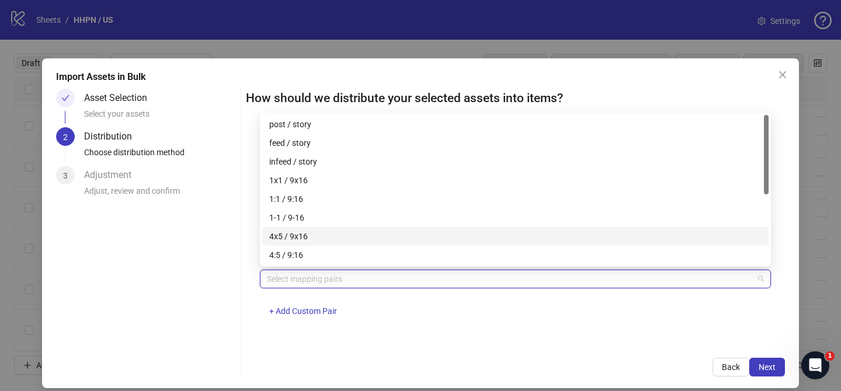
click at [296, 241] on div "4x5 / 9x16" at bounding box center [515, 236] width 492 height 13
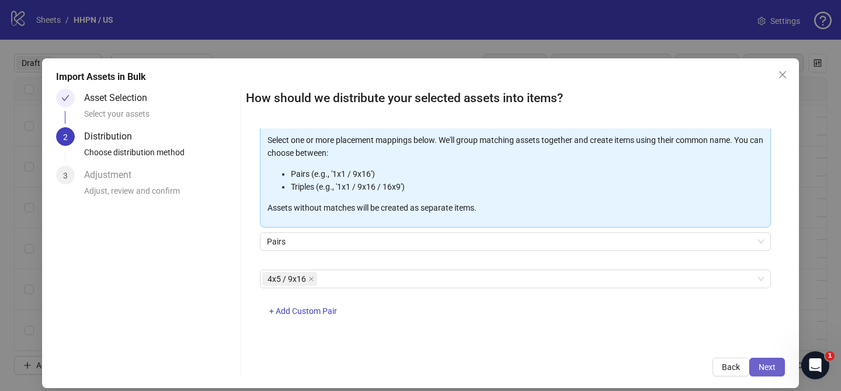
click at [768, 370] on span "Next" at bounding box center [767, 367] width 17 height 9
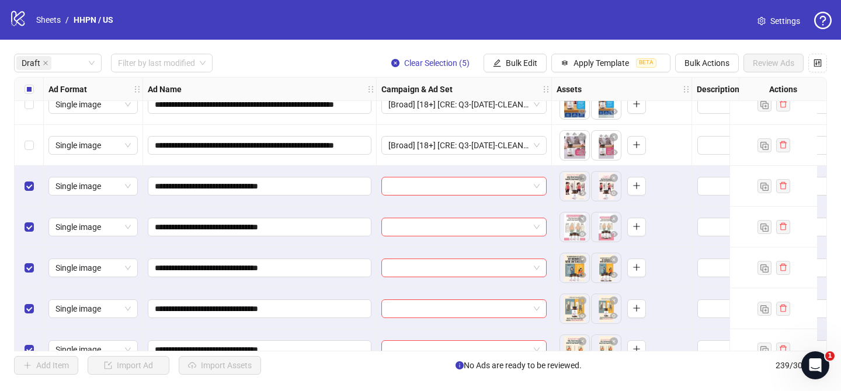
scroll to position [3312, 0]
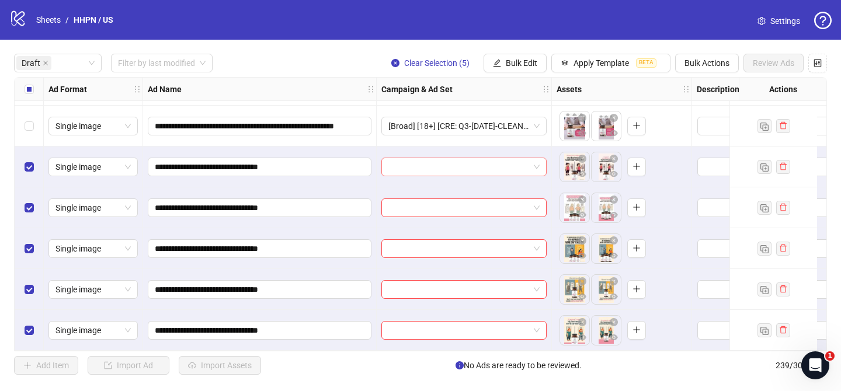
click at [493, 160] on input "search" at bounding box center [458, 167] width 141 height 18
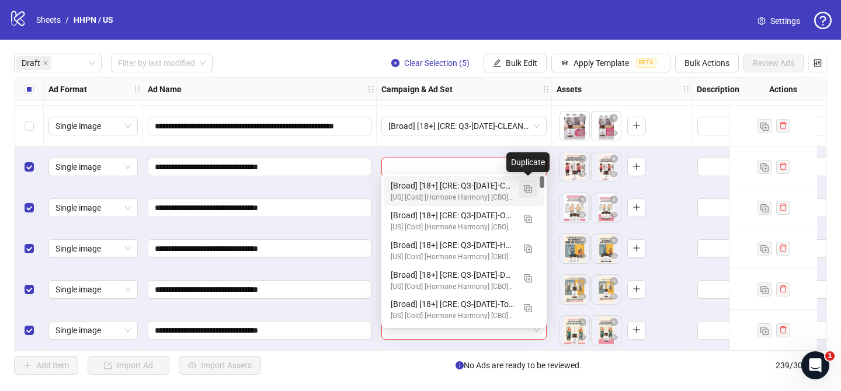
click at [529, 185] on img "button" at bounding box center [528, 189] width 8 height 8
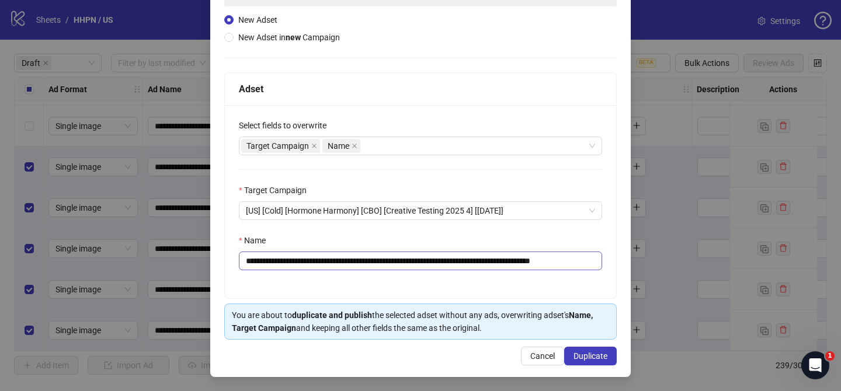
scroll to position [0, 48]
drag, startPoint x: 268, startPoint y: 261, endPoint x: 515, endPoint y: 261, distance: 247.7
click at [515, 261] on input "**********" at bounding box center [420, 261] width 363 height 19
paste input "text"
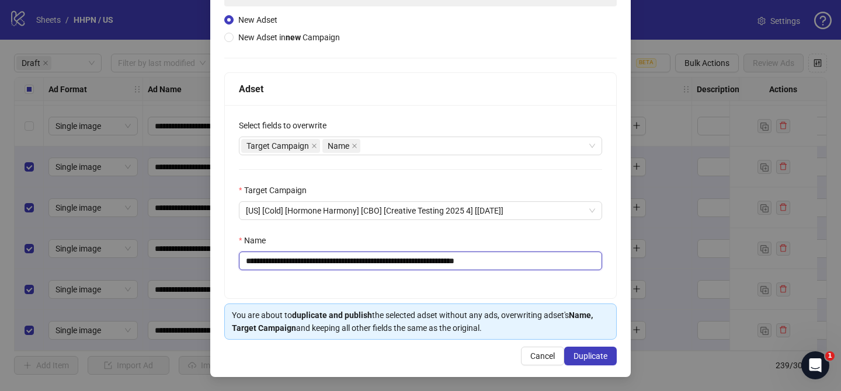
drag, startPoint x: 502, startPoint y: 261, endPoint x: 551, endPoint y: 261, distance: 49.7
click at [551, 261] on input "**********" at bounding box center [420, 261] width 363 height 19
type input "**********"
click at [592, 354] on span "Duplicate" at bounding box center [591, 356] width 34 height 9
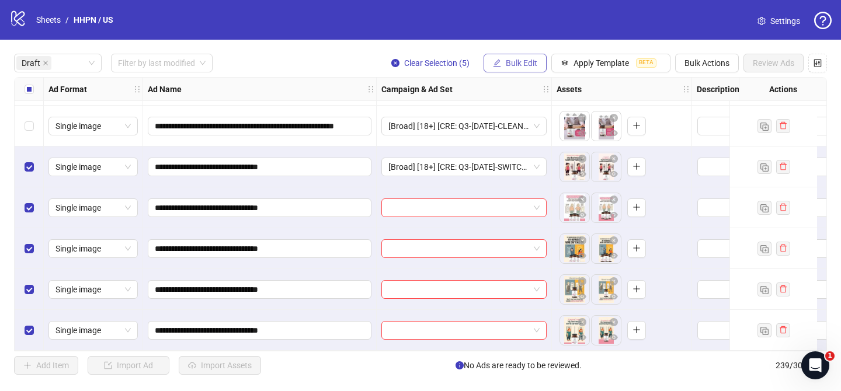
click at [515, 64] on span "Bulk Edit" at bounding box center [522, 62] width 32 height 9
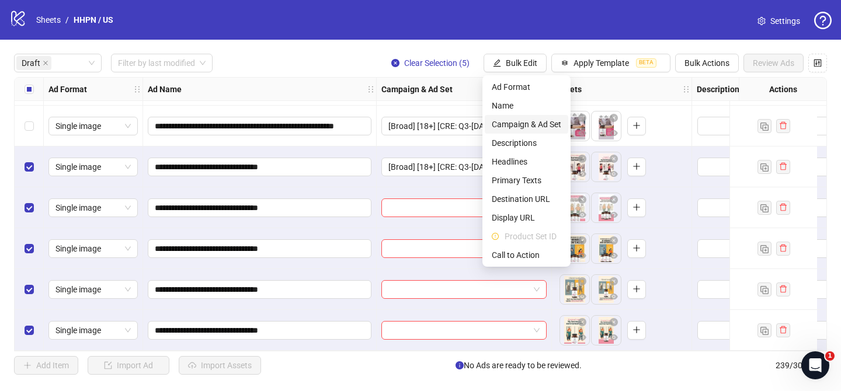
click at [548, 124] on span "Campaign & Ad Set" at bounding box center [527, 124] width 70 height 13
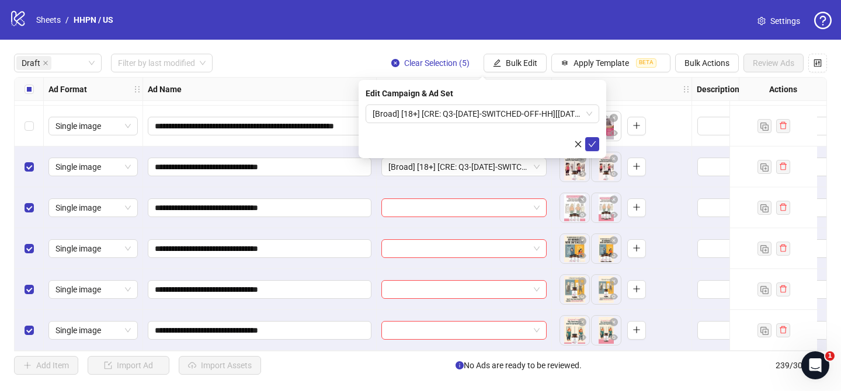
drag, startPoint x: 593, startPoint y: 145, endPoint x: 394, endPoint y: 153, distance: 198.8
click at [593, 145] on icon "check" at bounding box center [592, 144] width 8 height 8
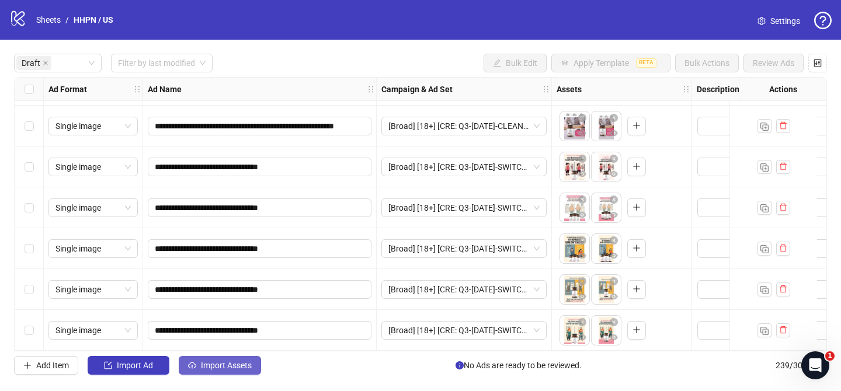
click at [220, 366] on span "Import Assets" at bounding box center [226, 365] width 51 height 9
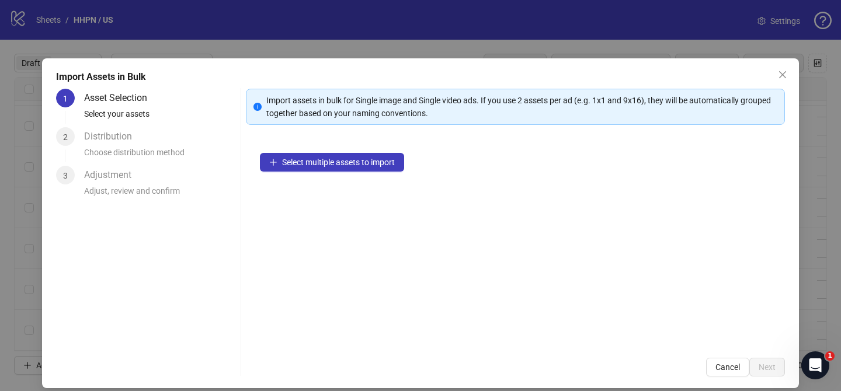
click at [370, 172] on div "Select multiple assets to import" at bounding box center [515, 241] width 539 height 205
click at [372, 166] on span "Select multiple assets to import" at bounding box center [338, 162] width 113 height 9
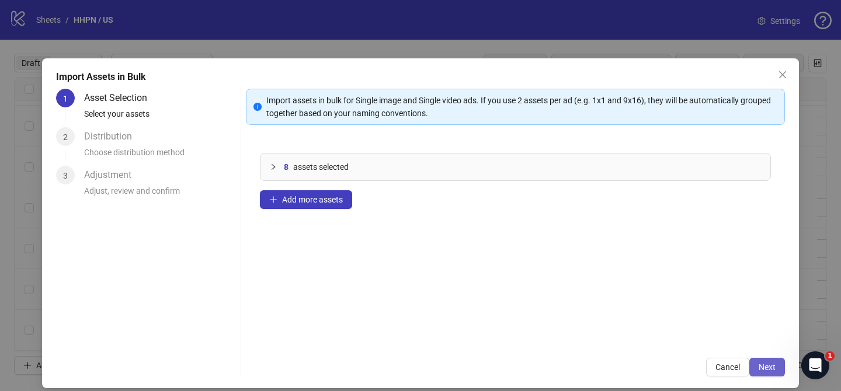
click at [769, 367] on span "Next" at bounding box center [767, 367] width 17 height 9
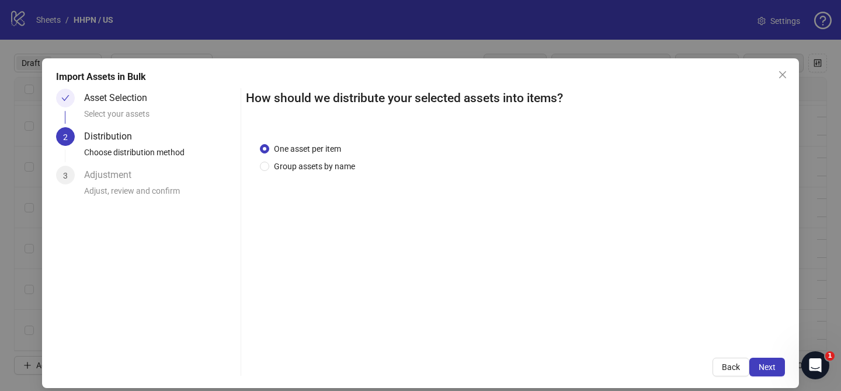
drag, startPoint x: 306, startPoint y: 165, endPoint x: 311, endPoint y: 176, distance: 12.0
click at [306, 165] on span "Group assets by name" at bounding box center [314, 166] width 91 height 13
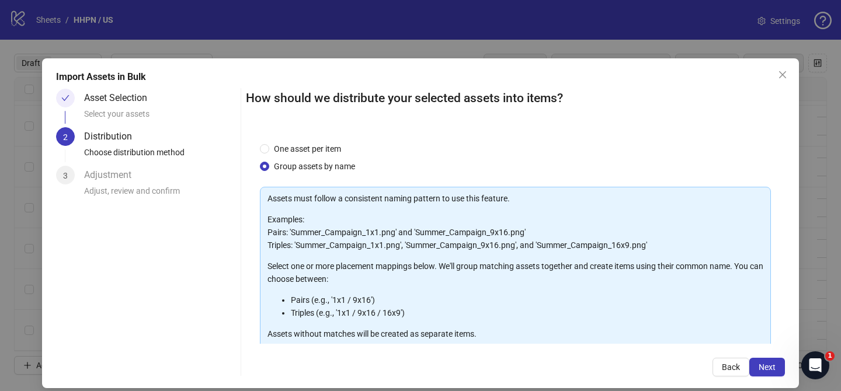
scroll to position [126, 0]
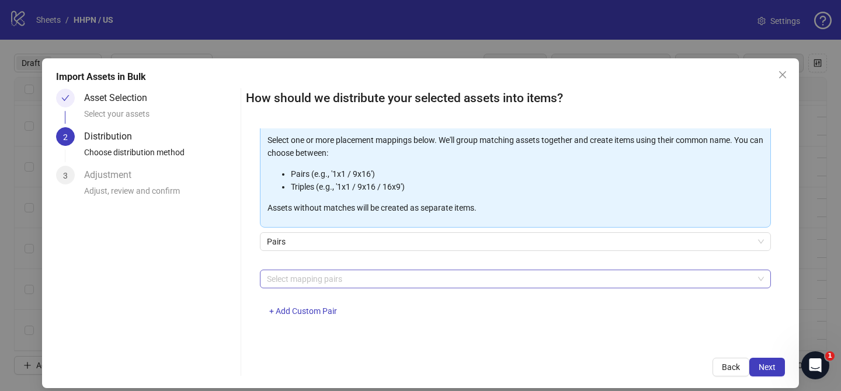
drag, startPoint x: 339, startPoint y: 275, endPoint x: 333, endPoint y: 273, distance: 6.7
click at [339, 274] on div at bounding box center [509, 279] width 494 height 16
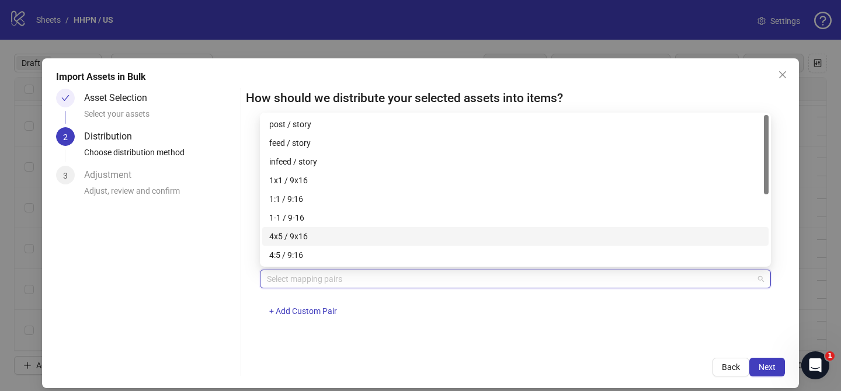
drag, startPoint x: 317, startPoint y: 238, endPoint x: 709, endPoint y: 331, distance: 402.9
click at [320, 238] on div "4x5 / 9x16" at bounding box center [515, 236] width 492 height 13
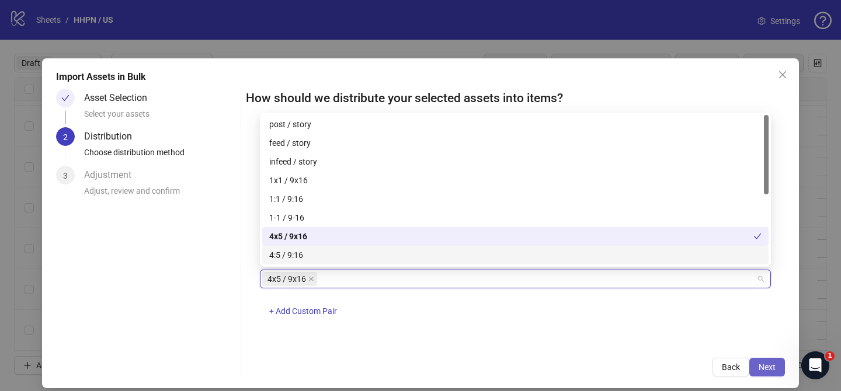
click at [771, 367] on span "Next" at bounding box center [767, 367] width 17 height 9
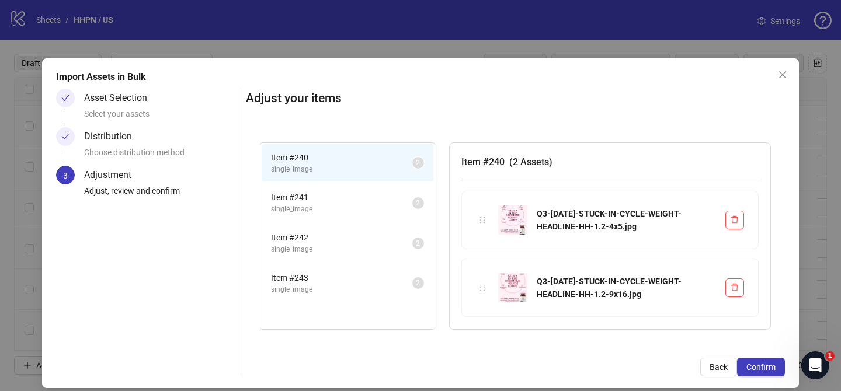
click at [771, 367] on span "Confirm" at bounding box center [761, 367] width 29 height 9
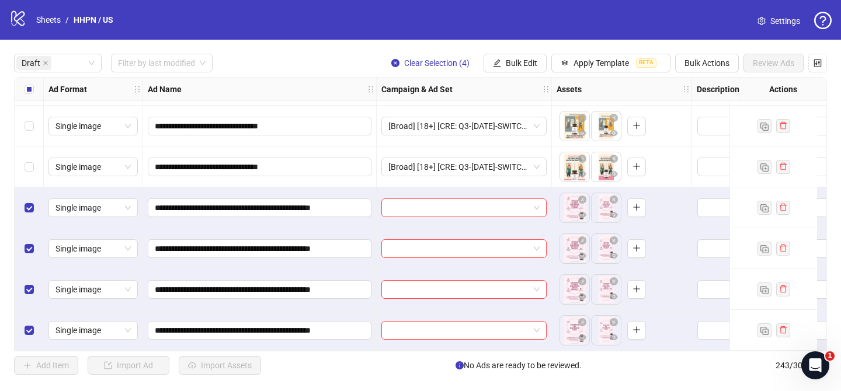
scroll to position [3476, 0]
click at [495, 200] on input "search" at bounding box center [458, 208] width 141 height 18
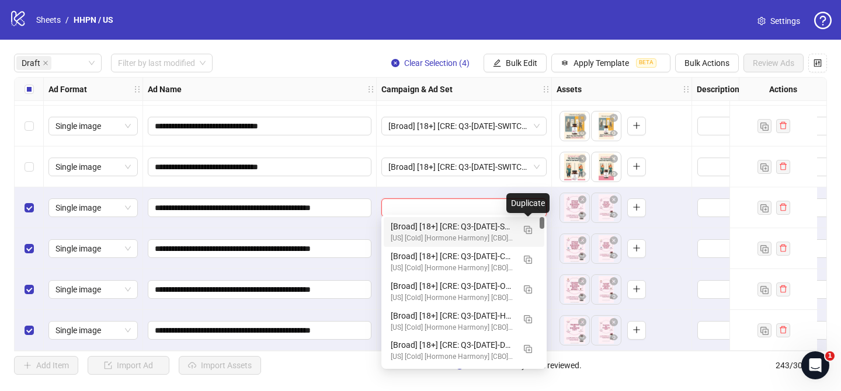
drag, startPoint x: 530, startPoint y: 223, endPoint x: 497, endPoint y: 244, distance: 38.9
click at [530, 224] on button "button" at bounding box center [528, 229] width 19 height 19
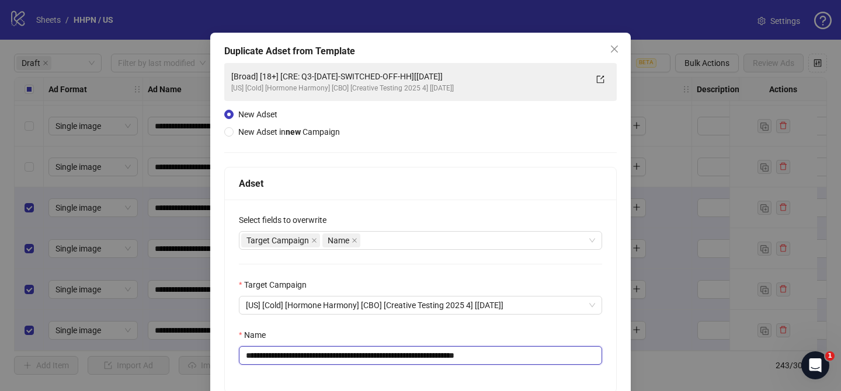
scroll to position [23, 0]
drag, startPoint x: 315, startPoint y: 358, endPoint x: 447, endPoint y: 359, distance: 131.4
click at [447, 359] on input "**********" at bounding box center [420, 355] width 363 height 19
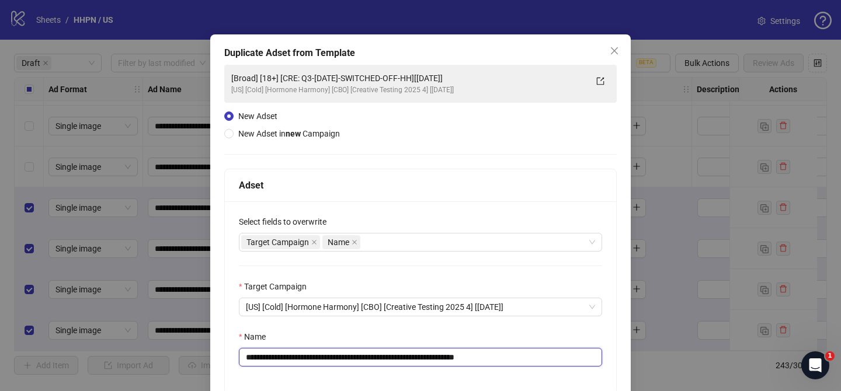
paste input "**********"
drag, startPoint x: 578, startPoint y: 359, endPoint x: 637, endPoint y: 360, distance: 59.0
click at [637, 360] on div "**********" at bounding box center [420, 195] width 841 height 391
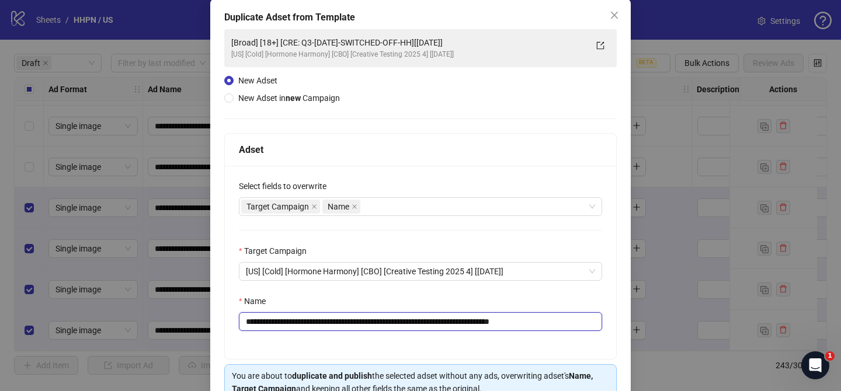
scroll to position [121, 0]
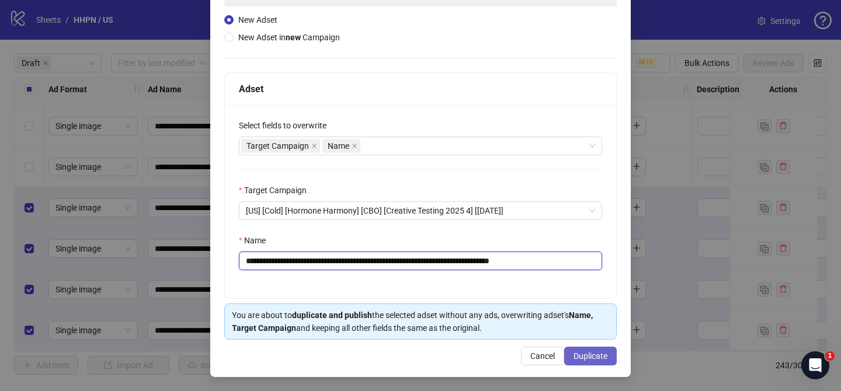
type input "**********"
click at [602, 361] on button "Duplicate" at bounding box center [590, 356] width 53 height 19
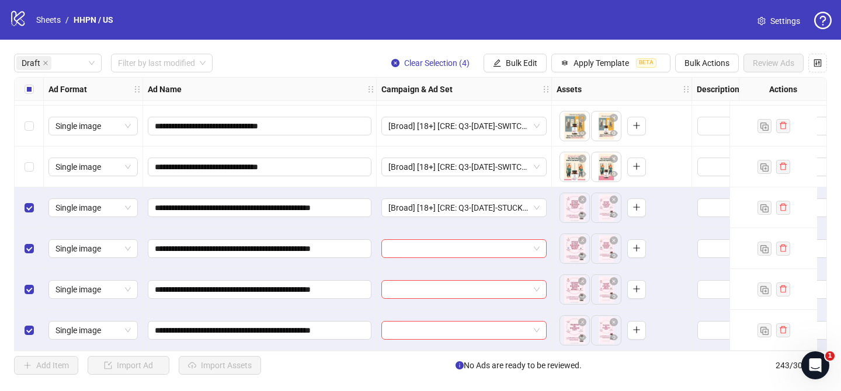
drag, startPoint x: 521, startPoint y: 63, endPoint x: 528, endPoint y: 86, distance: 23.8
click at [521, 63] on span "Bulk Edit" at bounding box center [522, 62] width 32 height 9
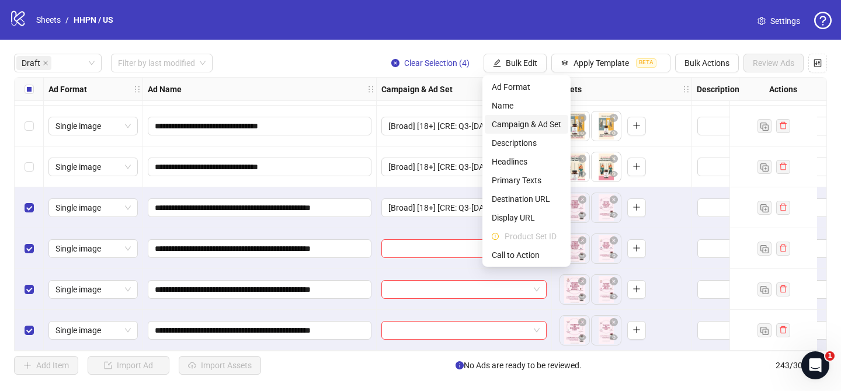
drag, startPoint x: 529, startPoint y: 116, endPoint x: 560, endPoint y: 143, distance: 41.8
click at [529, 116] on li "Campaign & Ad Set" at bounding box center [527, 124] width 84 height 19
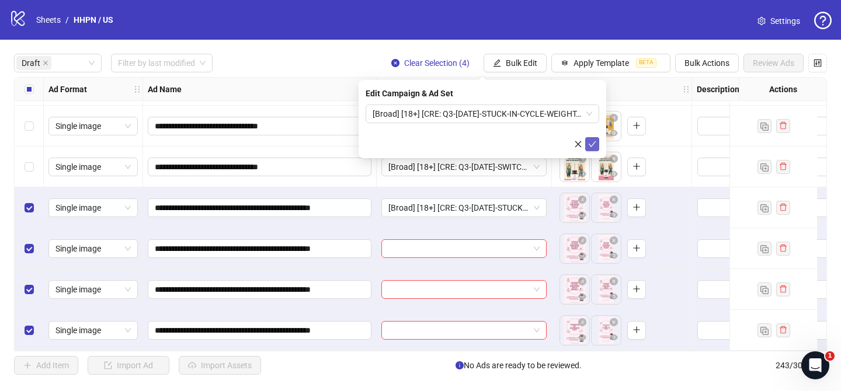
click at [598, 150] on div at bounding box center [483, 144] width 234 height 14
click at [596, 147] on icon "check" at bounding box center [592, 144] width 8 height 8
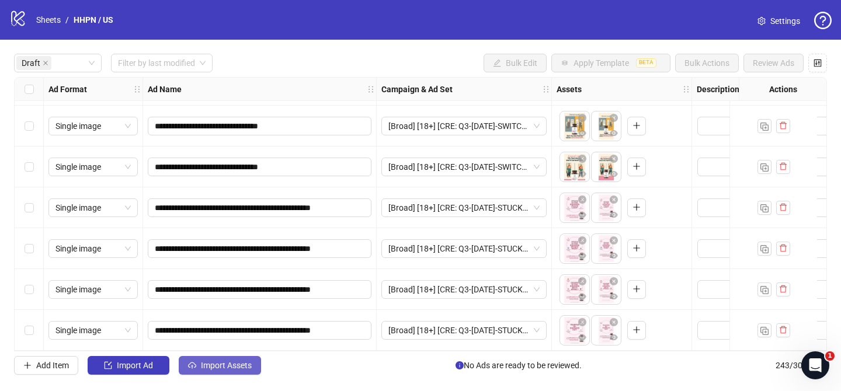
click at [240, 367] on span "Import Assets" at bounding box center [226, 365] width 51 height 9
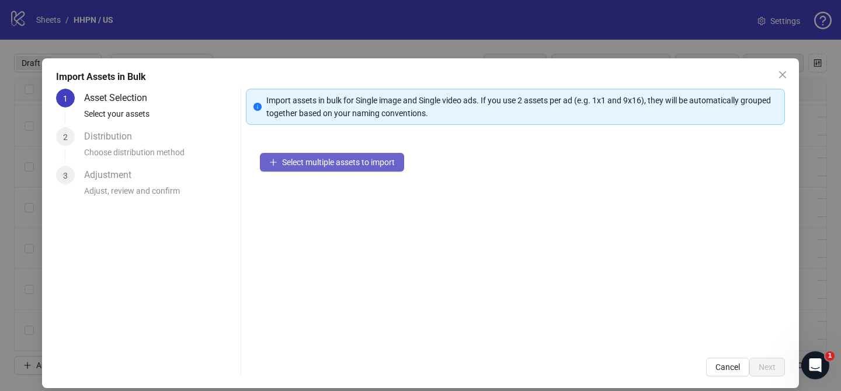
click at [380, 160] on span "Select multiple assets to import" at bounding box center [338, 162] width 113 height 9
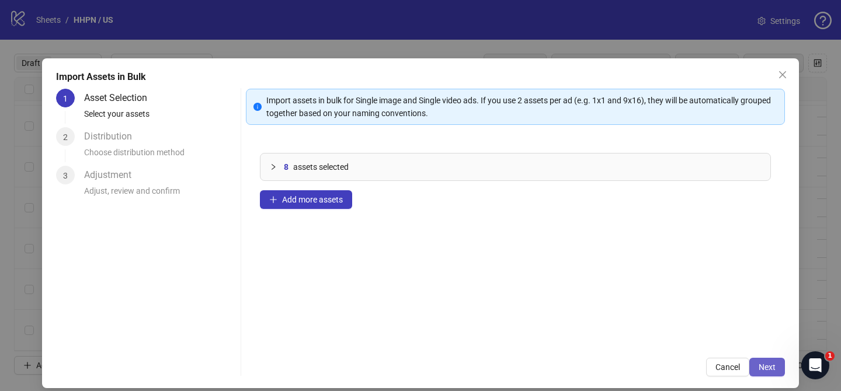
click at [773, 370] on span "Next" at bounding box center [767, 367] width 17 height 9
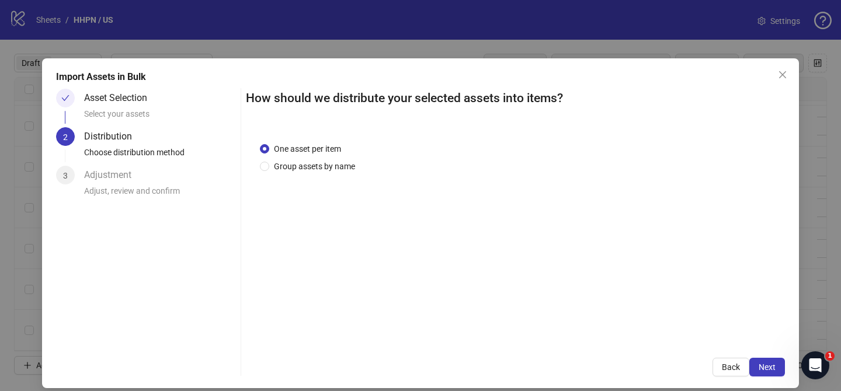
click at [322, 168] on span "Group assets by name" at bounding box center [314, 166] width 91 height 13
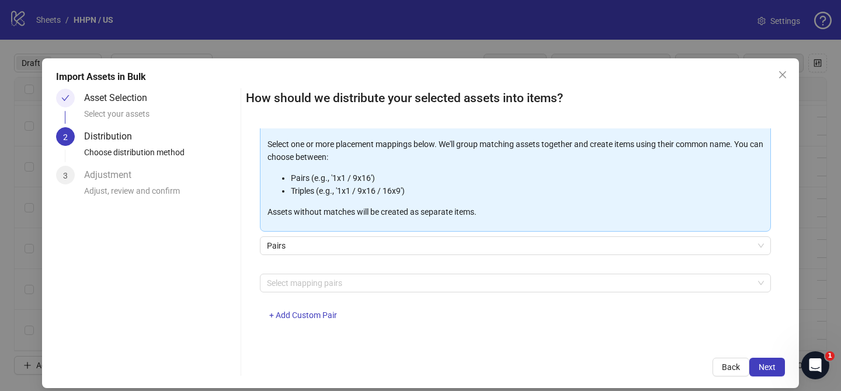
scroll to position [126, 0]
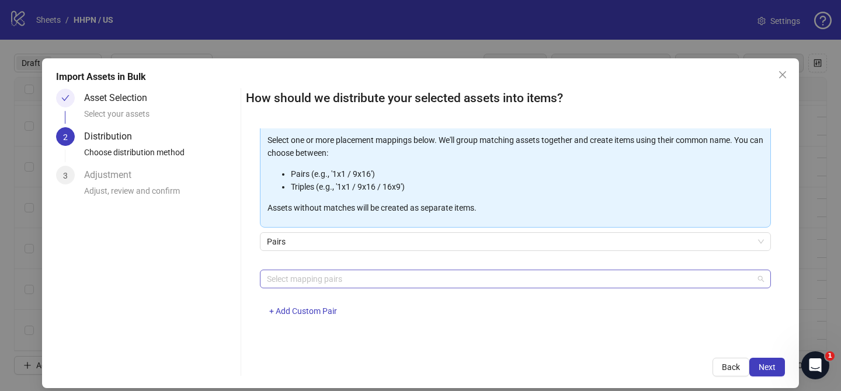
drag, startPoint x: 351, startPoint y: 283, endPoint x: 316, endPoint y: 254, distance: 45.6
click at [351, 283] on div at bounding box center [509, 279] width 494 height 16
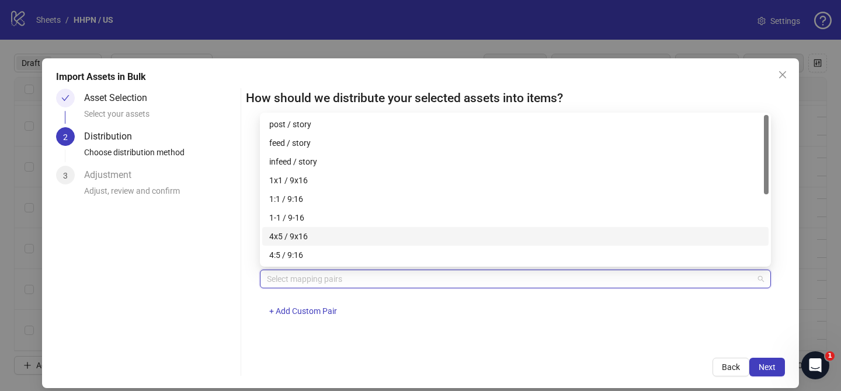
drag, startPoint x: 313, startPoint y: 235, endPoint x: 383, endPoint y: 256, distance: 73.2
click at [313, 235] on div "4x5 / 9x16" at bounding box center [515, 236] width 492 height 13
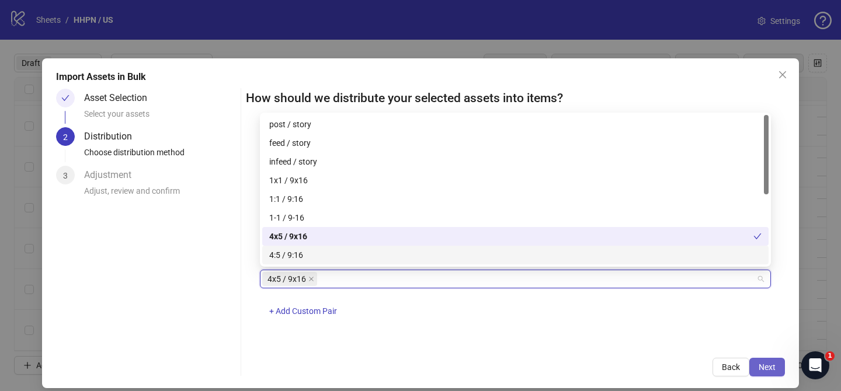
click at [769, 365] on span "Next" at bounding box center [767, 367] width 17 height 9
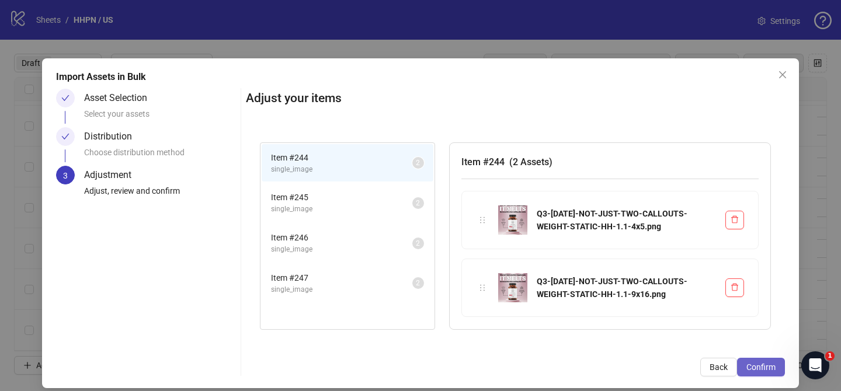
click at [769, 365] on span "Confirm" at bounding box center [761, 367] width 29 height 9
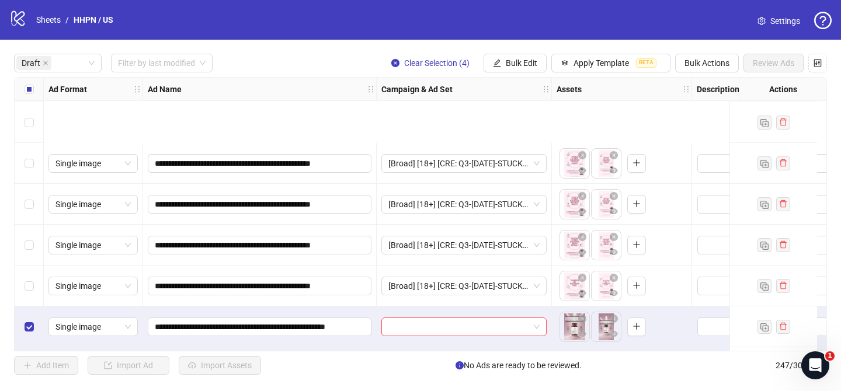
scroll to position [3640, 0]
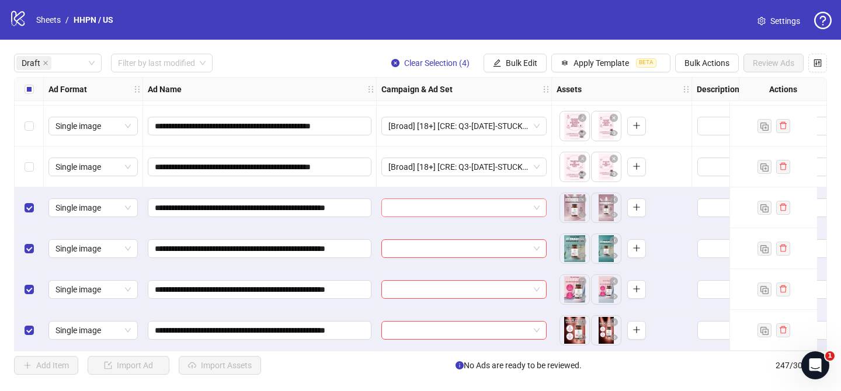
click at [466, 209] on input "search" at bounding box center [458, 208] width 141 height 18
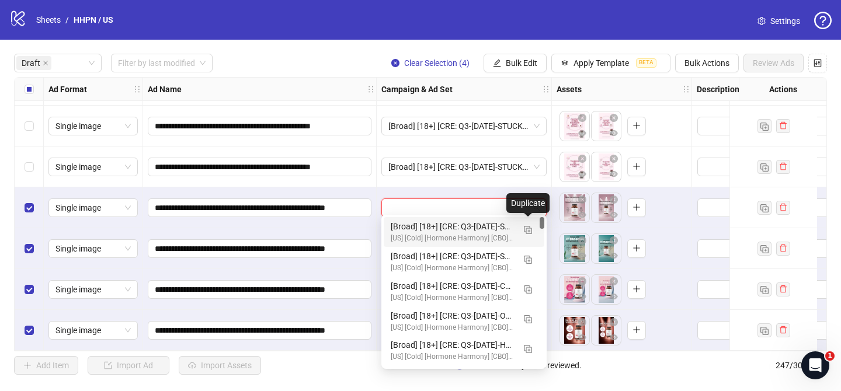
click at [528, 227] on img "button" at bounding box center [528, 230] width 8 height 8
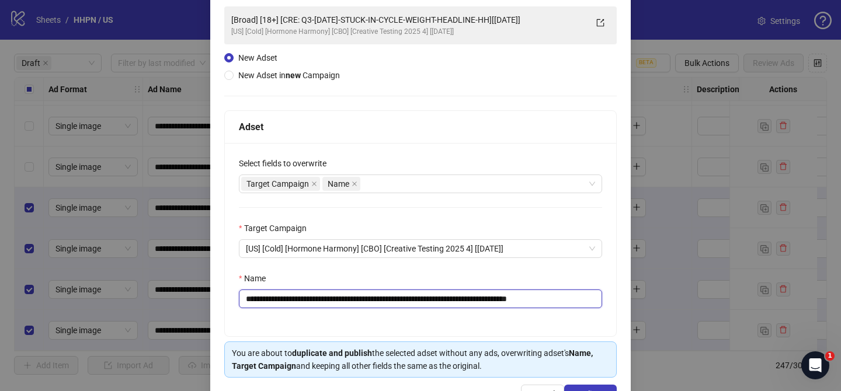
click at [329, 305] on input "**********" at bounding box center [420, 299] width 363 height 19
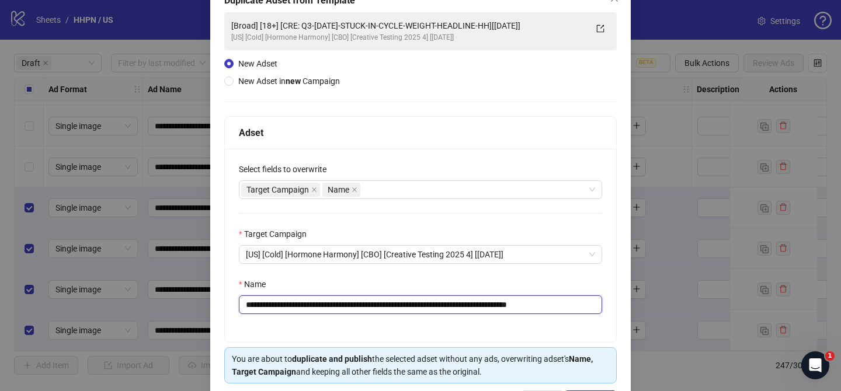
scroll to position [79, 0]
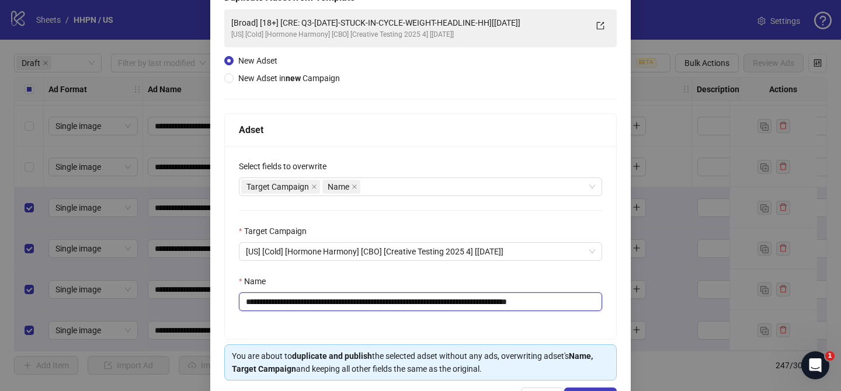
drag, startPoint x: 317, startPoint y: 303, endPoint x: 524, endPoint y: 300, distance: 207.4
click at [524, 300] on input "**********" at bounding box center [420, 302] width 363 height 19
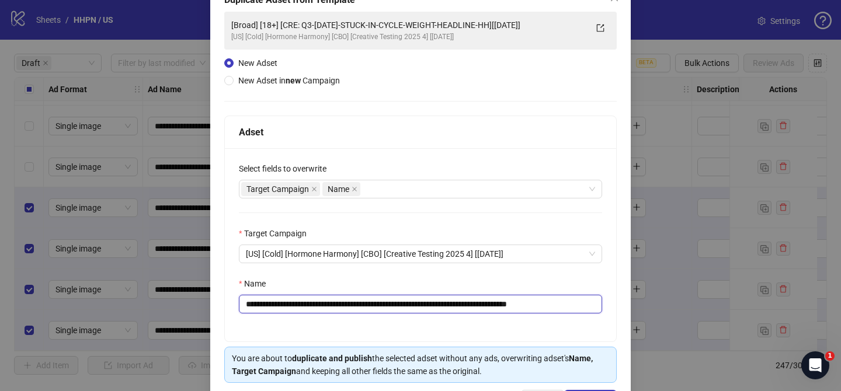
paste input "*****"
drag, startPoint x: 573, startPoint y: 307, endPoint x: 613, endPoint y: 306, distance: 40.3
click at [614, 306] on div "**********" at bounding box center [420, 244] width 391 height 193
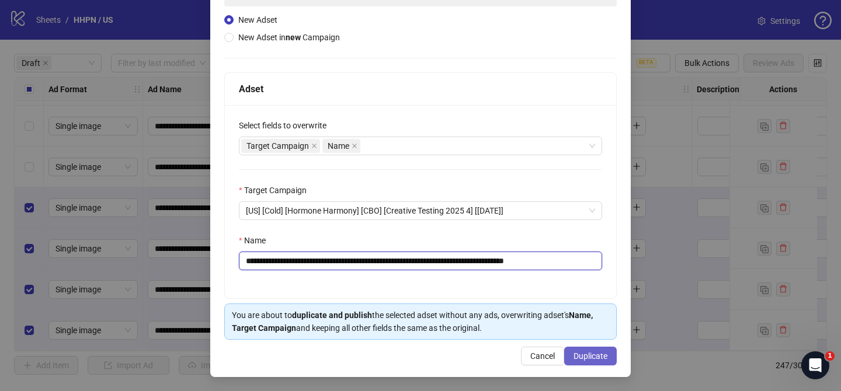
type input "**********"
click at [596, 353] on span "Duplicate" at bounding box center [591, 356] width 34 height 9
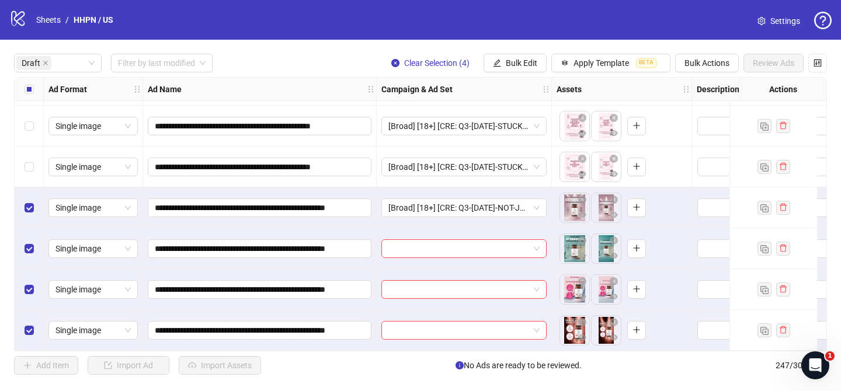
drag, startPoint x: 529, startPoint y: 67, endPoint x: 556, endPoint y: 117, distance: 56.7
click at [529, 67] on span "Bulk Edit" at bounding box center [522, 62] width 32 height 9
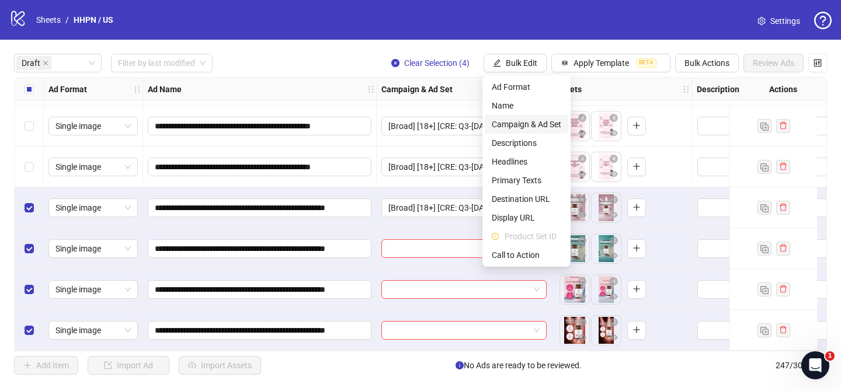
click at [547, 122] on span "Campaign & Ad Set" at bounding box center [527, 124] width 70 height 13
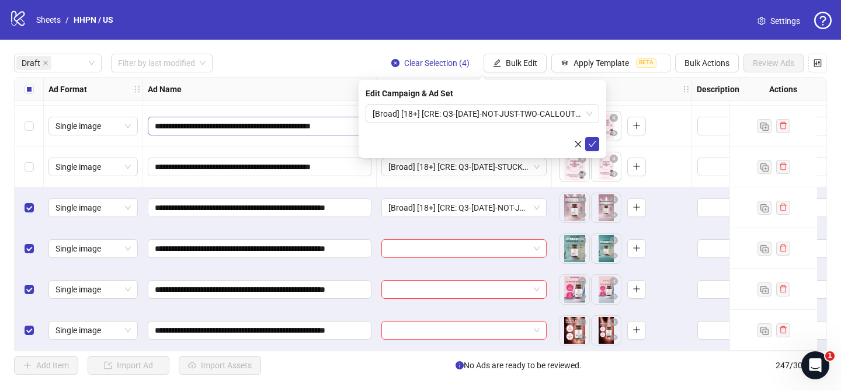
drag, startPoint x: 594, startPoint y: 144, endPoint x: 165, endPoint y: 121, distance: 428.9
click at [594, 144] on icon "check" at bounding box center [592, 144] width 8 height 8
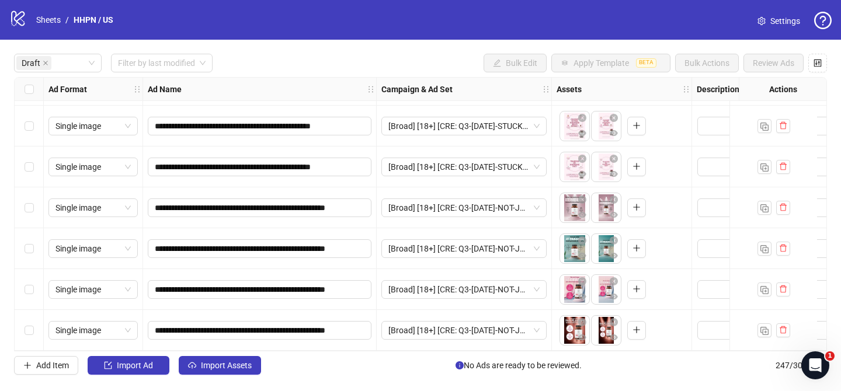
drag, startPoint x: 229, startPoint y: 364, endPoint x: 266, endPoint y: 263, distance: 107.2
click at [230, 364] on span "Import Assets" at bounding box center [226, 365] width 51 height 9
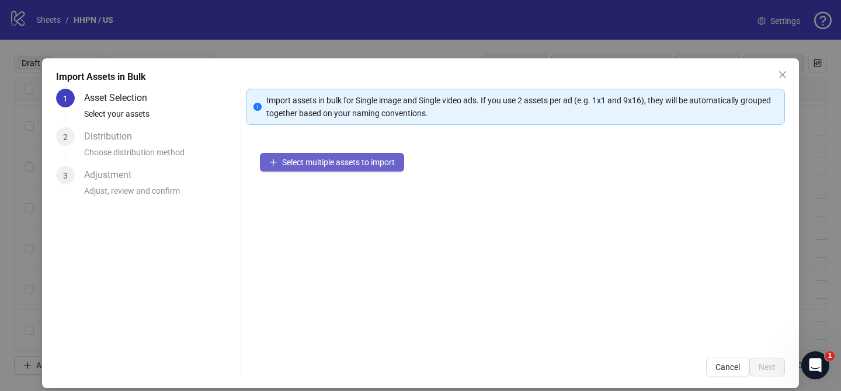
click at [367, 157] on button "Select multiple assets to import" at bounding box center [332, 162] width 144 height 19
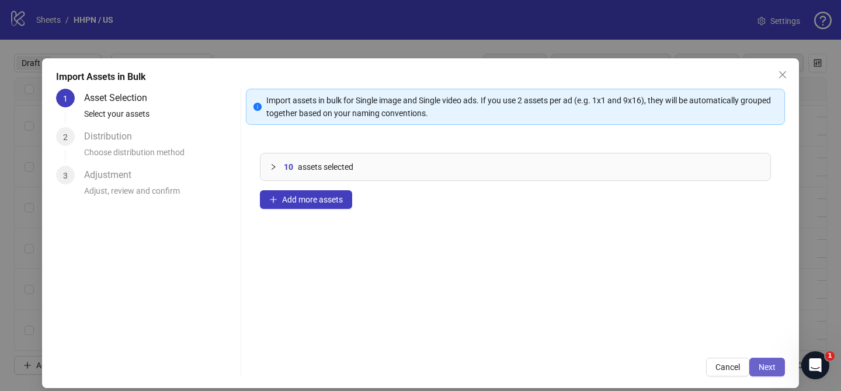
click at [773, 367] on span "Next" at bounding box center [767, 367] width 17 height 9
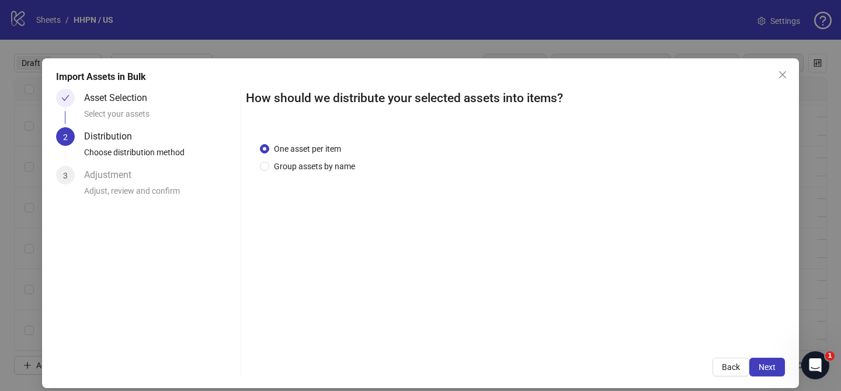
drag, startPoint x: 313, startPoint y: 165, endPoint x: 320, endPoint y: 223, distance: 58.9
click at [314, 165] on span "Group assets by name" at bounding box center [314, 166] width 91 height 13
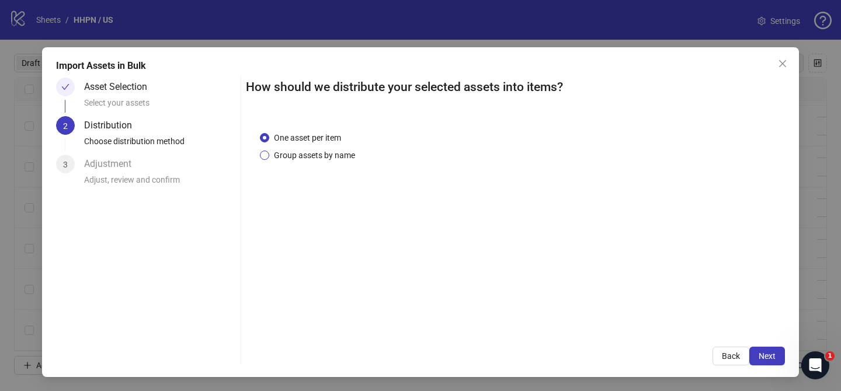
click at [325, 159] on span "Group assets by name" at bounding box center [314, 155] width 91 height 13
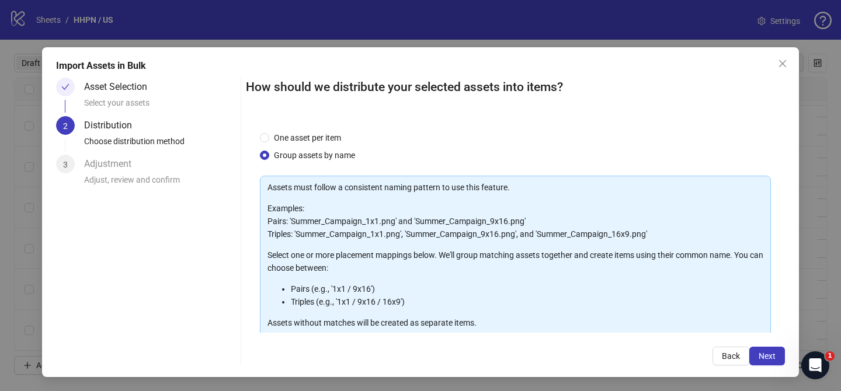
scroll to position [126, 0]
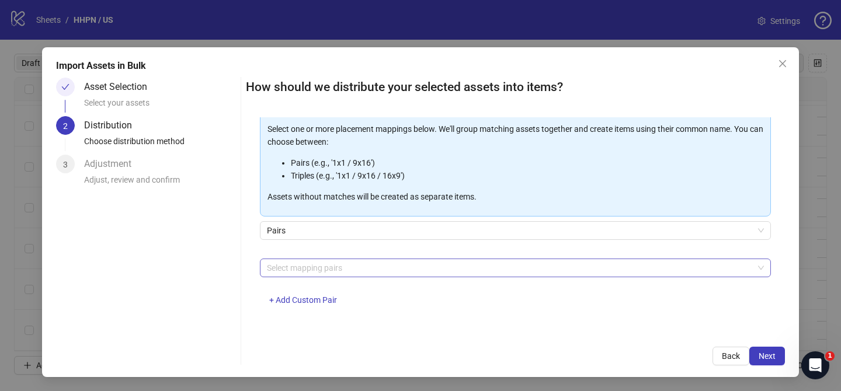
click at [358, 269] on div at bounding box center [509, 268] width 494 height 16
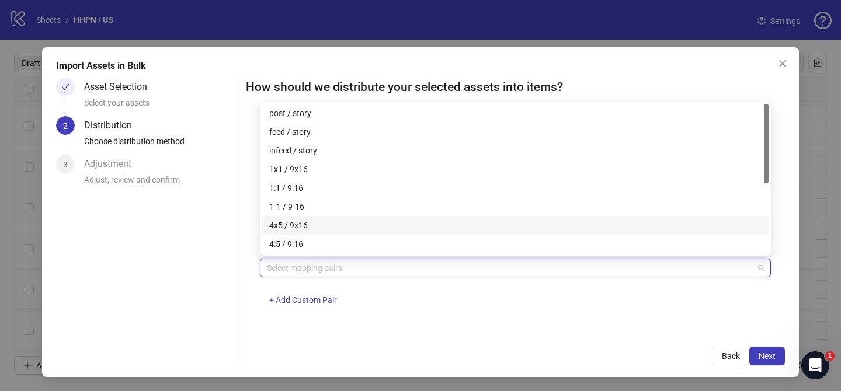
click at [320, 226] on div "4x5 / 9x16" at bounding box center [515, 225] width 492 height 13
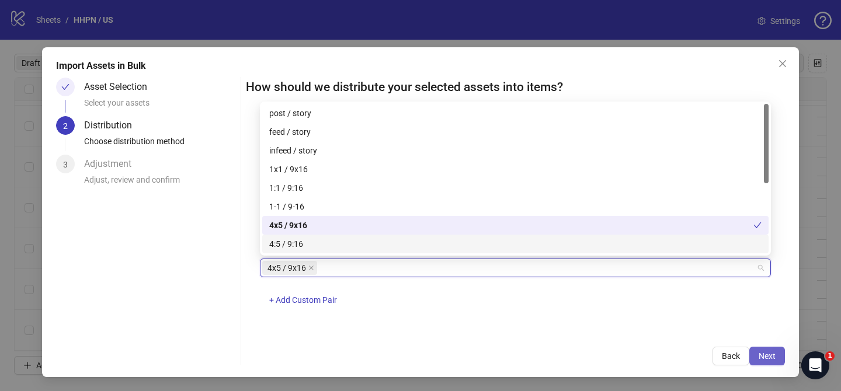
click at [766, 356] on span "Next" at bounding box center [767, 356] width 17 height 9
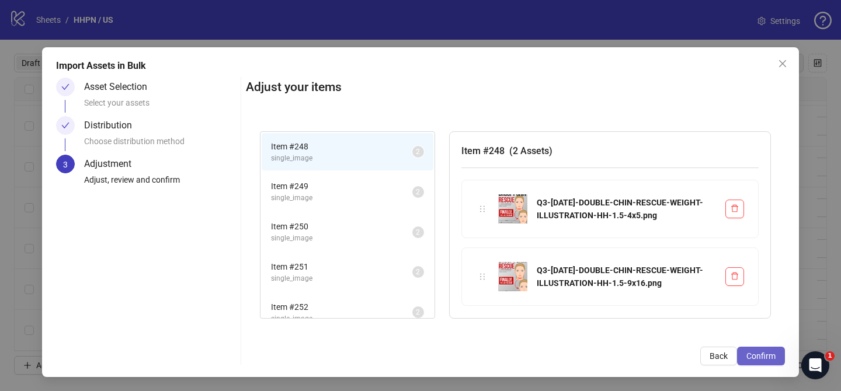
click at [766, 356] on span "Confirm" at bounding box center [761, 356] width 29 height 9
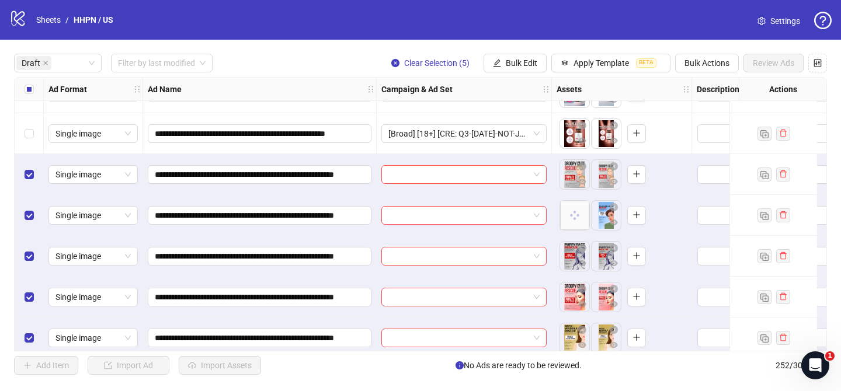
scroll to position [3844, 0]
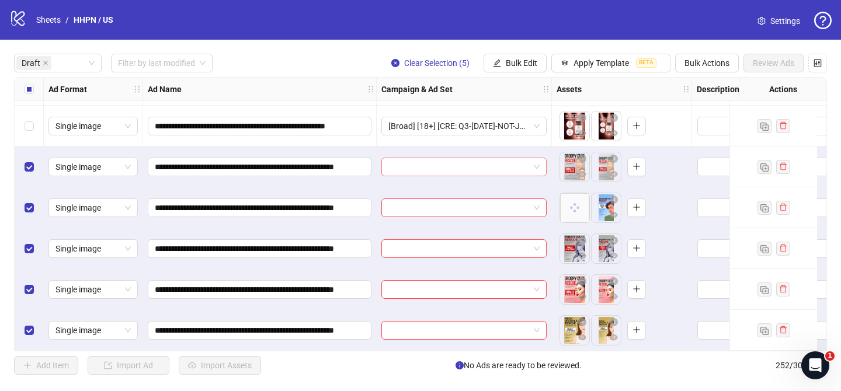
click at [483, 165] on input "search" at bounding box center [458, 167] width 141 height 18
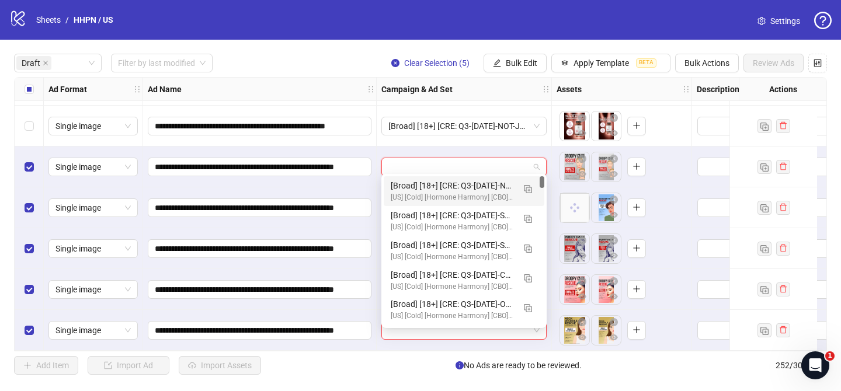
drag, startPoint x: 529, startPoint y: 186, endPoint x: 516, endPoint y: 190, distance: 13.7
click at [529, 186] on img "button" at bounding box center [528, 189] width 8 height 8
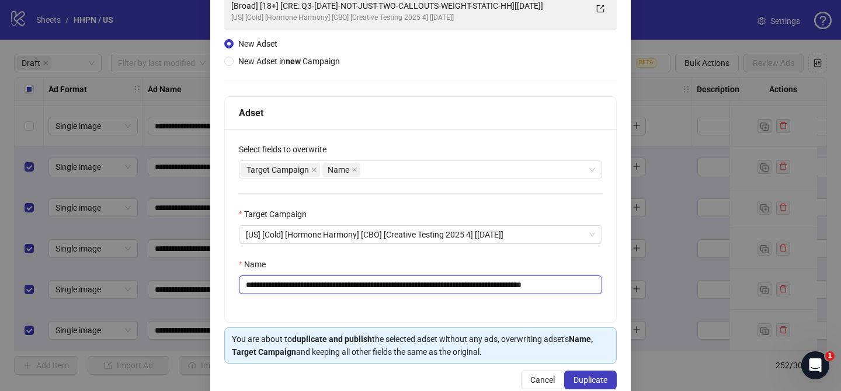
scroll to position [97, 0]
drag, startPoint x: 317, startPoint y: 286, endPoint x: 549, endPoint y: 286, distance: 232.5
click at [549, 286] on input "**********" at bounding box center [420, 284] width 363 height 19
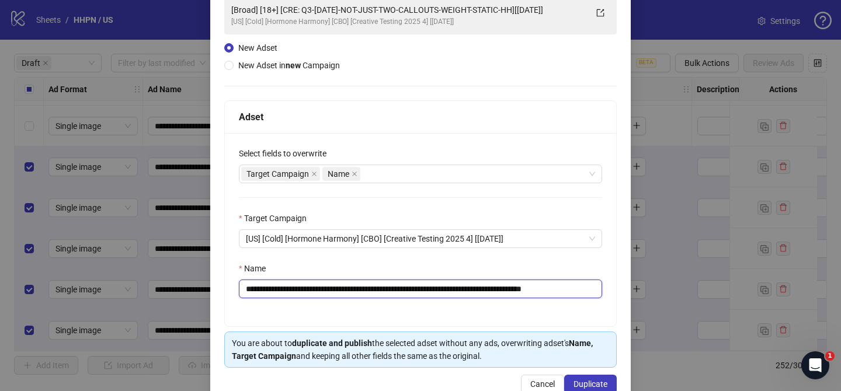
paste input "***"
drag, startPoint x: 578, startPoint y: 290, endPoint x: 612, endPoint y: 290, distance: 33.9
click at [612, 290] on div "**********" at bounding box center [420, 229] width 391 height 193
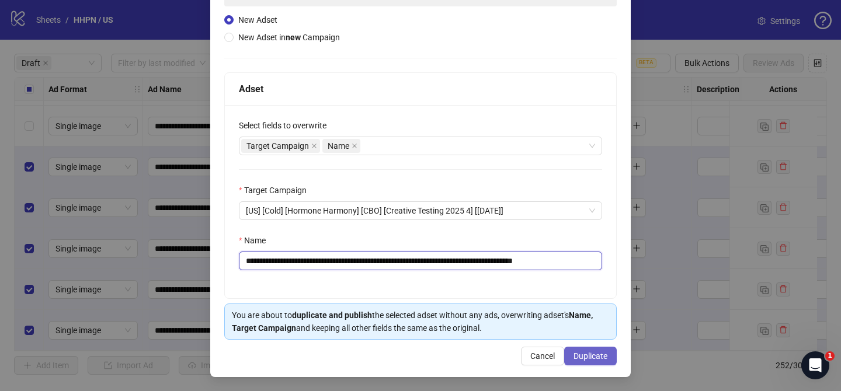
type input "**********"
drag, startPoint x: 599, startPoint y: 358, endPoint x: 556, endPoint y: 157, distance: 205.7
click at [599, 358] on span "Duplicate" at bounding box center [591, 356] width 34 height 9
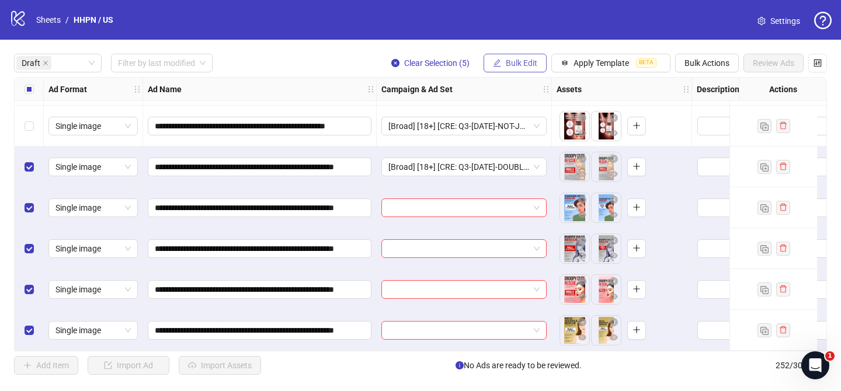
click at [530, 69] on button "Bulk Edit" at bounding box center [515, 63] width 63 height 19
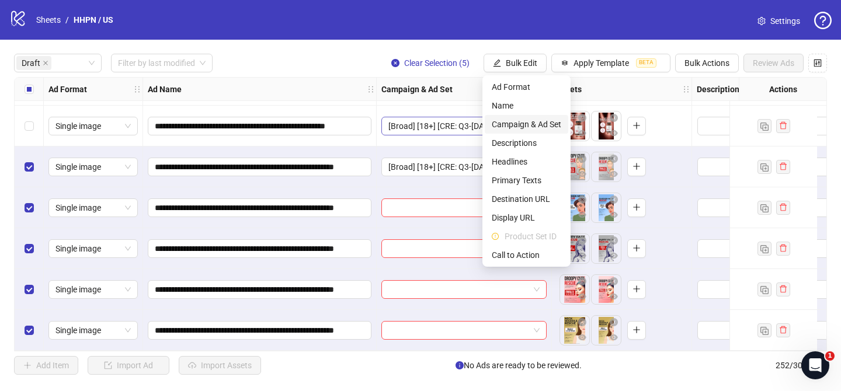
drag, startPoint x: 533, startPoint y: 126, endPoint x: 542, endPoint y: 130, distance: 9.4
click at [533, 127] on span "Campaign & Ad Set" at bounding box center [527, 124] width 70 height 13
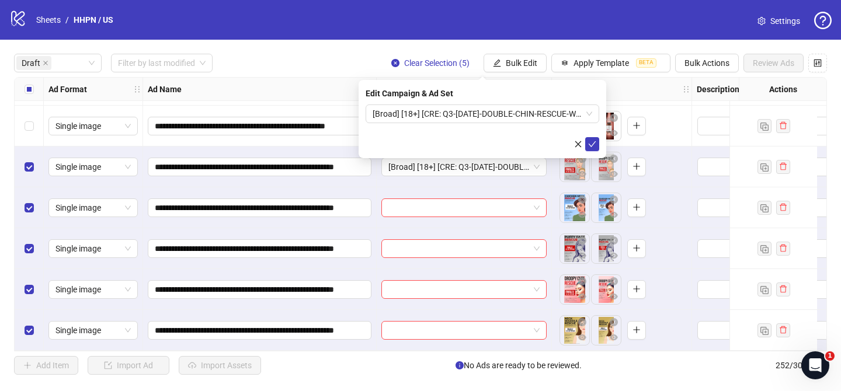
click at [601, 141] on div "Edit Campaign & Ad Set [Broad] [18+] [CRE: Q3-[DATE]-DOUBLE-CHIN-RESCUE-WEIGHT-…" at bounding box center [483, 119] width 248 height 78
click at [596, 143] on icon "check" at bounding box center [592, 144] width 8 height 8
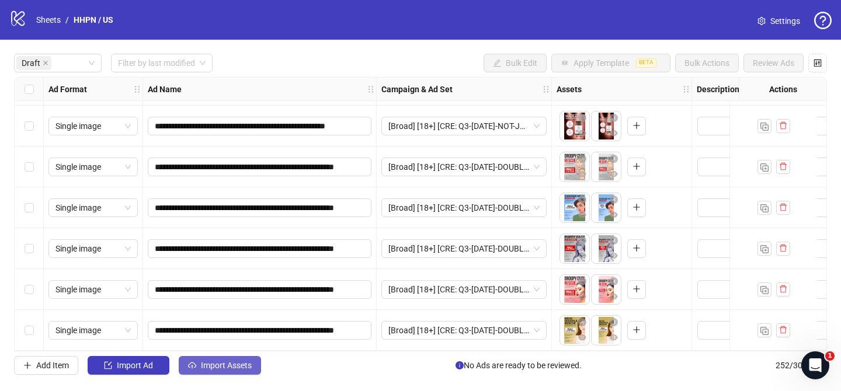
click at [246, 367] on span "Import Assets" at bounding box center [226, 365] width 51 height 9
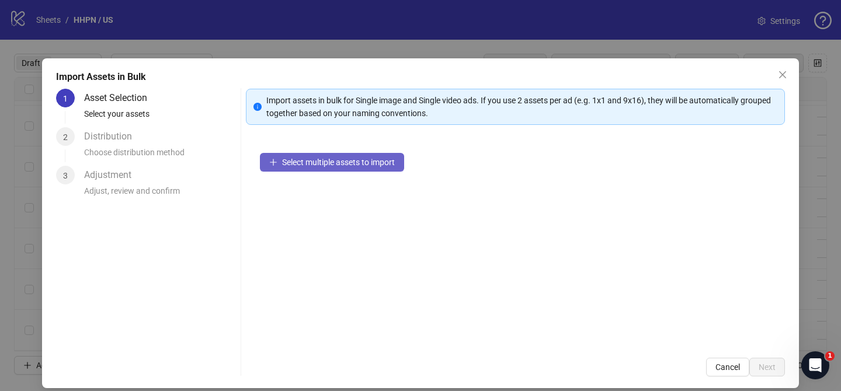
click at [387, 154] on button "Select multiple assets to import" at bounding box center [332, 162] width 144 height 19
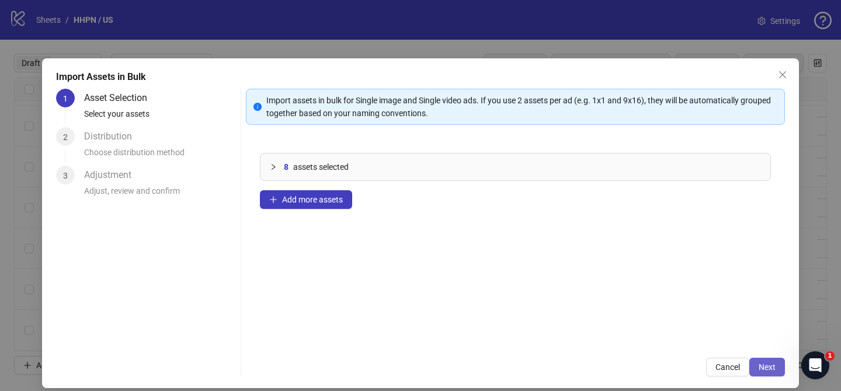
click at [771, 367] on span "Next" at bounding box center [767, 367] width 17 height 9
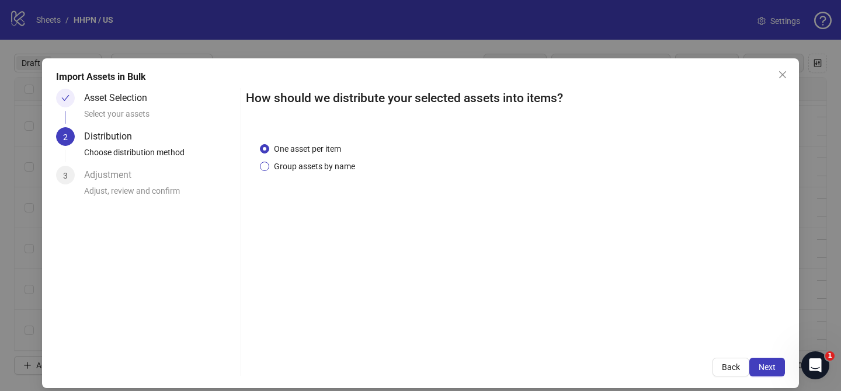
click at [328, 168] on span "Group assets by name" at bounding box center [314, 166] width 91 height 13
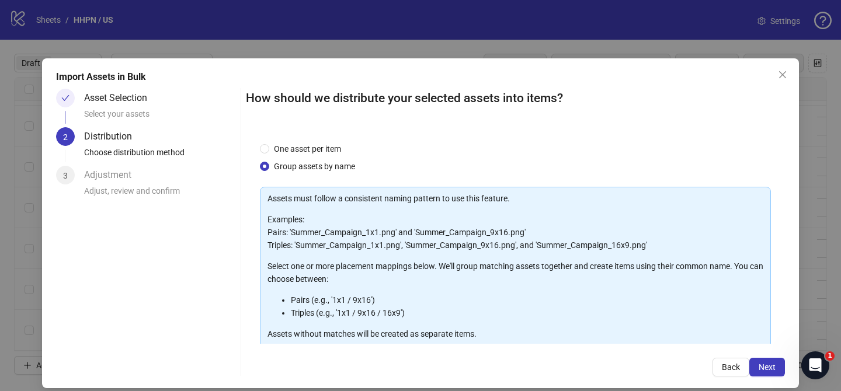
scroll to position [126, 0]
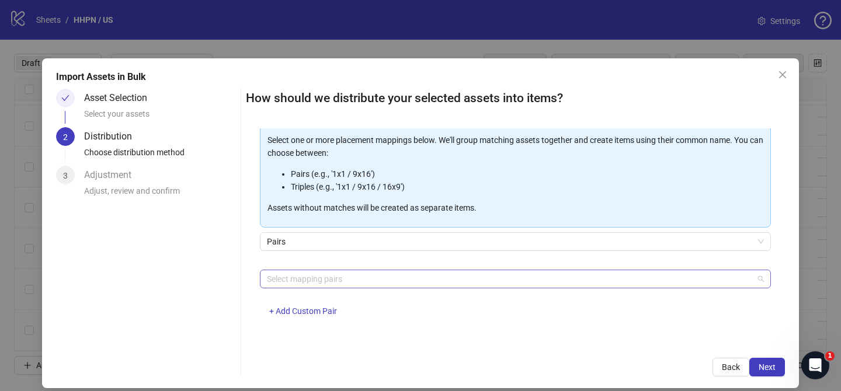
click at [356, 282] on div at bounding box center [509, 279] width 494 height 16
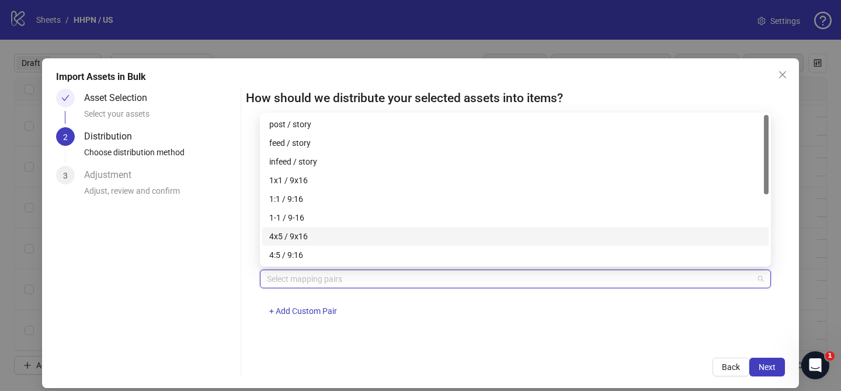
click at [315, 236] on div "4x5 / 9x16" at bounding box center [515, 236] width 492 height 13
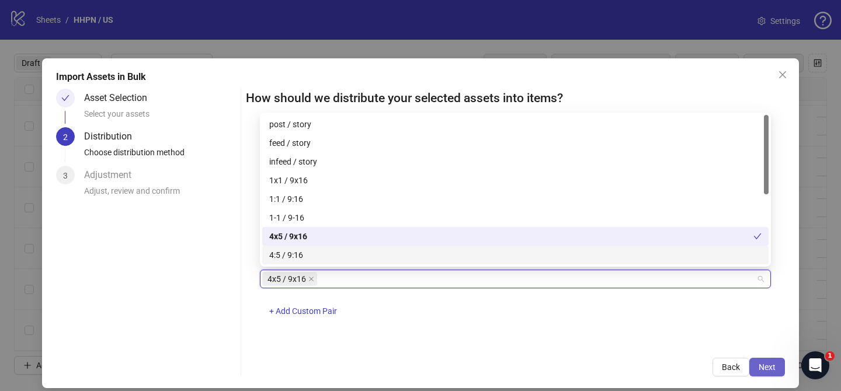
click at [764, 366] on span "Next" at bounding box center [767, 367] width 17 height 9
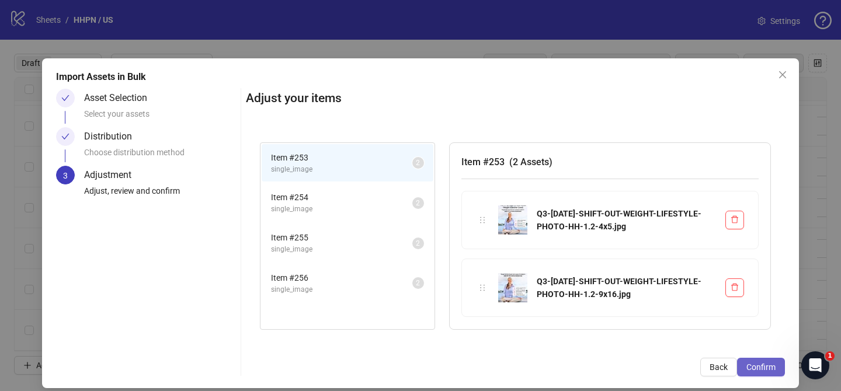
click at [764, 366] on span "Confirm" at bounding box center [761, 367] width 29 height 9
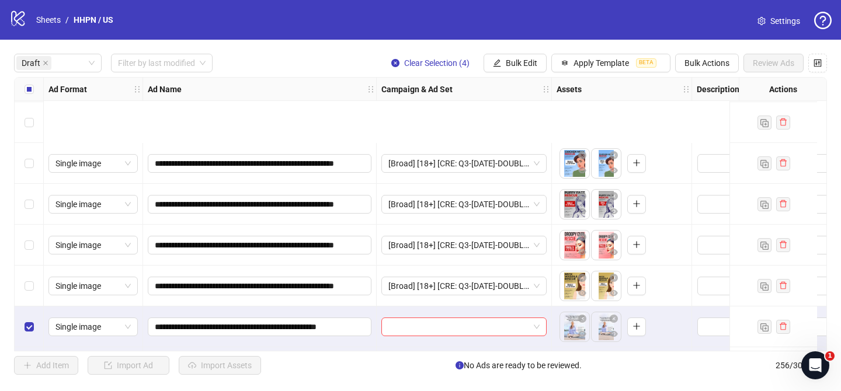
scroll to position [4008, 0]
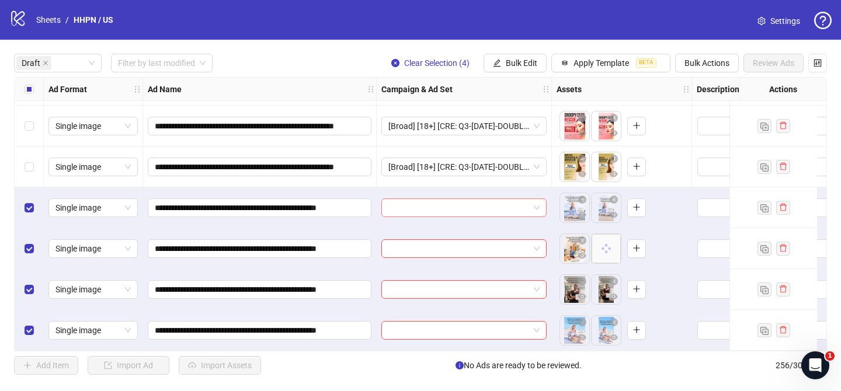
click at [480, 203] on input "search" at bounding box center [458, 208] width 141 height 18
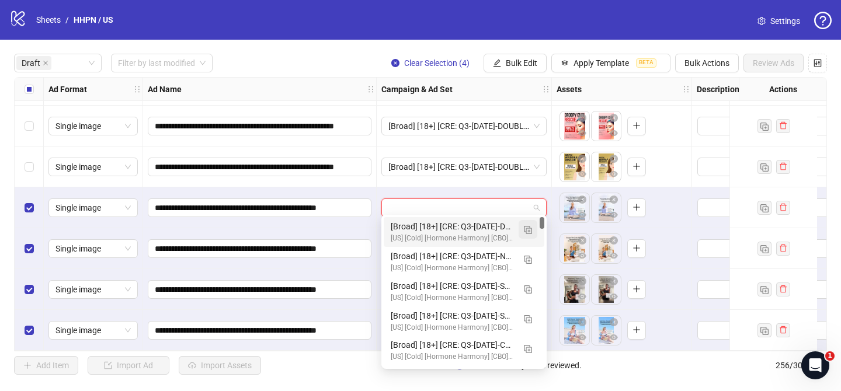
click at [529, 227] on img "button" at bounding box center [528, 230] width 8 height 8
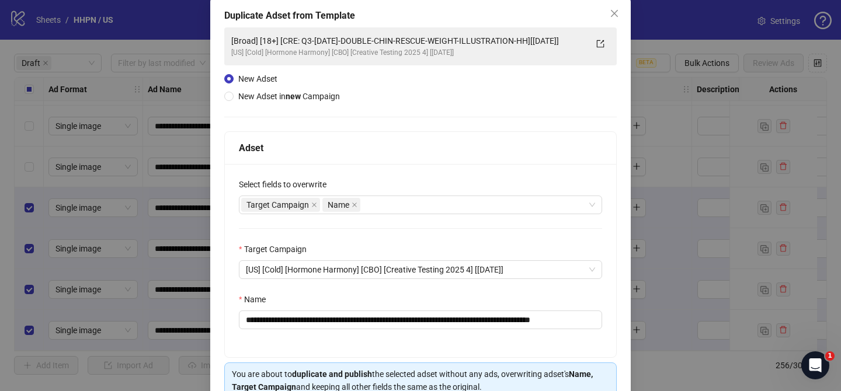
scroll to position [72, 0]
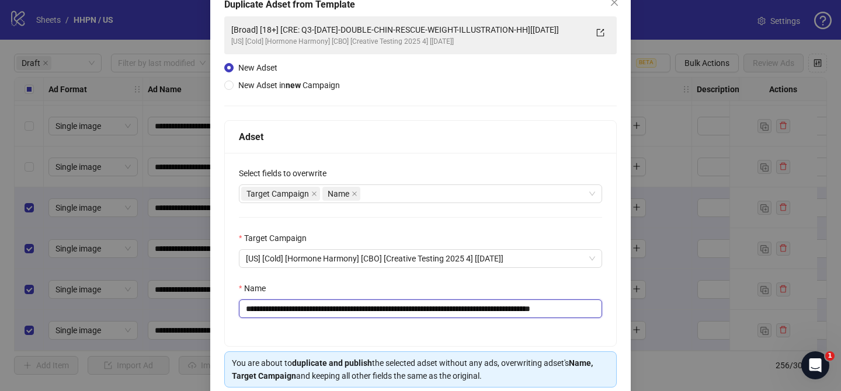
drag, startPoint x: 318, startPoint y: 308, endPoint x: 561, endPoint y: 308, distance: 243.6
click at [561, 308] on input "**********" at bounding box center [420, 309] width 363 height 19
paste input "text"
drag, startPoint x: 587, startPoint y: 310, endPoint x: 615, endPoint y: 310, distance: 28.0
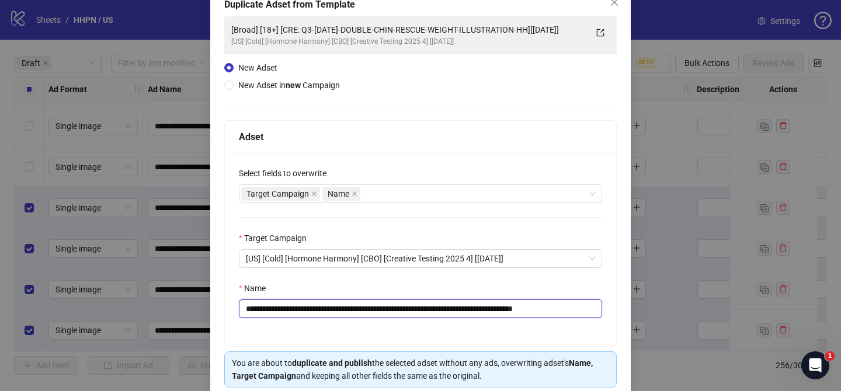
click at [614, 310] on div "**********" at bounding box center [420, 249] width 391 height 193
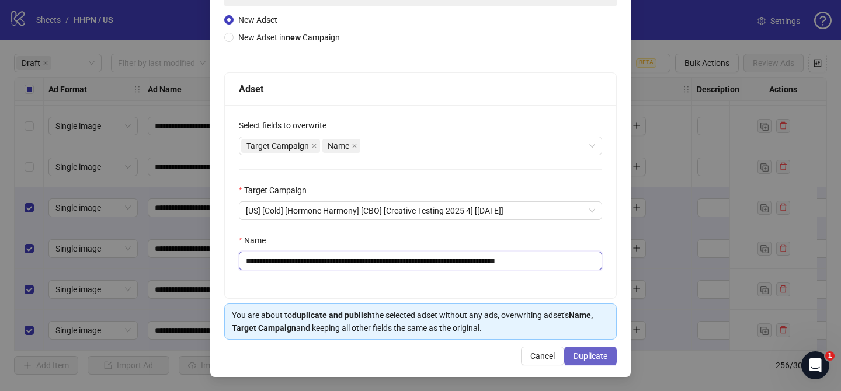
type input "**********"
drag, startPoint x: 605, startPoint y: 359, endPoint x: 637, endPoint y: 387, distance: 42.3
click at [605, 359] on span "Duplicate" at bounding box center [591, 356] width 34 height 9
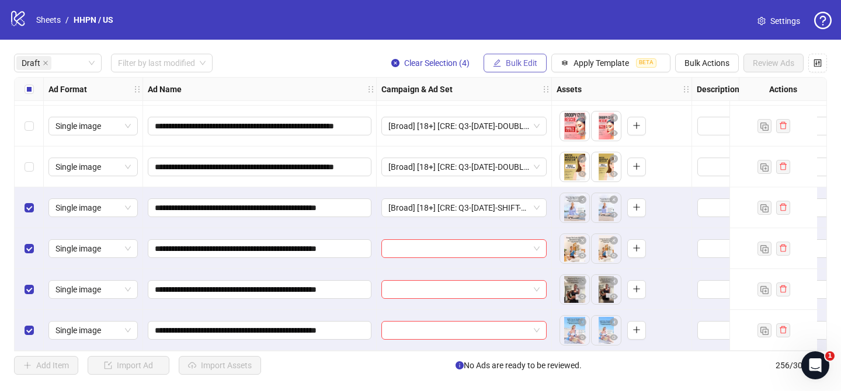
click at [526, 64] on span "Bulk Edit" at bounding box center [522, 62] width 32 height 9
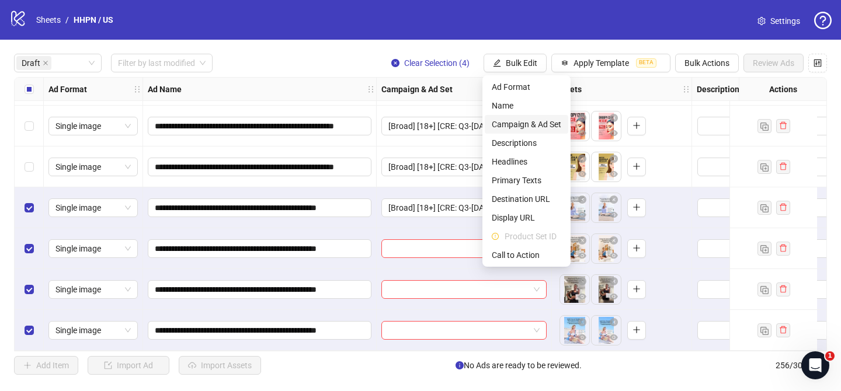
click at [531, 121] on span "Campaign & Ad Set" at bounding box center [527, 124] width 70 height 13
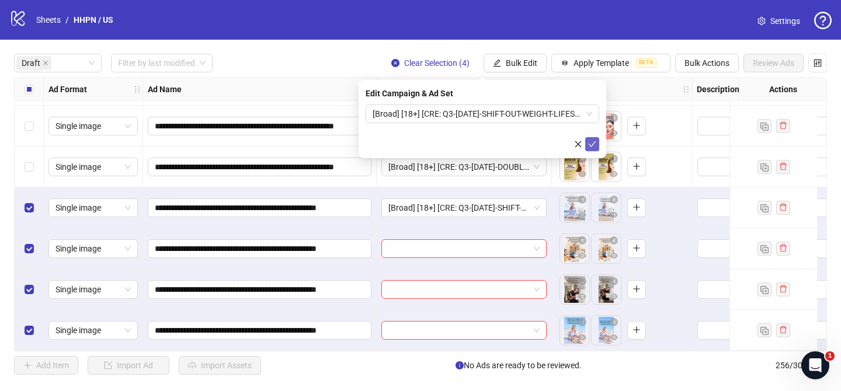
click at [589, 143] on icon "check" at bounding box center [592, 144] width 8 height 8
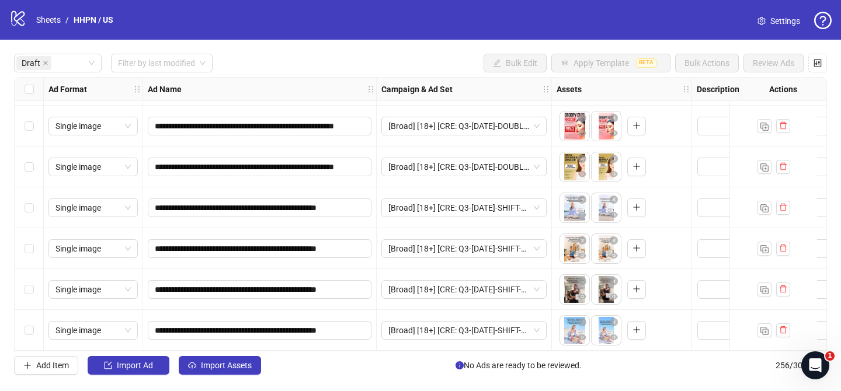
click at [218, 366] on span "Import Assets" at bounding box center [226, 365] width 51 height 9
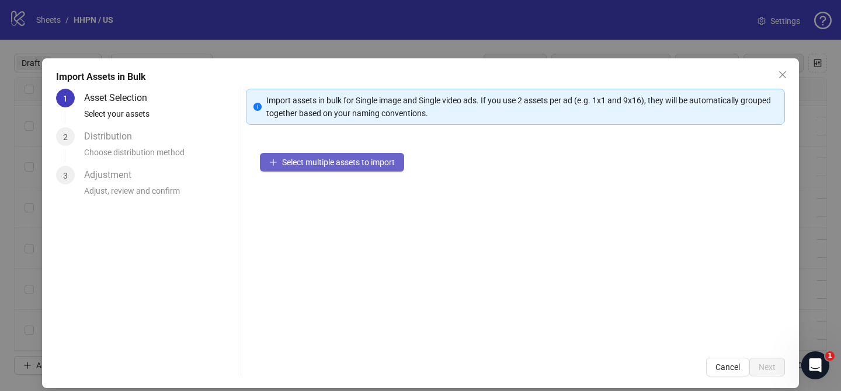
click at [363, 168] on button "Select multiple assets to import" at bounding box center [332, 162] width 144 height 19
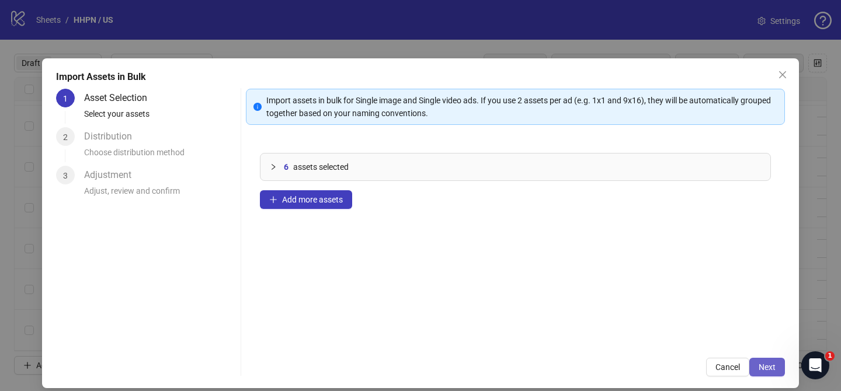
click at [772, 372] on span "Next" at bounding box center [767, 367] width 17 height 9
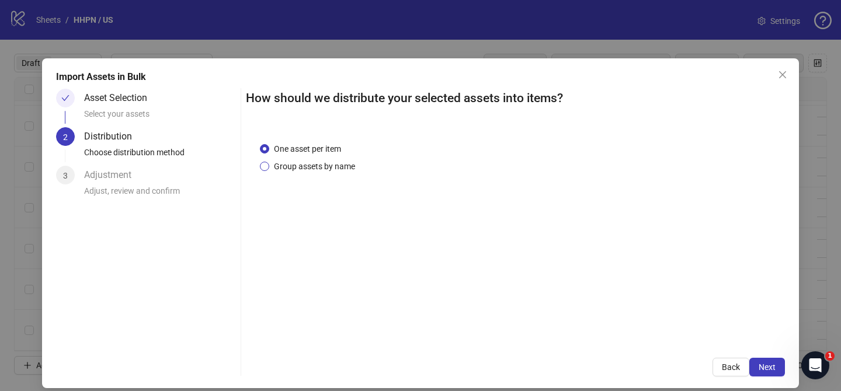
click at [312, 166] on span "Group assets by name" at bounding box center [314, 166] width 91 height 13
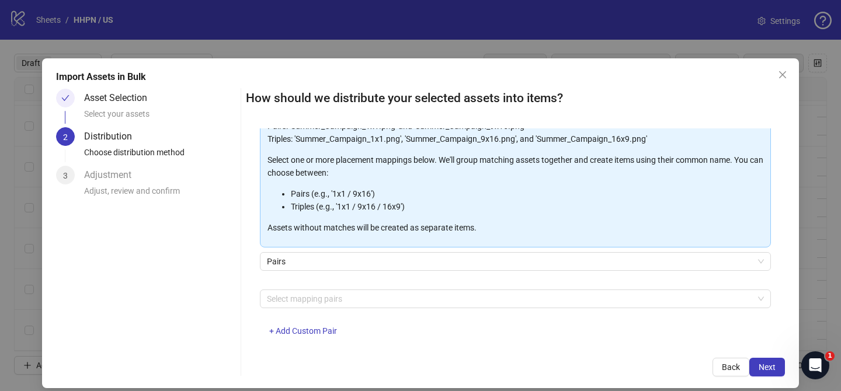
scroll to position [126, 0]
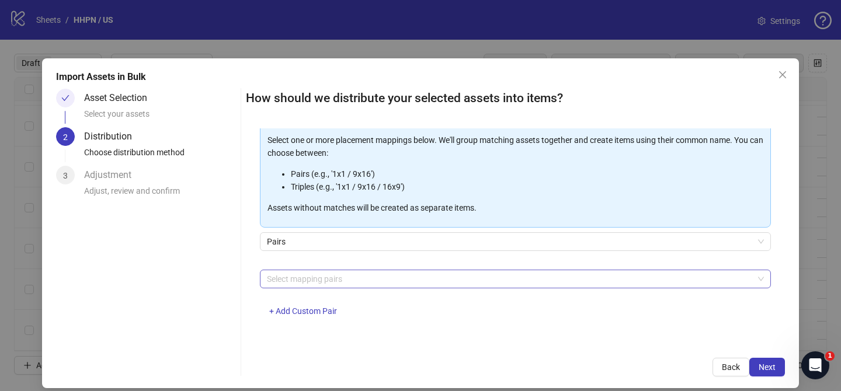
drag, startPoint x: 385, startPoint y: 273, endPoint x: 378, endPoint y: 270, distance: 7.6
click at [386, 273] on div at bounding box center [509, 279] width 494 height 16
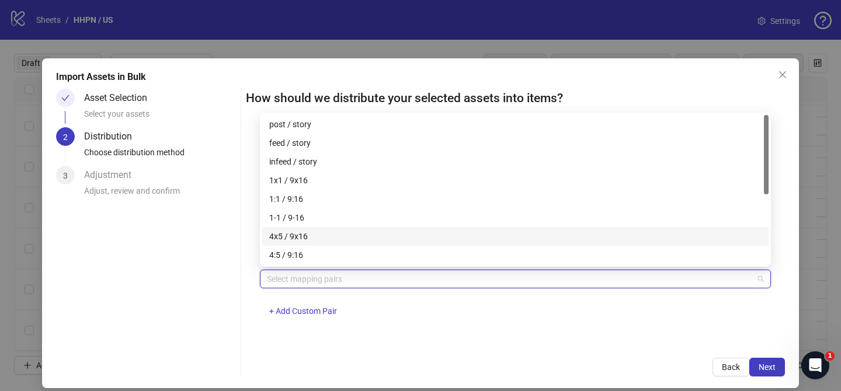
drag, startPoint x: 325, startPoint y: 236, endPoint x: 602, endPoint y: 311, distance: 287.5
click at [326, 237] on div "4x5 / 9x16" at bounding box center [515, 236] width 492 height 13
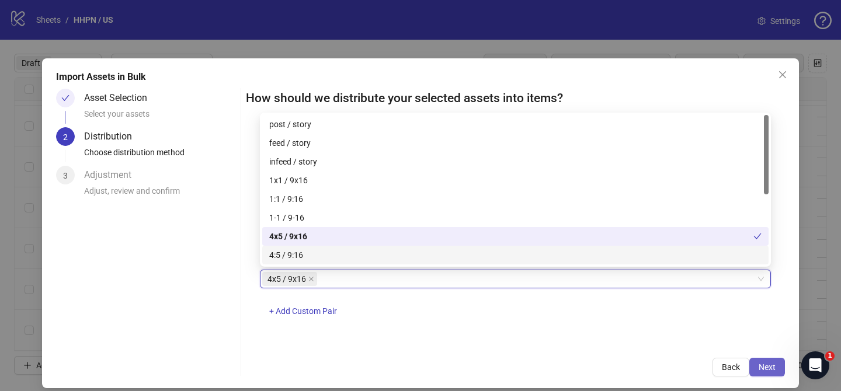
click at [770, 365] on span "Next" at bounding box center [767, 367] width 17 height 9
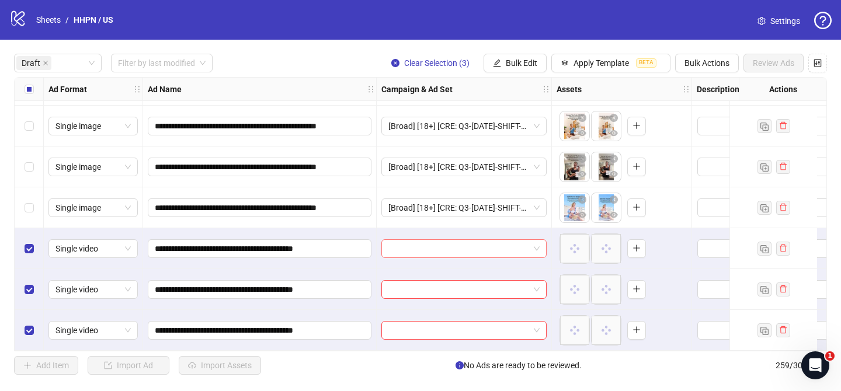
scroll to position [4130, 0]
click at [466, 244] on input "search" at bounding box center [458, 249] width 141 height 18
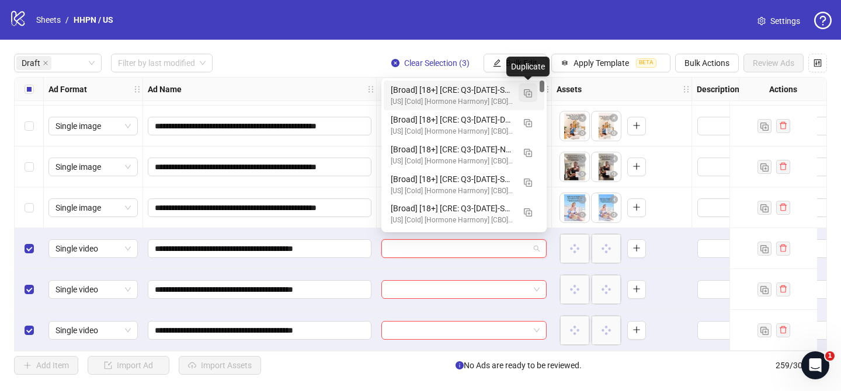
click at [527, 90] on img "button" at bounding box center [528, 93] width 8 height 8
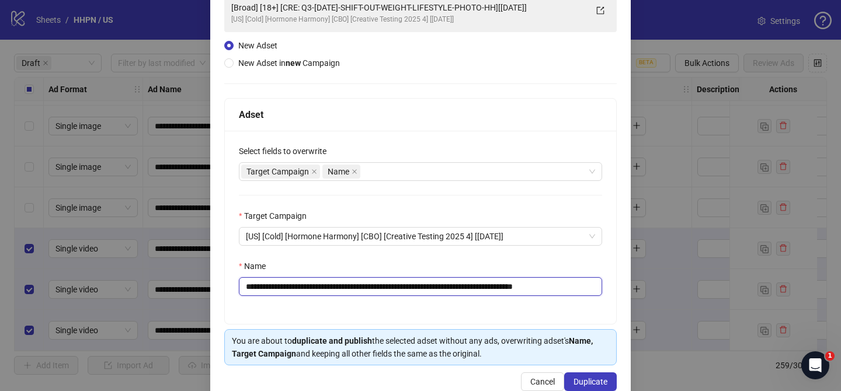
drag, startPoint x: 317, startPoint y: 290, endPoint x: 532, endPoint y: 290, distance: 215.0
click at [532, 290] on input "**********" at bounding box center [420, 286] width 363 height 19
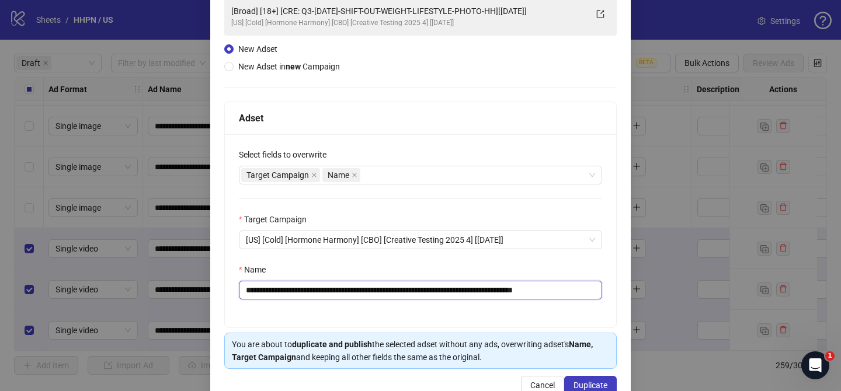
paste input "text"
drag, startPoint x: 550, startPoint y: 292, endPoint x: 590, endPoint y: 293, distance: 39.7
click at [590, 293] on input "**********" at bounding box center [420, 290] width 363 height 19
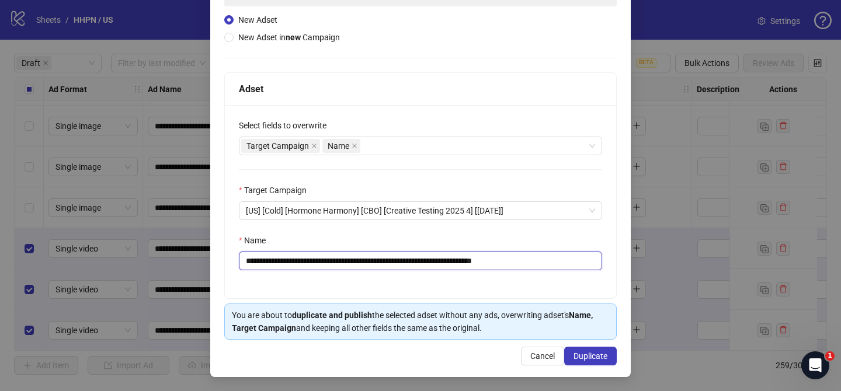
type input "**********"
click at [594, 367] on div "**********" at bounding box center [420, 157] width 421 height 439
click at [595, 362] on button "Duplicate" at bounding box center [590, 356] width 53 height 19
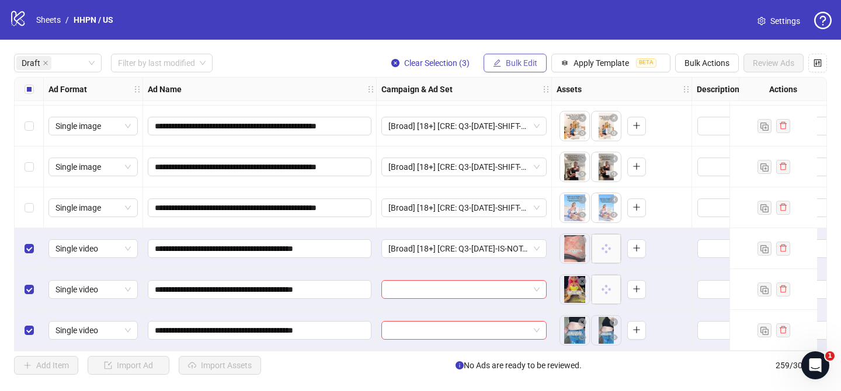
click at [525, 67] on span "Bulk Edit" at bounding box center [522, 62] width 32 height 9
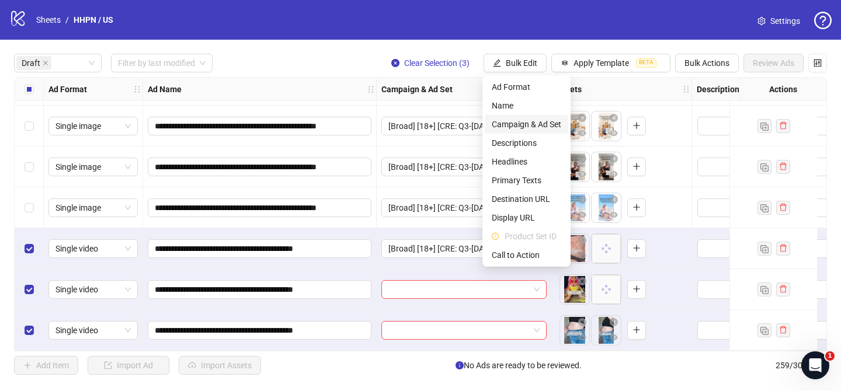
click at [542, 120] on span "Campaign & Ad Set" at bounding box center [527, 124] width 70 height 13
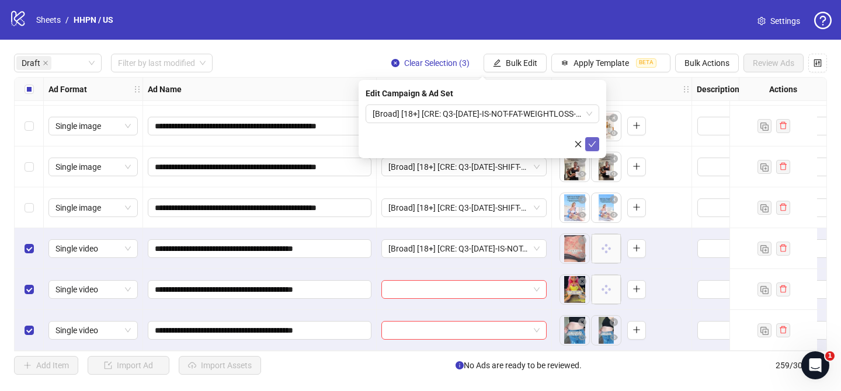
click at [591, 150] on button "submit" at bounding box center [592, 144] width 14 height 14
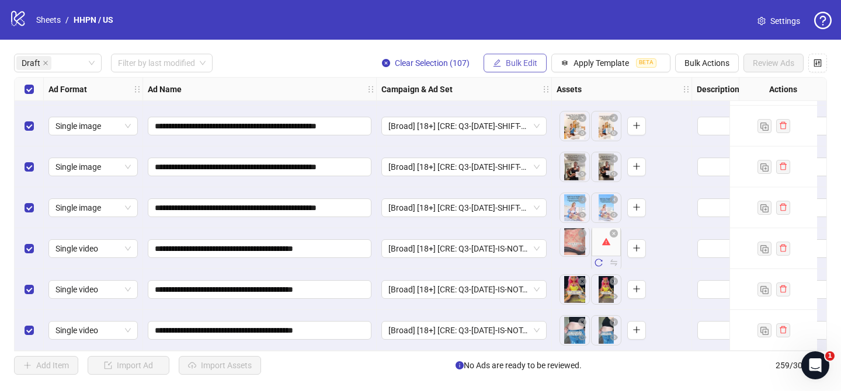
click at [521, 62] on span "Bulk Edit" at bounding box center [522, 62] width 32 height 9
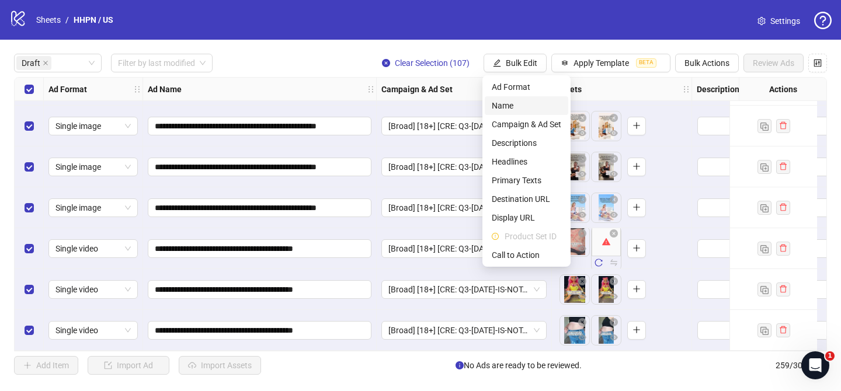
click at [508, 105] on span "Name" at bounding box center [527, 105] width 70 height 13
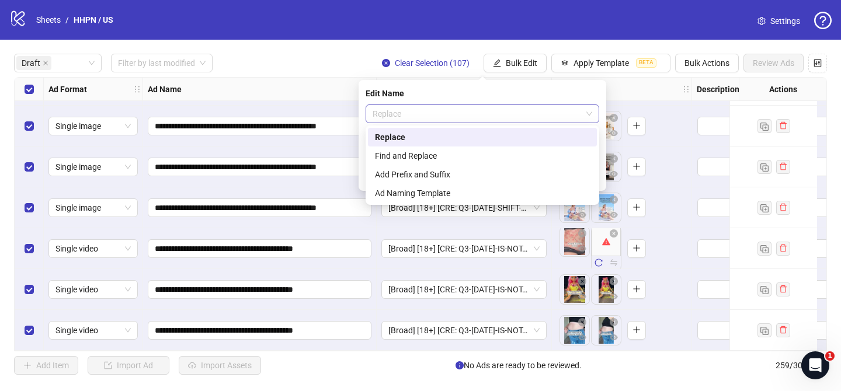
click at [450, 110] on span "Replace" at bounding box center [483, 114] width 220 height 18
click at [422, 174] on div "Add Prefix and Suffix" at bounding box center [482, 174] width 215 height 13
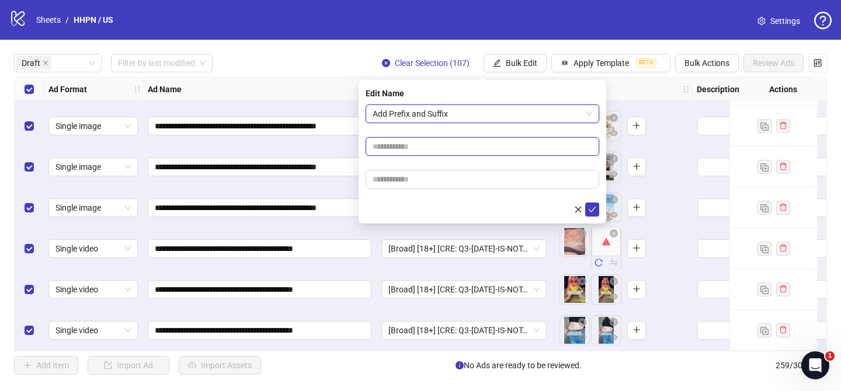
paste input "**********"
click at [426, 152] on input "text" at bounding box center [483, 146] width 234 height 19
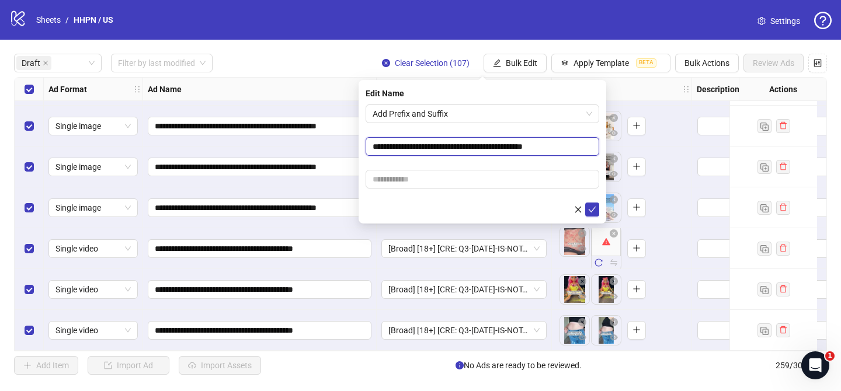
type input "**********"
click at [507, 185] on input "text" at bounding box center [483, 179] width 234 height 19
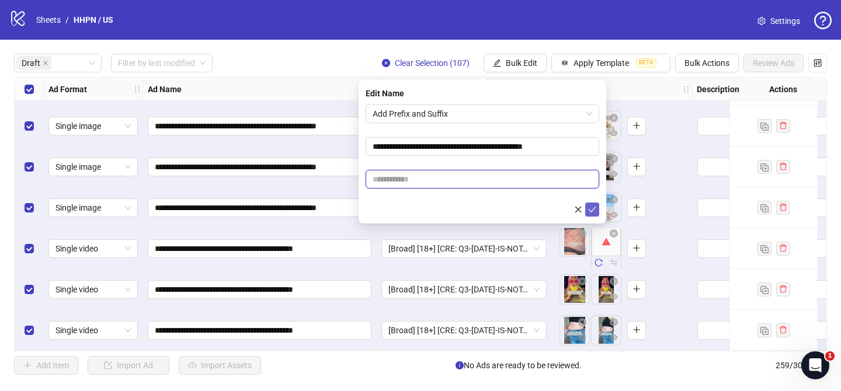
paste input "**********"
type input "**********"
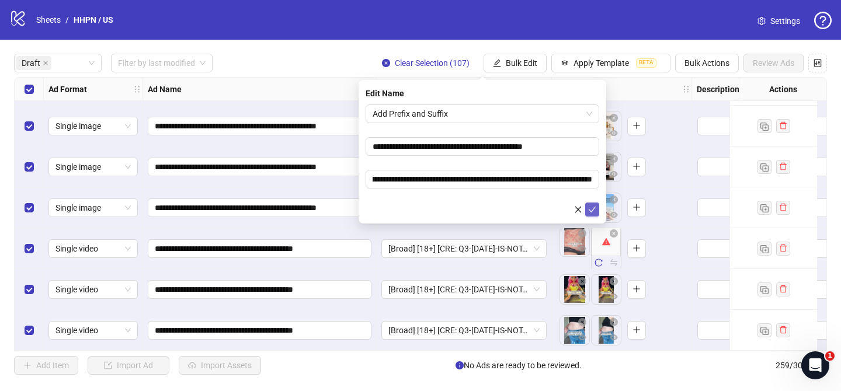
click at [590, 210] on icon "check" at bounding box center [592, 210] width 8 height 8
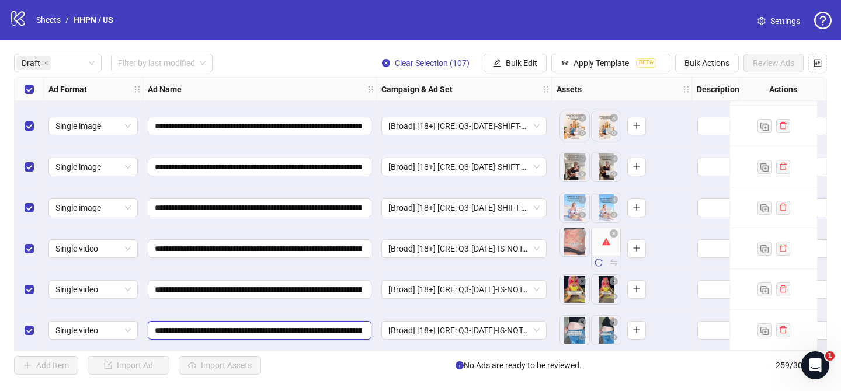
click at [280, 327] on input "**********" at bounding box center [258, 330] width 207 height 13
type input "**********"
click at [268, 329] on input "**********" at bounding box center [258, 330] width 207 height 13
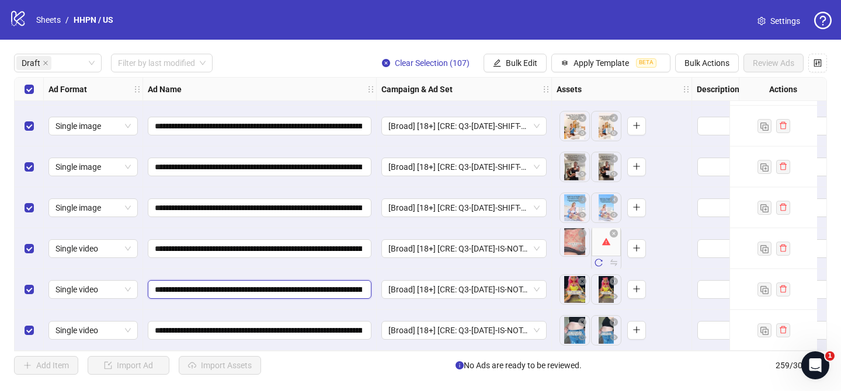
click at [270, 287] on input "**********" at bounding box center [258, 289] width 207 height 13
paste input "text"
type input "**********"
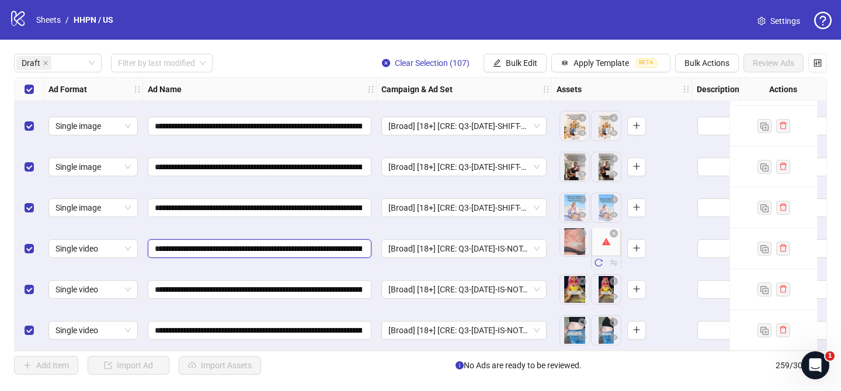
click at [270, 246] on input "**********" at bounding box center [258, 248] width 207 height 13
paste input "text"
type input "**********"
click at [508, 62] on span "Bulk Edit" at bounding box center [522, 62] width 32 height 9
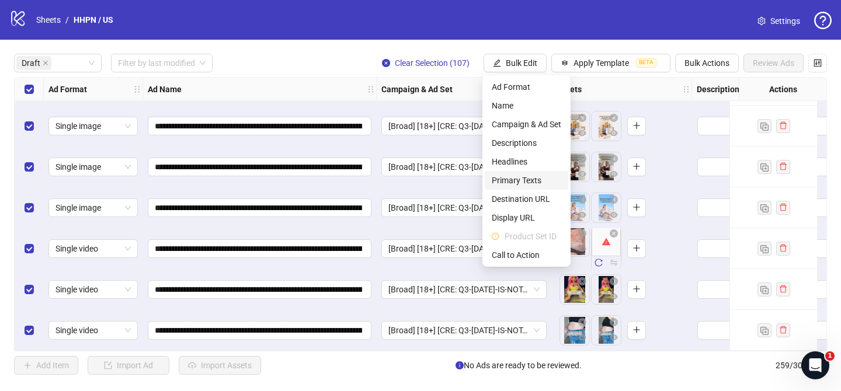
click at [538, 181] on span "Primary Texts" at bounding box center [527, 180] width 70 height 13
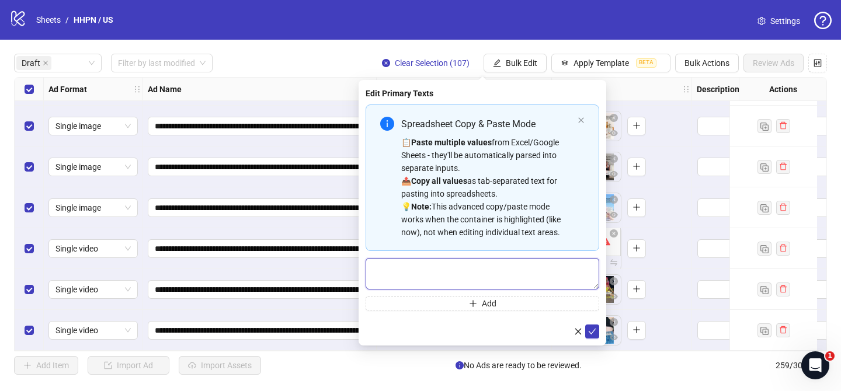
click at [557, 273] on textarea "Multi-text input container - paste or copy values" at bounding box center [483, 274] width 234 height 32
paste textarea "**********"
type textarea "**********"
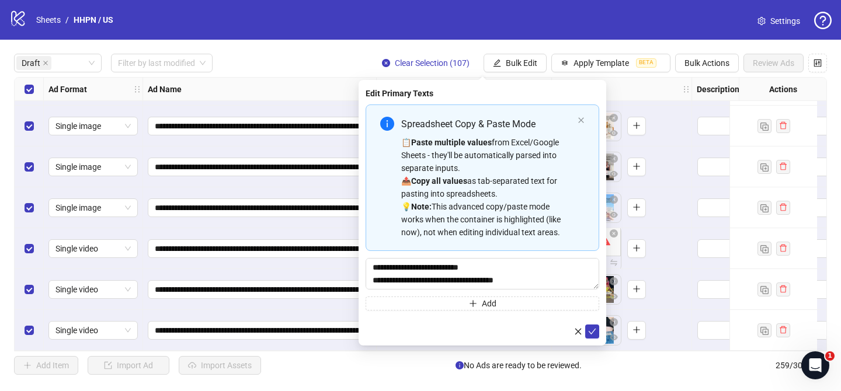
drag, startPoint x: 591, startPoint y: 329, endPoint x: 351, endPoint y: 26, distance: 386.4
click at [591, 328] on icon "check" at bounding box center [592, 332] width 8 height 8
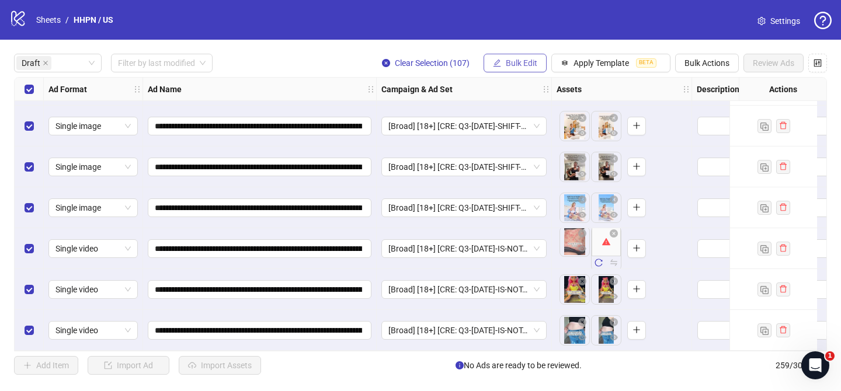
click at [516, 64] on span "Bulk Edit" at bounding box center [522, 62] width 32 height 9
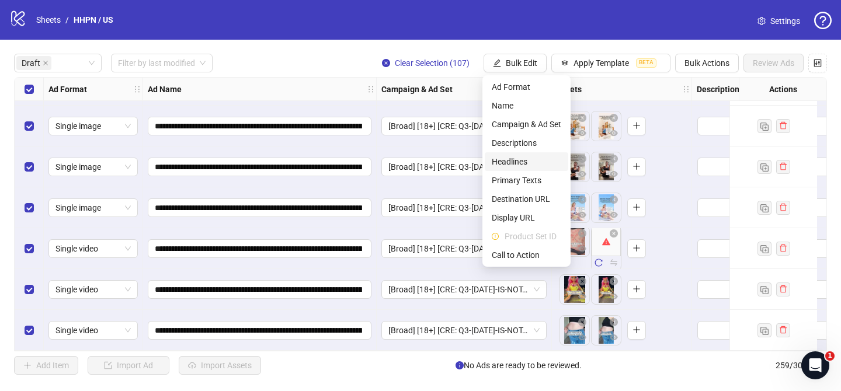
click at [530, 159] on span "Headlines" at bounding box center [527, 161] width 70 height 13
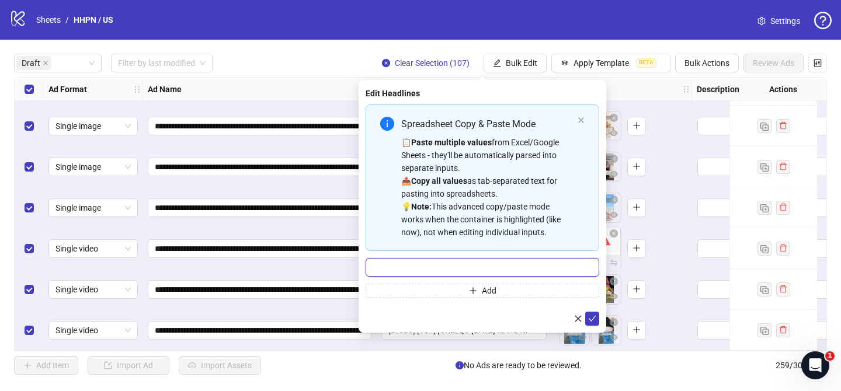
click at [555, 268] on input "Multi-input container - paste or copy values" at bounding box center [483, 267] width 234 height 19
paste input "**********"
type input "**********"
click at [591, 315] on icon "check" at bounding box center [592, 319] width 8 height 8
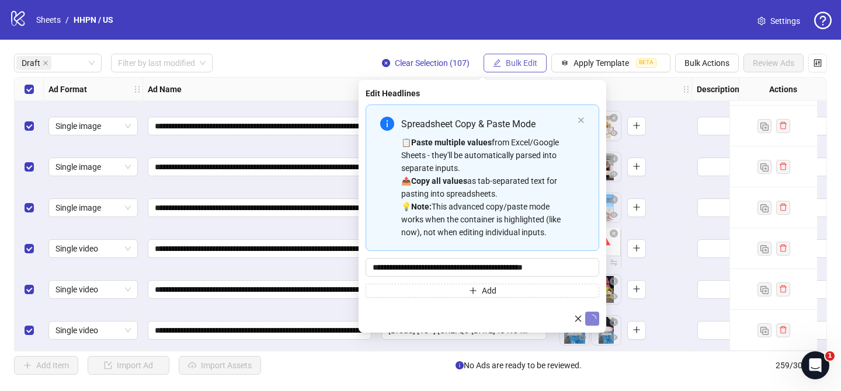
click at [522, 61] on span "Bulk Edit" at bounding box center [522, 62] width 32 height 9
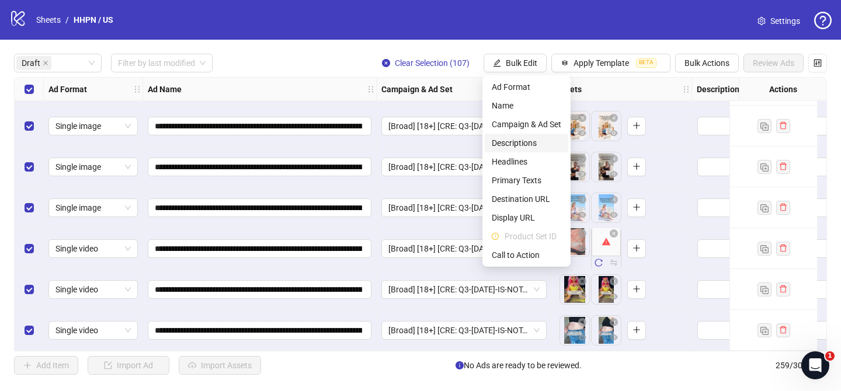
click at [530, 144] on span "Descriptions" at bounding box center [527, 143] width 70 height 13
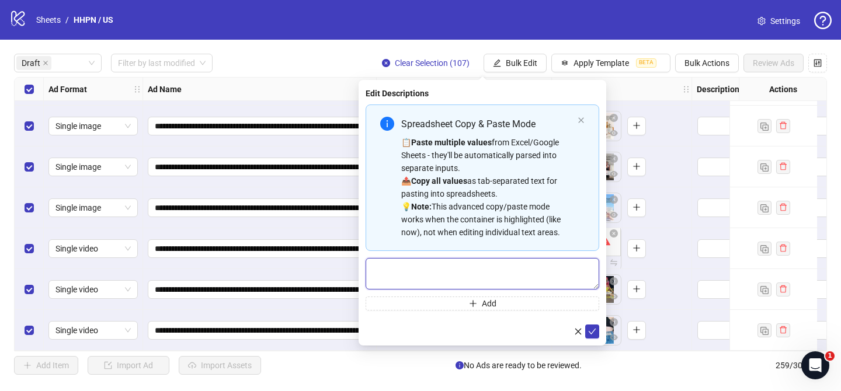
click at [546, 283] on textarea "Multi-text input container - paste or copy values" at bounding box center [483, 274] width 234 height 32
drag, startPoint x: 594, startPoint y: 332, endPoint x: 441, endPoint y: 19, distance: 347.8
click at [594, 331] on icon "check" at bounding box center [592, 332] width 8 height 8
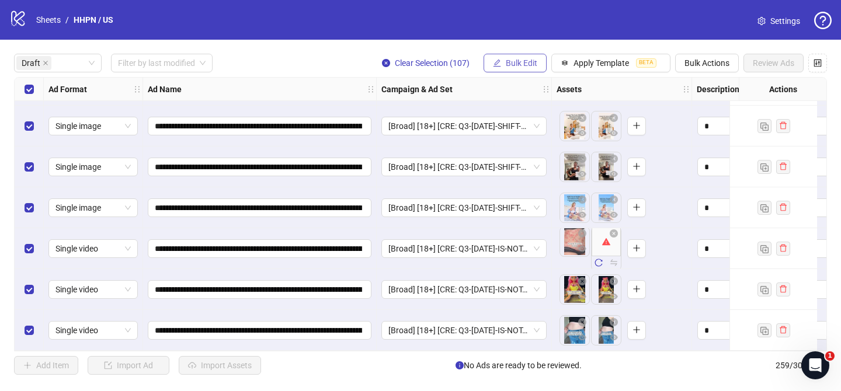
click at [514, 60] on span "Bulk Edit" at bounding box center [522, 62] width 32 height 9
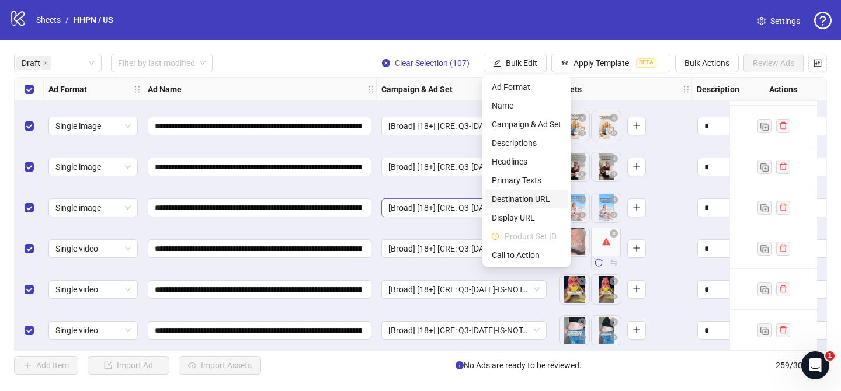
click at [537, 195] on span "Destination URL" at bounding box center [527, 199] width 70 height 13
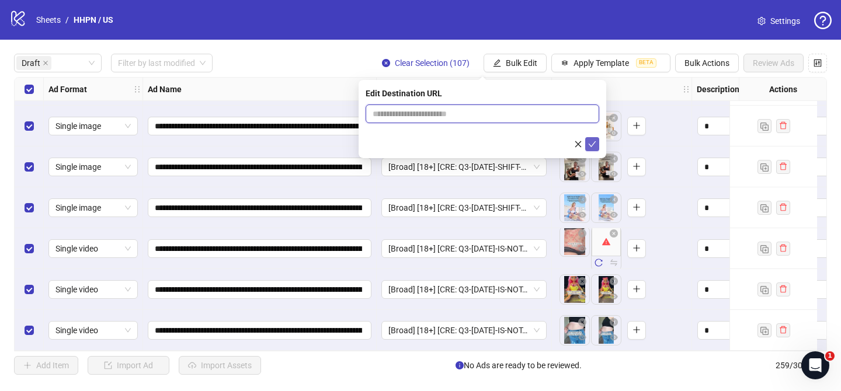
drag, startPoint x: 560, startPoint y: 116, endPoint x: 594, endPoint y: 148, distance: 47.1
click at [560, 116] on input "text" at bounding box center [478, 113] width 210 height 13
paste input "**********"
type input "**********"
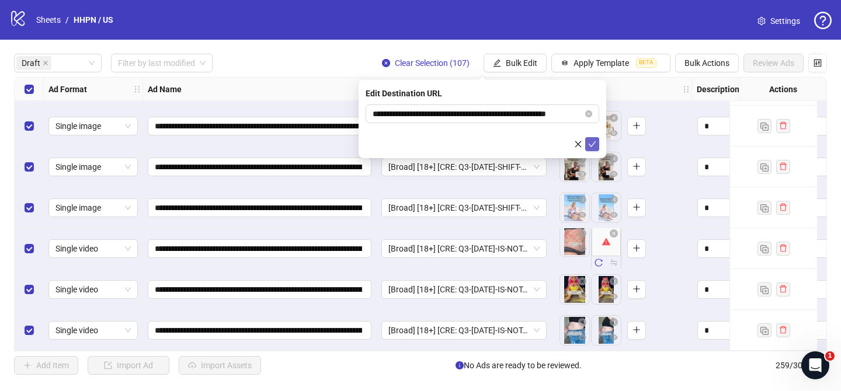
click at [596, 150] on button "submit" at bounding box center [592, 144] width 14 height 14
click at [518, 63] on span "Bulk Edit" at bounding box center [522, 62] width 32 height 9
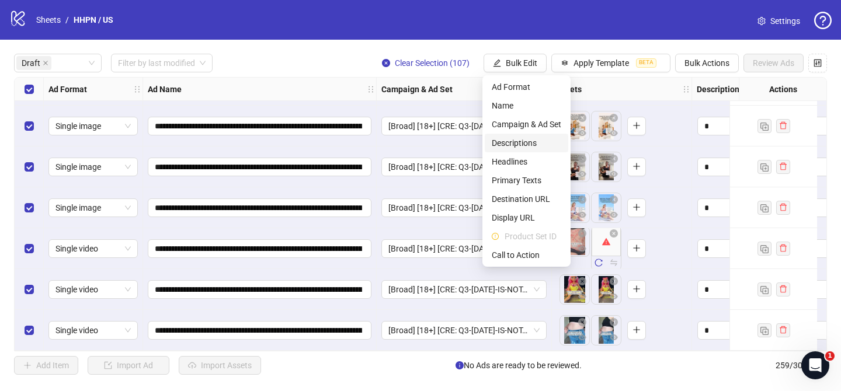
click at [530, 142] on span "Descriptions" at bounding box center [527, 143] width 70 height 13
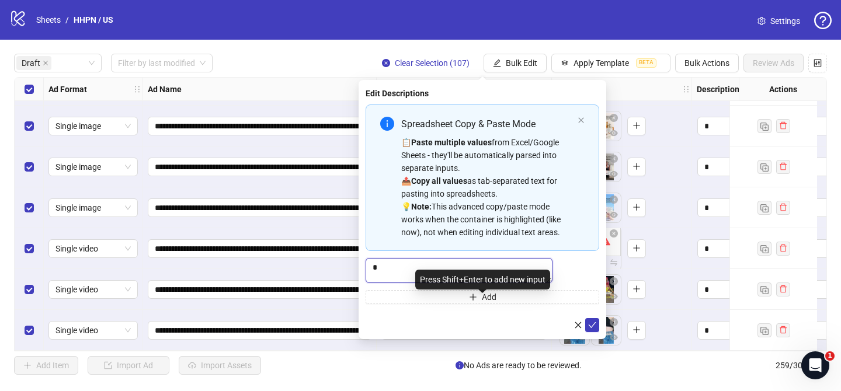
click at [543, 268] on textarea "Multi-text input container - paste or copy values" at bounding box center [459, 270] width 187 height 25
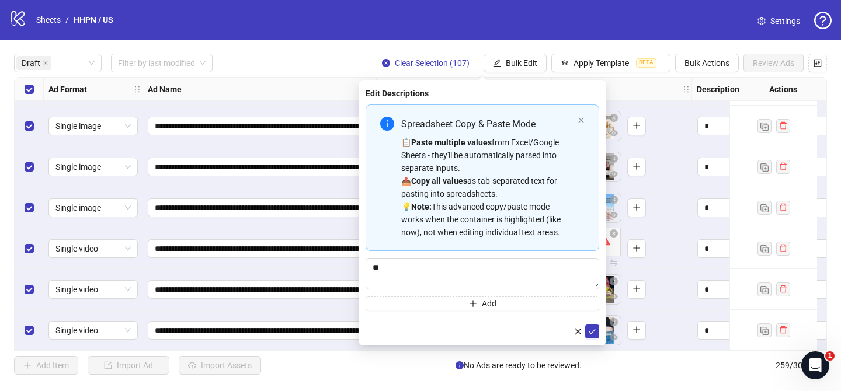
drag, startPoint x: 598, startPoint y: 331, endPoint x: 559, endPoint y: 168, distance: 167.5
click at [597, 331] on button "submit" at bounding box center [592, 332] width 14 height 14
click at [515, 66] on span "Bulk Edit" at bounding box center [522, 62] width 32 height 9
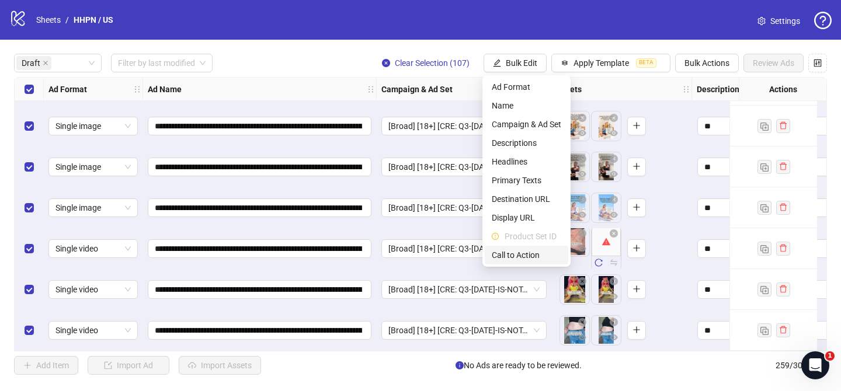
click at [542, 255] on span "Call to Action" at bounding box center [527, 255] width 70 height 13
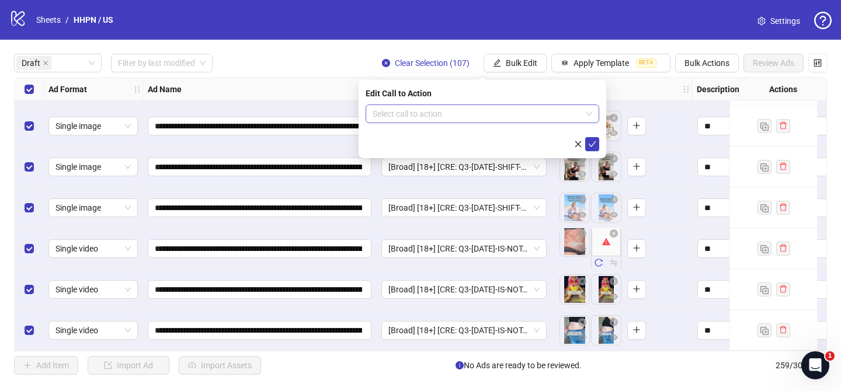
click at [471, 120] on input "search" at bounding box center [477, 114] width 209 height 18
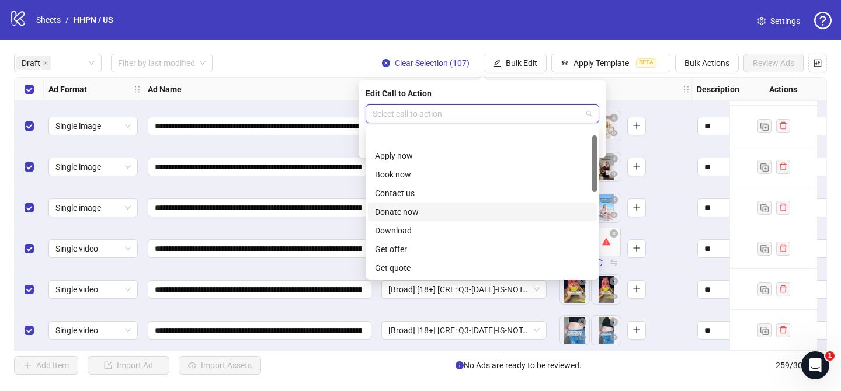
scroll to position [243, 0]
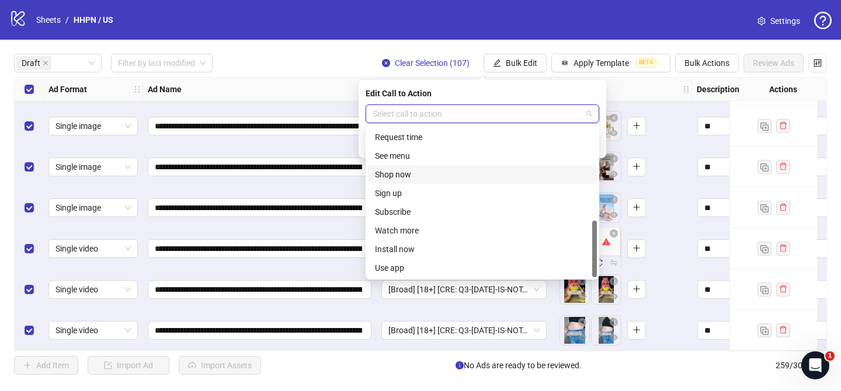
click at [417, 172] on div "Shop now" at bounding box center [482, 174] width 215 height 13
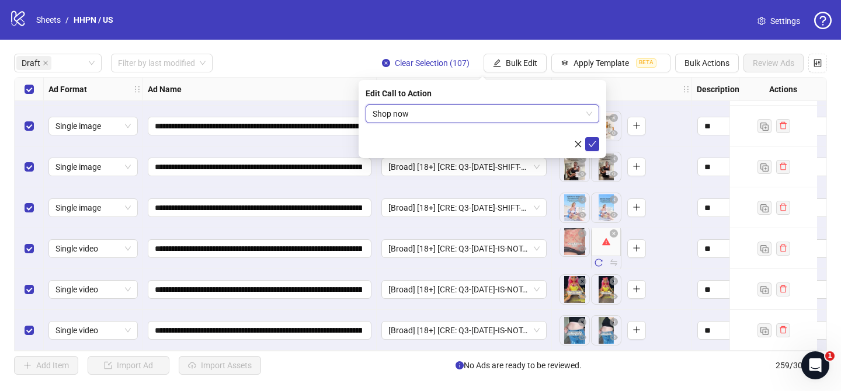
drag, startPoint x: 591, startPoint y: 145, endPoint x: 516, endPoint y: 74, distance: 102.5
click at [591, 145] on icon "check" at bounding box center [592, 144] width 8 height 8
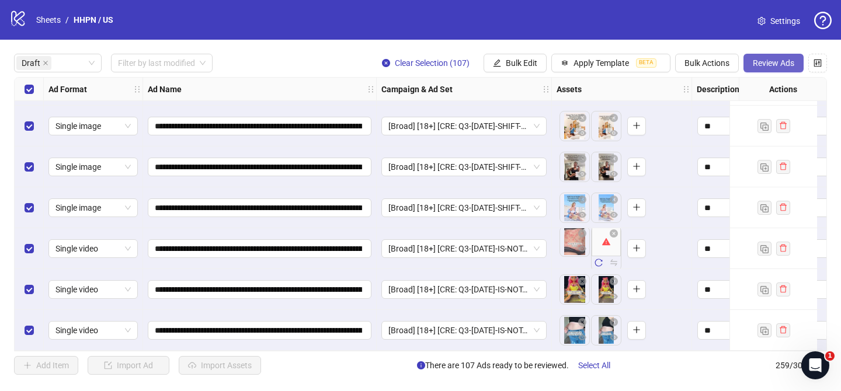
click at [764, 70] on button "Review Ads" at bounding box center [774, 63] width 60 height 19
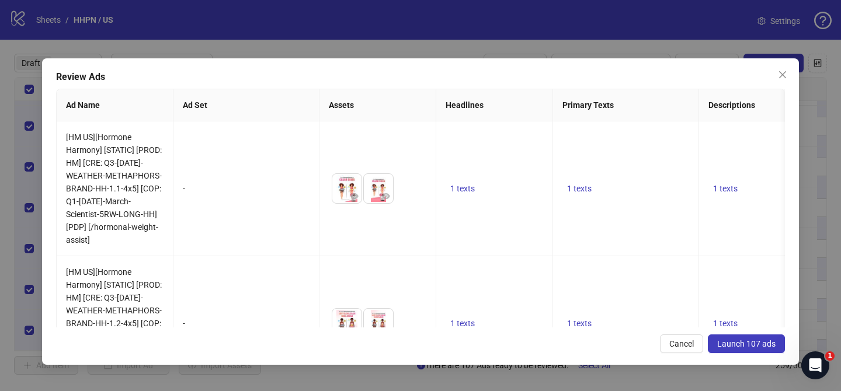
click at [765, 342] on span "Launch 107 ads" at bounding box center [746, 343] width 58 height 9
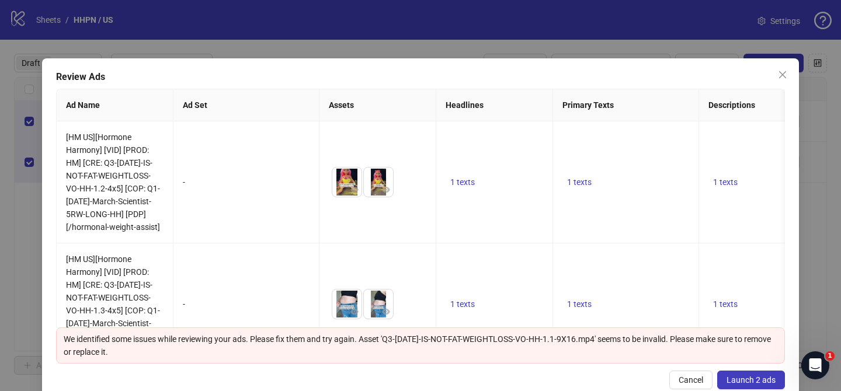
scroll to position [0, 0]
click at [743, 380] on span "Launch 2 ads" at bounding box center [751, 380] width 49 height 9
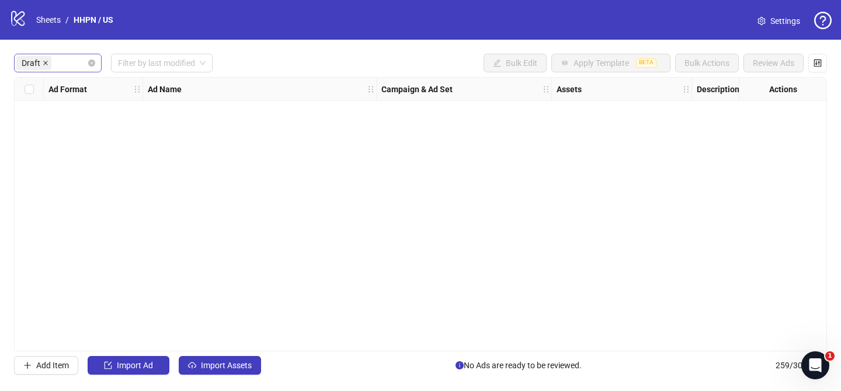
click at [44, 64] on icon "close" at bounding box center [46, 63] width 6 height 6
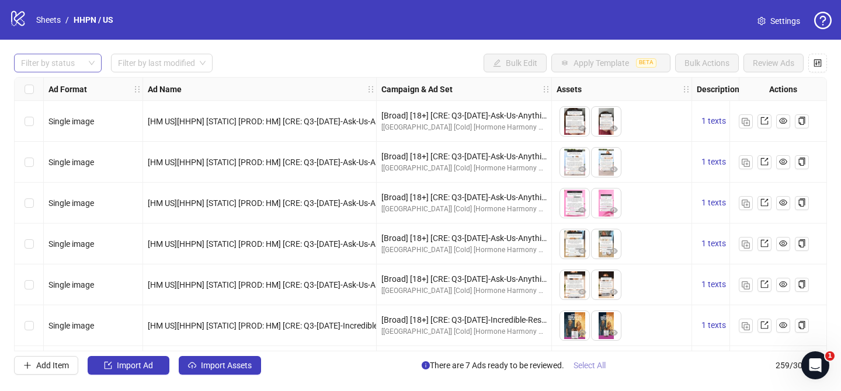
click at [603, 366] on span "Select All" at bounding box center [590, 365] width 32 height 9
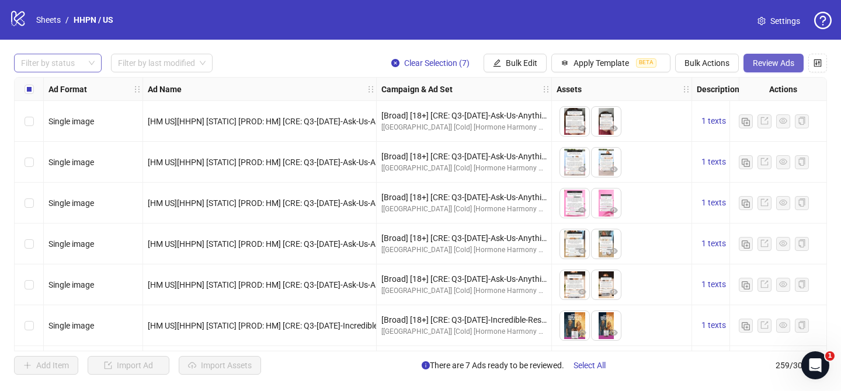
click at [773, 61] on span "Review Ads" at bounding box center [773, 62] width 41 height 9
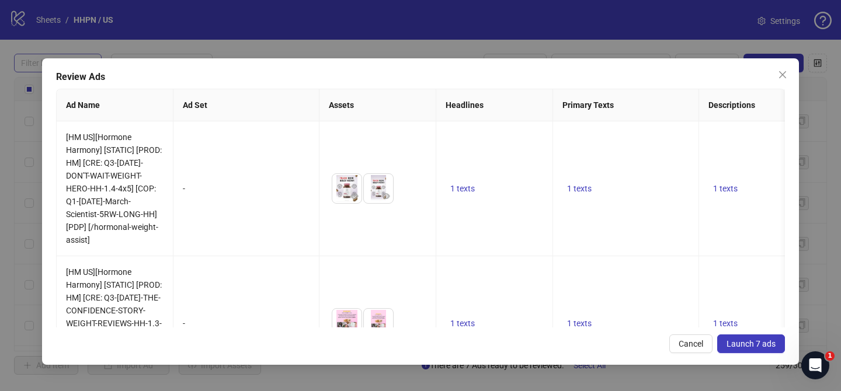
click at [752, 346] on span "Launch 7 ads" at bounding box center [751, 343] width 49 height 9
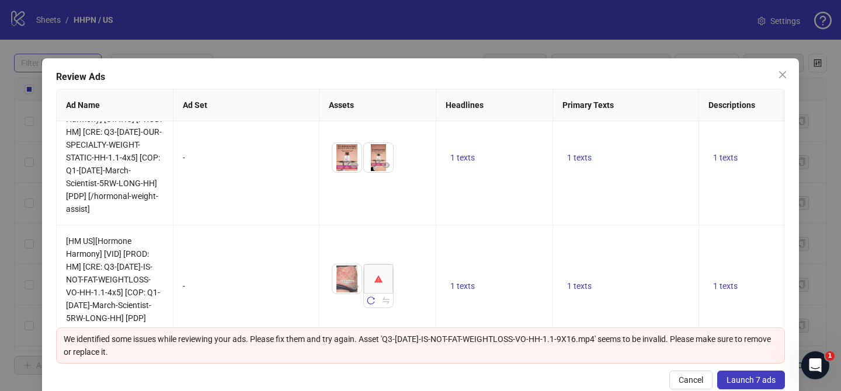
scroll to position [764, 0]
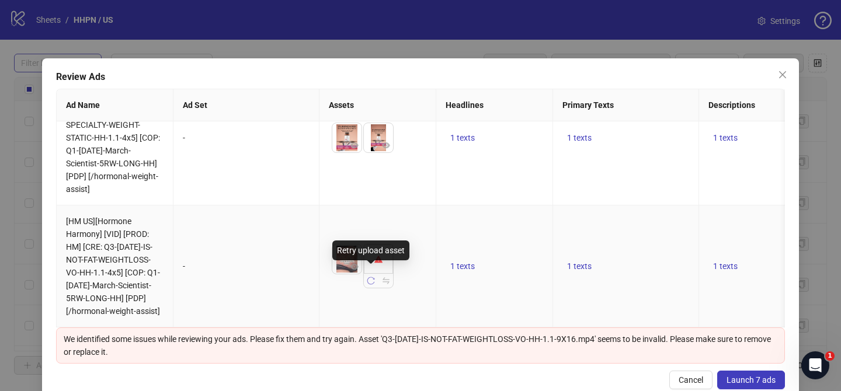
click at [373, 277] on icon "reload" at bounding box center [371, 281] width 8 height 8
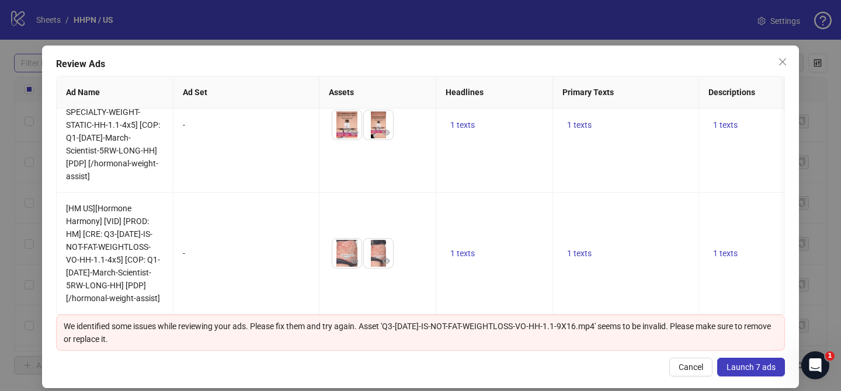
click at [767, 374] on button "Launch 7 ads" at bounding box center [751, 367] width 68 height 19
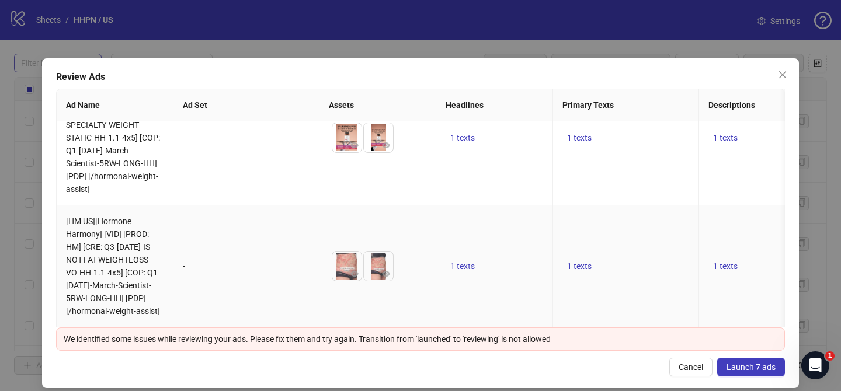
scroll to position [11, 0]
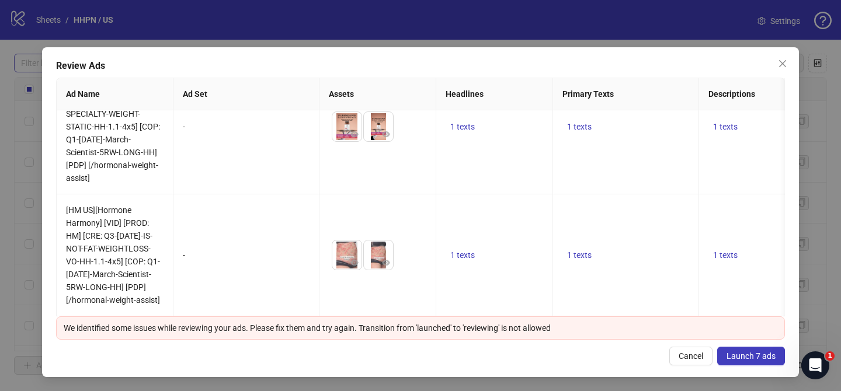
drag, startPoint x: 785, startPoint y: 63, endPoint x: 610, endPoint y: 49, distance: 175.8
click at [785, 63] on icon "close" at bounding box center [782, 63] width 9 height 9
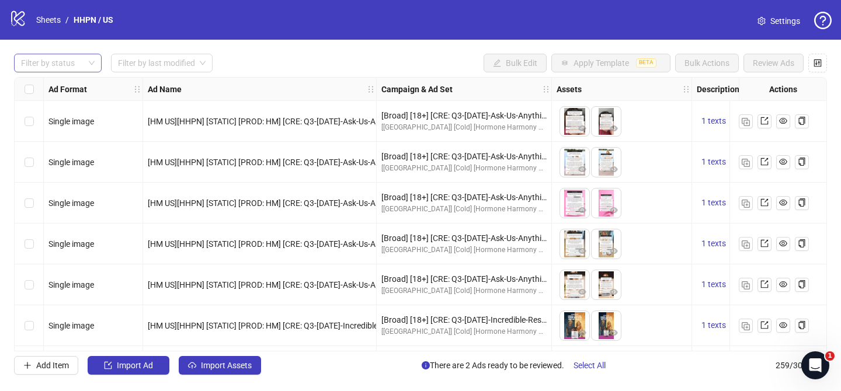
scroll to position [0, 0]
click at [79, 61] on div at bounding box center [51, 63] width 71 height 16
click at [60, 89] on div "Draft" at bounding box center [57, 87] width 69 height 13
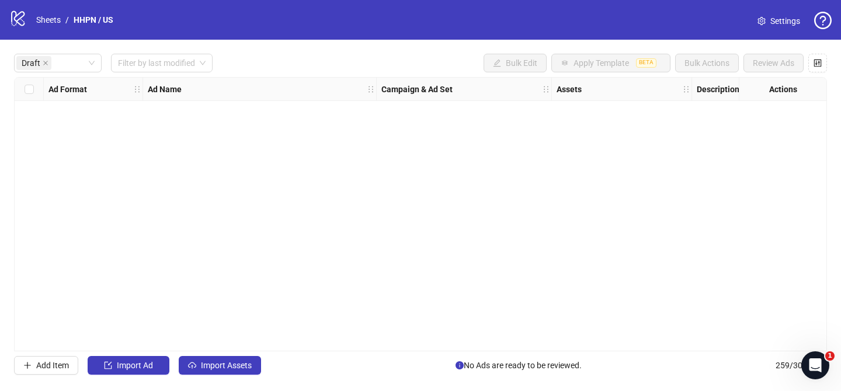
click at [334, 46] on div "Draft Filter by last modified Bulk Edit Apply Template BETA Bulk Actions Review…" at bounding box center [420, 214] width 841 height 349
click at [47, 64] on icon "close" at bounding box center [46, 63] width 6 height 6
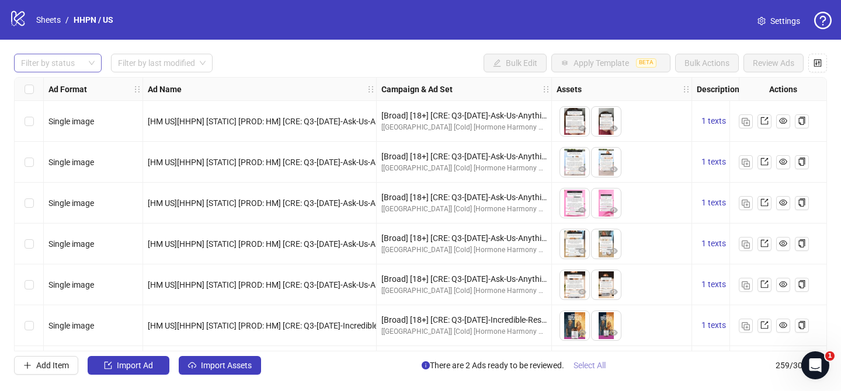
click at [595, 366] on span "Select All" at bounding box center [590, 365] width 32 height 9
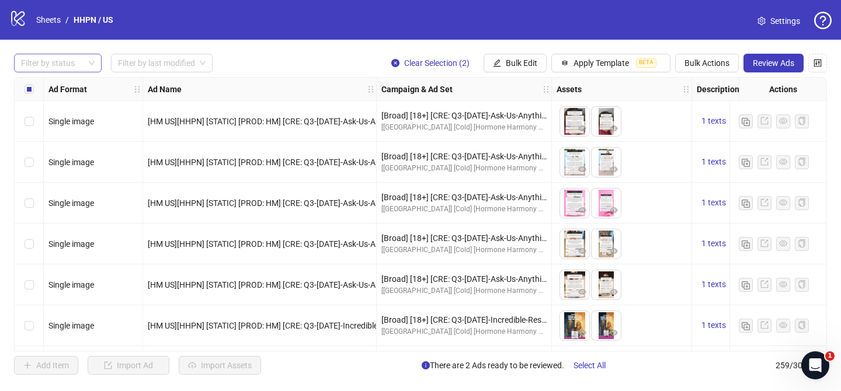
click at [68, 59] on div at bounding box center [51, 63] width 71 height 16
click at [55, 85] on div "Draft" at bounding box center [57, 87] width 69 height 13
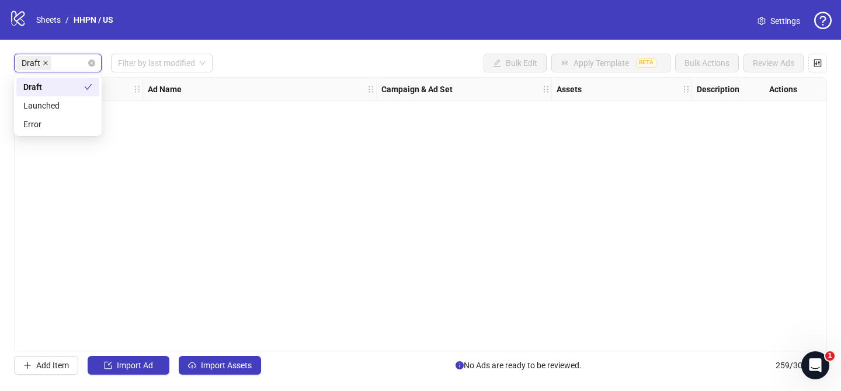
click at [47, 64] on icon "close" at bounding box center [46, 63] width 6 height 6
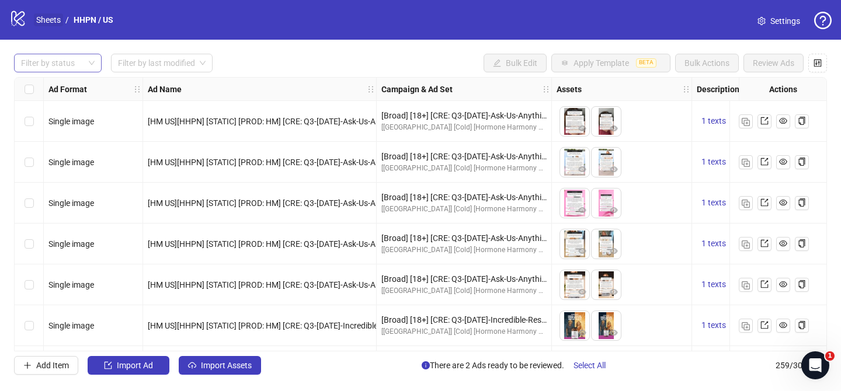
click at [40, 20] on link "Sheets" at bounding box center [48, 19] width 29 height 13
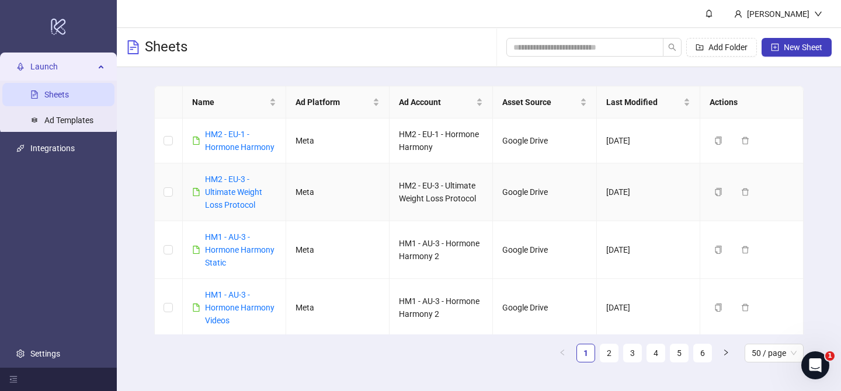
scroll to position [492, 0]
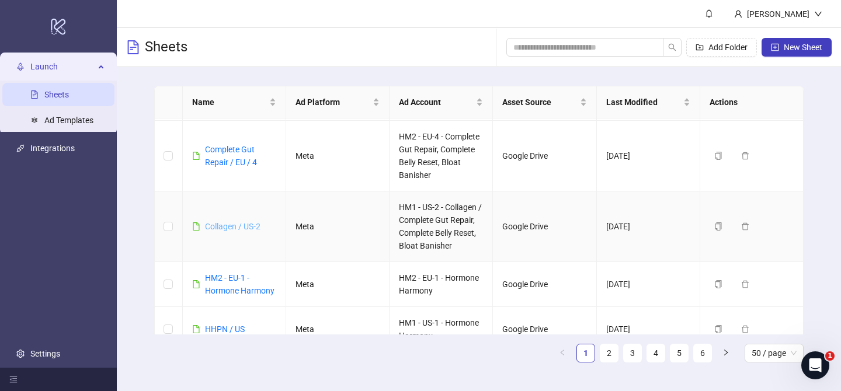
click at [249, 228] on link "Collagen / US-2" at bounding box center [232, 226] width 55 height 9
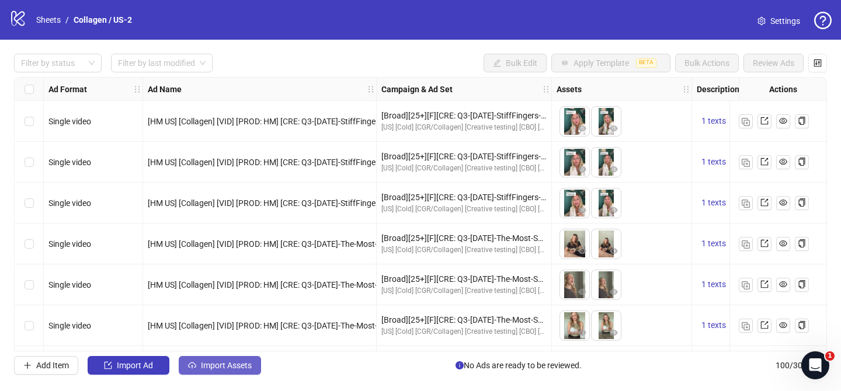
click at [224, 373] on button "Import Assets" at bounding box center [220, 365] width 82 height 19
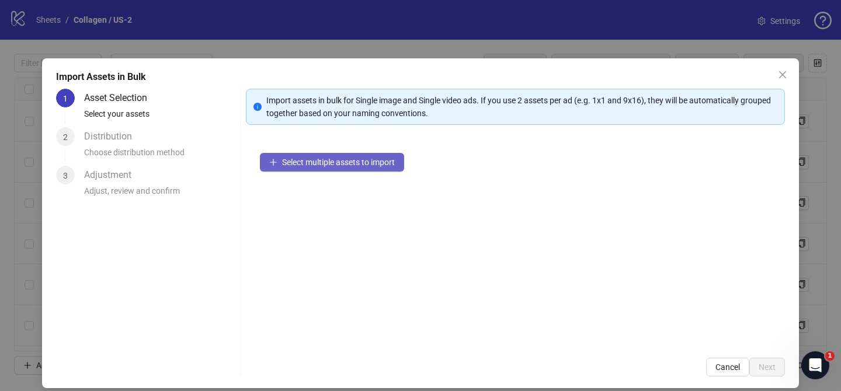
click at [373, 162] on span "Select multiple assets to import" at bounding box center [338, 162] width 113 height 9
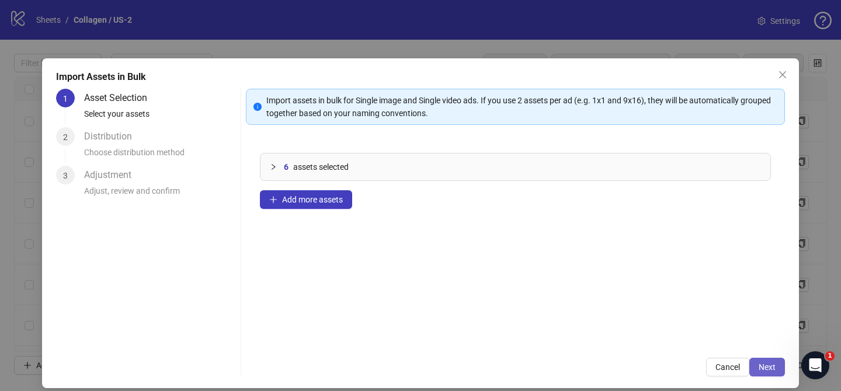
click at [768, 367] on span "Next" at bounding box center [767, 367] width 17 height 9
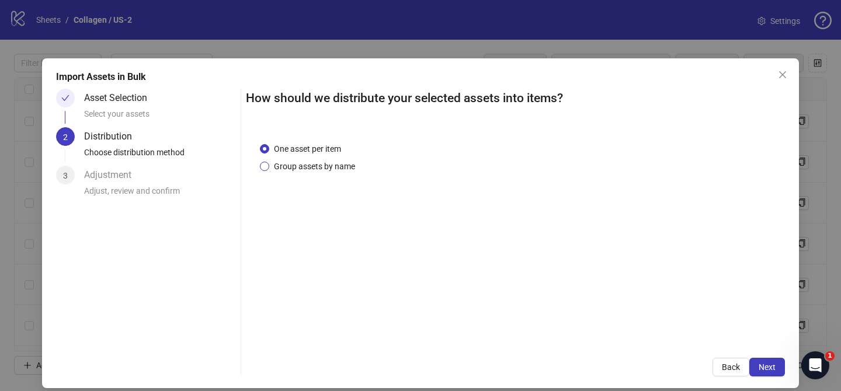
click at [332, 170] on span "Group assets by name" at bounding box center [314, 166] width 91 height 13
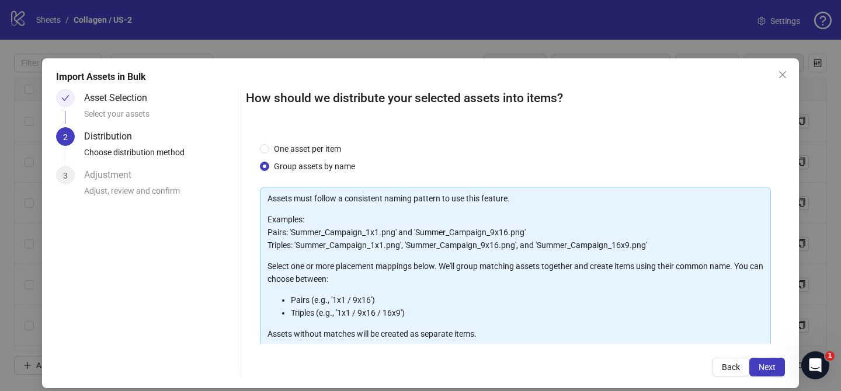
scroll to position [126, 0]
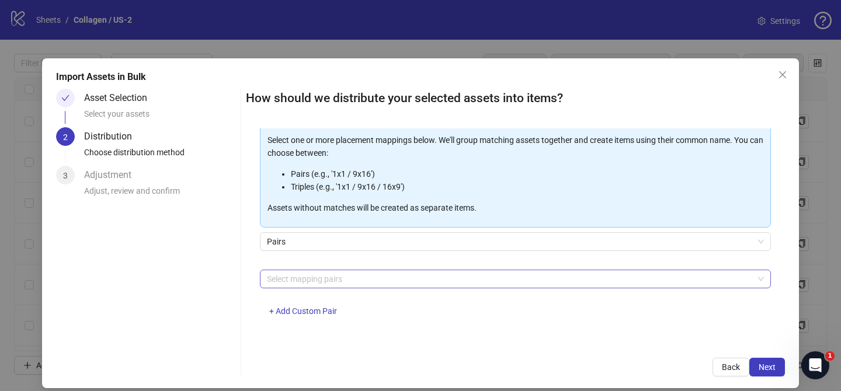
click at [352, 272] on div at bounding box center [509, 279] width 494 height 16
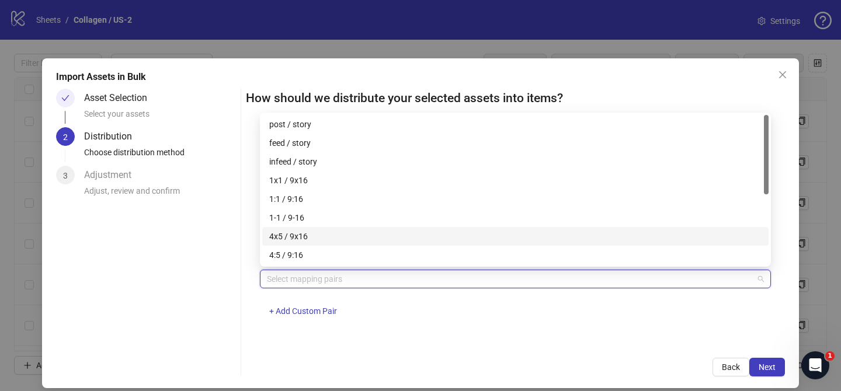
click at [315, 230] on div "4x5 / 9x16" at bounding box center [515, 236] width 492 height 13
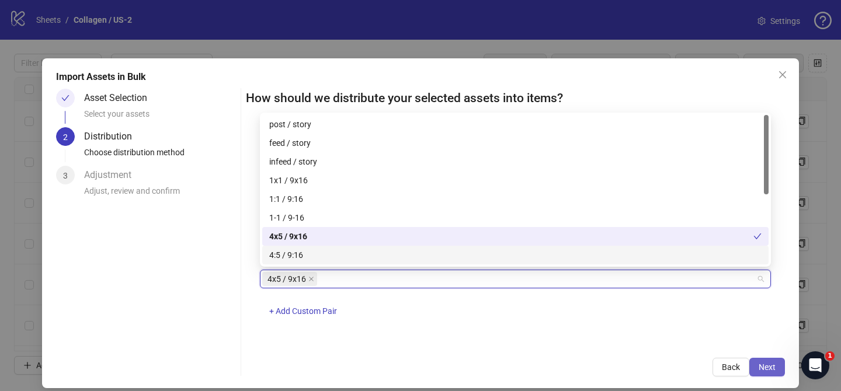
click at [769, 365] on span "Next" at bounding box center [767, 367] width 17 height 9
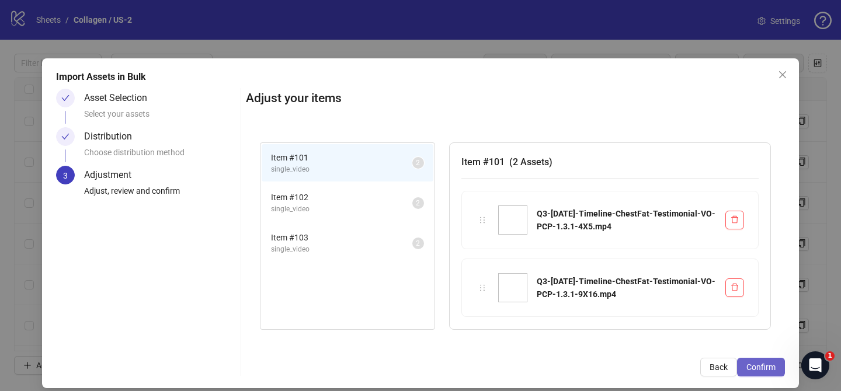
click at [769, 365] on span "Confirm" at bounding box center [761, 367] width 29 height 9
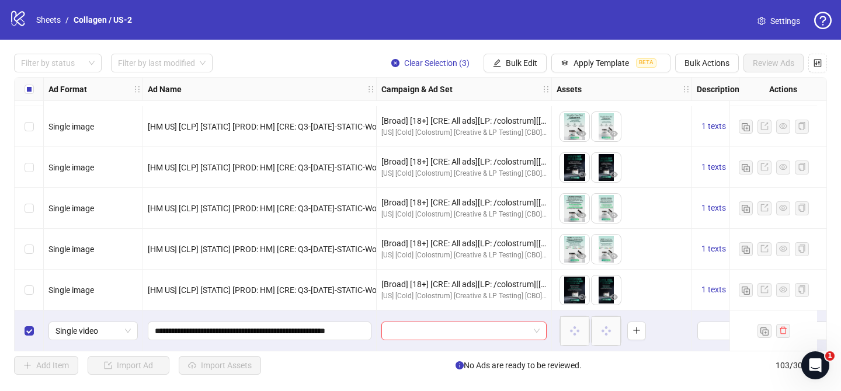
scroll to position [3967, 0]
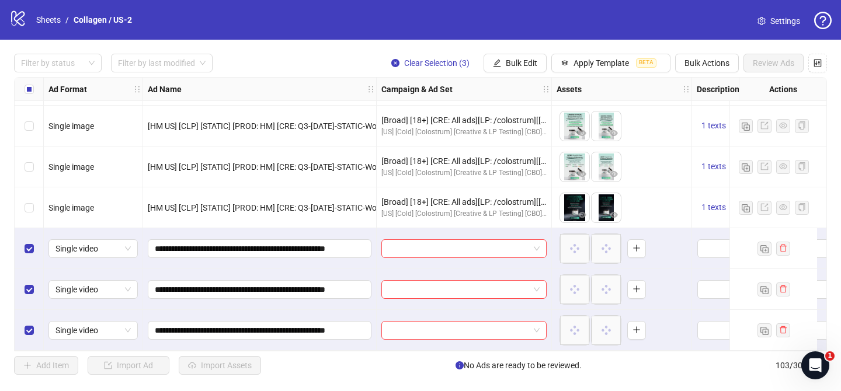
click at [470, 247] on div "Ad Format Ad Name Campaign & Ad Set Assets Descriptions Headlines Primary Texts…" at bounding box center [420, 214] width 813 height 275
click at [470, 244] on input "search" at bounding box center [458, 249] width 141 height 18
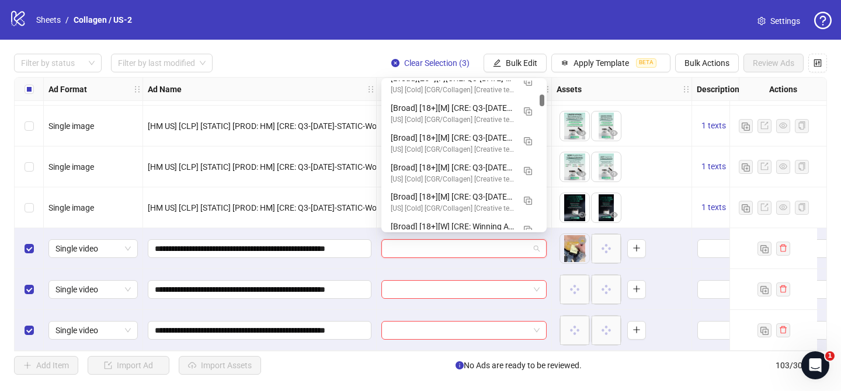
scroll to position [668, 0]
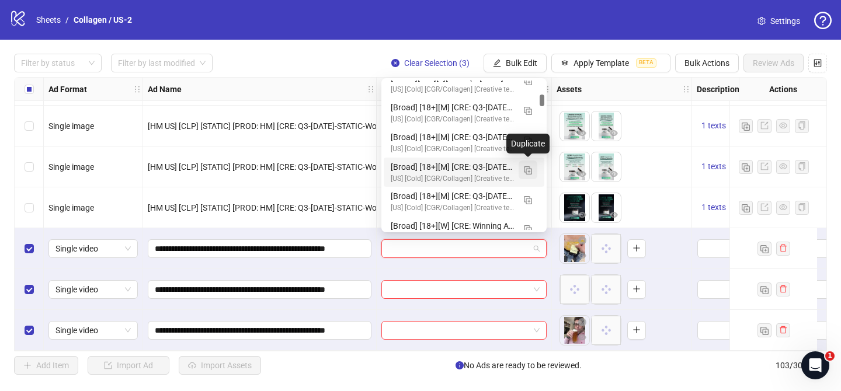
click at [529, 171] on img "button" at bounding box center [528, 170] width 8 height 8
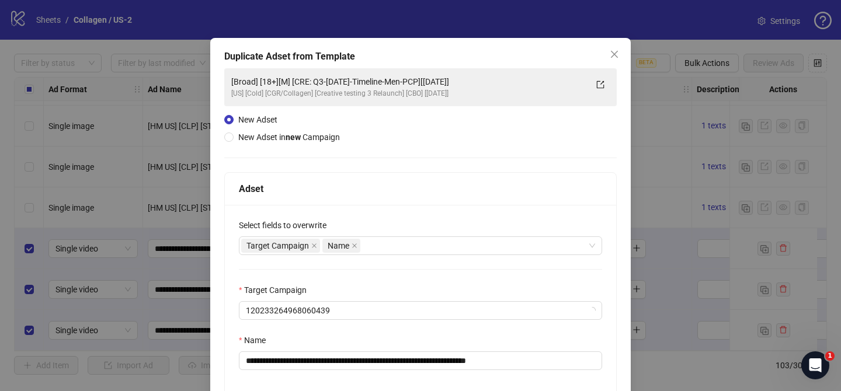
scroll to position [30, 0]
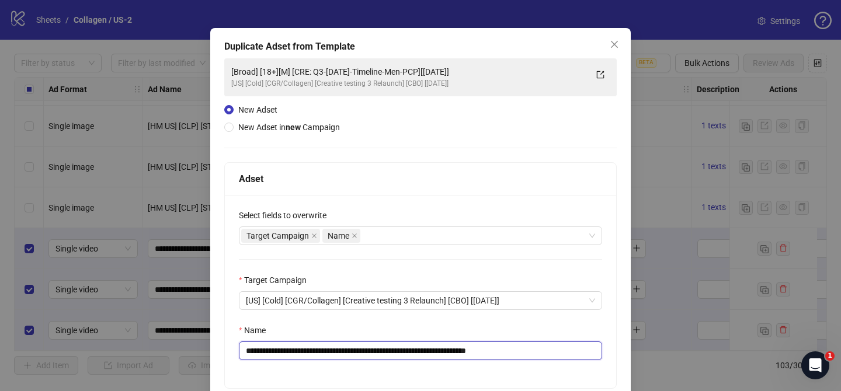
drag, startPoint x: 327, startPoint y: 350, endPoint x: 451, endPoint y: 347, distance: 124.5
click at [455, 346] on input "**********" at bounding box center [420, 351] width 363 height 19
paste input "**********"
click at [571, 351] on input "**********" at bounding box center [420, 351] width 363 height 19
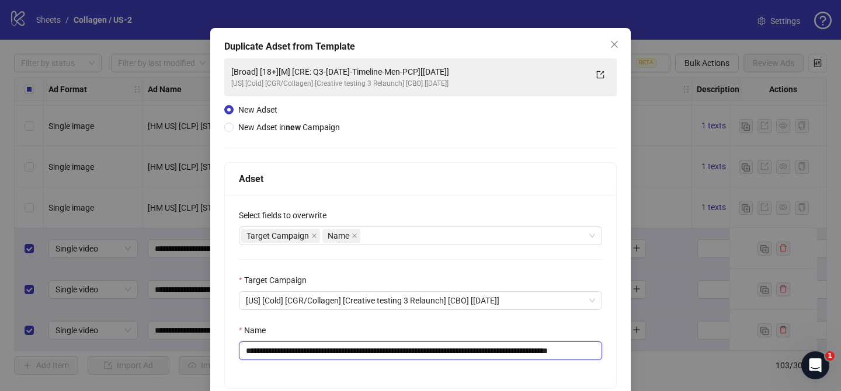
scroll to position [0, 43]
drag, startPoint x: 587, startPoint y: 353, endPoint x: 625, endPoint y: 352, distance: 38.6
click at [625, 352] on div "**********" at bounding box center [420, 247] width 421 height 439
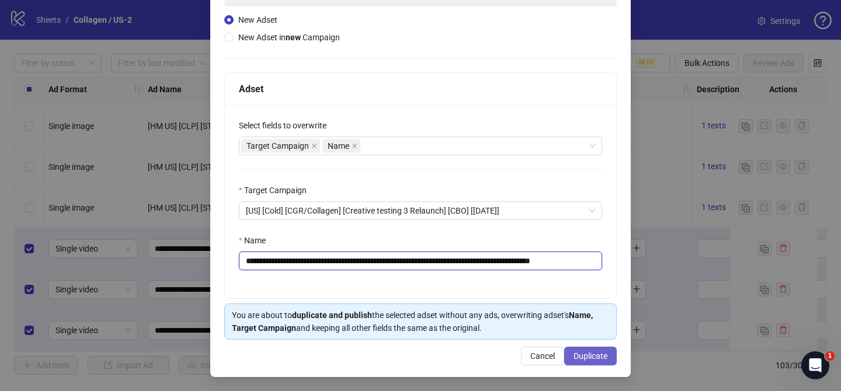
type input "**********"
click at [598, 359] on span "Duplicate" at bounding box center [591, 356] width 34 height 9
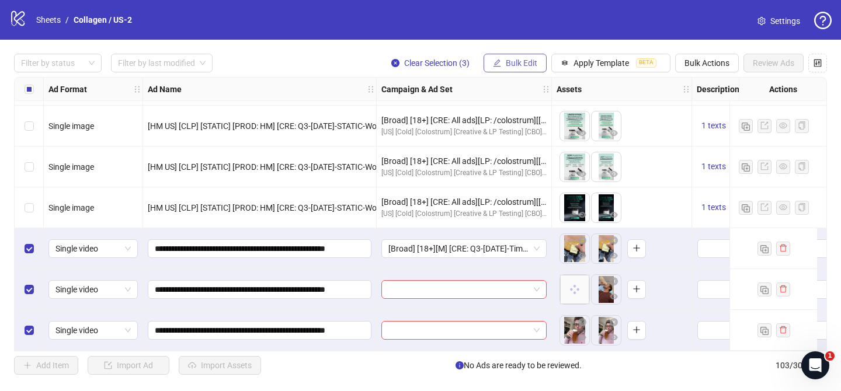
click at [527, 67] on span "Bulk Edit" at bounding box center [522, 62] width 32 height 9
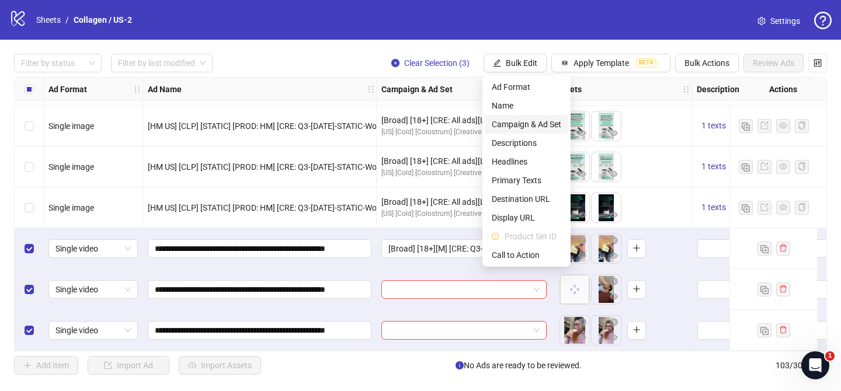
click at [518, 123] on span "Campaign & Ad Set" at bounding box center [527, 124] width 70 height 13
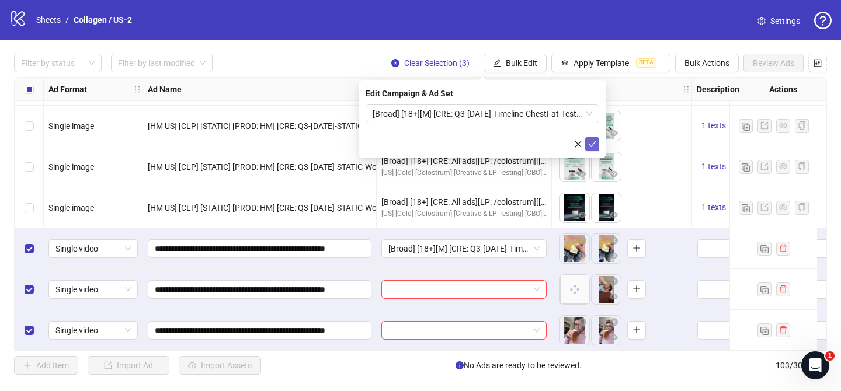
click at [592, 144] on icon "check" at bounding box center [593, 144] width 8 height 6
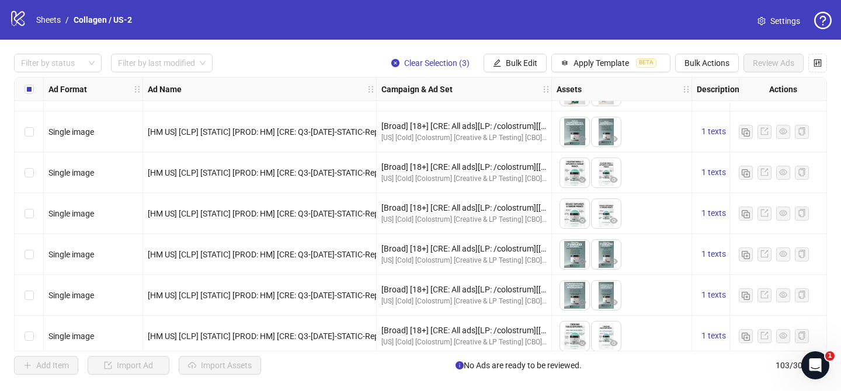
scroll to position [3967, 0]
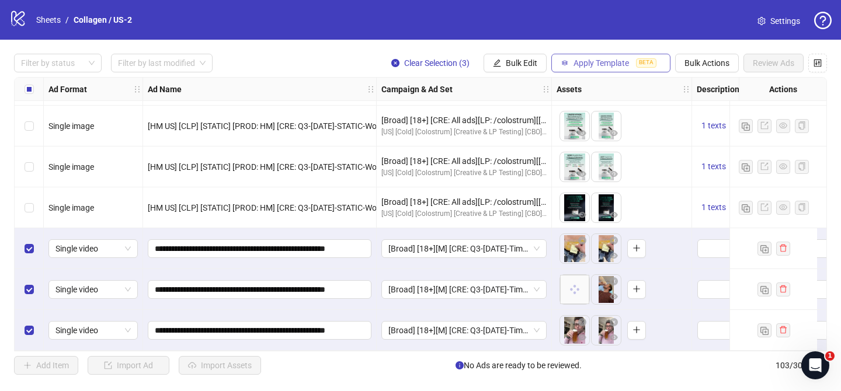
click at [588, 63] on span "Apply Template" at bounding box center [601, 62] width 55 height 9
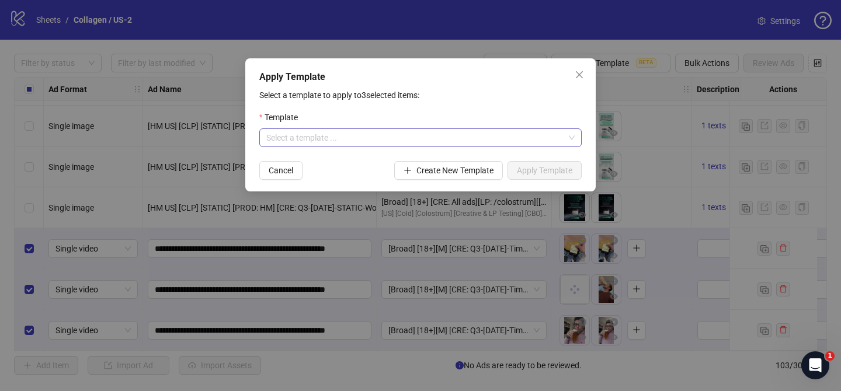
click at [381, 137] on input "search" at bounding box center [415, 138] width 298 height 18
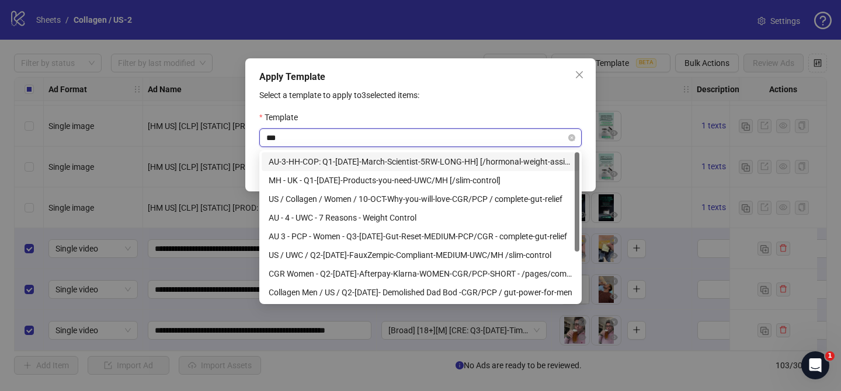
type input "****"
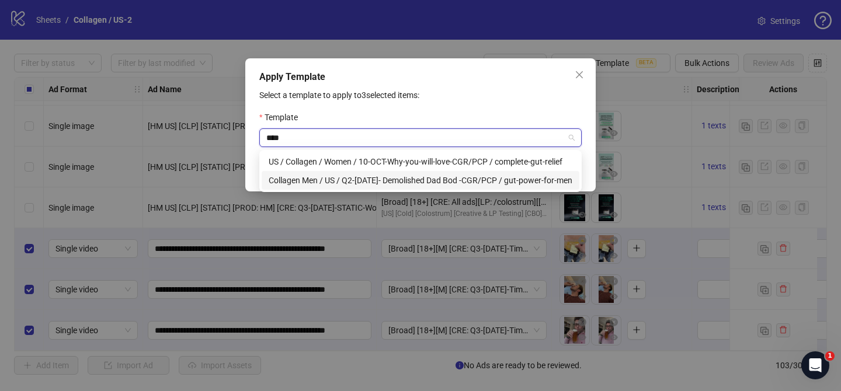
click at [354, 178] on div "Collagen Men / US / Q2-05-MAY-2025- Demolished Dad Bod -CGR/PCP / gut-power-for…" at bounding box center [421, 180] width 304 height 13
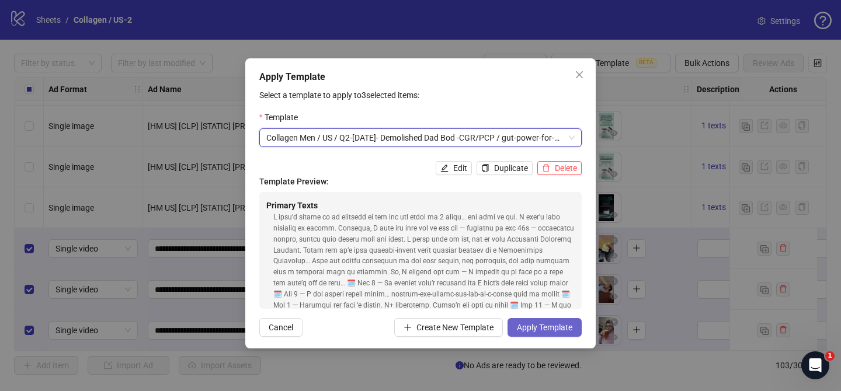
click at [536, 325] on span "Apply Template" at bounding box center [544, 327] width 55 height 9
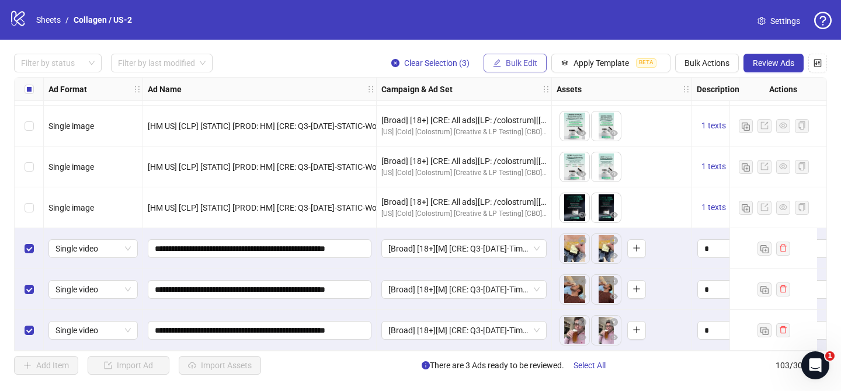
click at [499, 62] on icon "edit" at bounding box center [497, 63] width 8 height 8
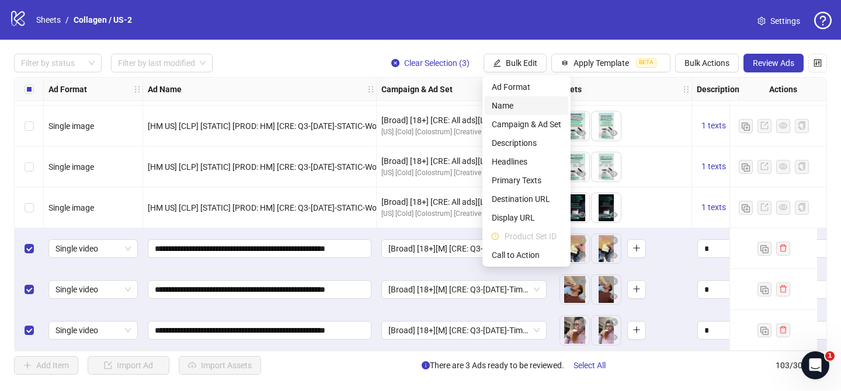
click at [498, 105] on span "Name" at bounding box center [527, 105] width 70 height 13
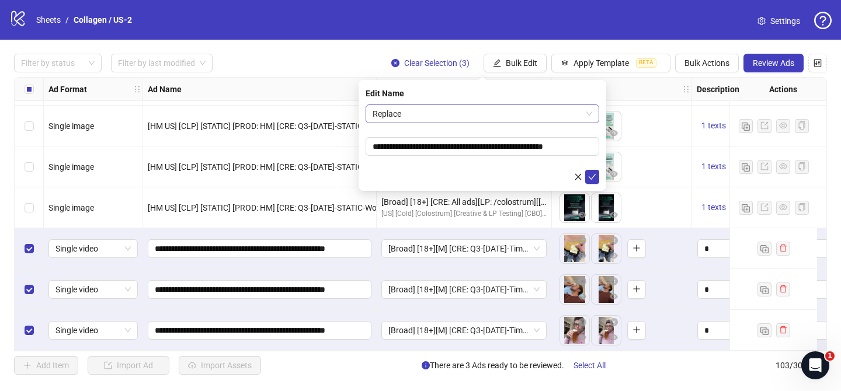
click at [470, 111] on span "Replace" at bounding box center [483, 114] width 220 height 18
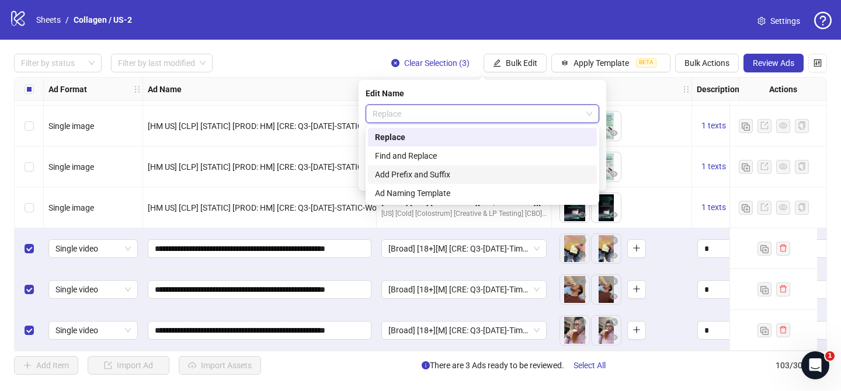
click at [433, 169] on div "Add Prefix and Suffix" at bounding box center [482, 174] width 215 height 13
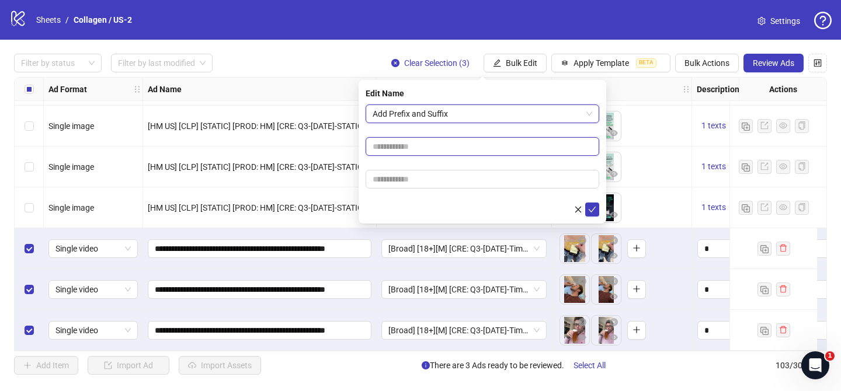
click at [440, 143] on input "text" at bounding box center [483, 146] width 234 height 19
paste input "**********"
type input "**********"
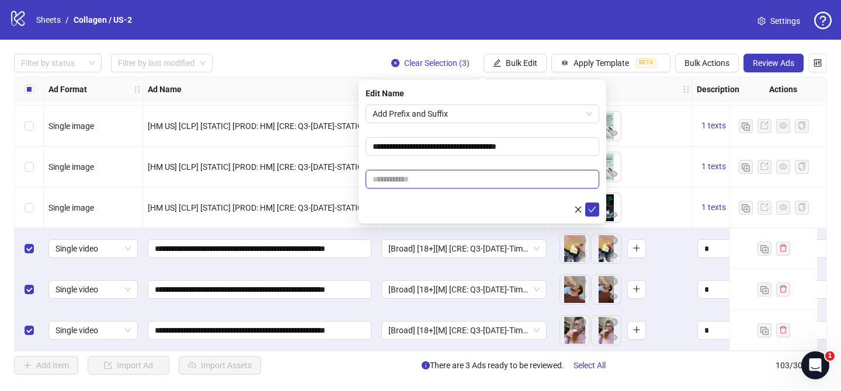
click at [535, 173] on input "text" at bounding box center [483, 179] width 234 height 19
paste input "**********"
type input "**********"
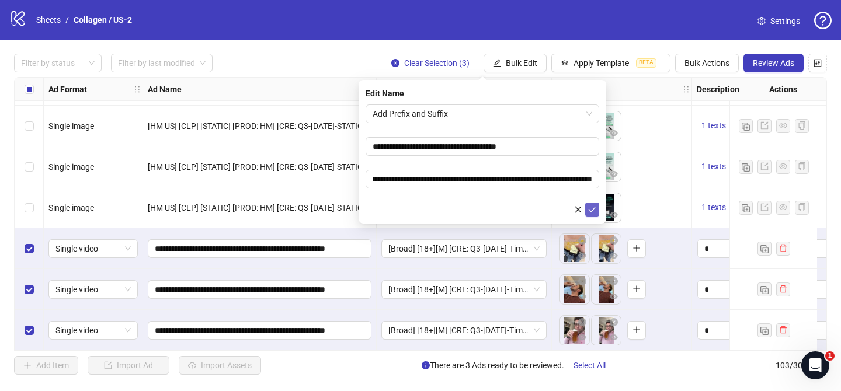
click at [591, 212] on icon "check" at bounding box center [592, 210] width 8 height 8
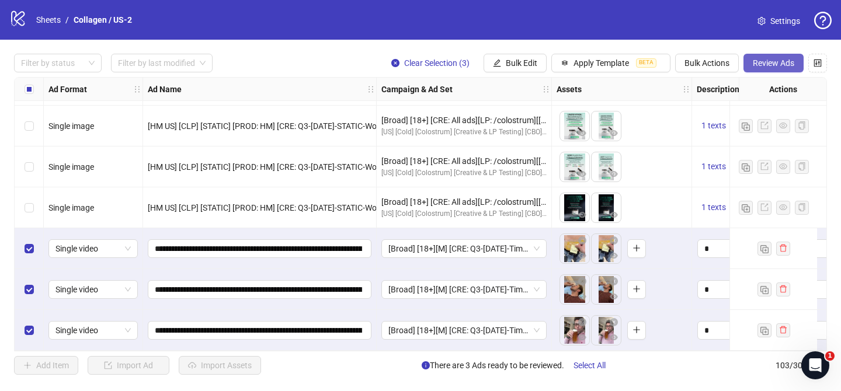
click at [774, 64] on span "Review Ads" at bounding box center [773, 62] width 41 height 9
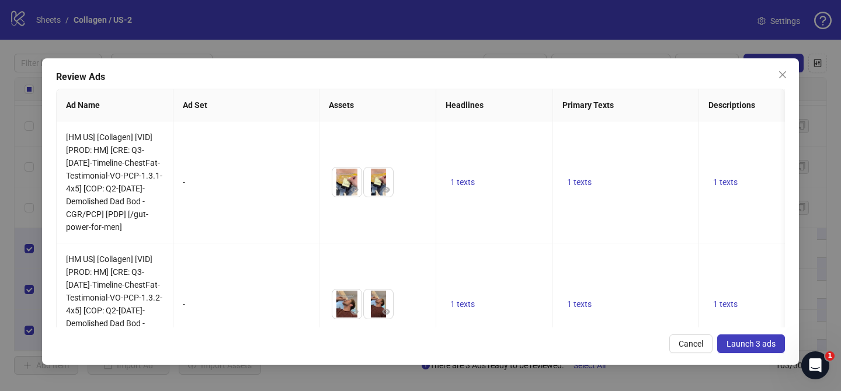
click at [757, 343] on span "Launch 3 ads" at bounding box center [751, 343] width 49 height 9
